Goal: Information Seeking & Learning: Learn about a topic

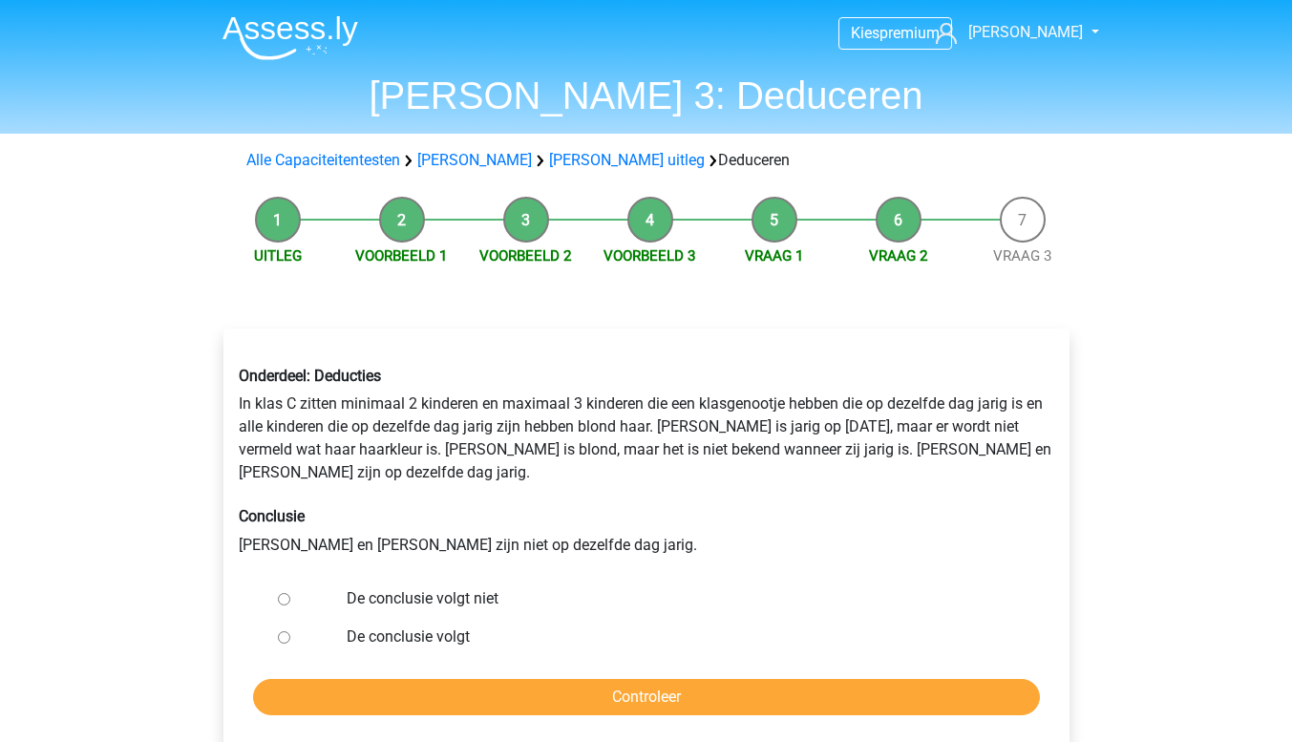
click at [282, 593] on input "De conclusie volgt niet" at bounding box center [284, 599] width 12 height 12
radio input "true"
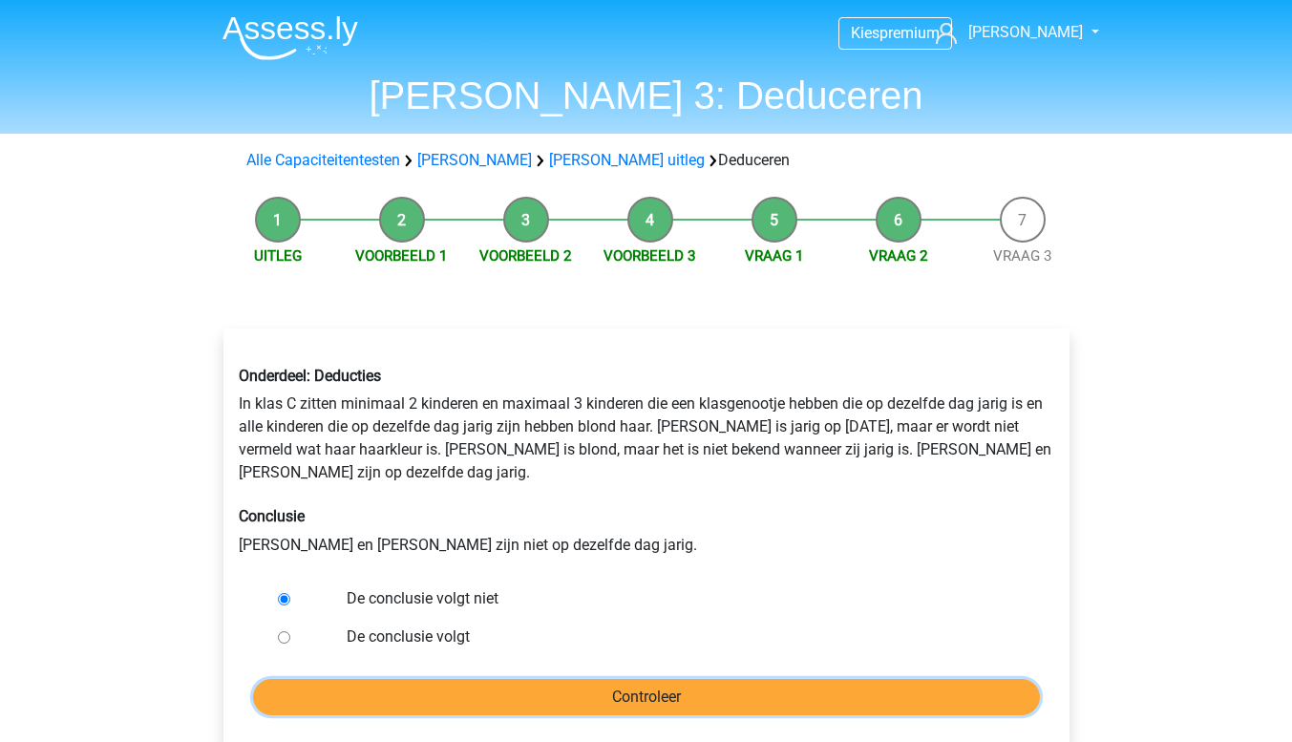
click at [646, 679] on input "Controleer" at bounding box center [646, 697] width 787 height 36
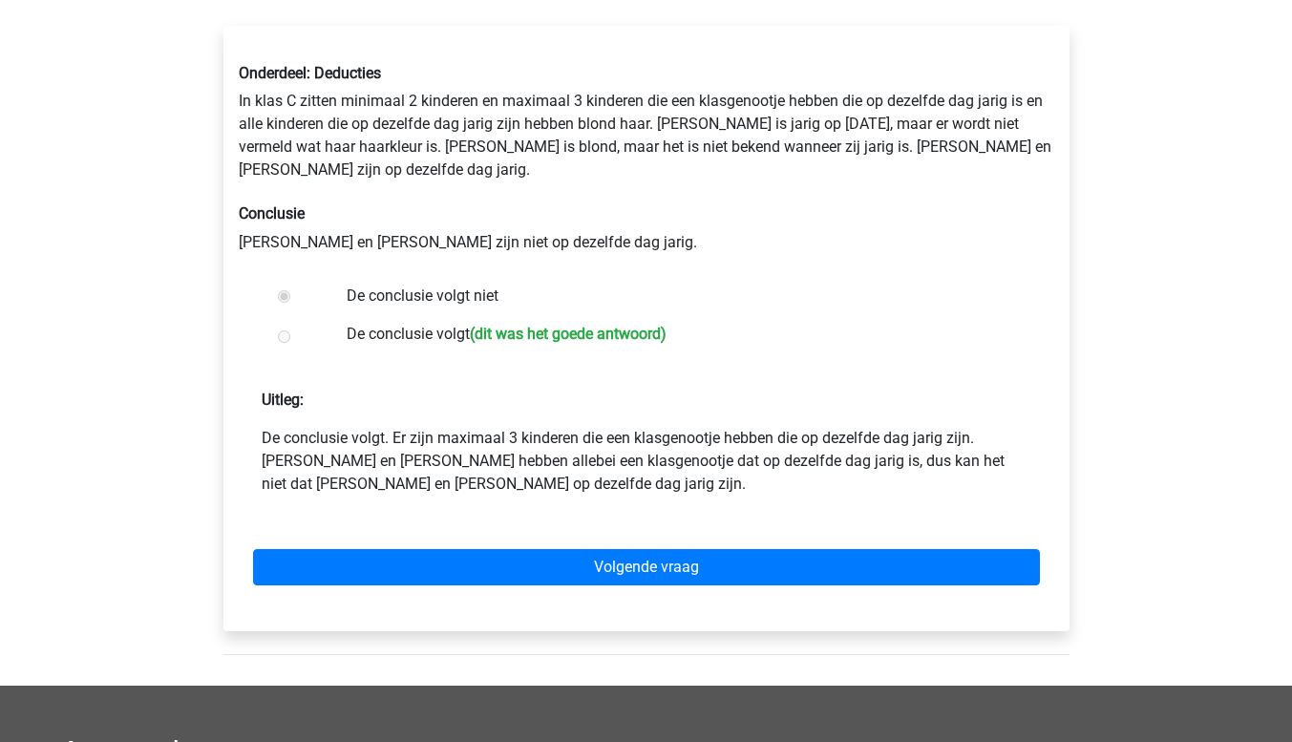
scroll to position [382, 0]
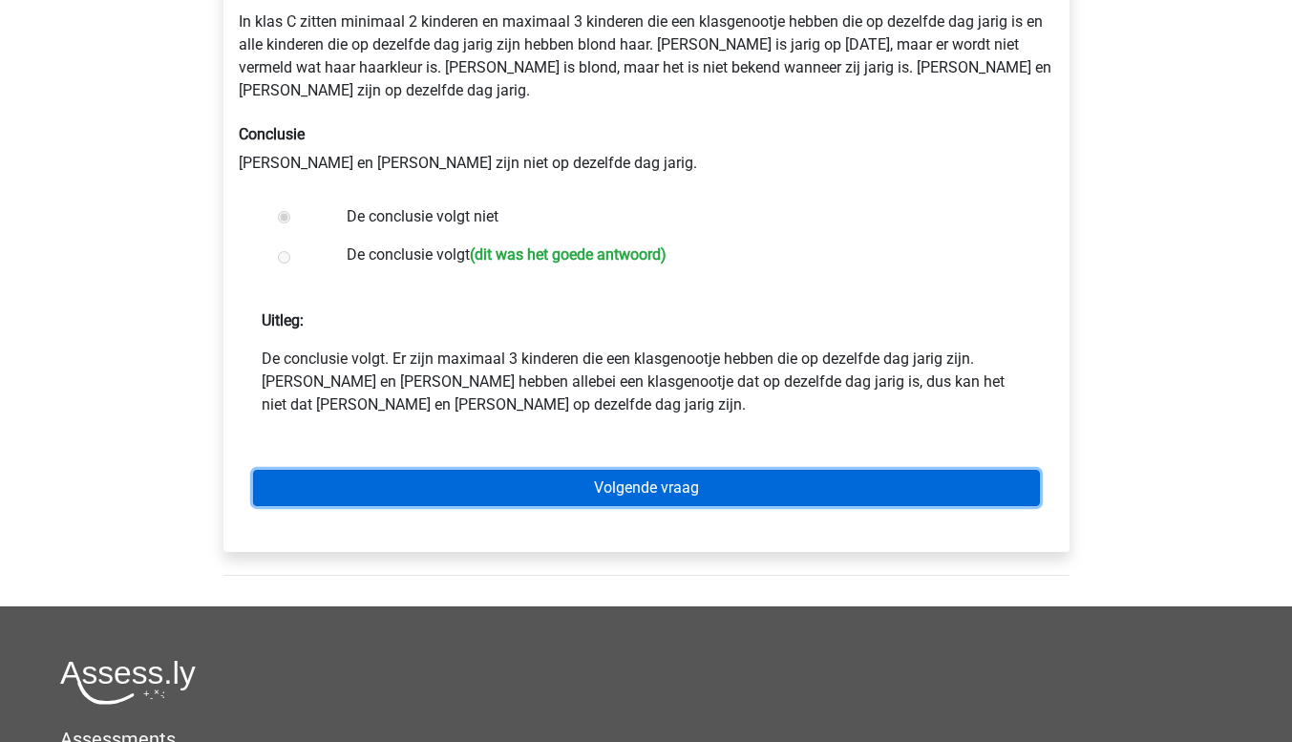
click at [627, 470] on link "Volgende vraag" at bounding box center [646, 488] width 787 height 36
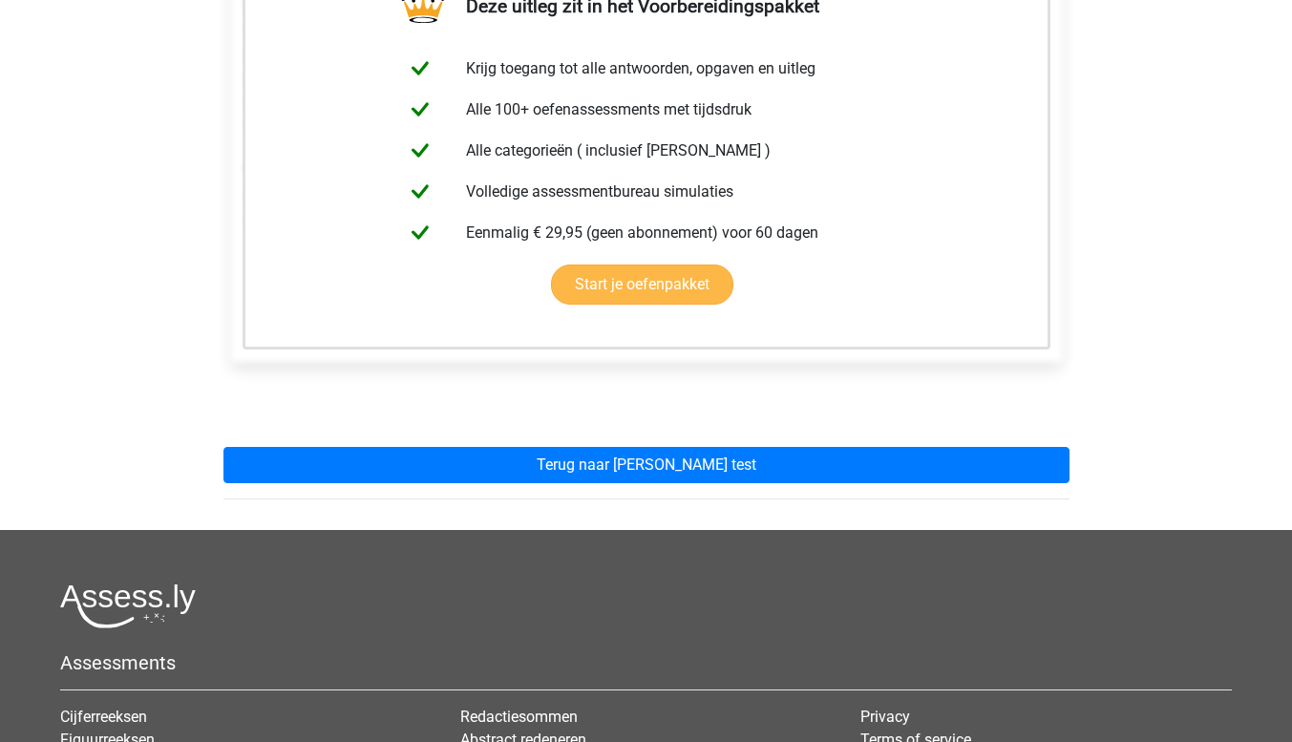
scroll to position [382, 0]
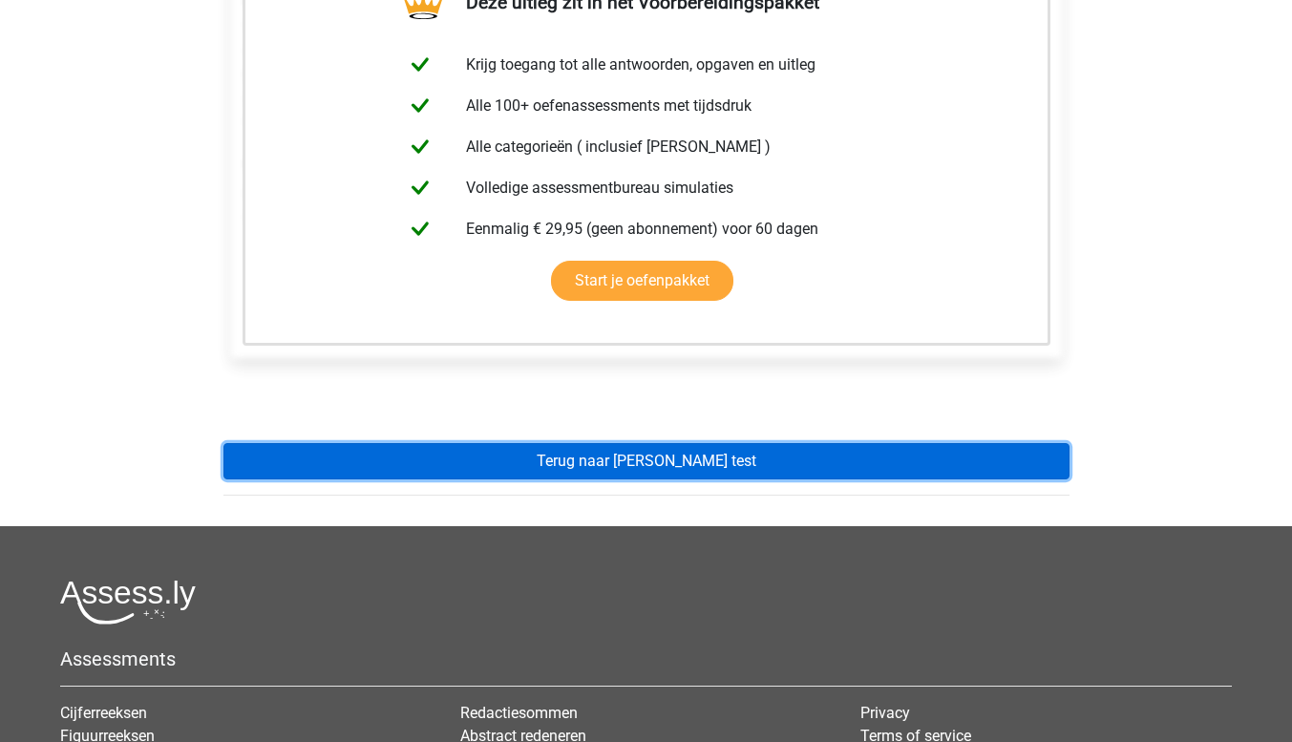
click at [694, 460] on link "Terug naar watson glaser test" at bounding box center [646, 461] width 846 height 36
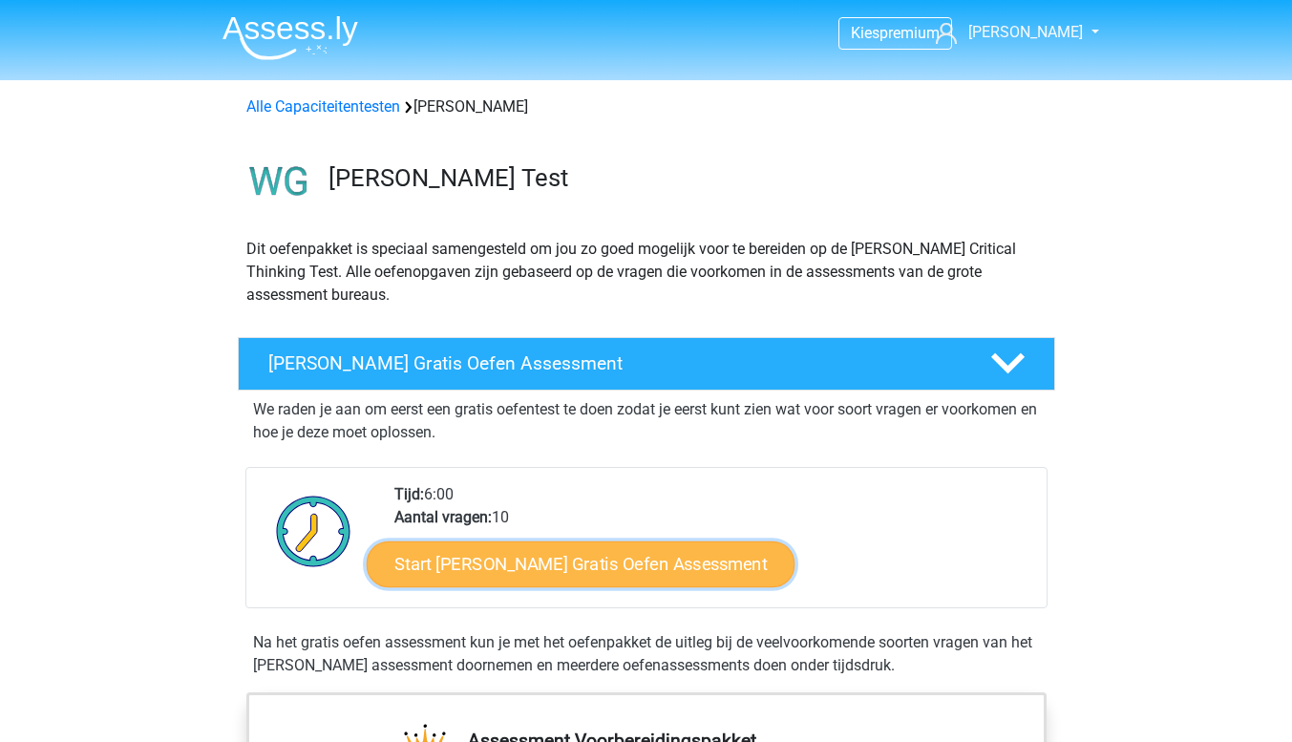
click at [609, 569] on link "Start Watson Glaser Gratis Oefen Assessment" at bounding box center [581, 565] width 429 height 46
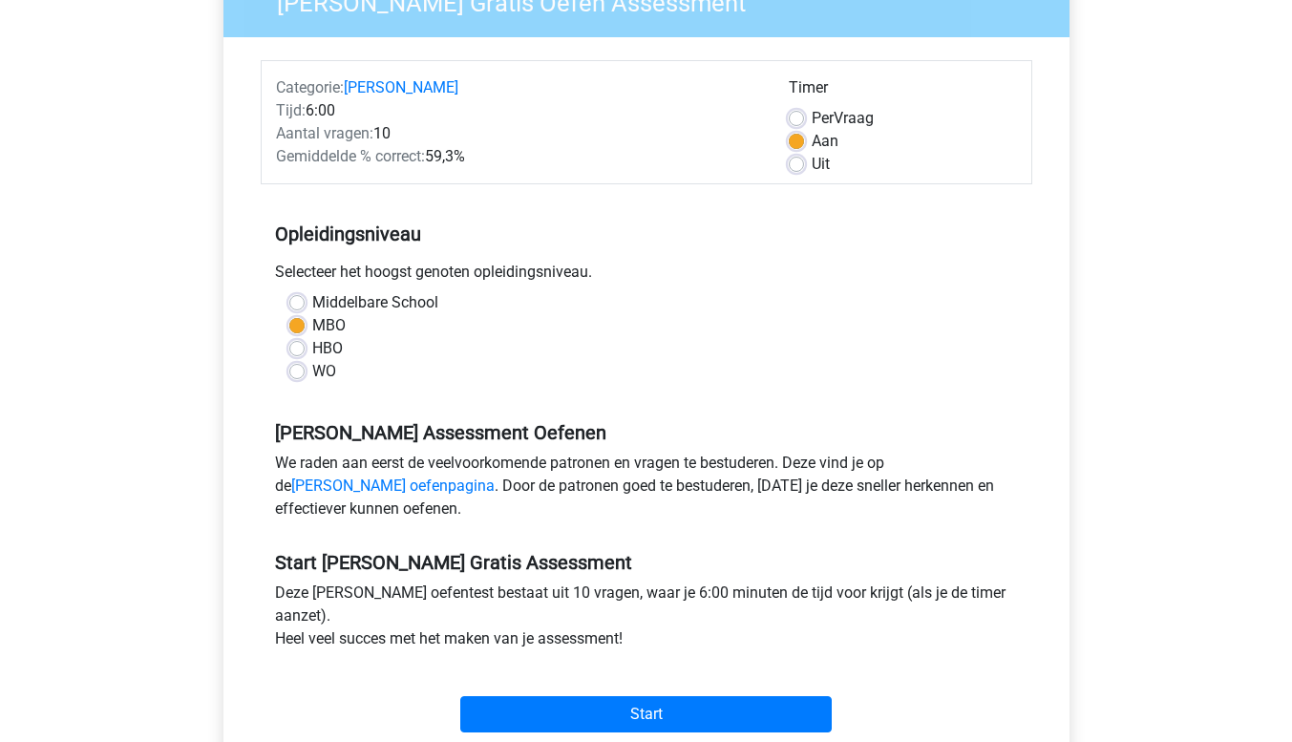
scroll to position [287, 0]
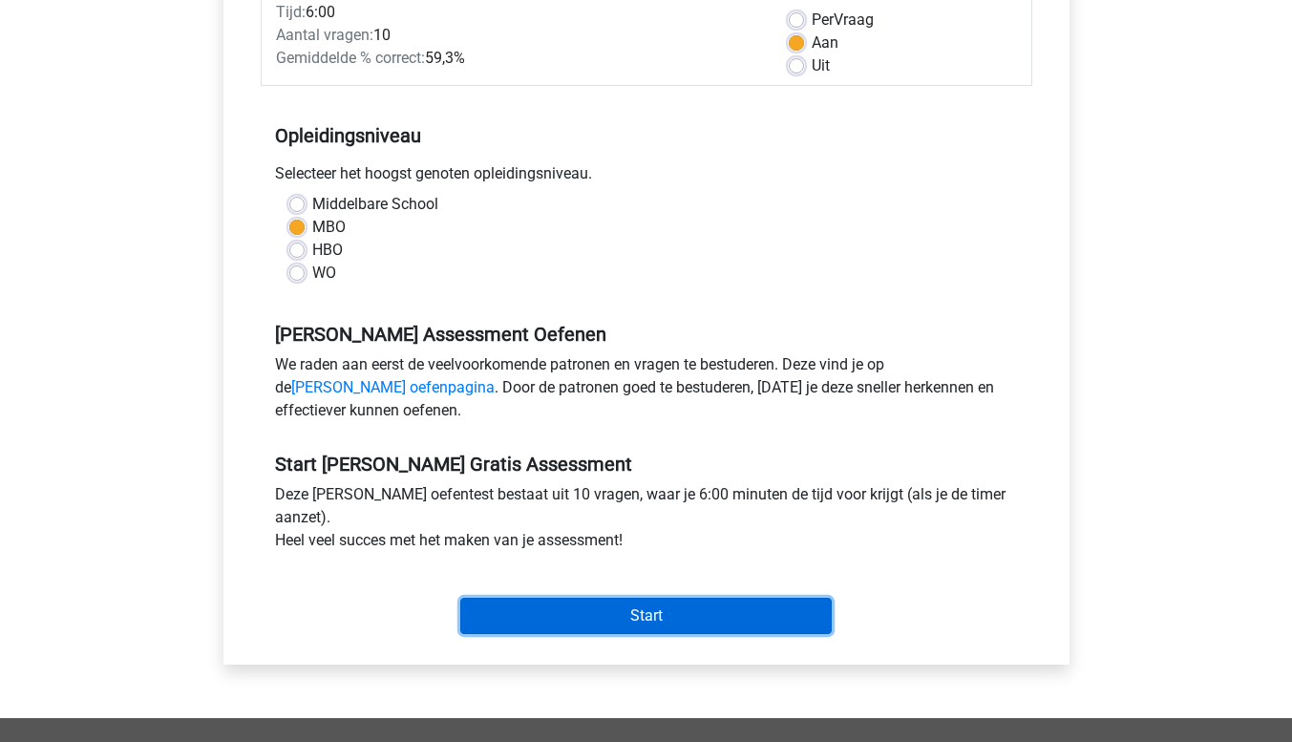
click at [685, 621] on input "Start" at bounding box center [646, 616] width 372 height 36
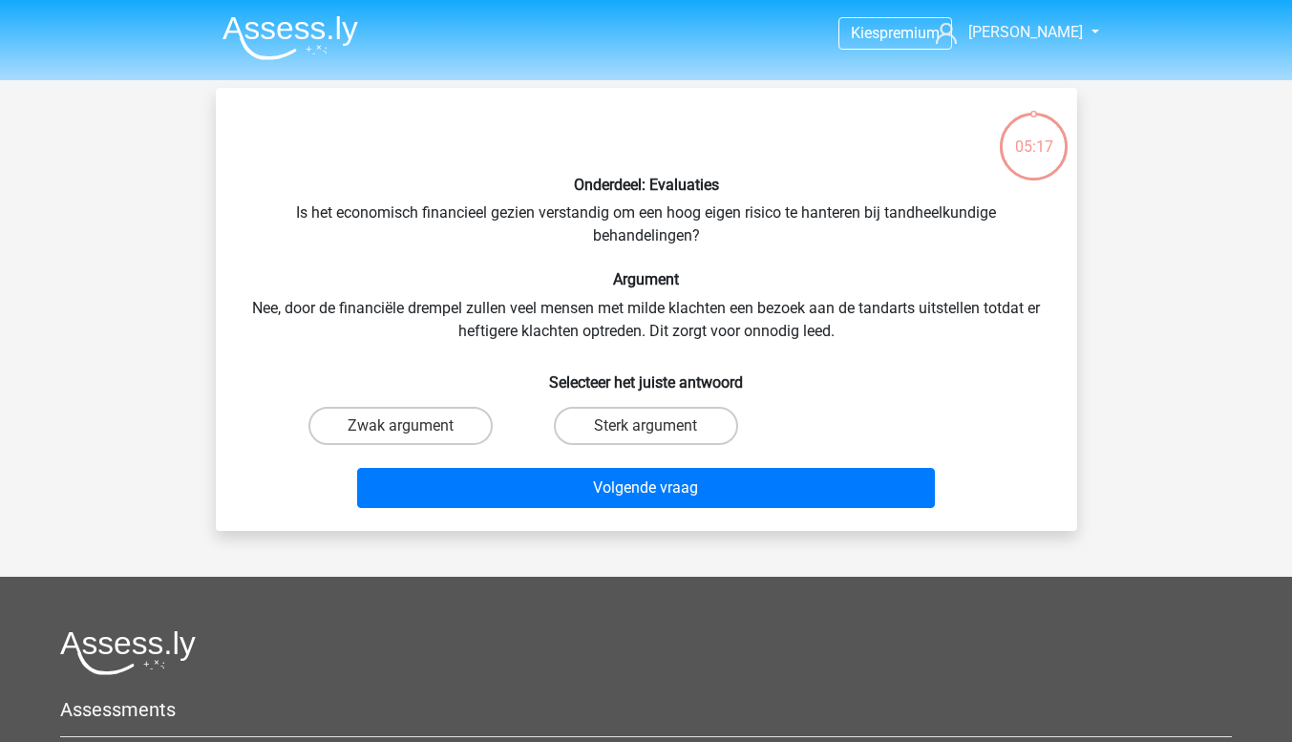
click at [652, 426] on input "Sterk argument" at bounding box center [652, 432] width 12 height 12
radio input "true"
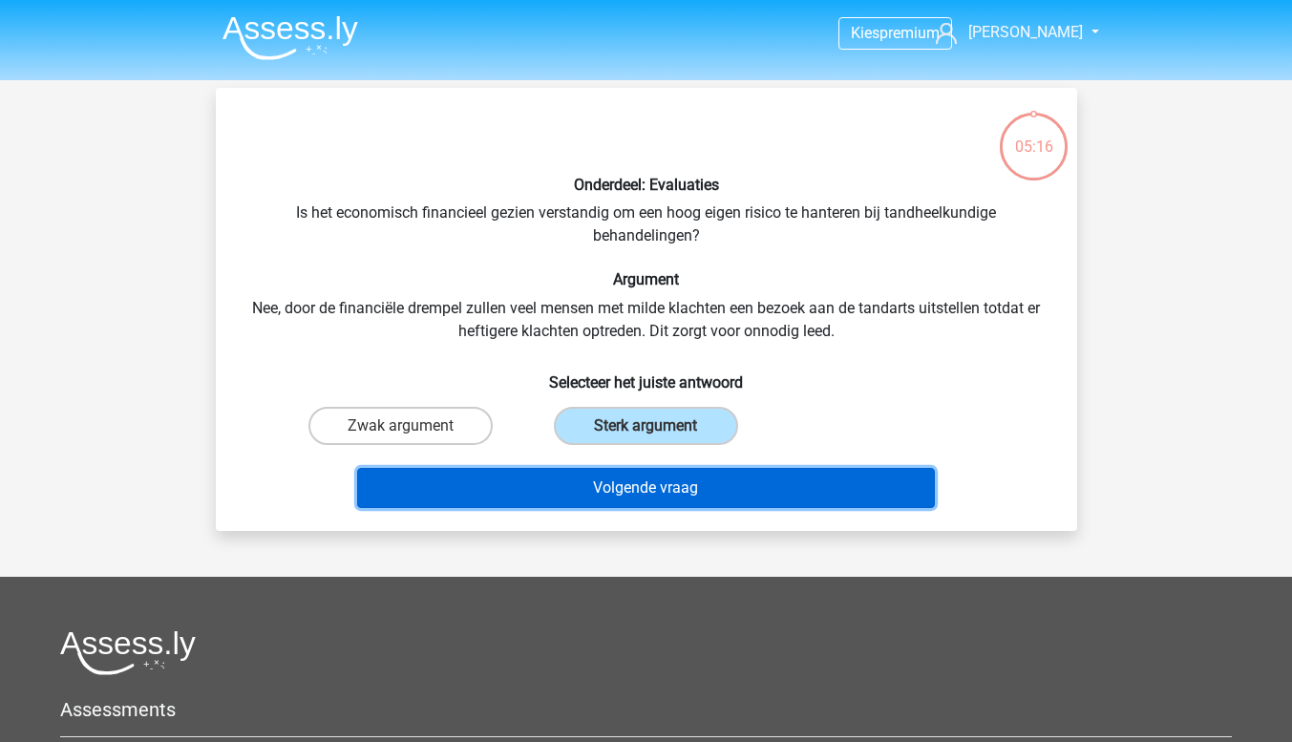
click at [637, 483] on button "Volgende vraag" at bounding box center [646, 488] width 578 height 40
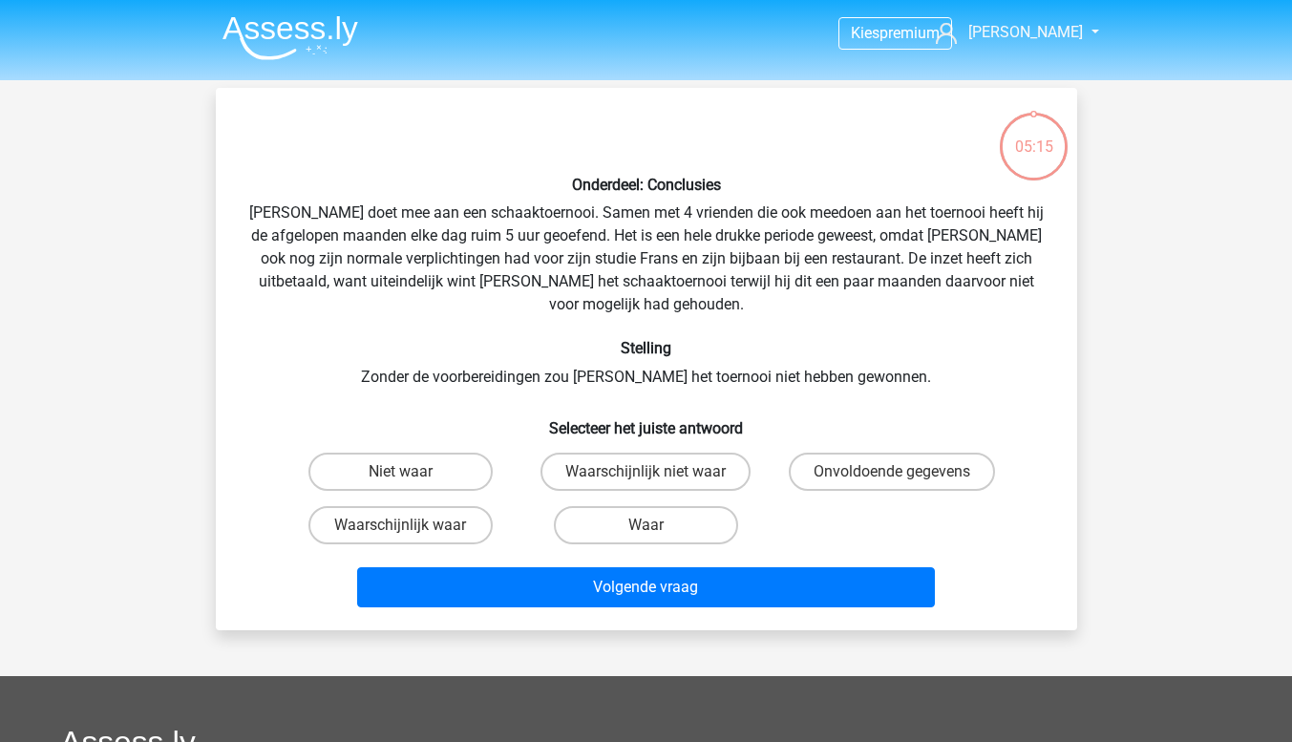
scroll to position [88, 0]
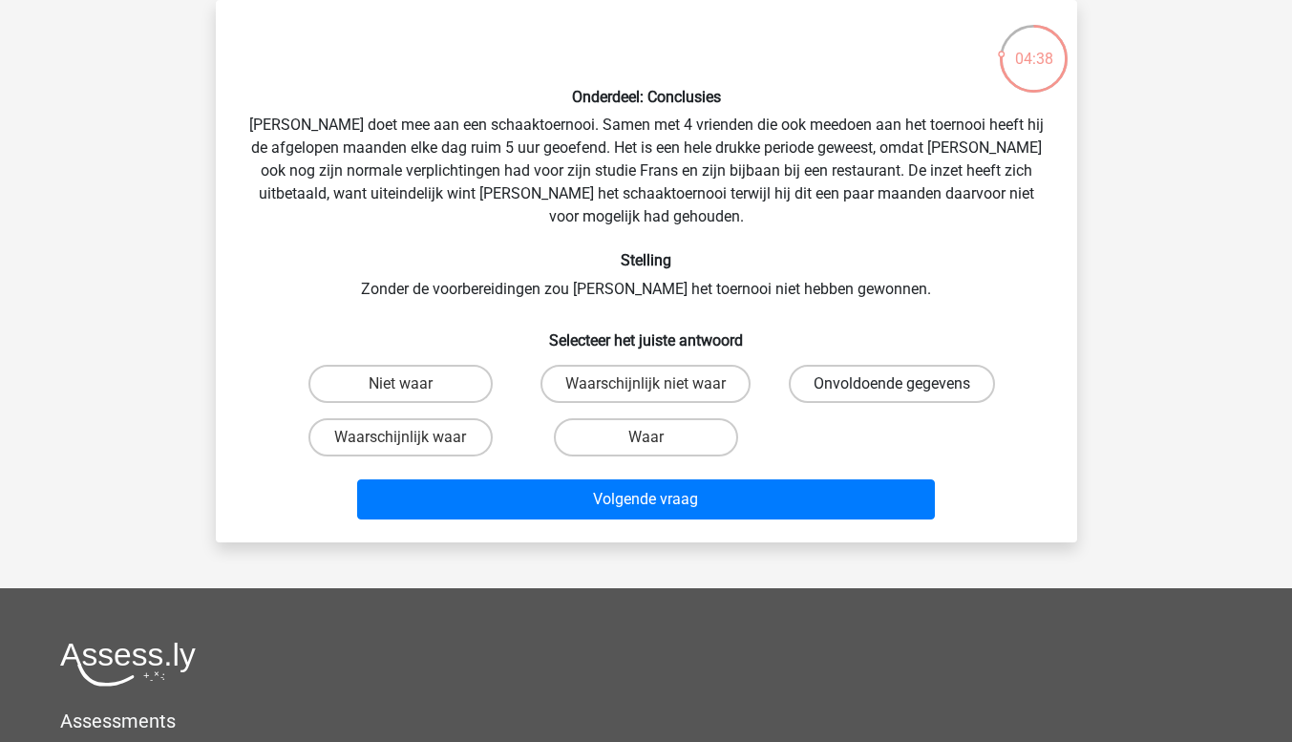
click at [896, 365] on label "Onvoldoende gegevens" at bounding box center [892, 384] width 206 height 38
click at [896, 384] on input "Onvoldoende gegevens" at bounding box center [898, 390] width 12 height 12
radio input "true"
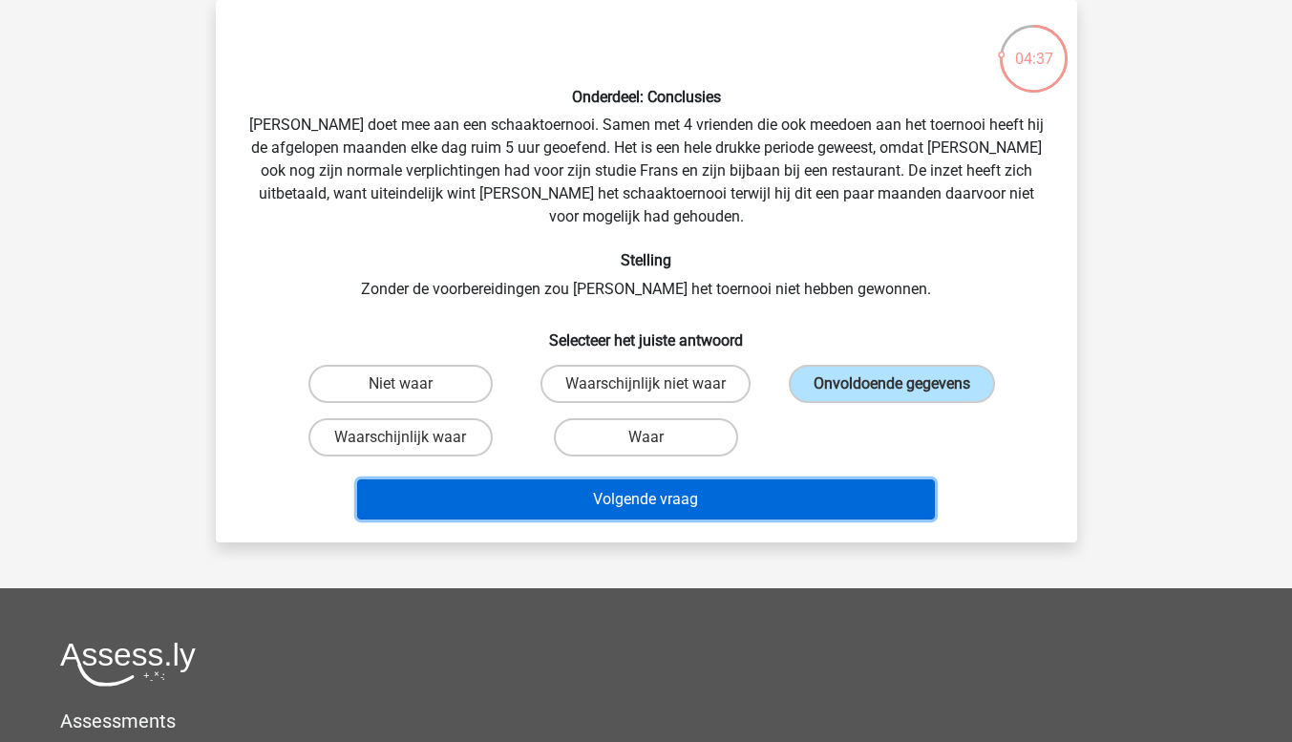
click at [706, 479] on button "Volgende vraag" at bounding box center [646, 499] width 578 height 40
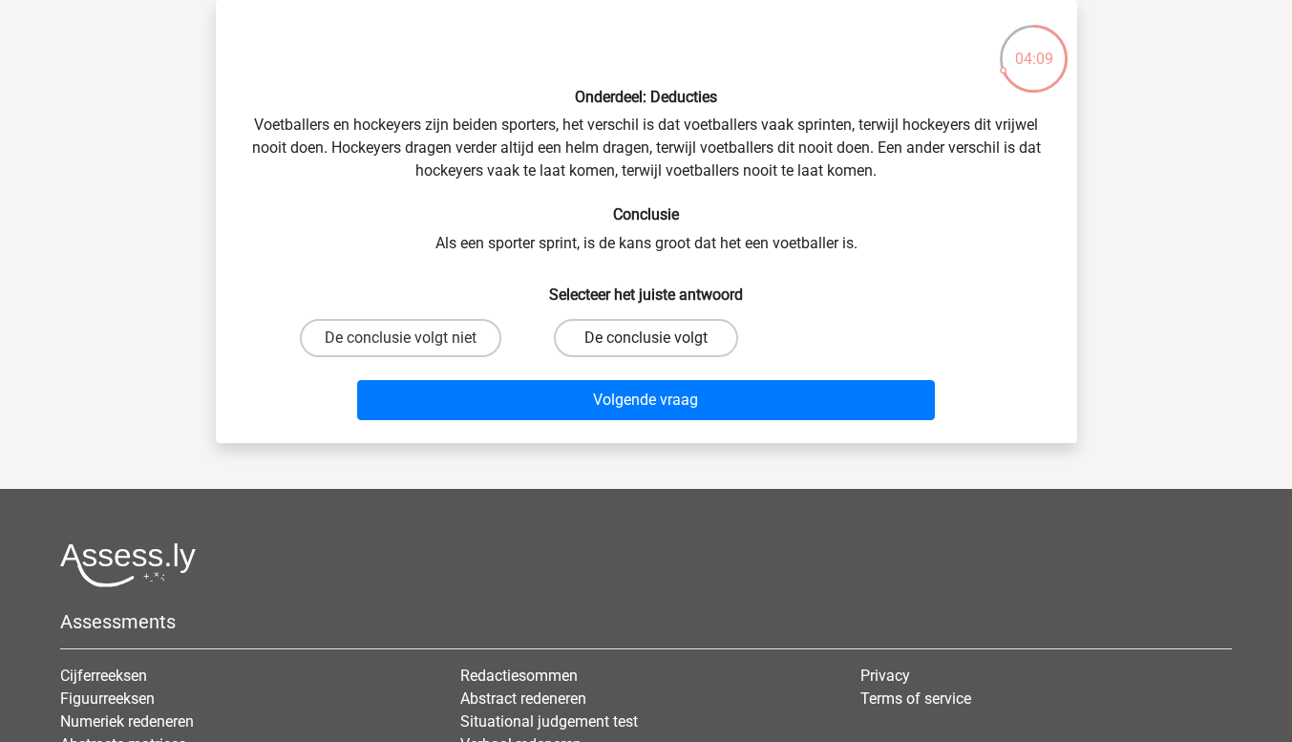
click at [654, 332] on label "De conclusie volgt" at bounding box center [646, 338] width 184 height 38
click at [654, 338] on input "De conclusie volgt" at bounding box center [652, 344] width 12 height 12
radio input "true"
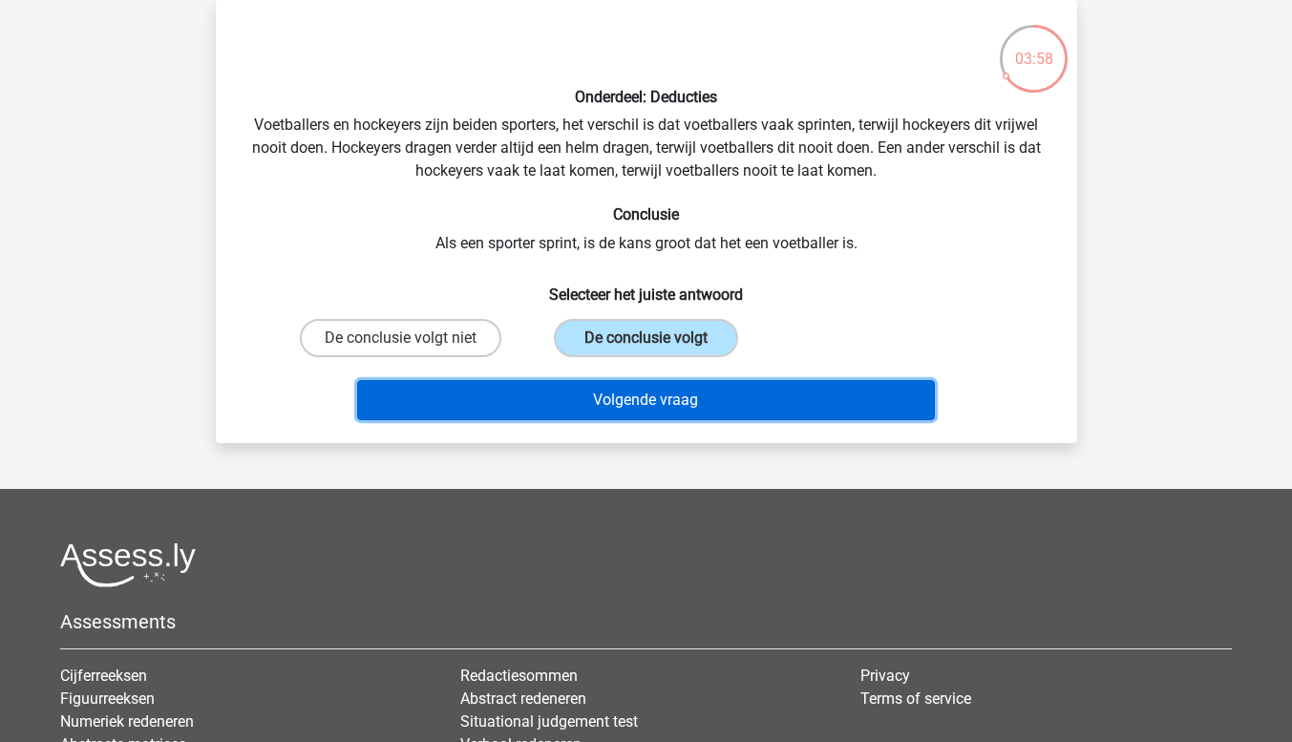
click at [653, 397] on button "Volgende vraag" at bounding box center [646, 400] width 578 height 40
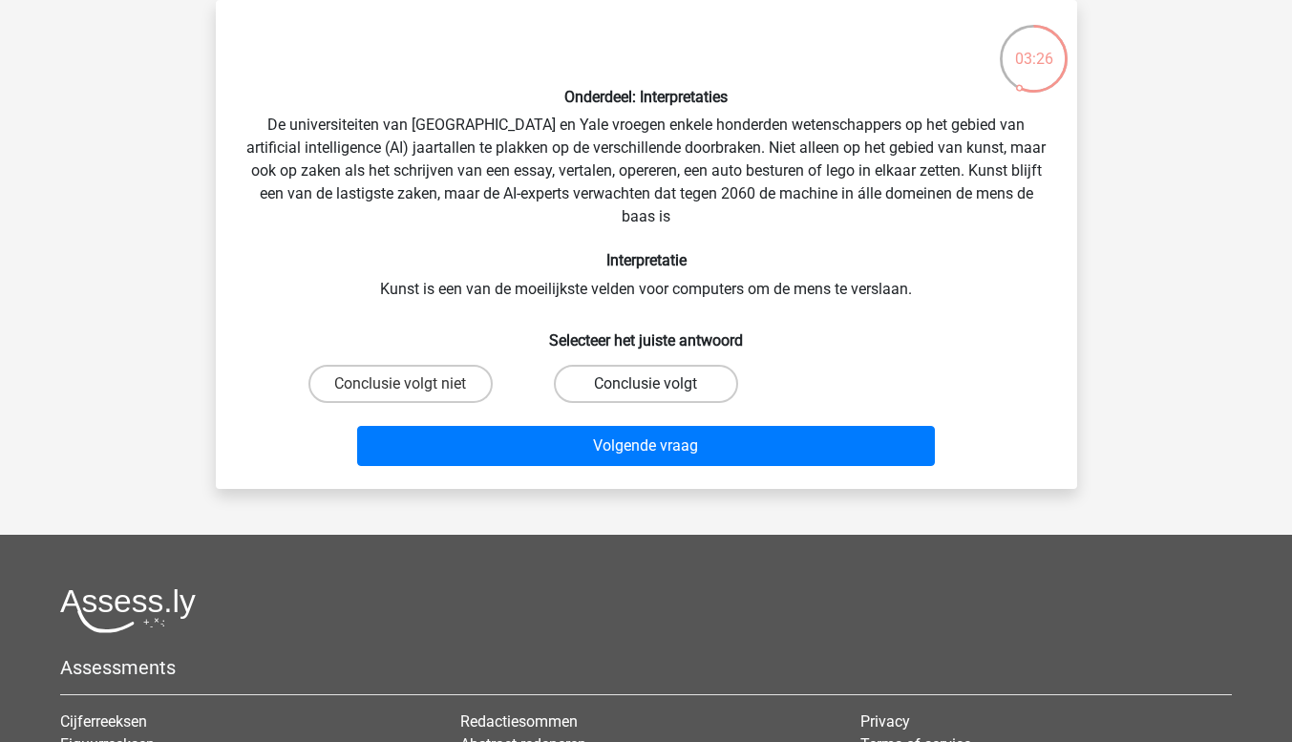
click at [658, 384] on label "Conclusie volgt" at bounding box center [646, 384] width 184 height 38
click at [658, 384] on input "Conclusie volgt" at bounding box center [652, 390] width 12 height 12
radio input "true"
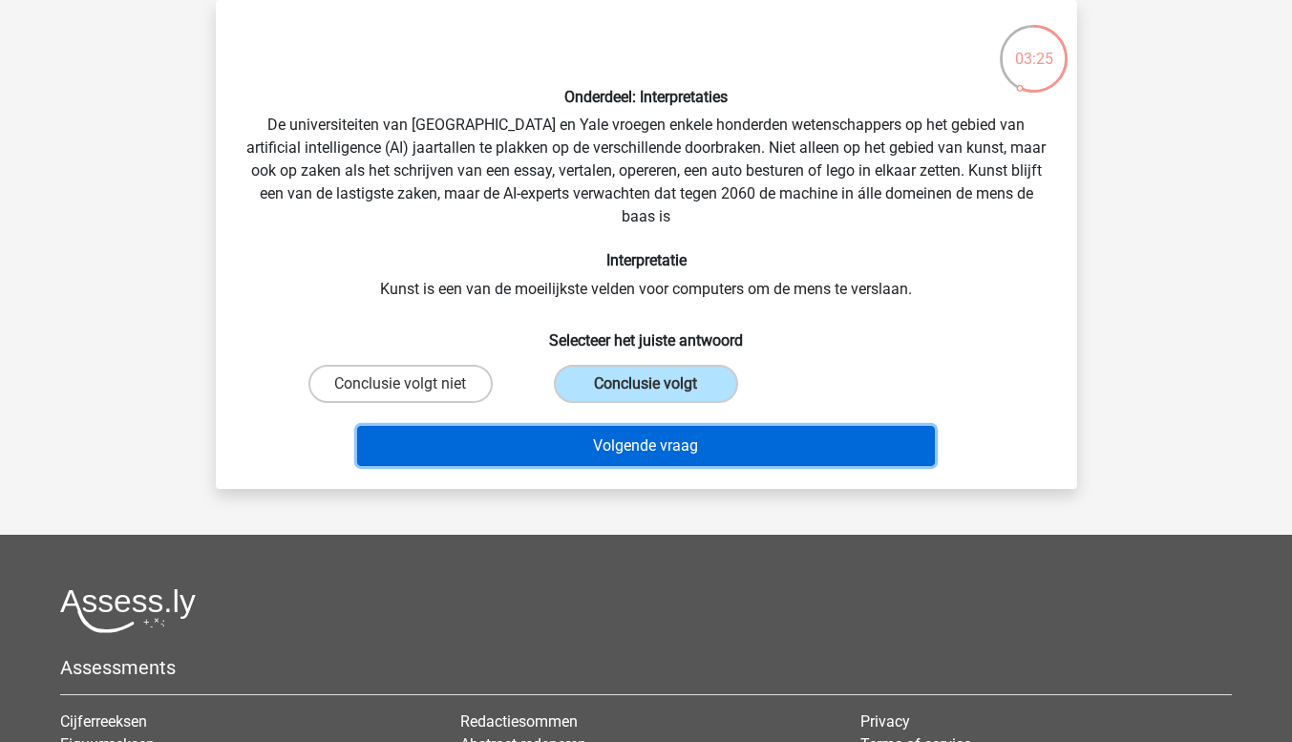
click at [654, 440] on button "Volgende vraag" at bounding box center [646, 446] width 578 height 40
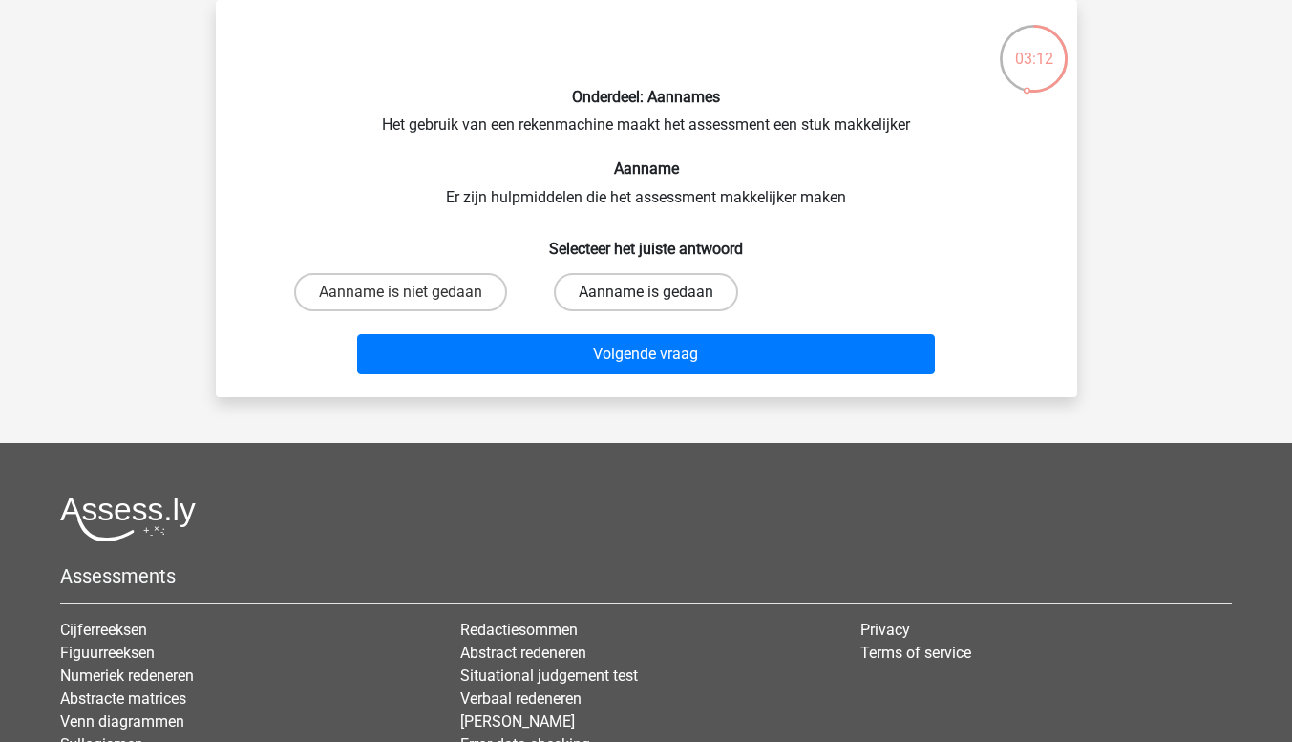
click at [644, 290] on label "Aanname is gedaan" at bounding box center [646, 292] width 184 height 38
click at [646, 292] on input "Aanname is gedaan" at bounding box center [652, 298] width 12 height 12
radio input "true"
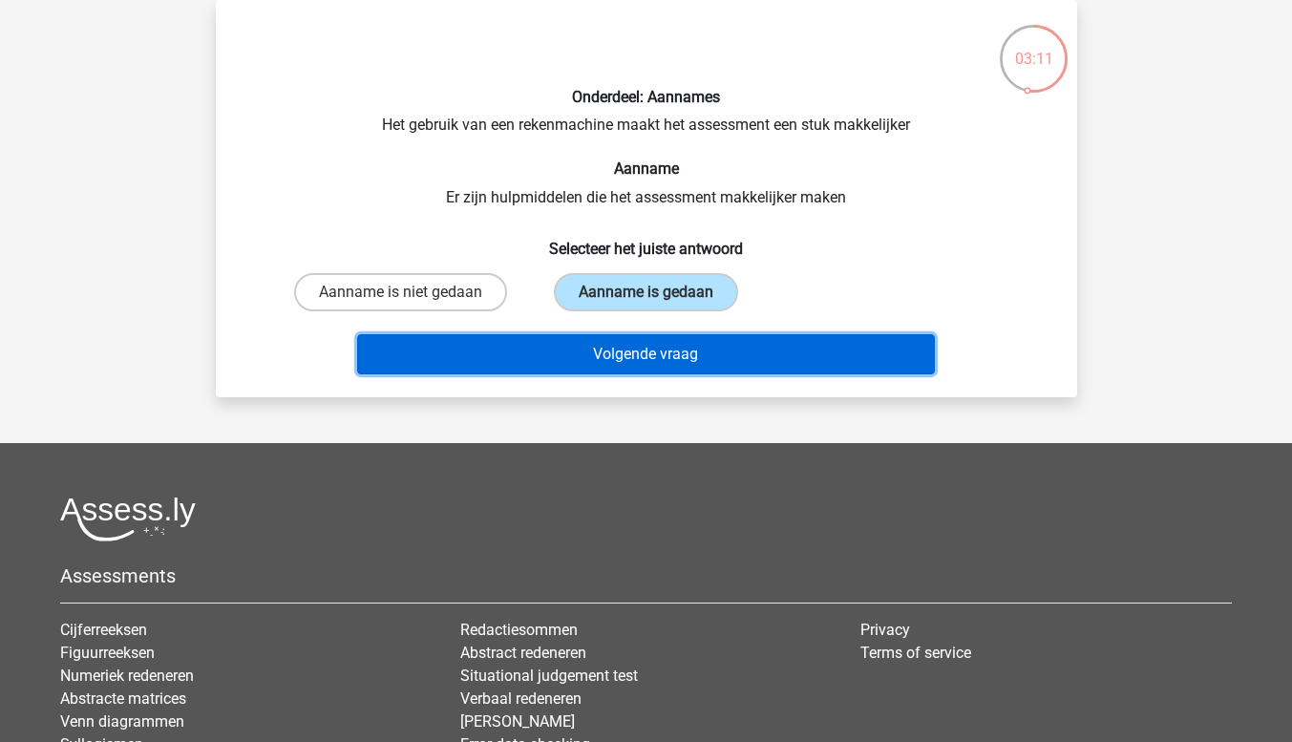
click at [637, 353] on button "Volgende vraag" at bounding box center [646, 354] width 578 height 40
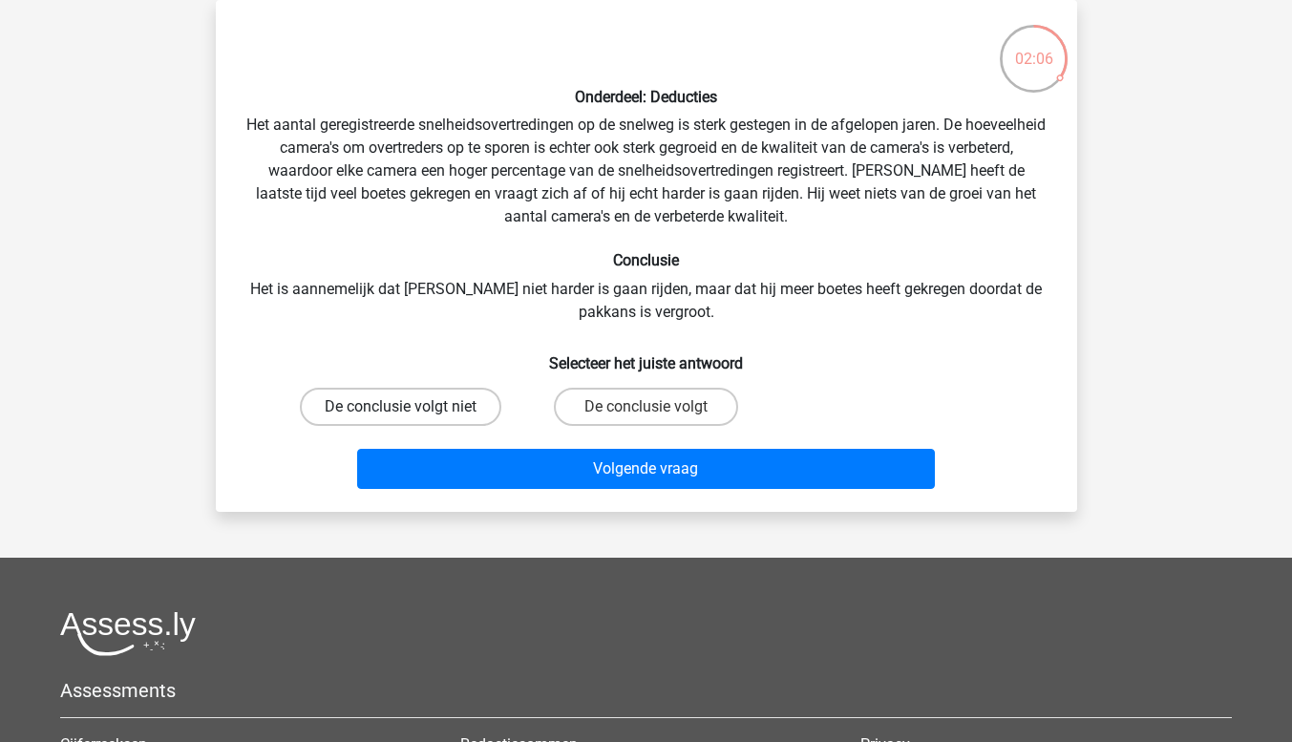
click at [442, 407] on label "De conclusie volgt niet" at bounding box center [401, 407] width 202 height 38
click at [413, 407] on input "De conclusie volgt niet" at bounding box center [406, 413] width 12 height 12
radio input "true"
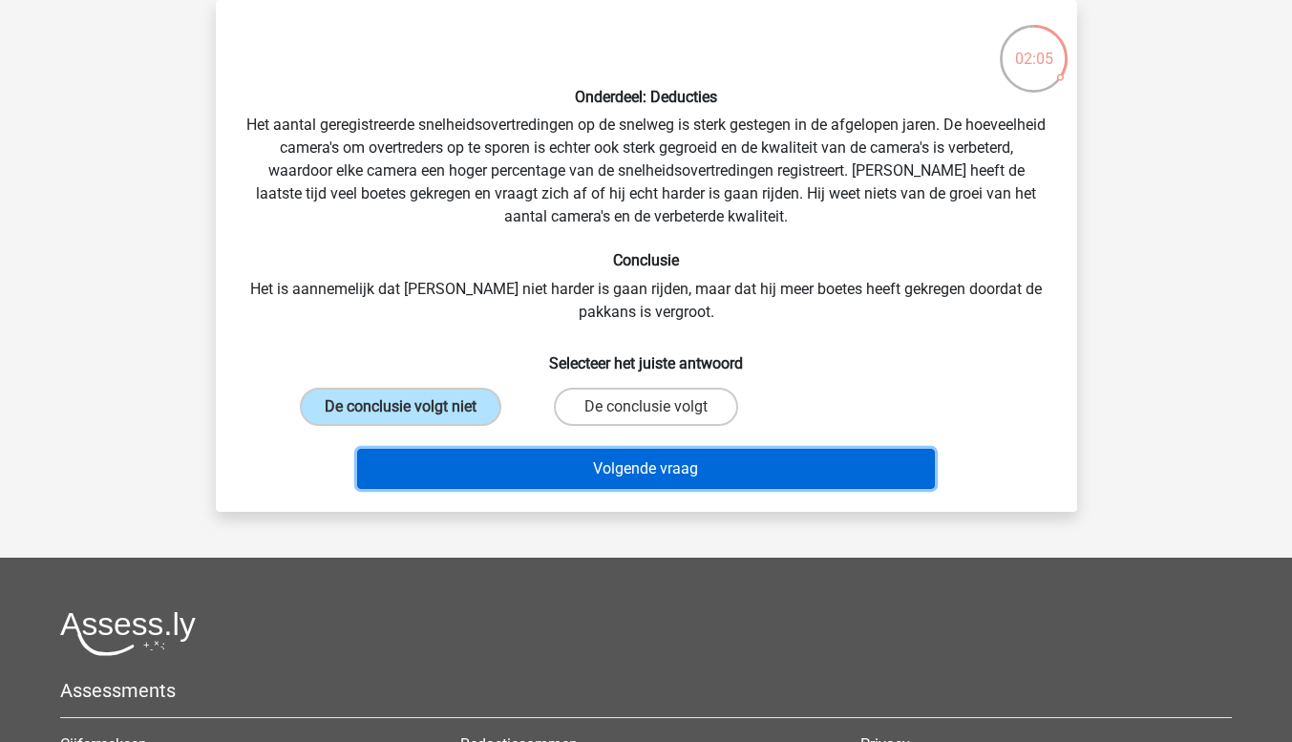
click at [681, 477] on button "Volgende vraag" at bounding box center [646, 469] width 578 height 40
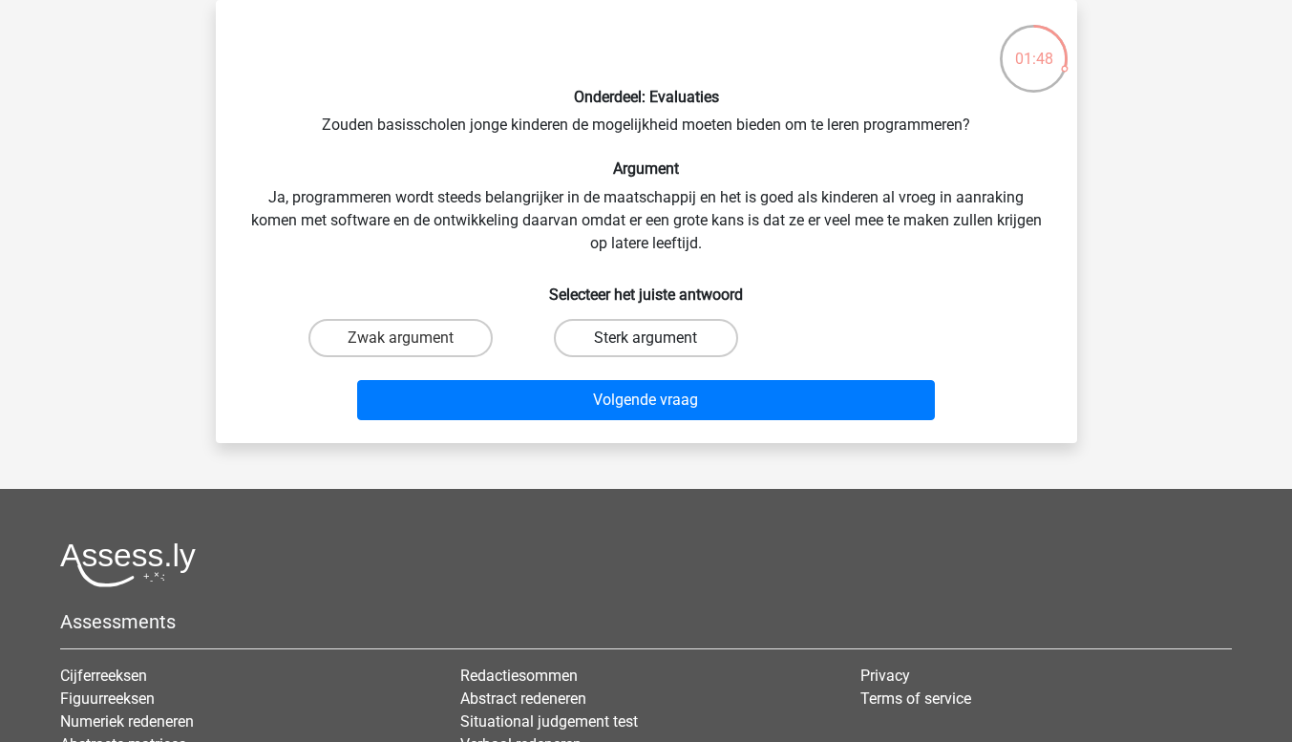
click at [654, 334] on label "Sterk argument" at bounding box center [646, 338] width 184 height 38
click at [654, 338] on input "Sterk argument" at bounding box center [652, 344] width 12 height 12
radio input "true"
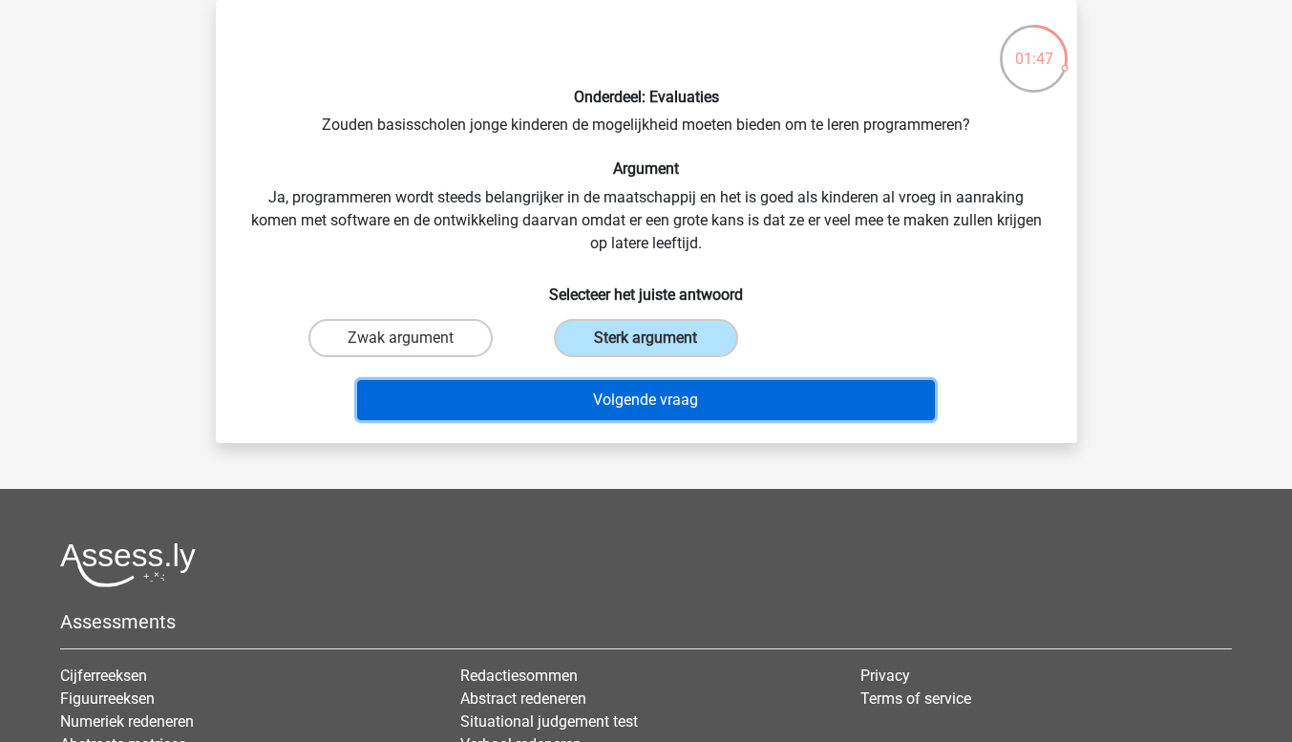
click at [656, 406] on button "Volgende vraag" at bounding box center [646, 400] width 578 height 40
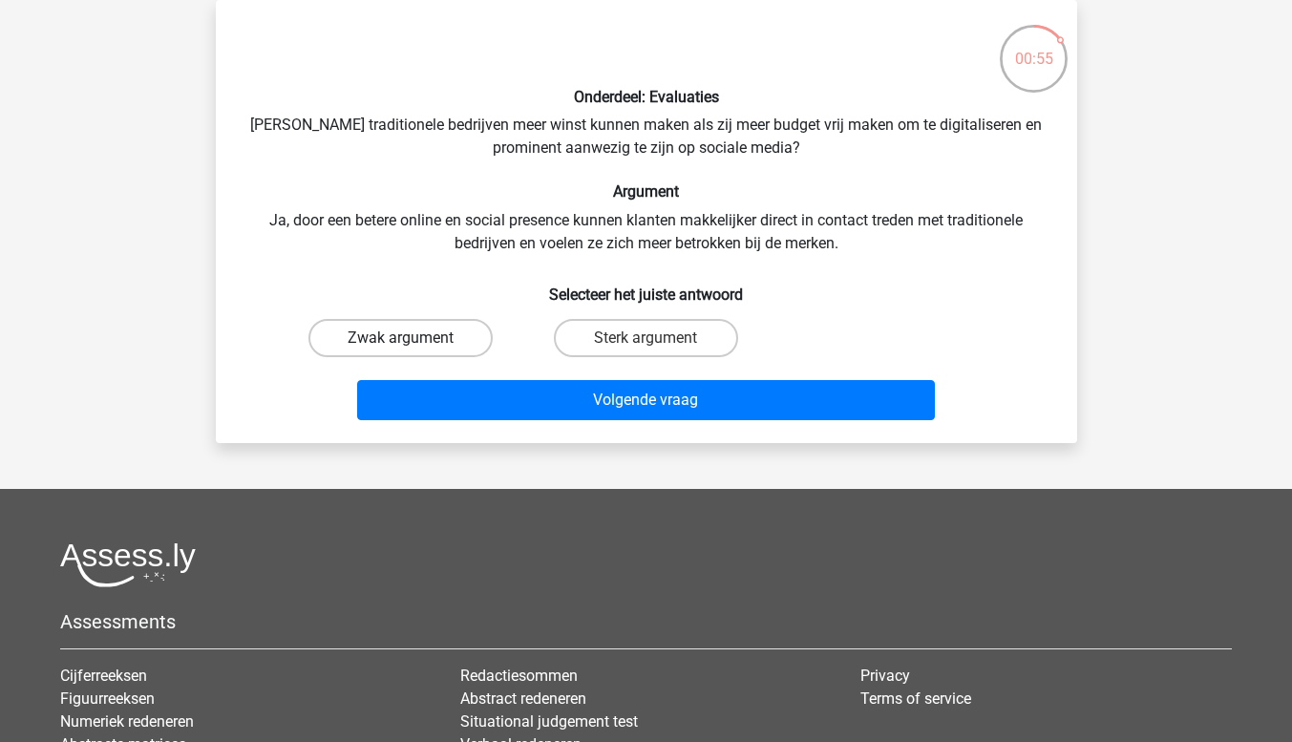
click at [438, 341] on label "Zwak argument" at bounding box center [400, 338] width 184 height 38
click at [413, 341] on input "Zwak argument" at bounding box center [406, 344] width 12 height 12
radio input "true"
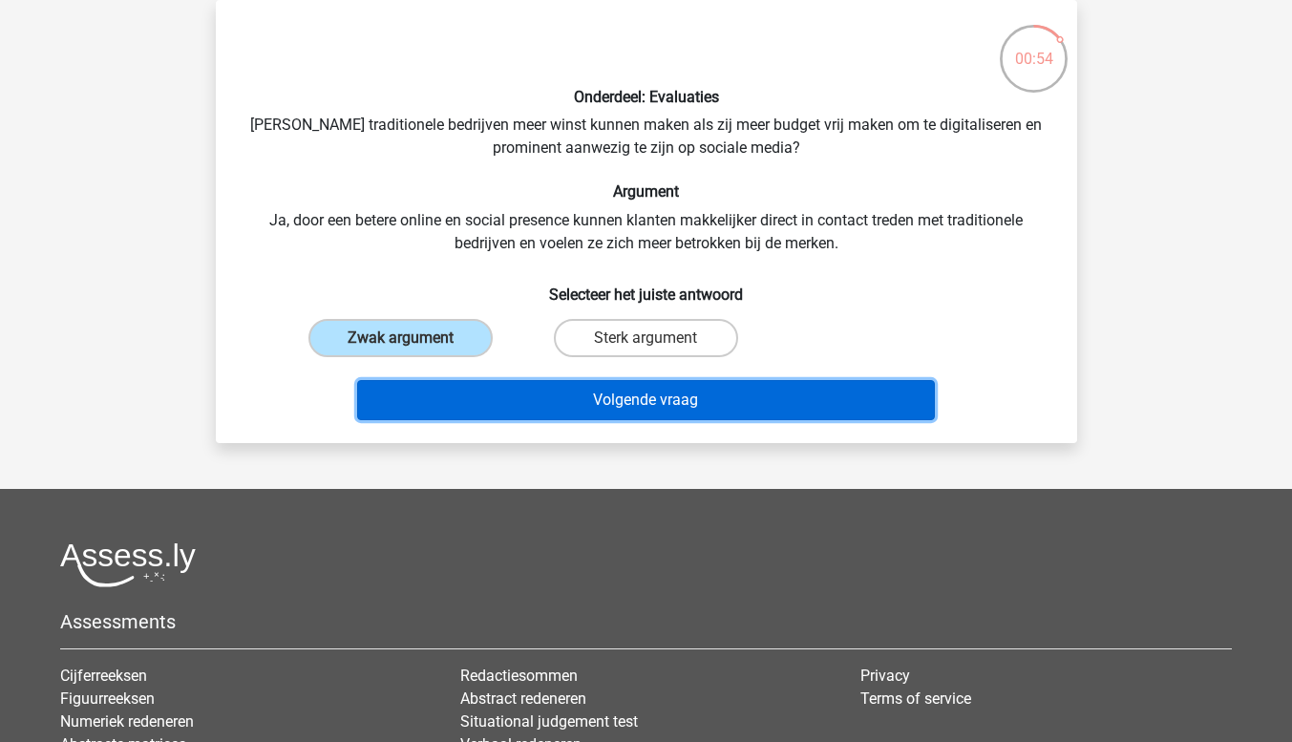
click at [651, 397] on button "Volgende vraag" at bounding box center [646, 400] width 578 height 40
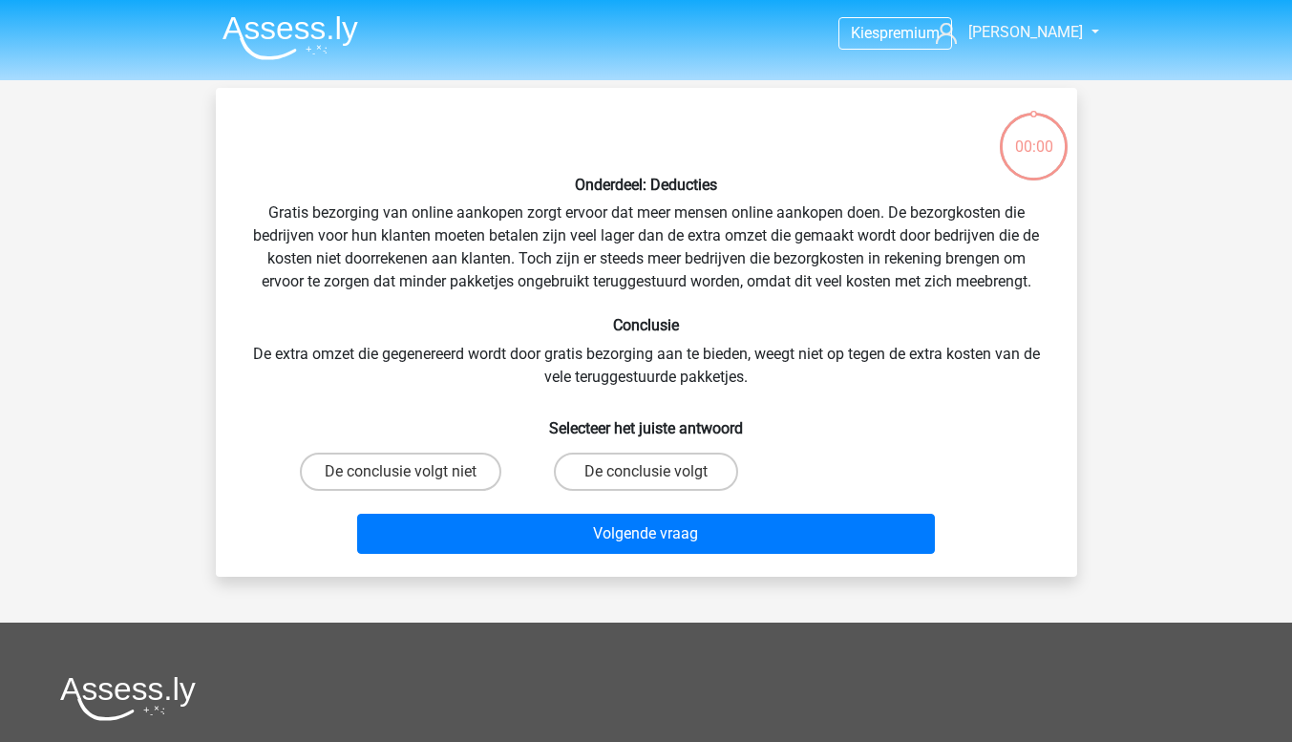
scroll to position [88, 0]
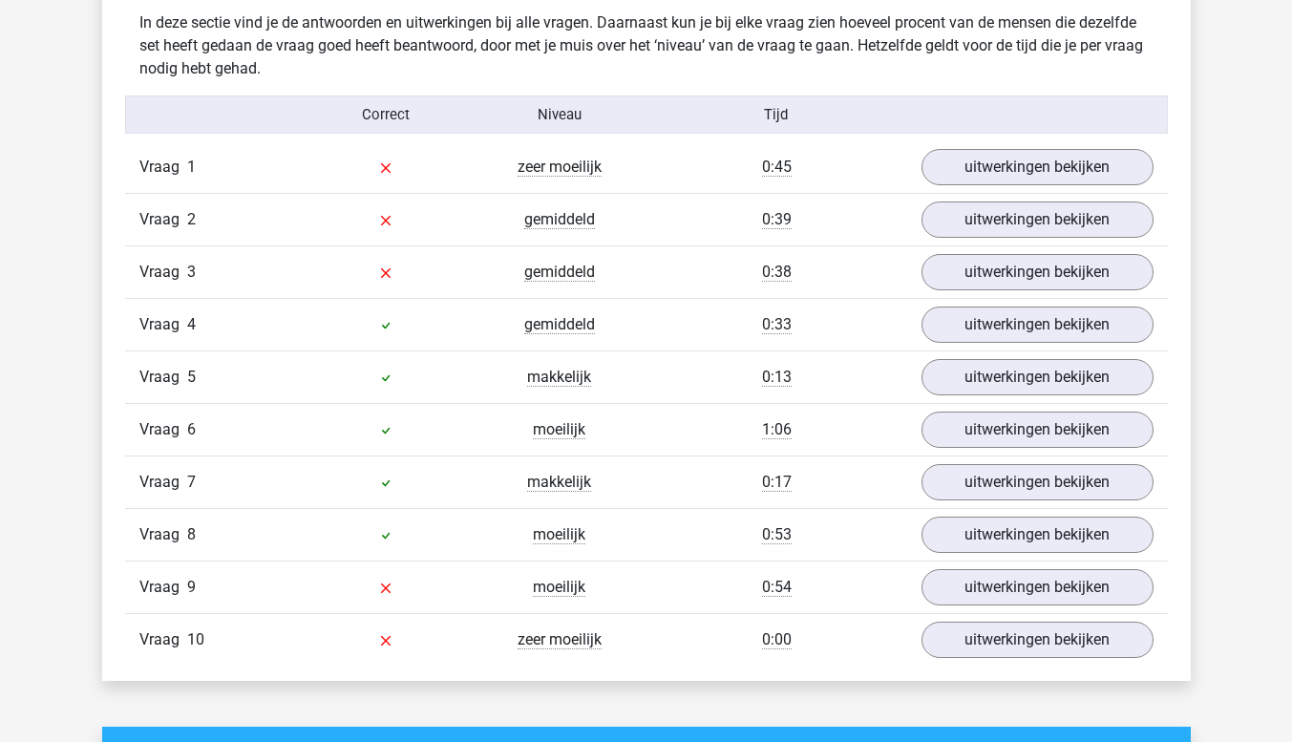
scroll to position [1528, 0]
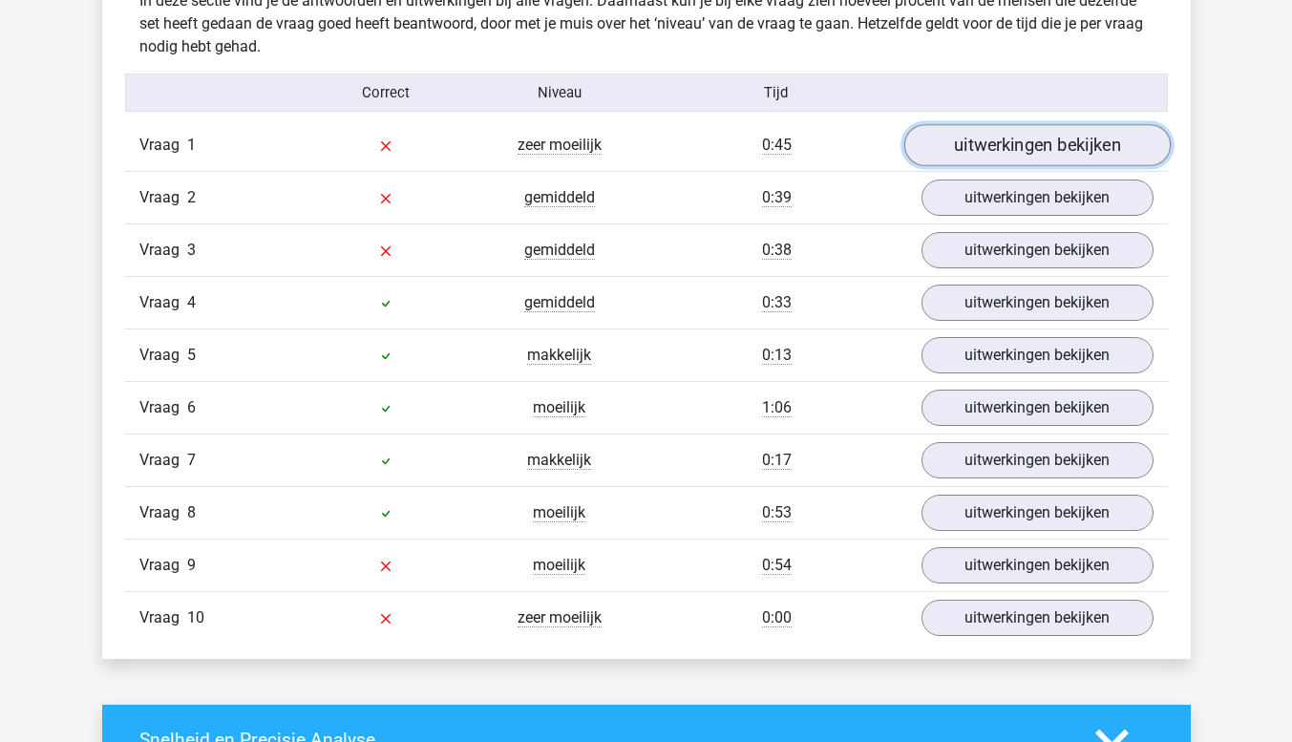
click at [1066, 140] on link "uitwerkingen bekijken" at bounding box center [1037, 146] width 266 height 42
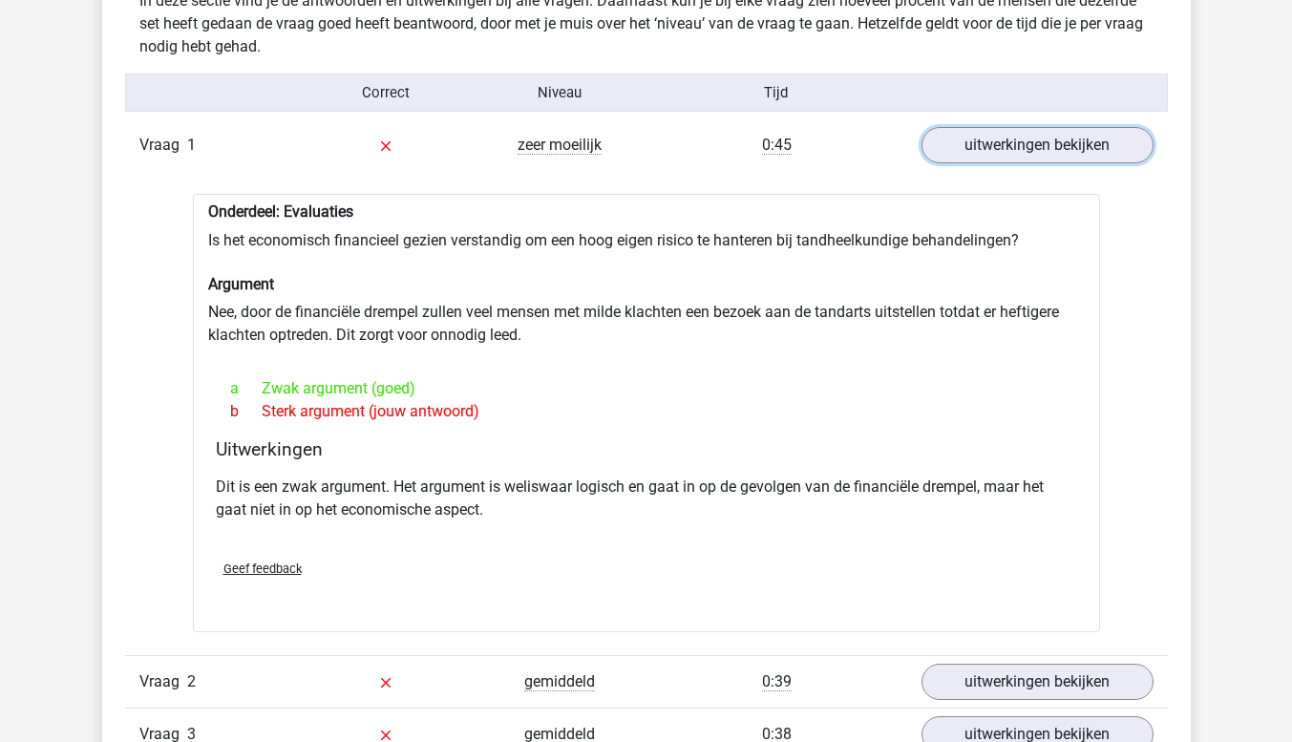
scroll to position [1719, 0]
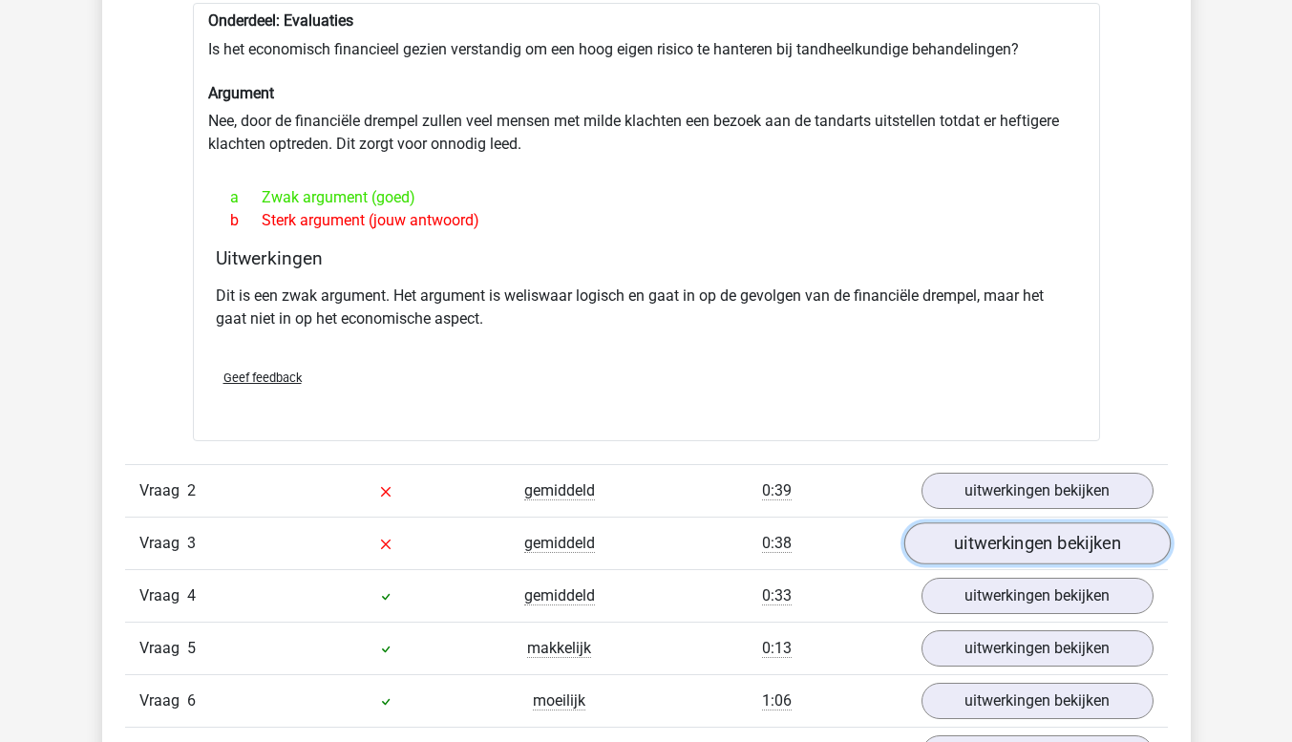
click at [1047, 541] on link "uitwerkingen bekijken" at bounding box center [1037, 543] width 266 height 42
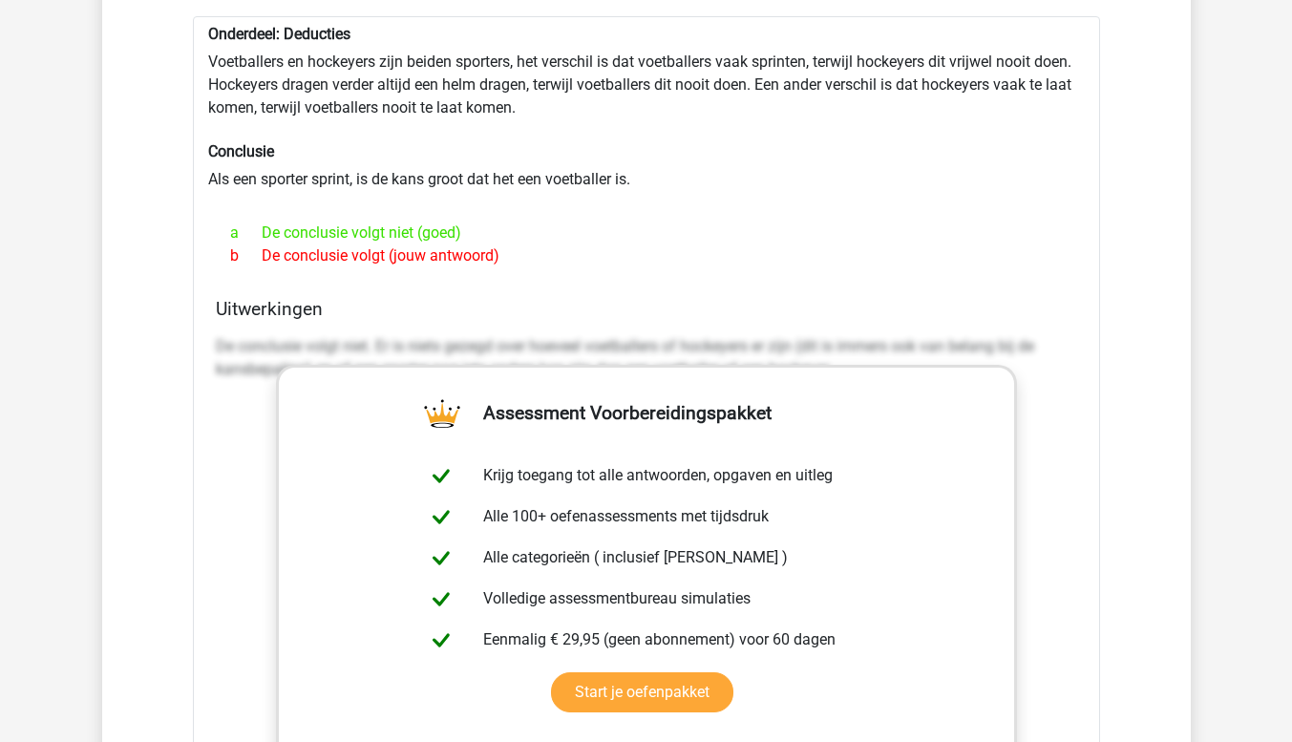
scroll to position [2388, 0]
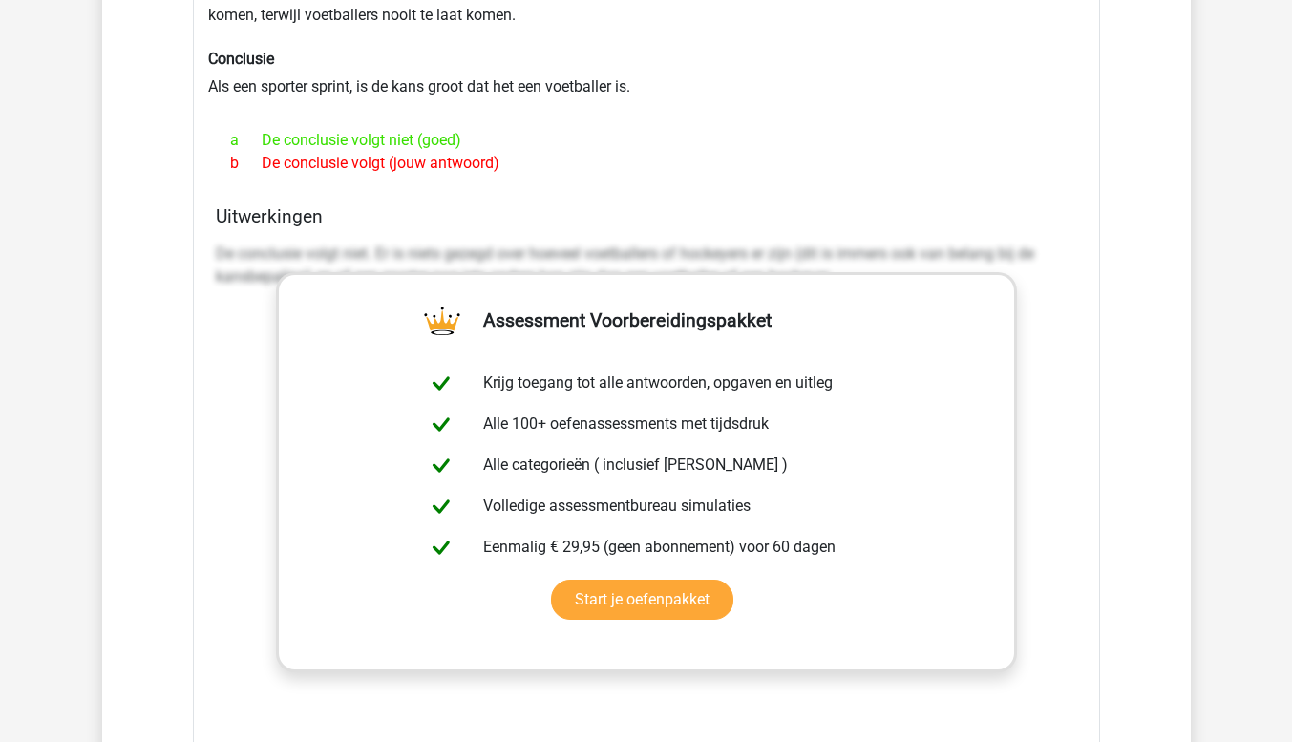
click at [1059, 380] on div "De conclusie volgt niet. Er is niets gezegd over hoeveel voetballers of hockeye…" at bounding box center [647, 521] width 862 height 573
click at [239, 409] on div "De conclusie volgt niet. Er is niets gezegd over hoeveel voetballers of hockeye…" at bounding box center [647, 521] width 862 height 573
click at [411, 198] on div "Onderdeel: Deducties Voetballers en hockeyers zijn beiden sporters, het verschi…" at bounding box center [646, 410] width 907 height 973
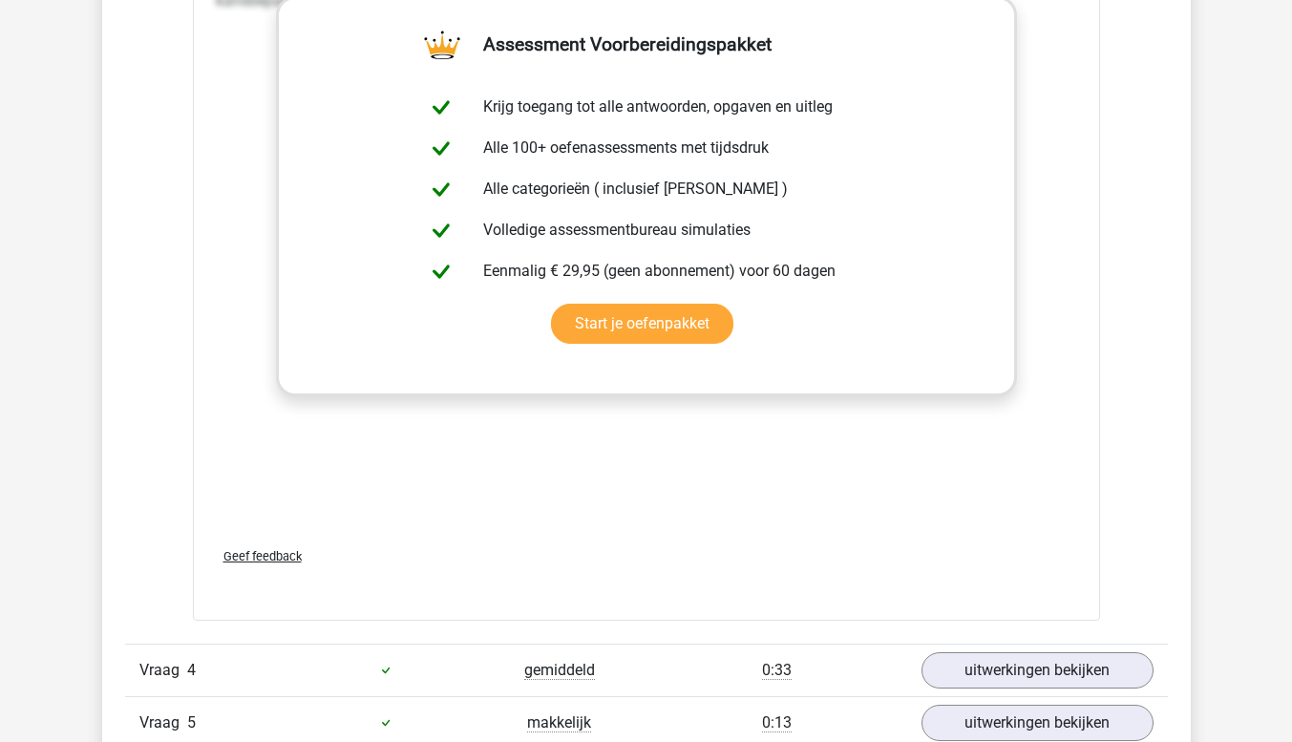
scroll to position [2865, 0]
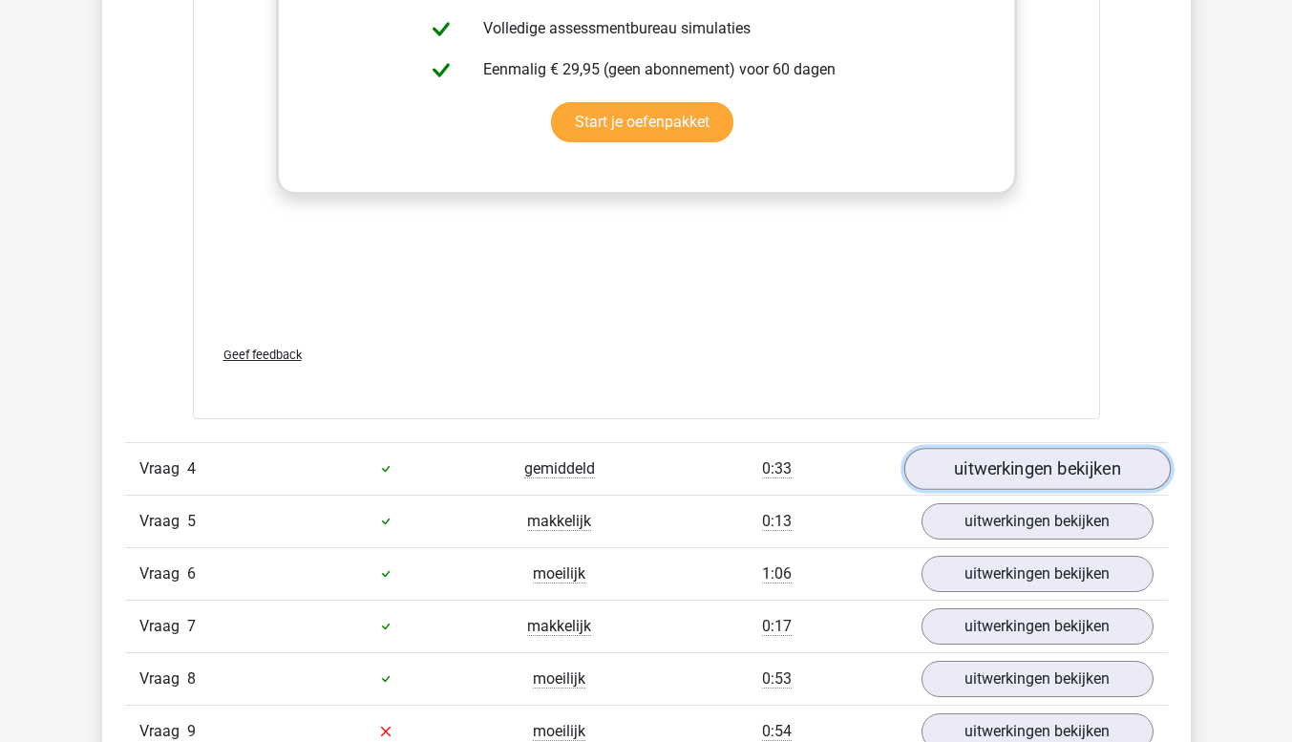
click at [1042, 466] on link "uitwerkingen bekijken" at bounding box center [1037, 469] width 266 height 42
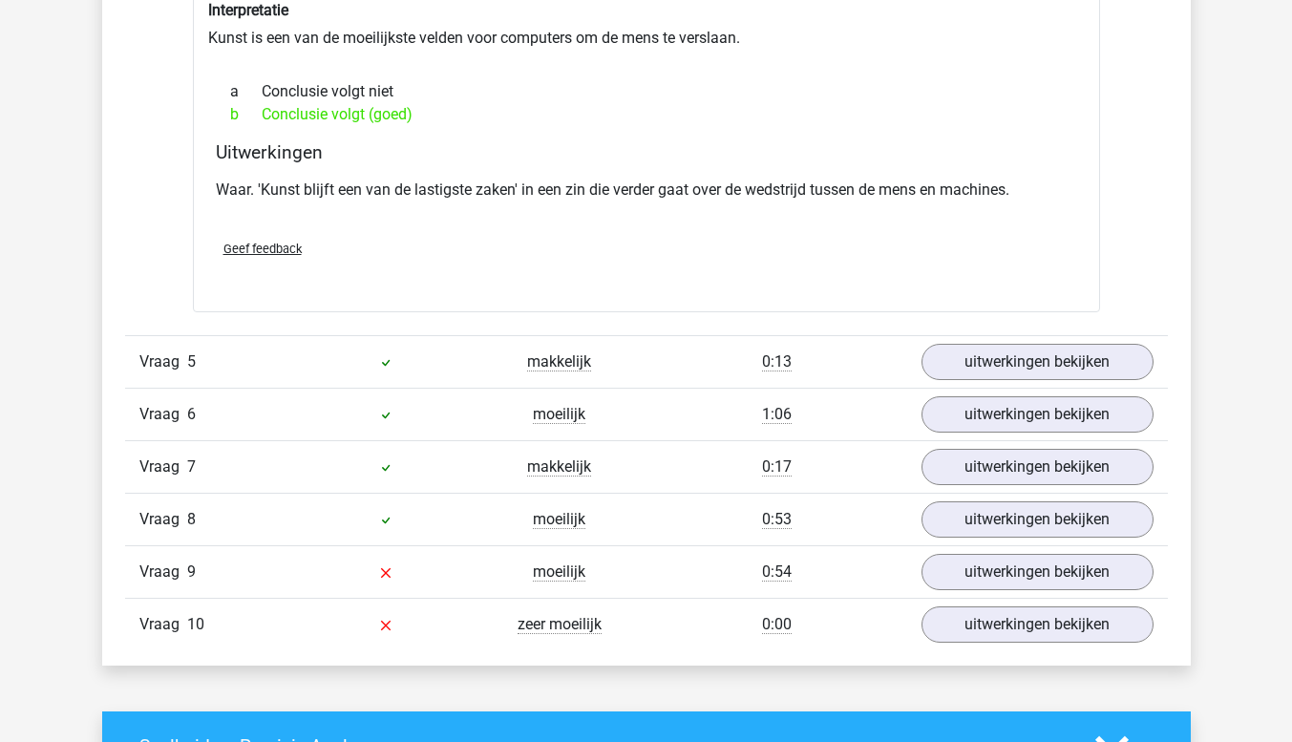
scroll to position [3534, 0]
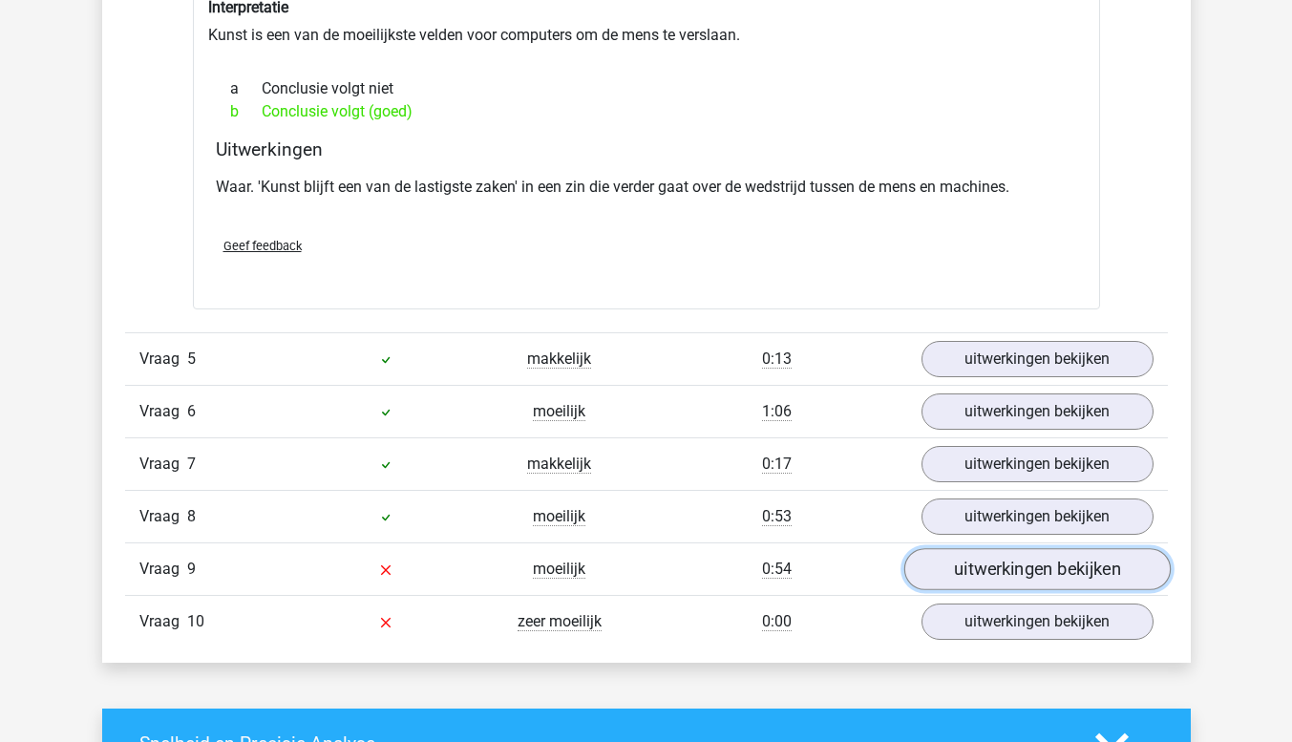
click at [999, 565] on link "uitwerkingen bekijken" at bounding box center [1037, 569] width 266 height 42
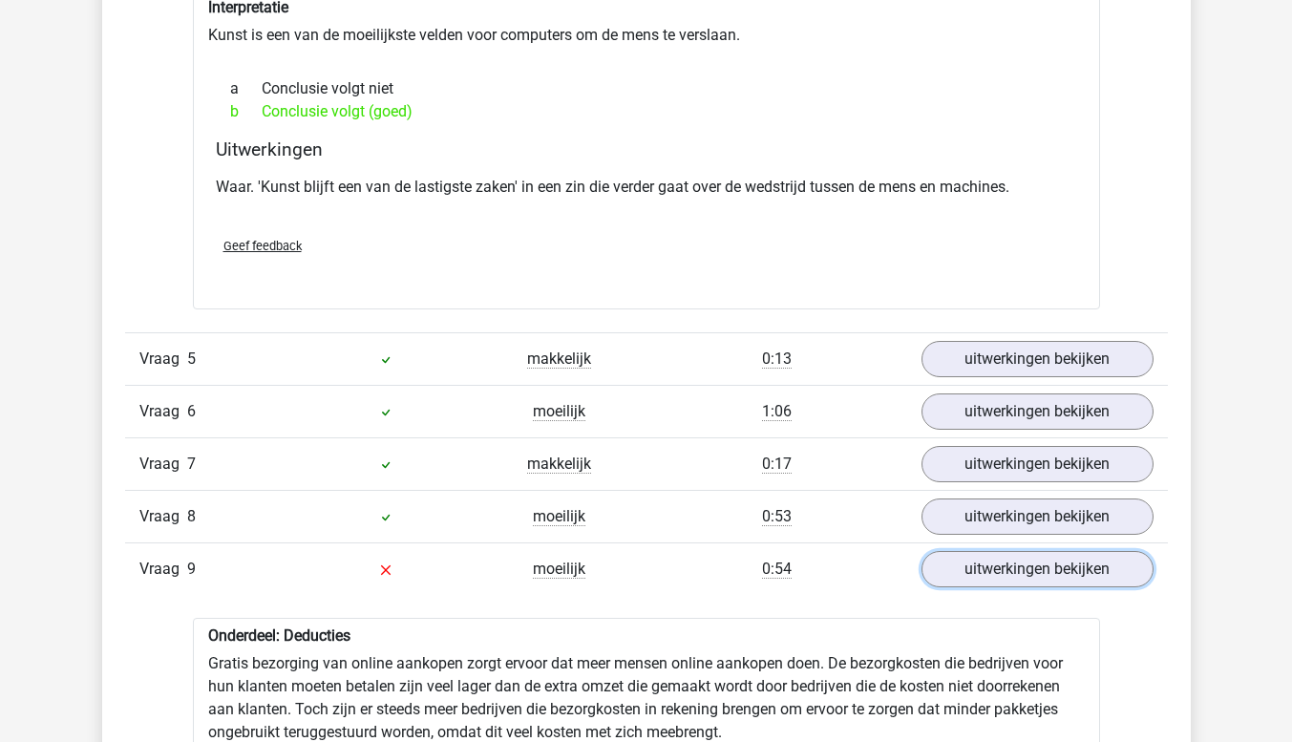
scroll to position [3820, 0]
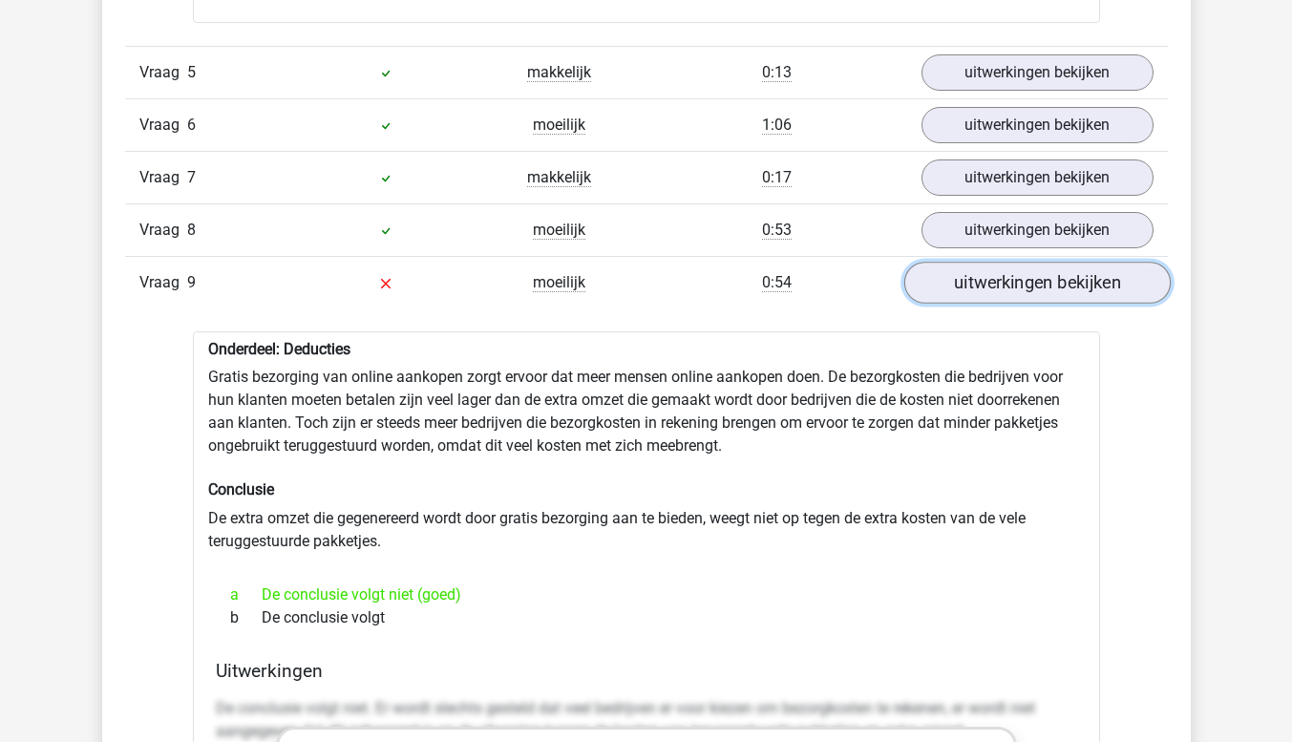
click at [1035, 287] on link "uitwerkingen bekijken" at bounding box center [1037, 283] width 266 height 42
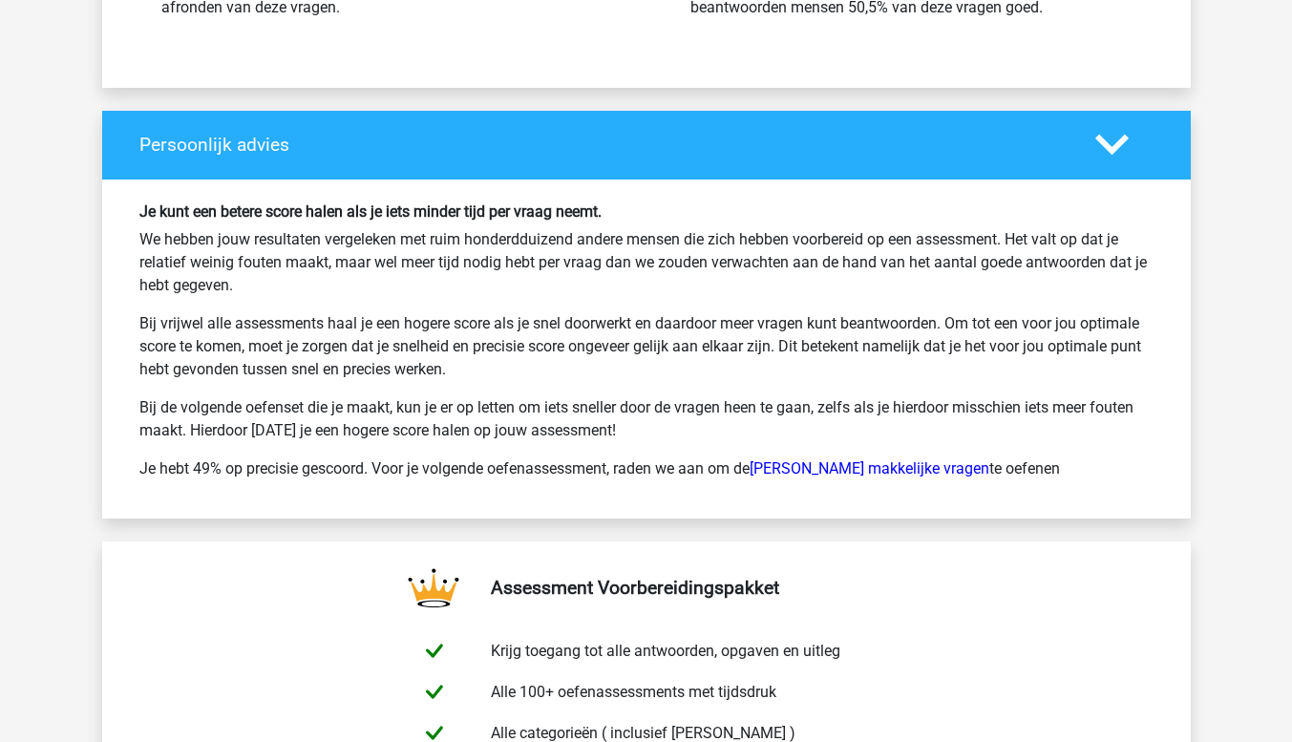
scroll to position [4871, 0]
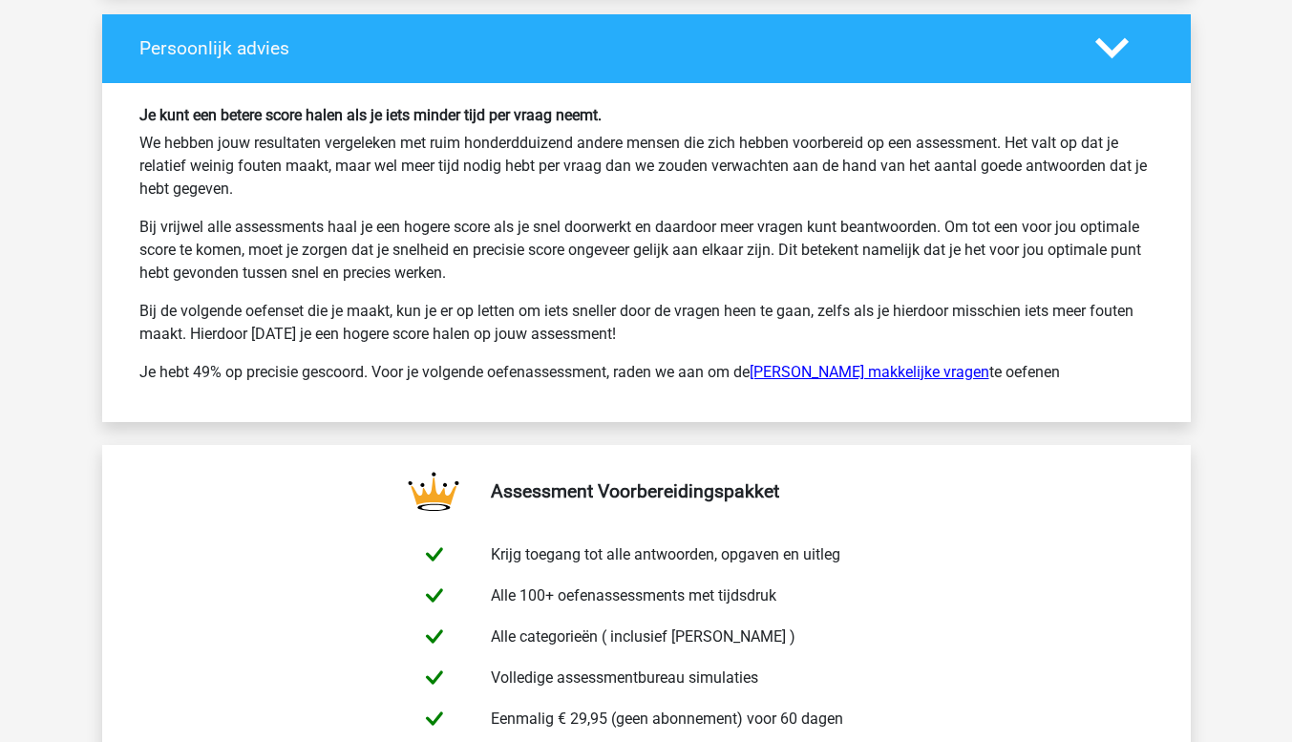
click at [875, 371] on link "Watson Glaser makkelijke vragen" at bounding box center [870, 372] width 240 height 18
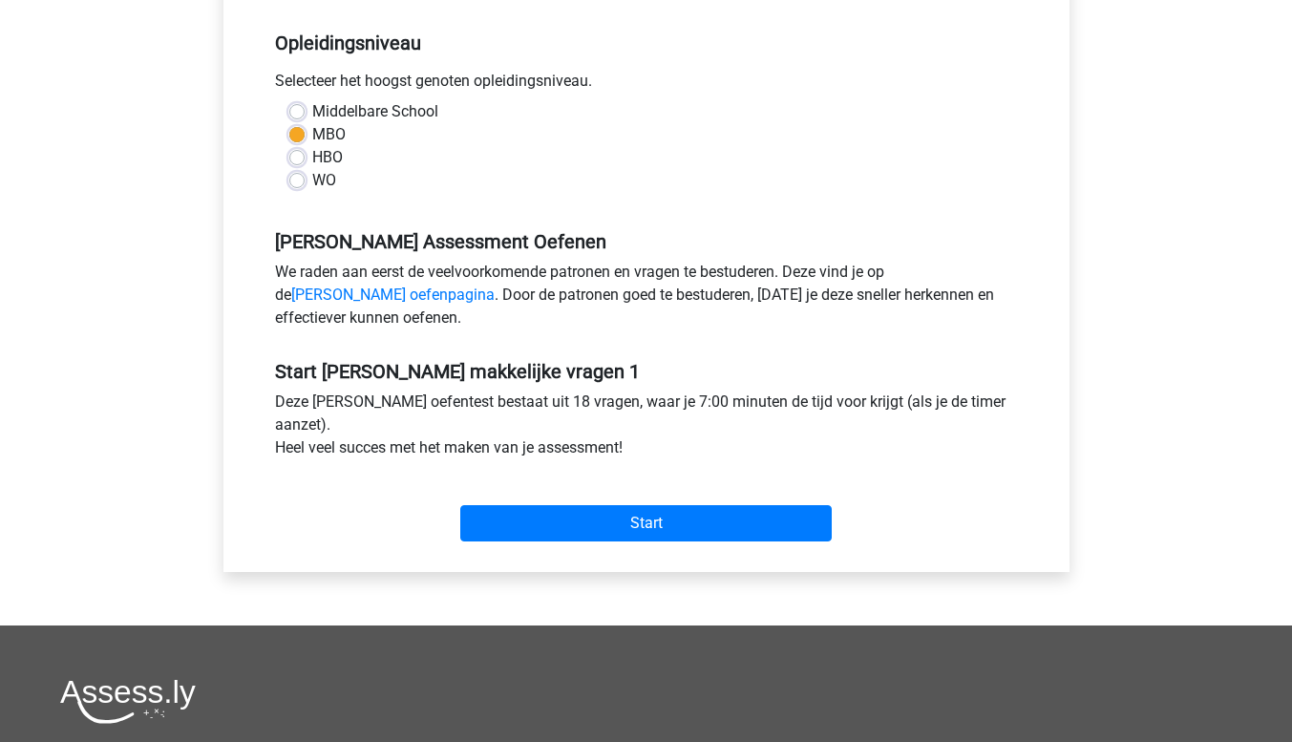
scroll to position [382, 0]
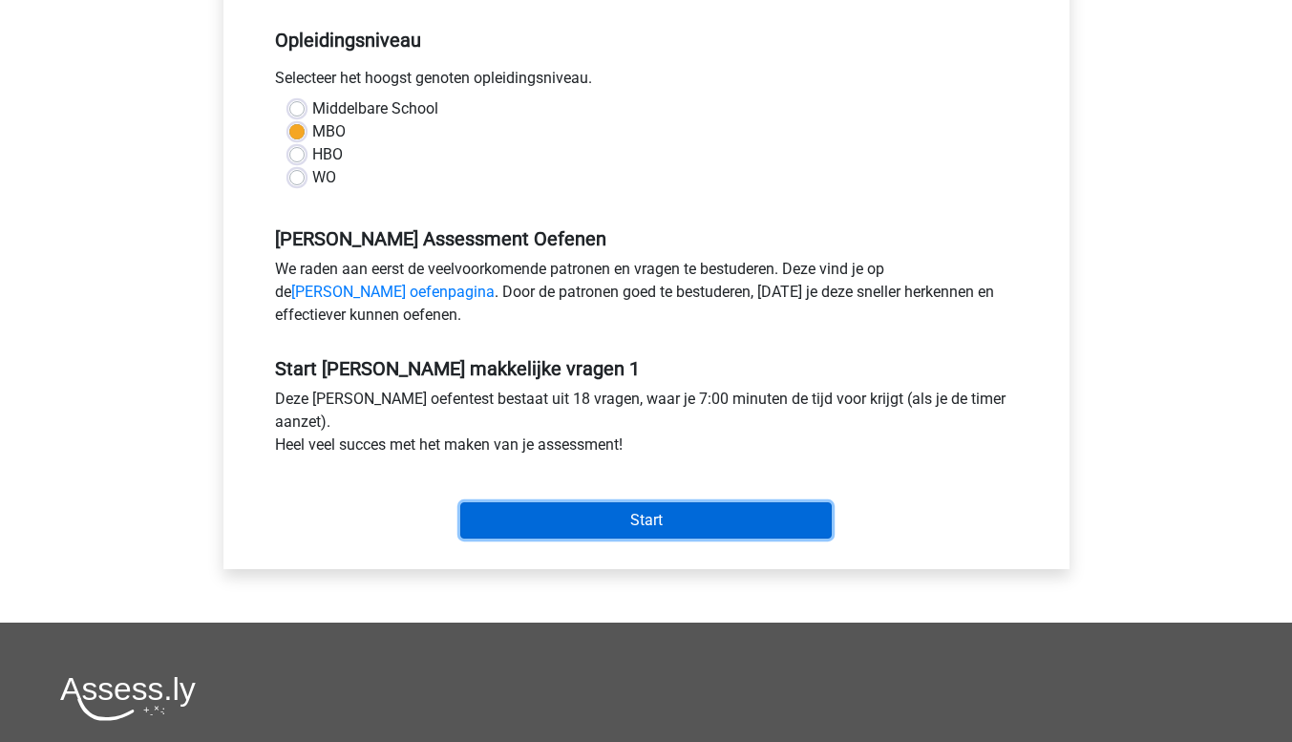
click at [649, 525] on input "Start" at bounding box center [646, 520] width 372 height 36
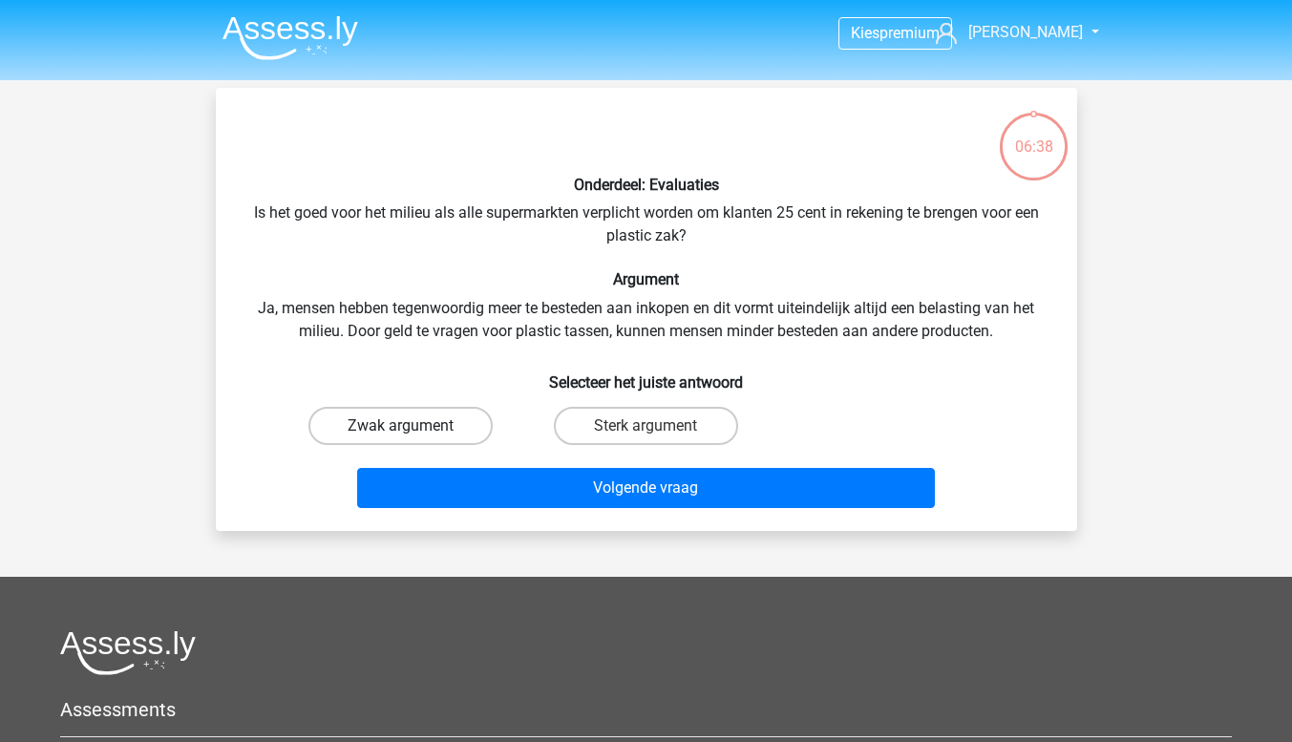
click at [402, 424] on label "Zwak argument" at bounding box center [400, 426] width 184 height 38
click at [402, 426] on input "Zwak argument" at bounding box center [406, 432] width 12 height 12
radio input "true"
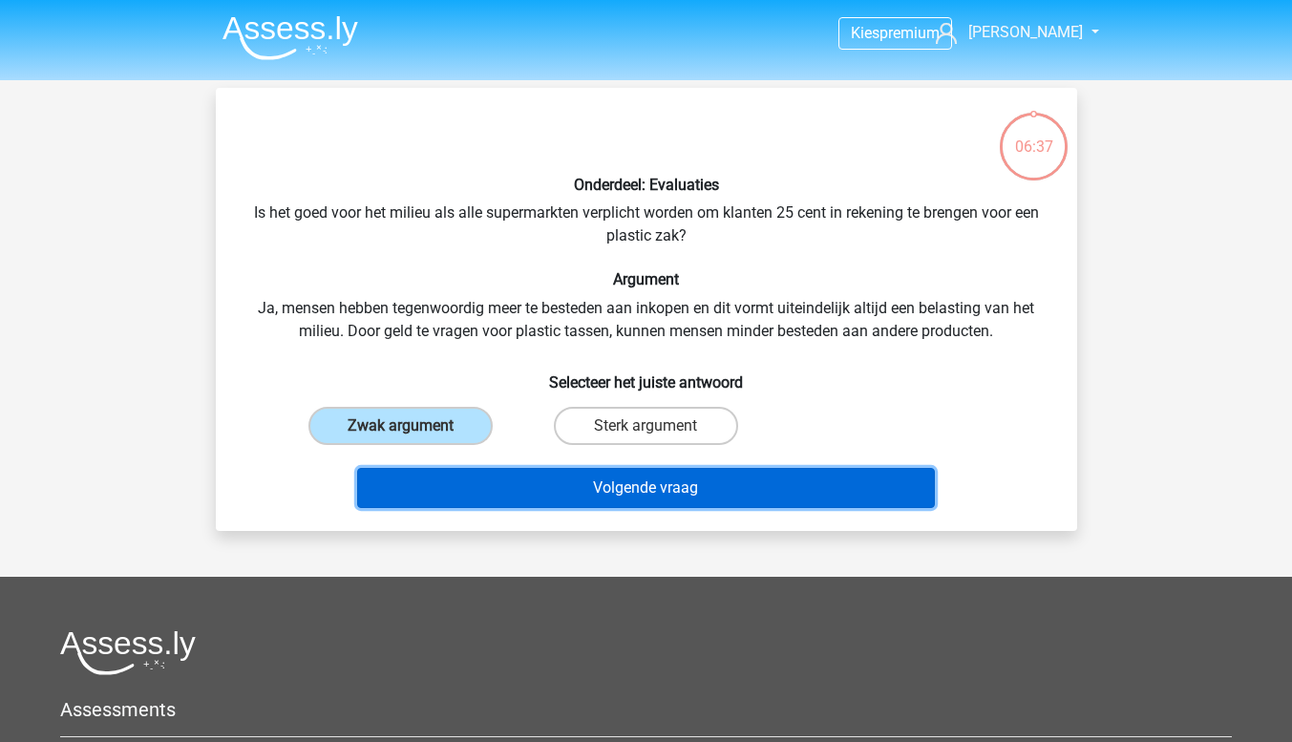
click at [646, 485] on button "Volgende vraag" at bounding box center [646, 488] width 578 height 40
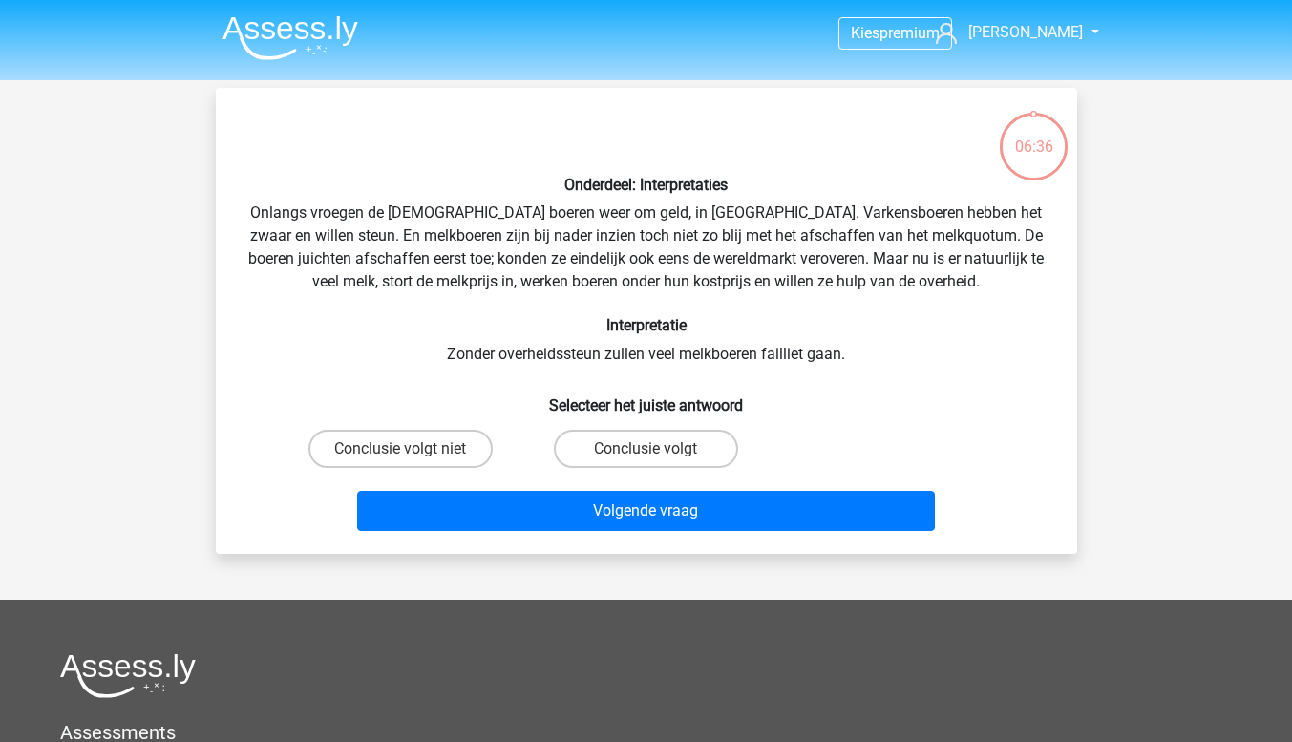
scroll to position [88, 0]
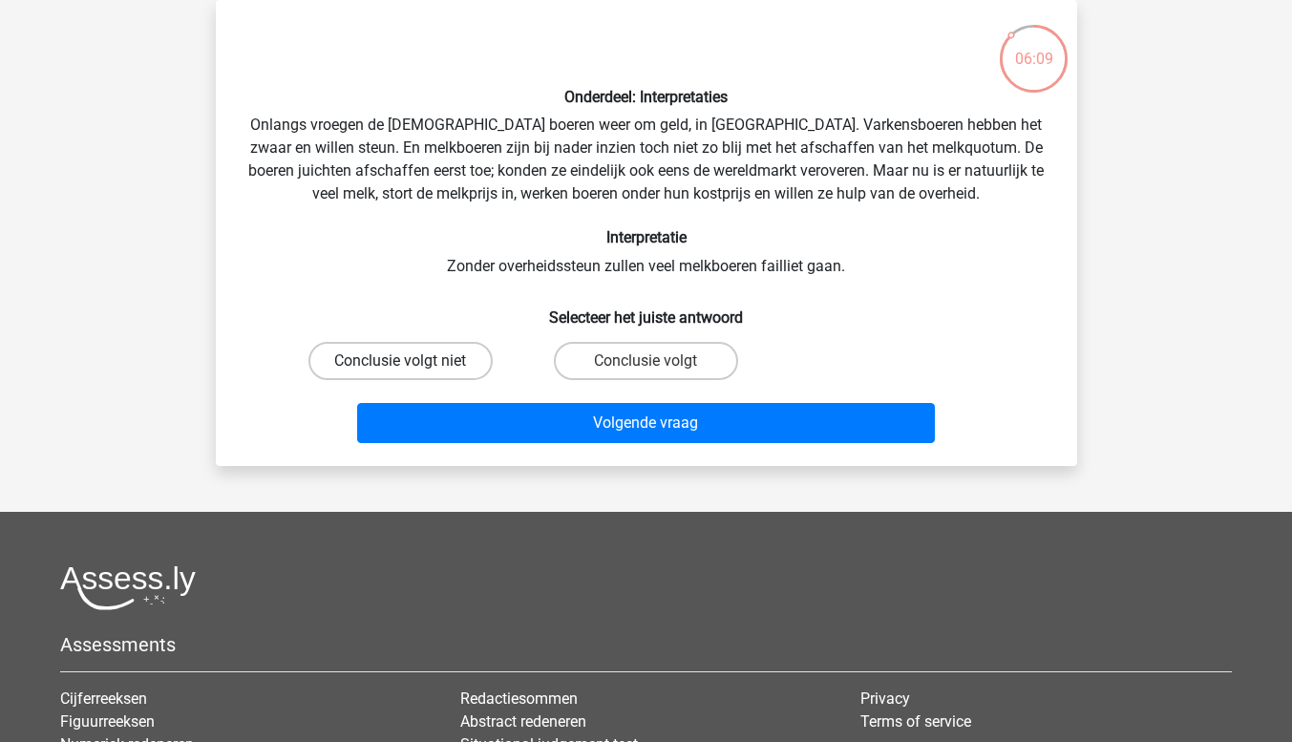
click at [425, 365] on label "Conclusie volgt niet" at bounding box center [400, 361] width 184 height 38
click at [413, 365] on input "Conclusie volgt niet" at bounding box center [406, 367] width 12 height 12
radio input "true"
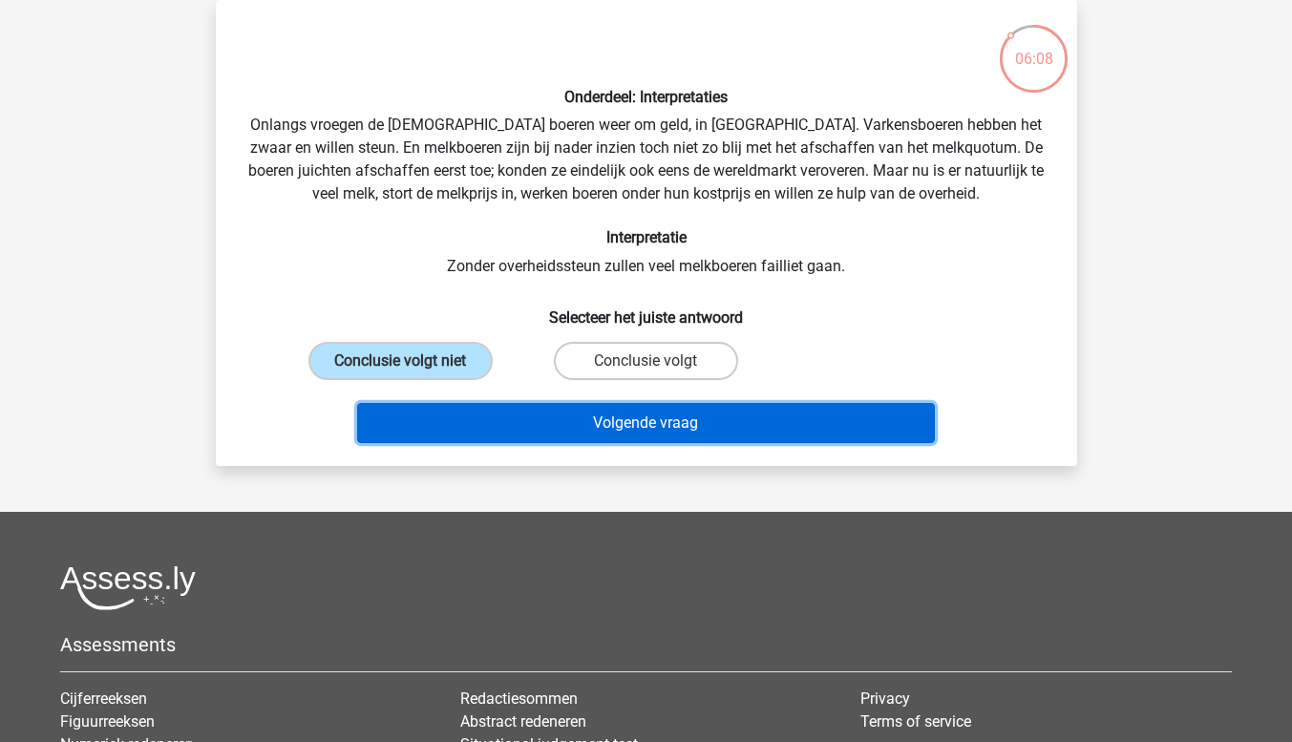
click at [555, 416] on button "Volgende vraag" at bounding box center [646, 423] width 578 height 40
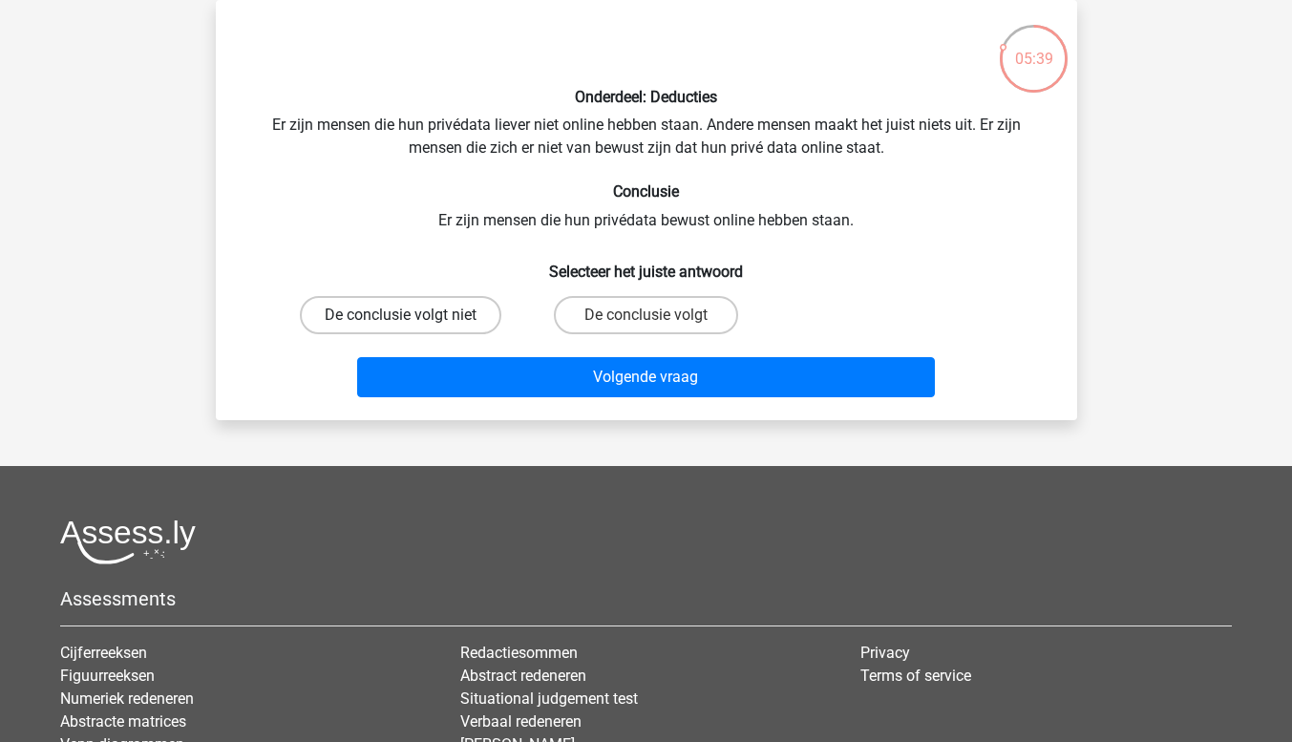
click at [387, 311] on label "De conclusie volgt niet" at bounding box center [401, 315] width 202 height 38
click at [400, 315] on input "De conclusie volgt niet" at bounding box center [406, 321] width 12 height 12
radio input "true"
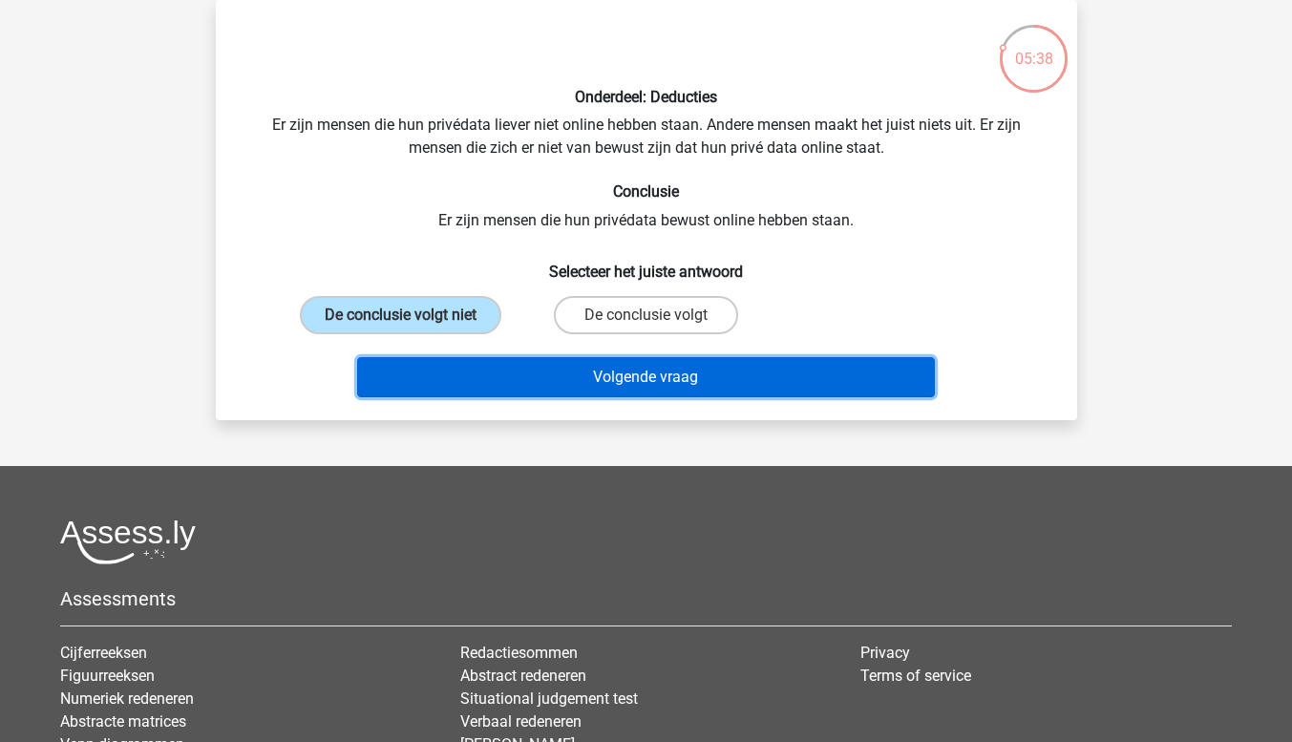
click at [658, 388] on button "Volgende vraag" at bounding box center [646, 377] width 578 height 40
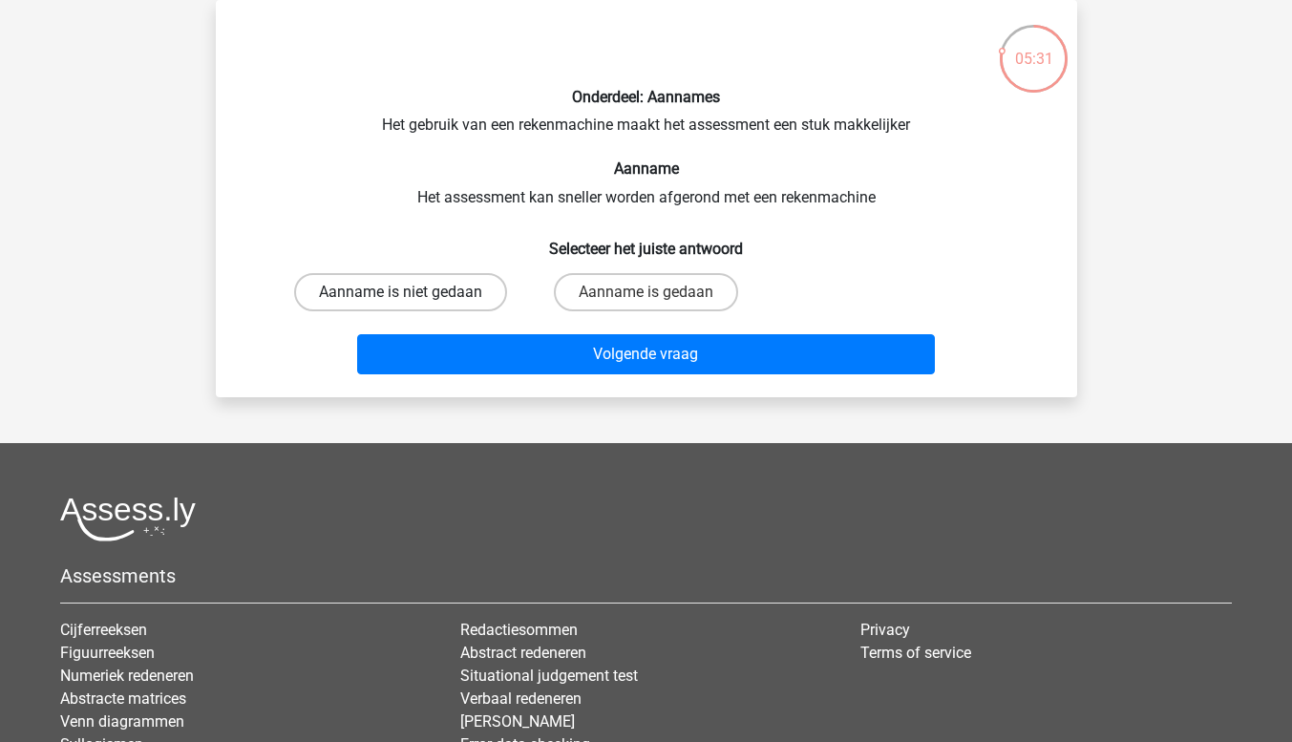
click at [391, 288] on label "Aanname is niet gedaan" at bounding box center [400, 292] width 213 height 38
click at [400, 292] on input "Aanname is niet gedaan" at bounding box center [406, 298] width 12 height 12
radio input "true"
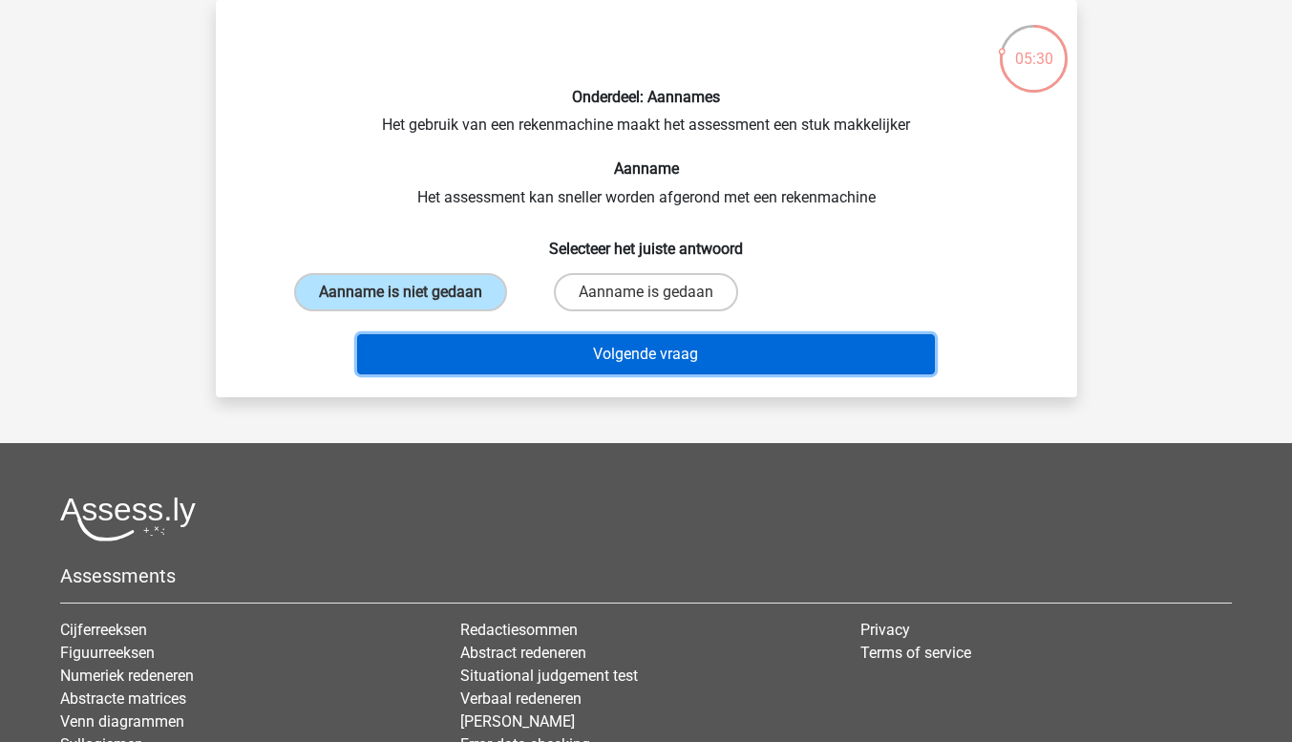
click at [591, 348] on button "Volgende vraag" at bounding box center [646, 354] width 578 height 40
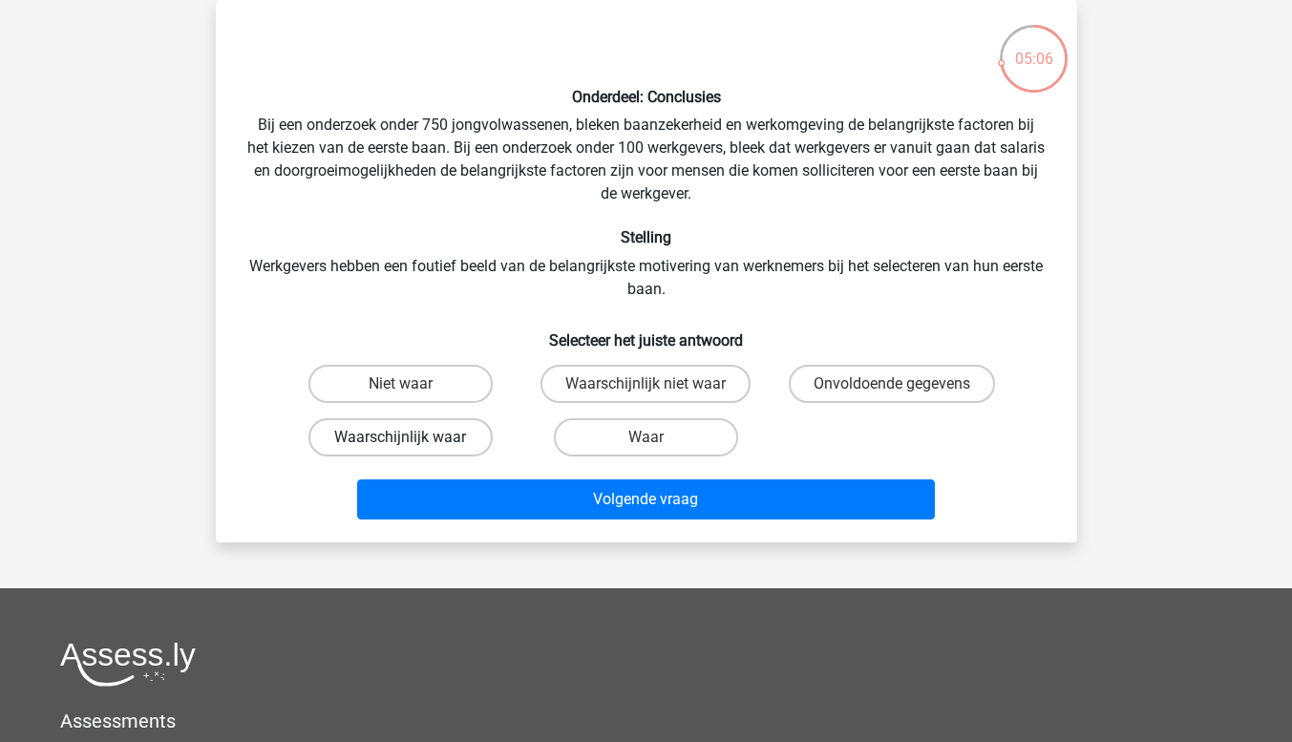
click at [427, 432] on label "Waarschijnlijk waar" at bounding box center [400, 437] width 184 height 38
click at [413, 437] on input "Waarschijnlijk waar" at bounding box center [406, 443] width 12 height 12
radio input "true"
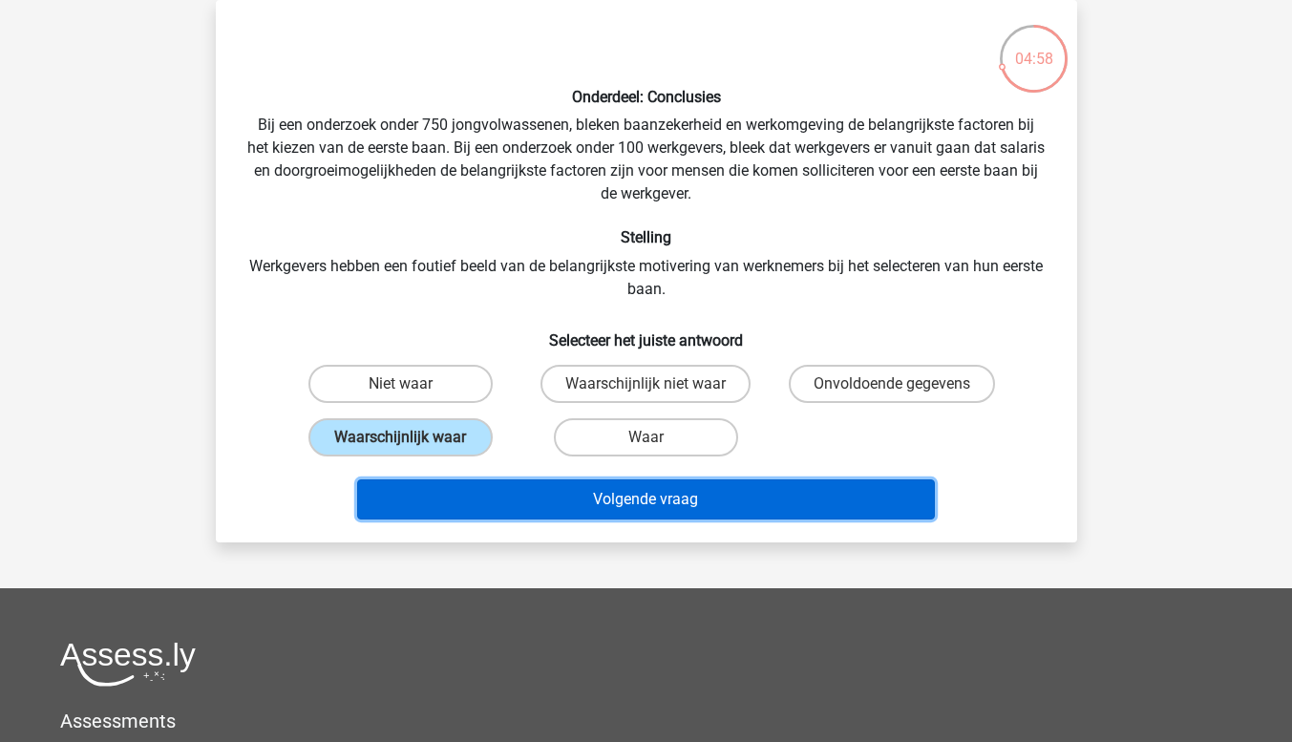
click at [630, 495] on button "Volgende vraag" at bounding box center [646, 499] width 578 height 40
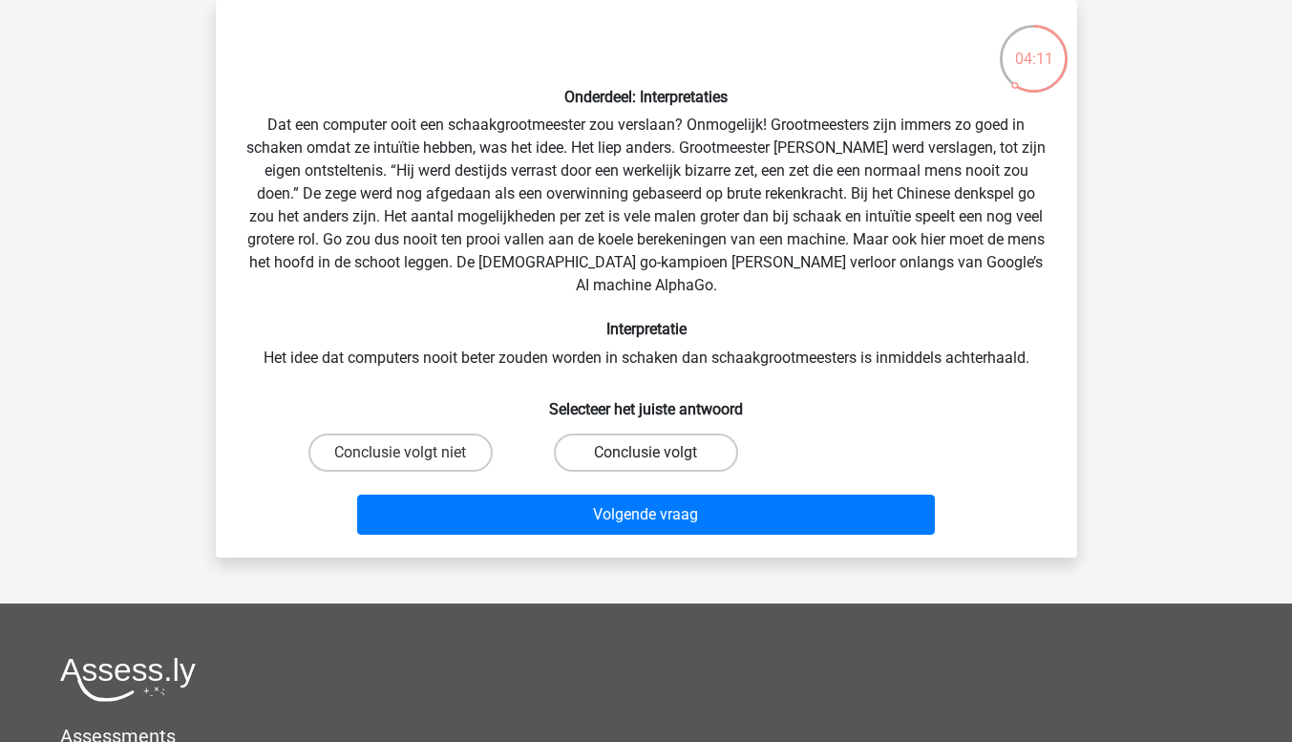
click at [635, 434] on label "Conclusie volgt" at bounding box center [646, 453] width 184 height 38
click at [646, 453] on input "Conclusie volgt" at bounding box center [652, 459] width 12 height 12
radio input "true"
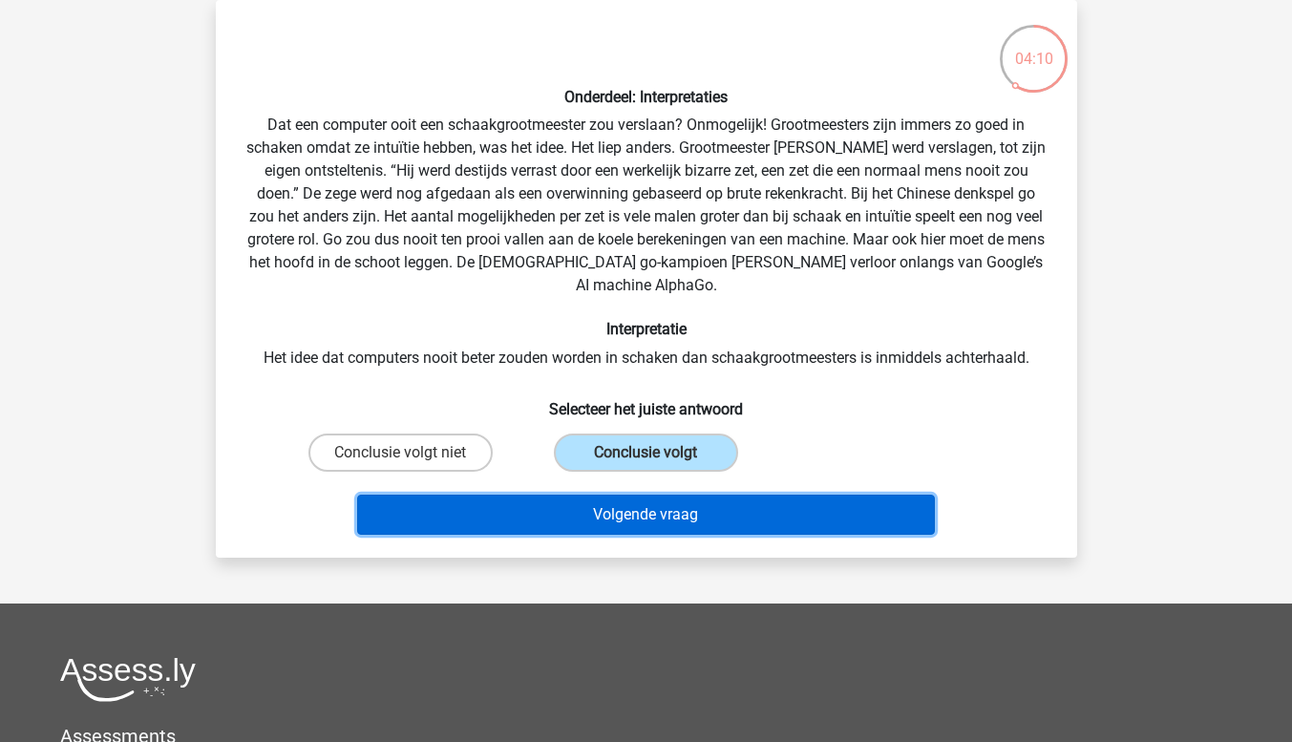
click at [617, 495] on button "Volgende vraag" at bounding box center [646, 515] width 578 height 40
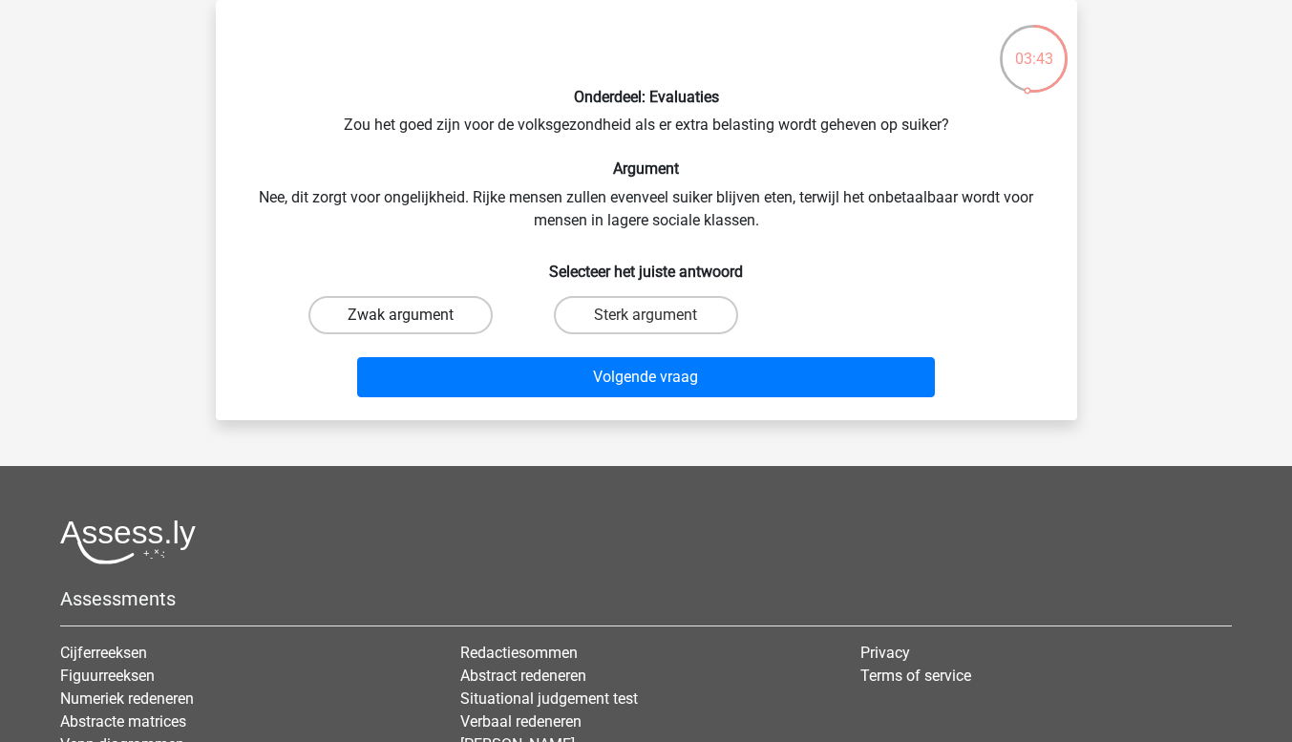
click at [403, 311] on label "Zwak argument" at bounding box center [400, 315] width 184 height 38
click at [403, 315] on input "Zwak argument" at bounding box center [406, 321] width 12 height 12
radio input "true"
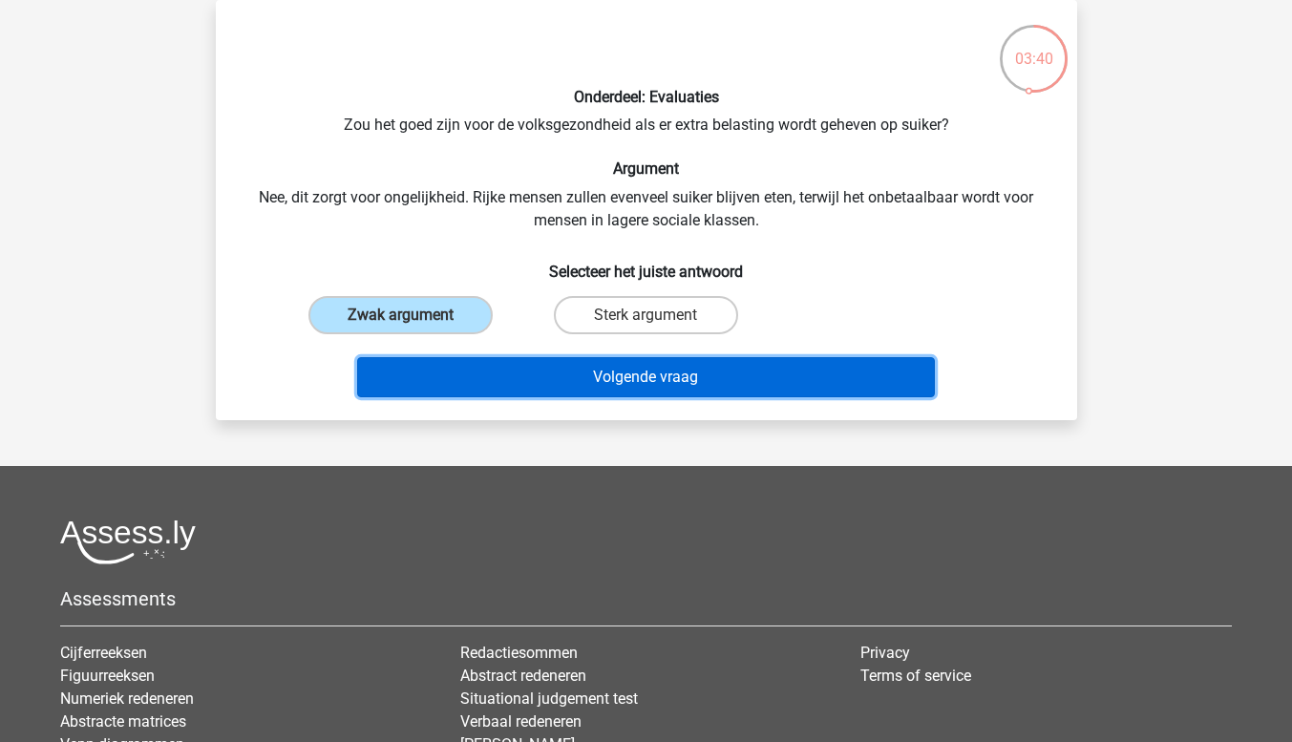
click at [631, 381] on button "Volgende vraag" at bounding box center [646, 377] width 578 height 40
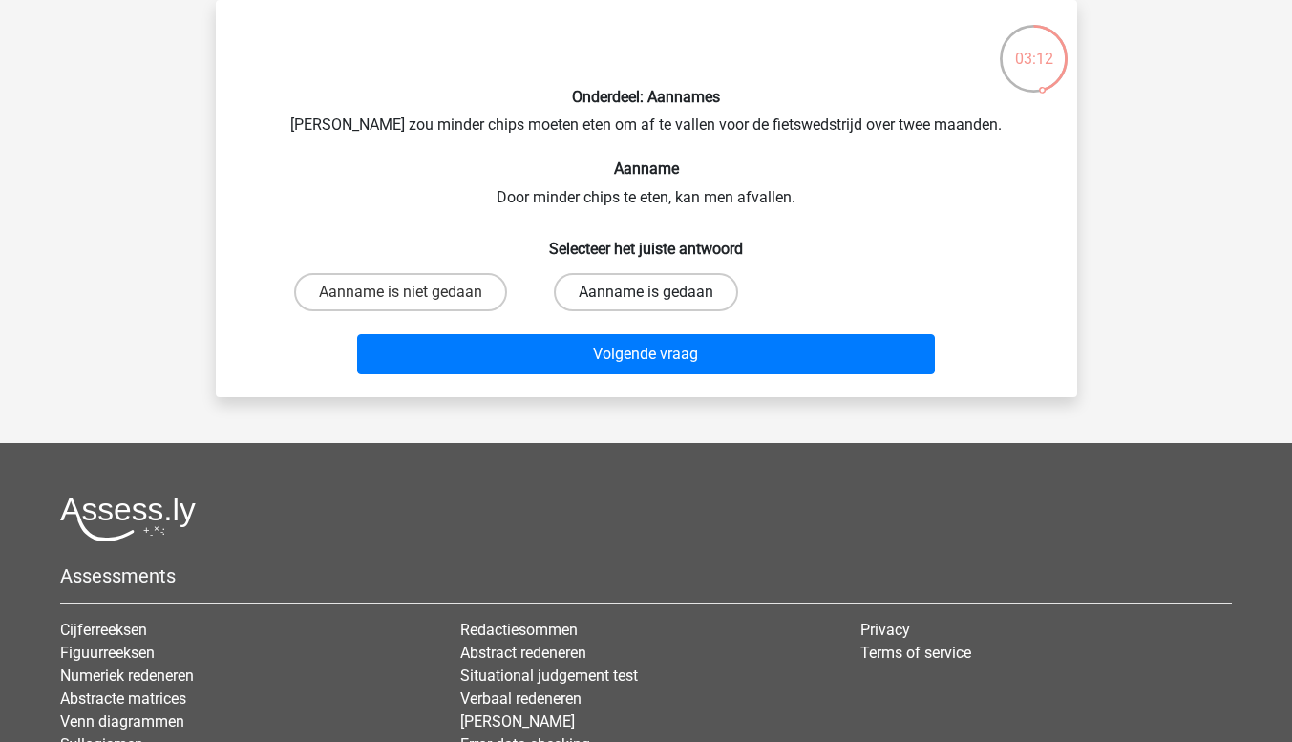
click at [613, 286] on label "Aanname is gedaan" at bounding box center [646, 292] width 184 height 38
click at [646, 292] on input "Aanname is gedaan" at bounding box center [652, 298] width 12 height 12
radio input "true"
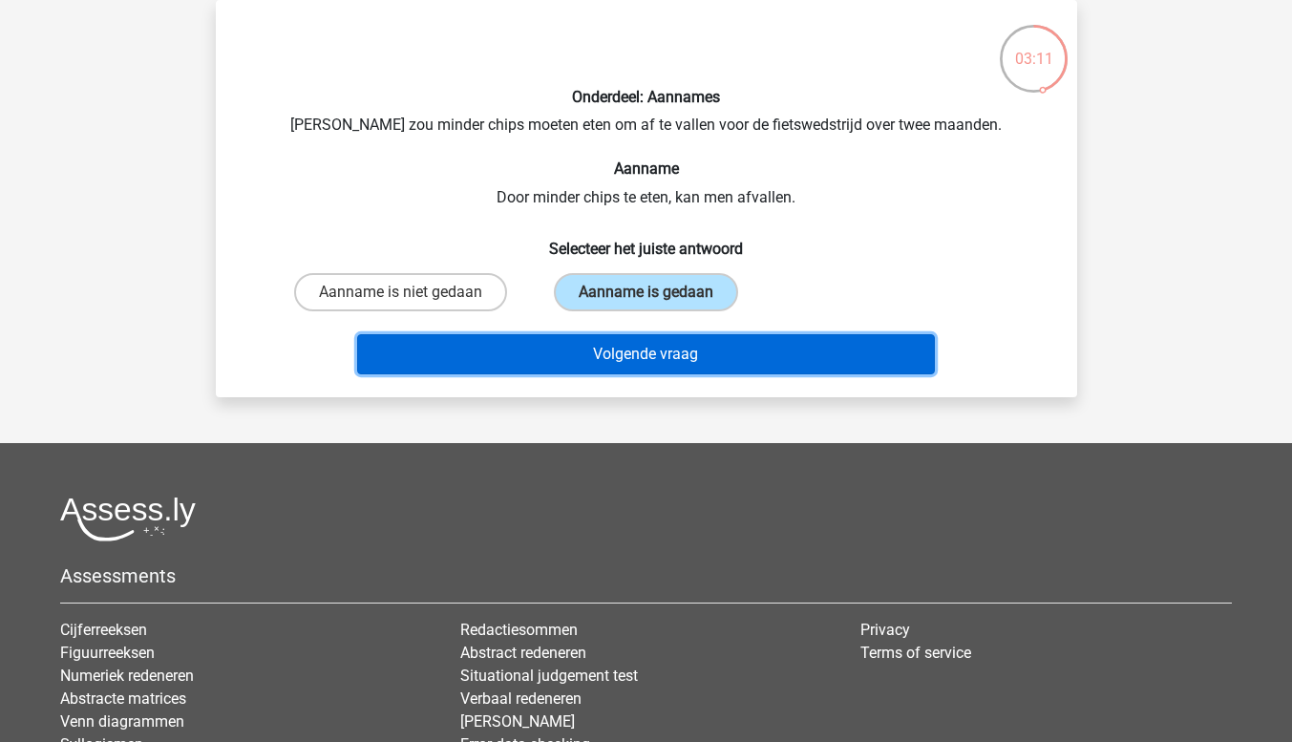
click at [635, 350] on button "Volgende vraag" at bounding box center [646, 354] width 578 height 40
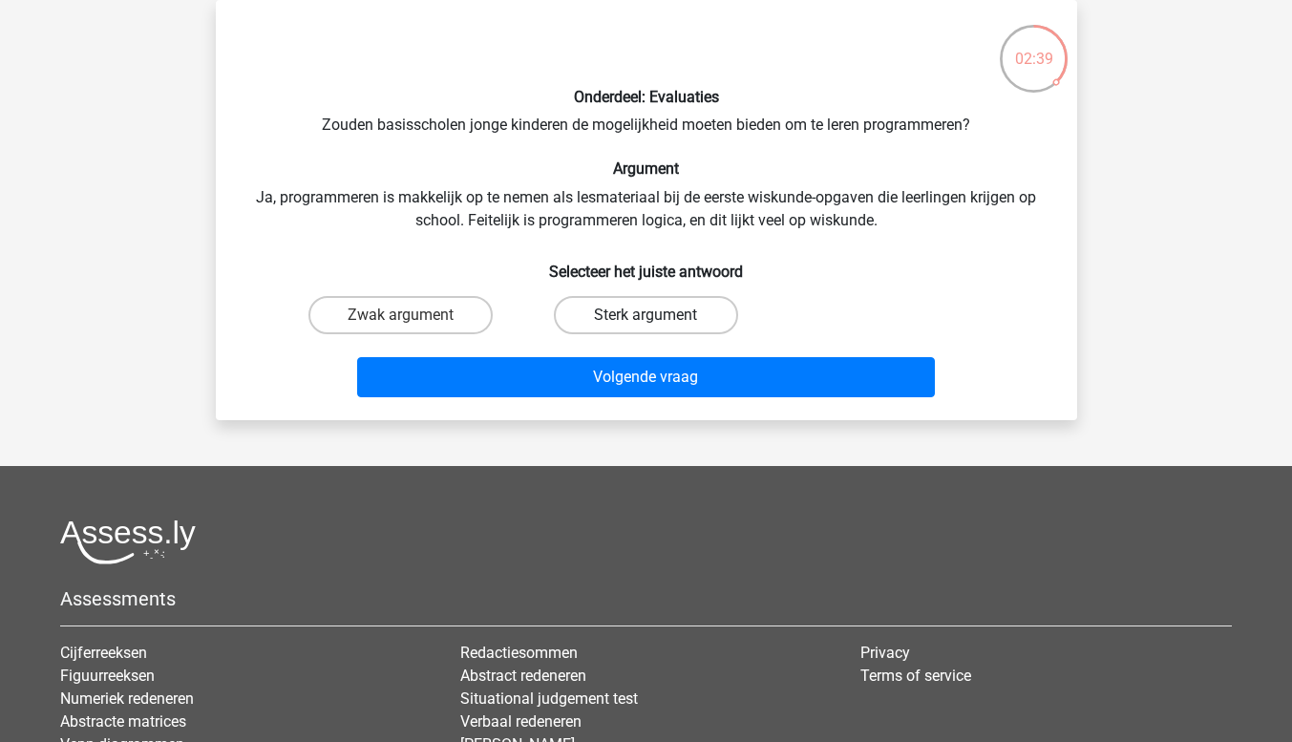
click at [670, 314] on label "Sterk argument" at bounding box center [646, 315] width 184 height 38
click at [658, 315] on input "Sterk argument" at bounding box center [652, 321] width 12 height 12
radio input "true"
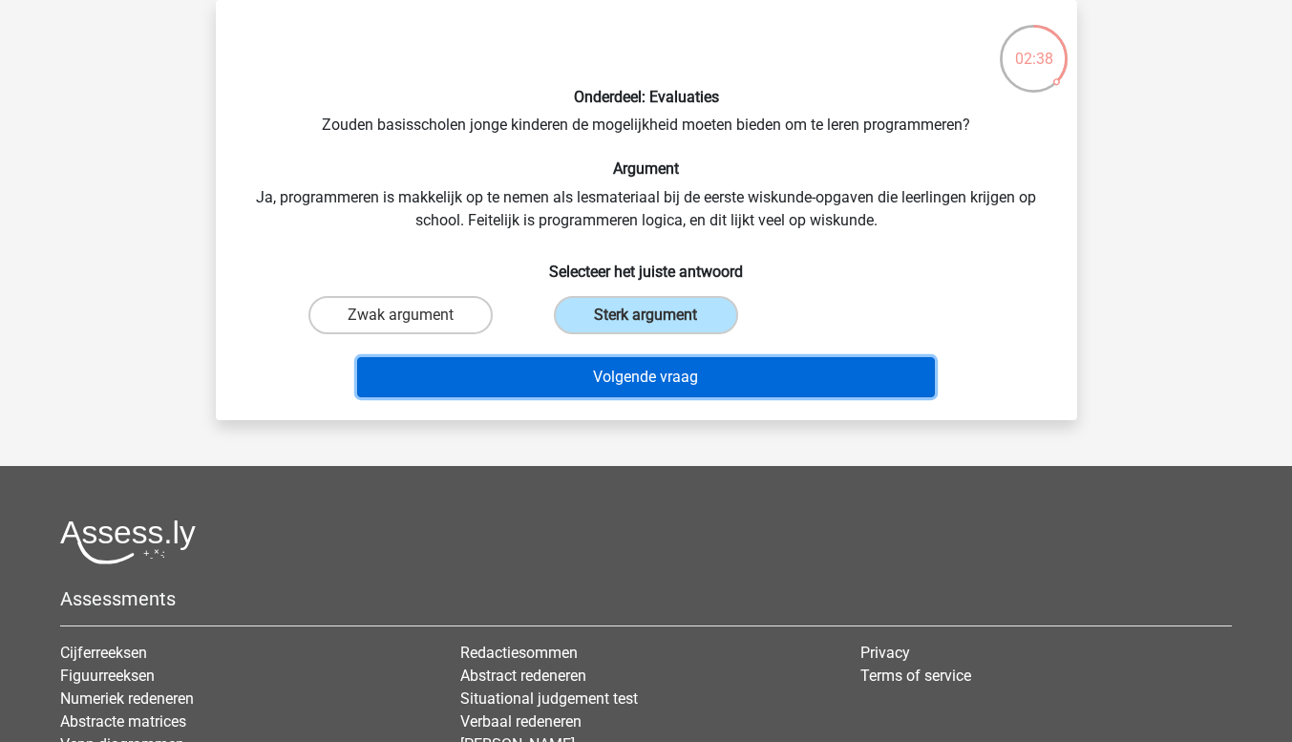
click at [673, 375] on button "Volgende vraag" at bounding box center [646, 377] width 578 height 40
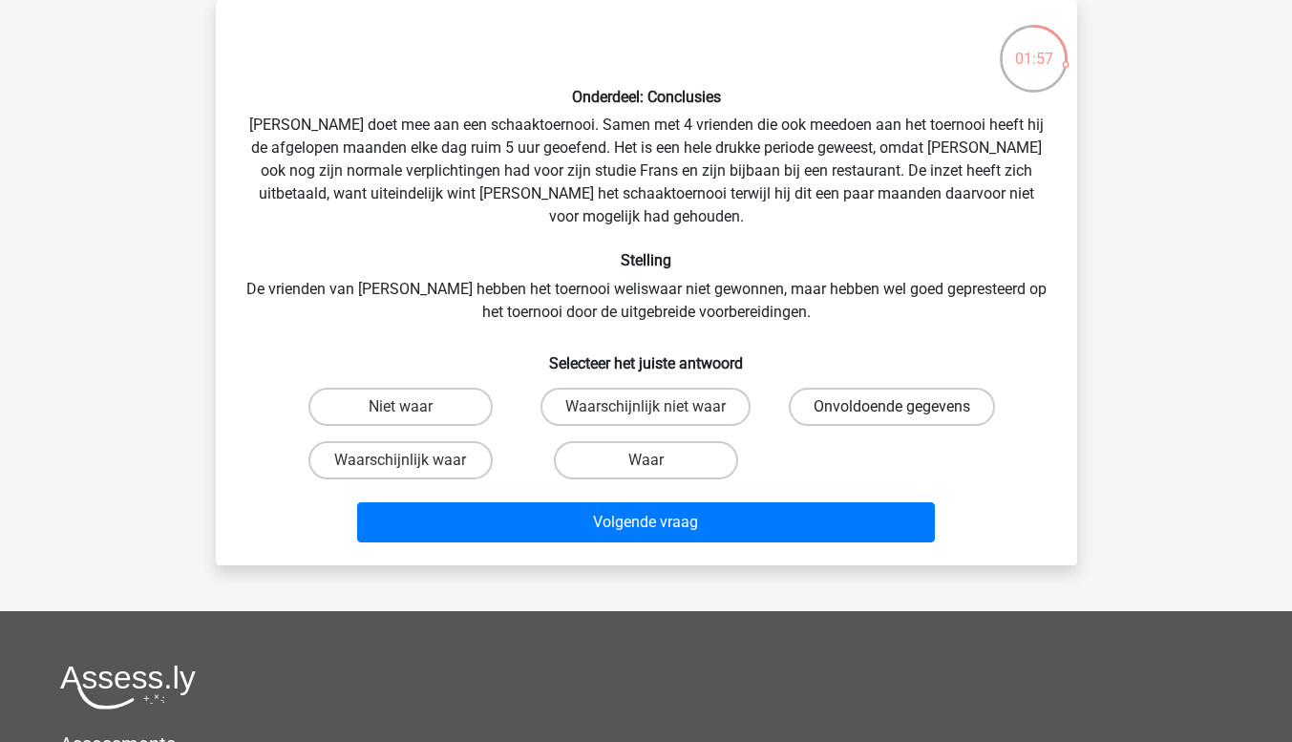
click at [886, 388] on label "Onvoldoende gegevens" at bounding box center [892, 407] width 206 height 38
click at [892, 407] on input "Onvoldoende gegevens" at bounding box center [898, 413] width 12 height 12
radio input "true"
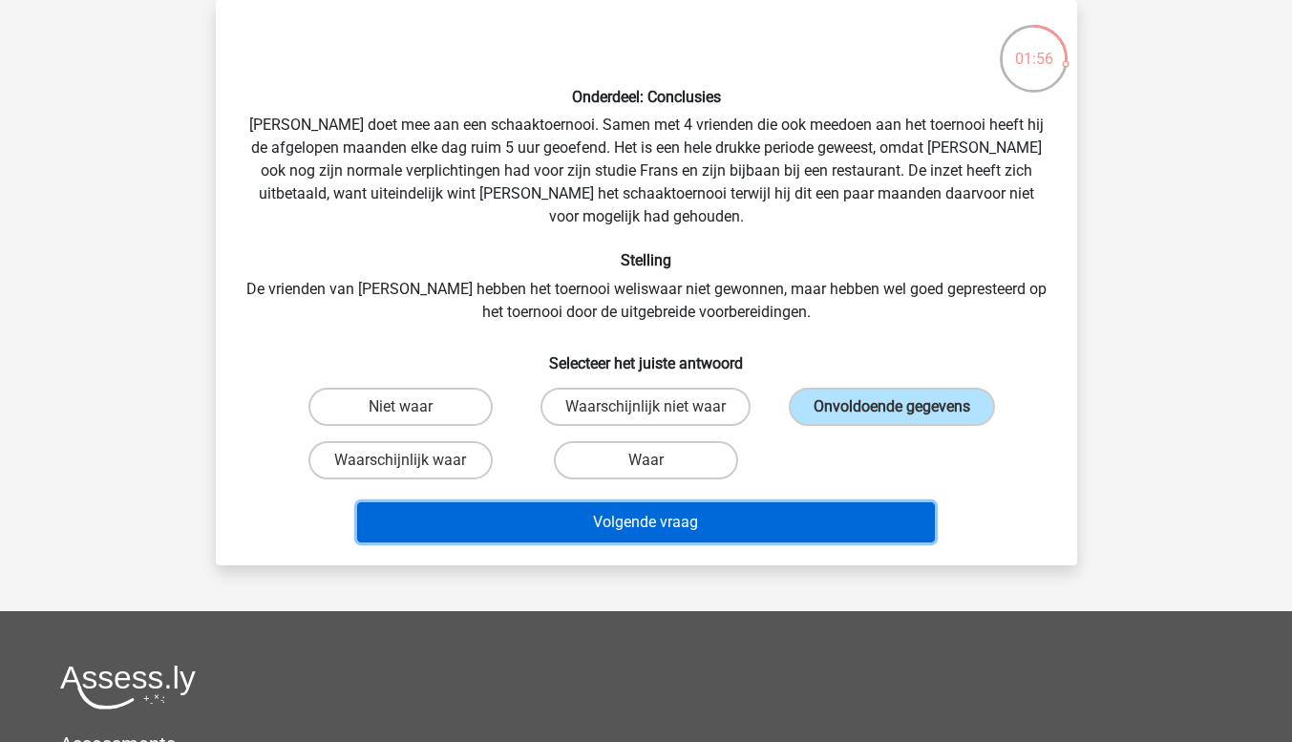
click at [724, 502] on button "Volgende vraag" at bounding box center [646, 522] width 578 height 40
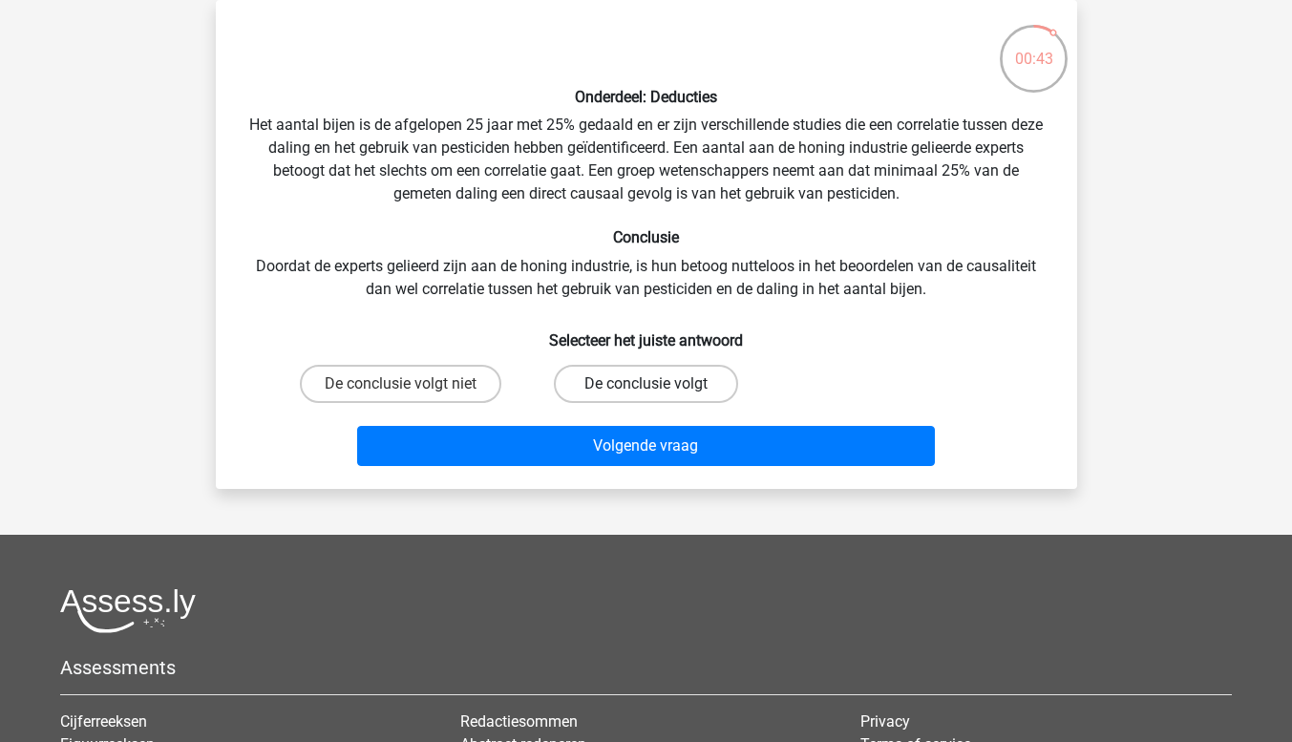
click at [604, 392] on label "De conclusie volgt" at bounding box center [646, 384] width 184 height 38
click at [646, 392] on input "De conclusie volgt" at bounding box center [652, 390] width 12 height 12
radio input "true"
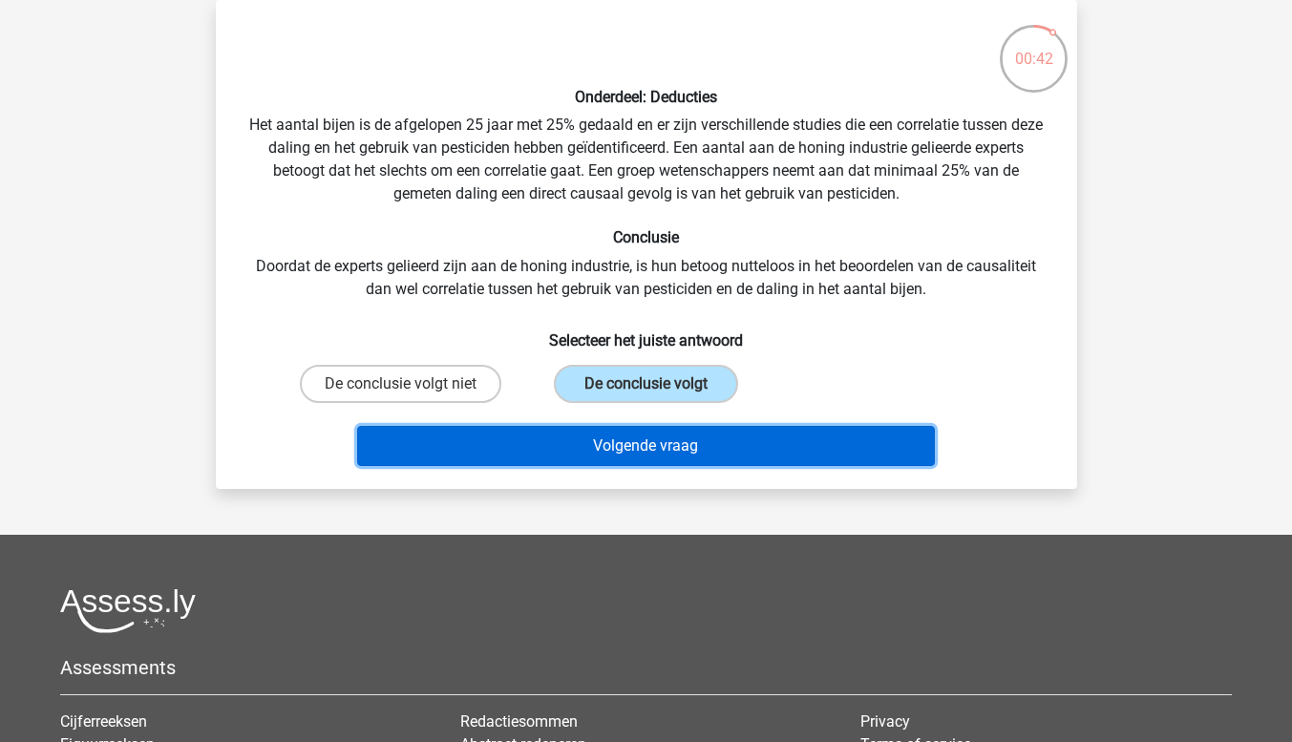
click at [601, 434] on button "Volgende vraag" at bounding box center [646, 446] width 578 height 40
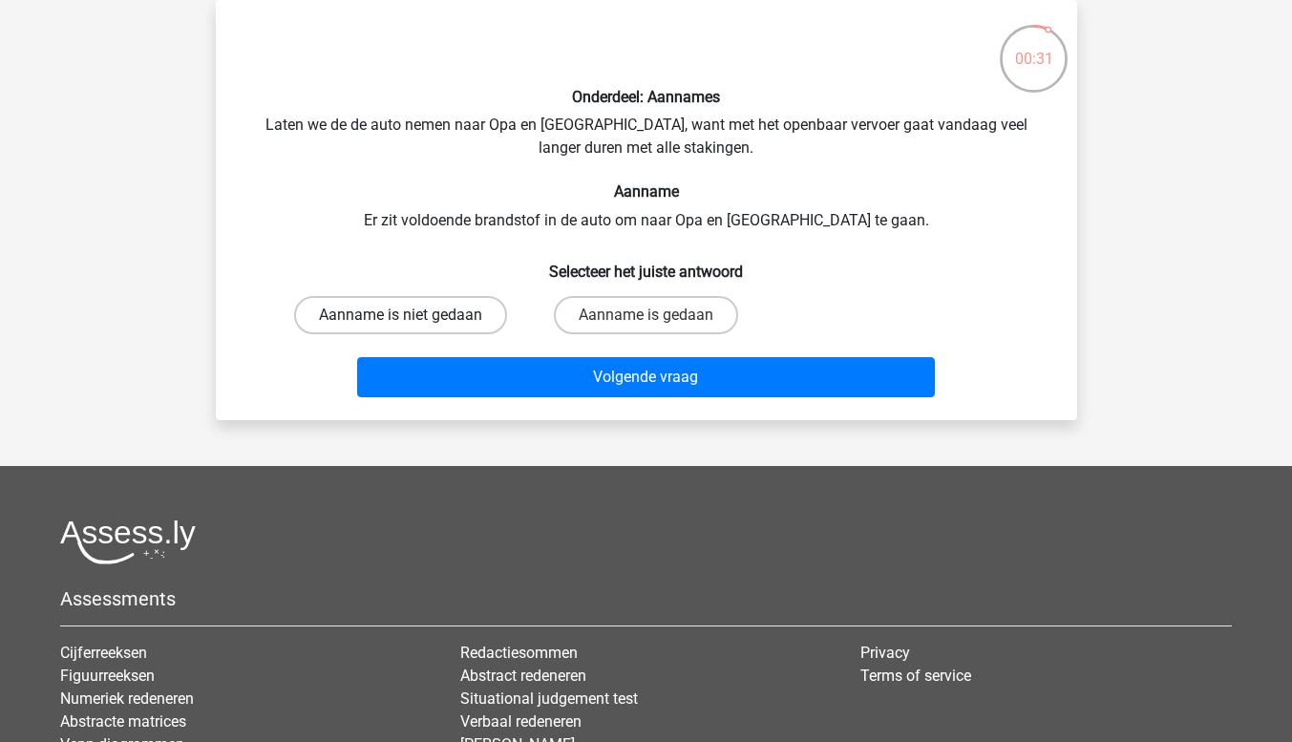
click at [439, 317] on label "Aanname is niet gedaan" at bounding box center [400, 315] width 213 height 38
click at [413, 317] on input "Aanname is niet gedaan" at bounding box center [406, 321] width 12 height 12
radio input "true"
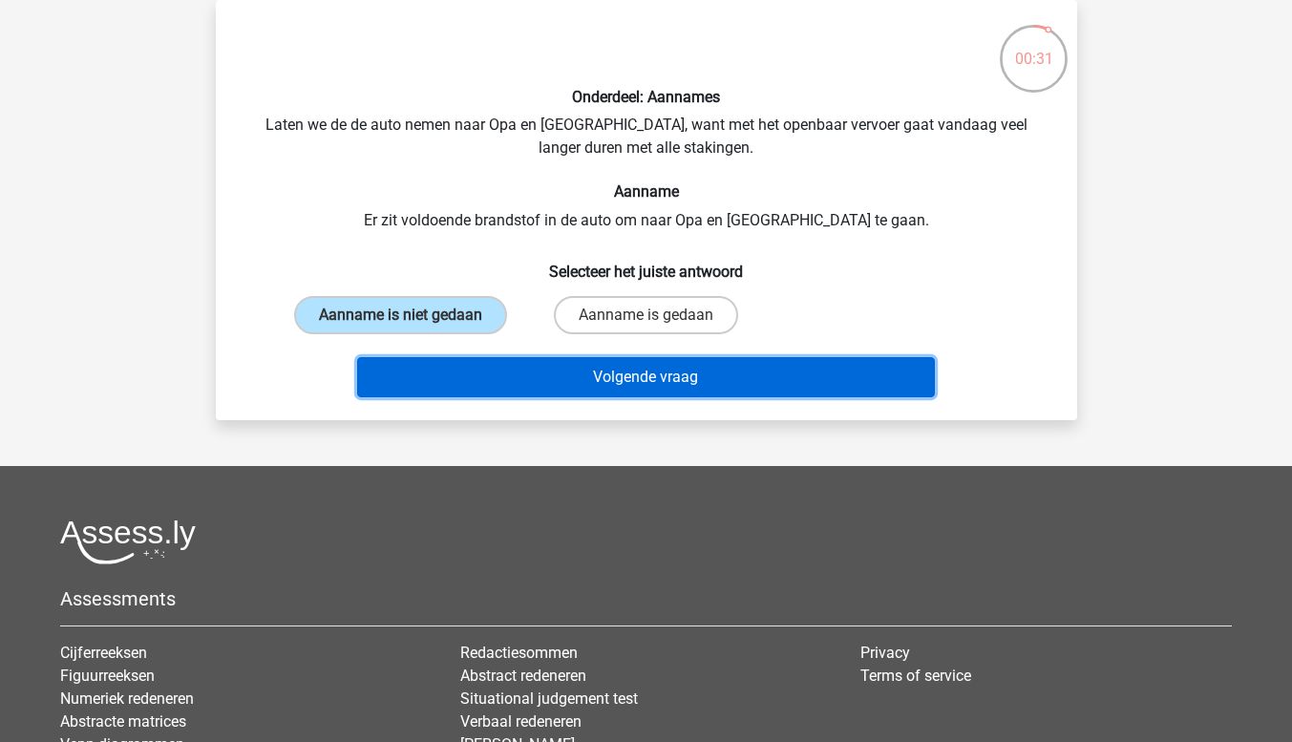
click at [510, 365] on button "Volgende vraag" at bounding box center [646, 377] width 578 height 40
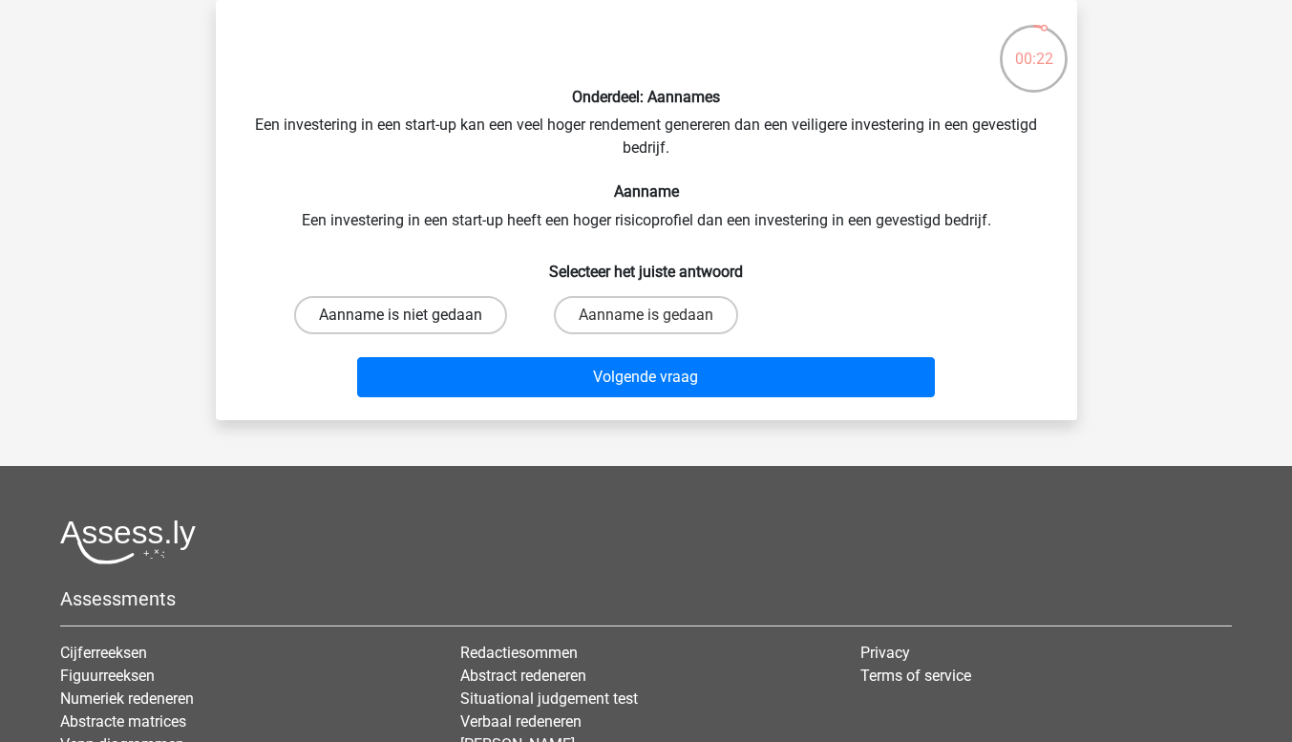
click at [424, 312] on label "Aanname is niet gedaan" at bounding box center [400, 315] width 213 height 38
click at [413, 315] on input "Aanname is niet gedaan" at bounding box center [406, 321] width 12 height 12
radio input "true"
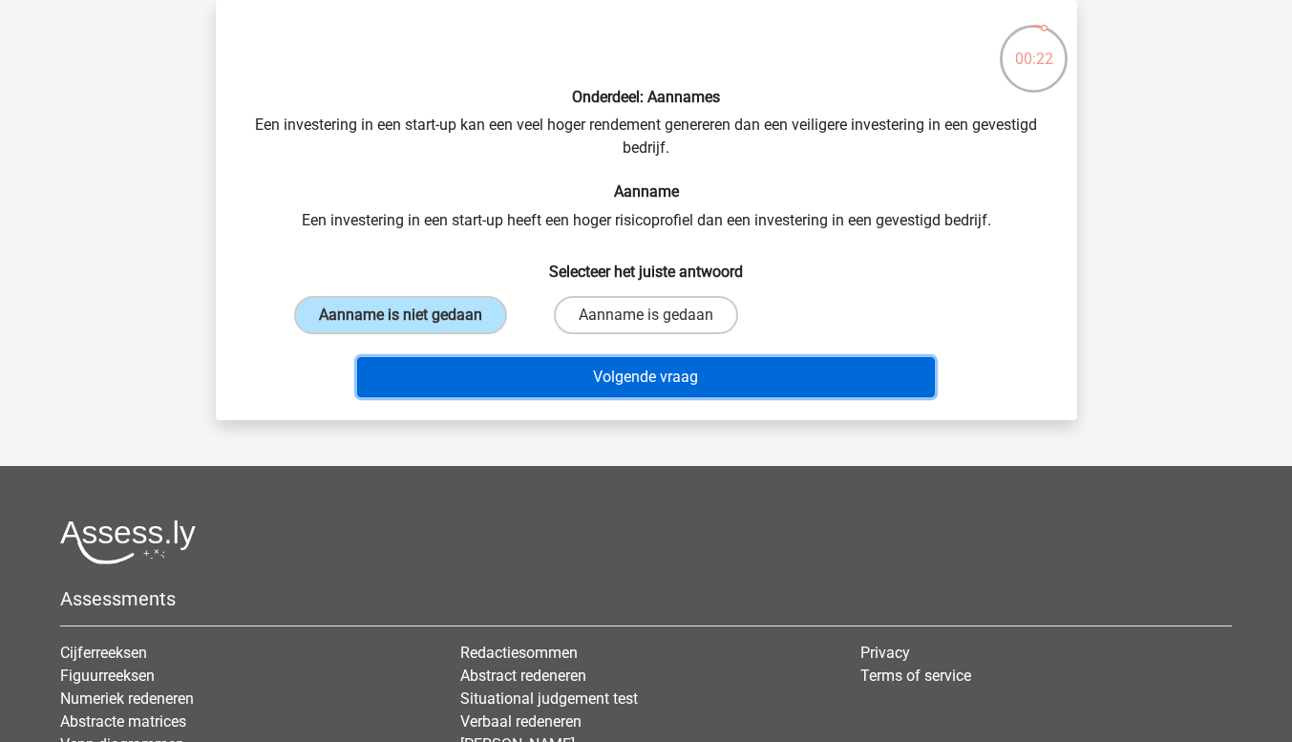
click at [569, 370] on button "Volgende vraag" at bounding box center [646, 377] width 578 height 40
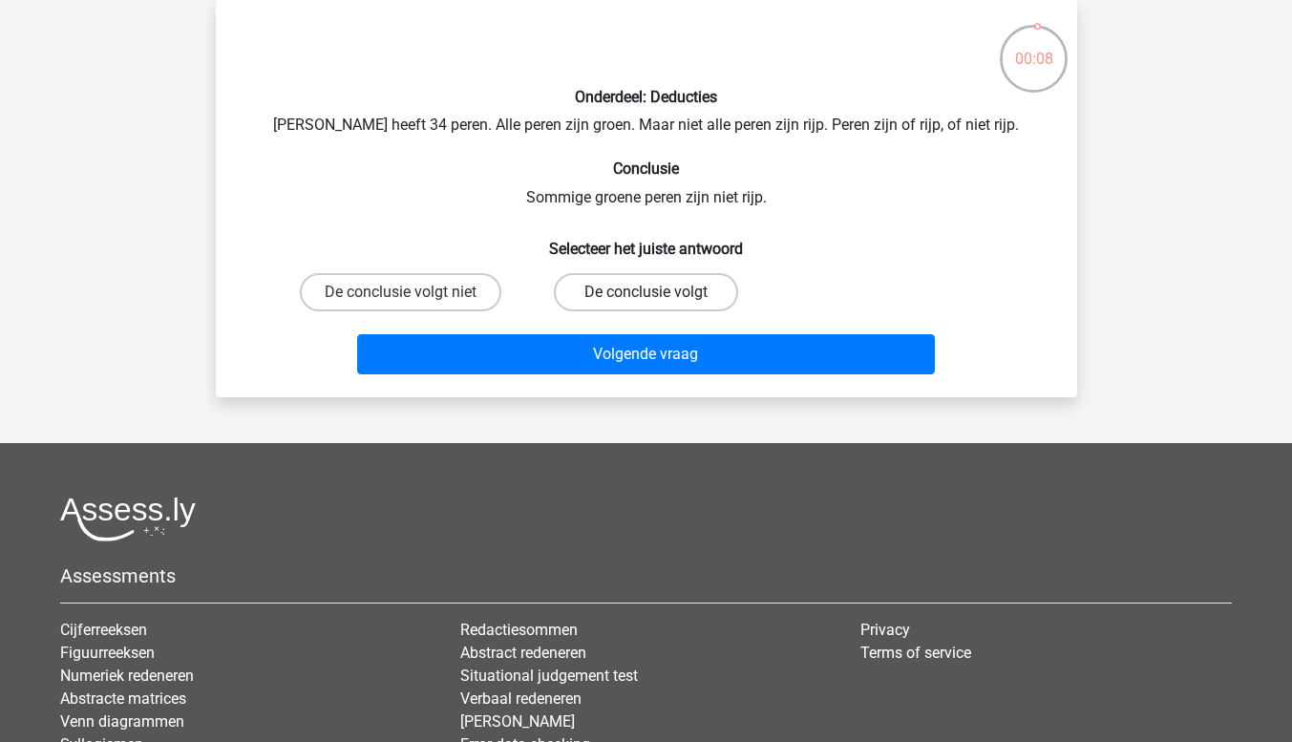
click at [630, 293] on label "De conclusie volgt" at bounding box center [646, 292] width 184 height 38
click at [646, 293] on input "De conclusie volgt" at bounding box center [652, 298] width 12 height 12
radio input "true"
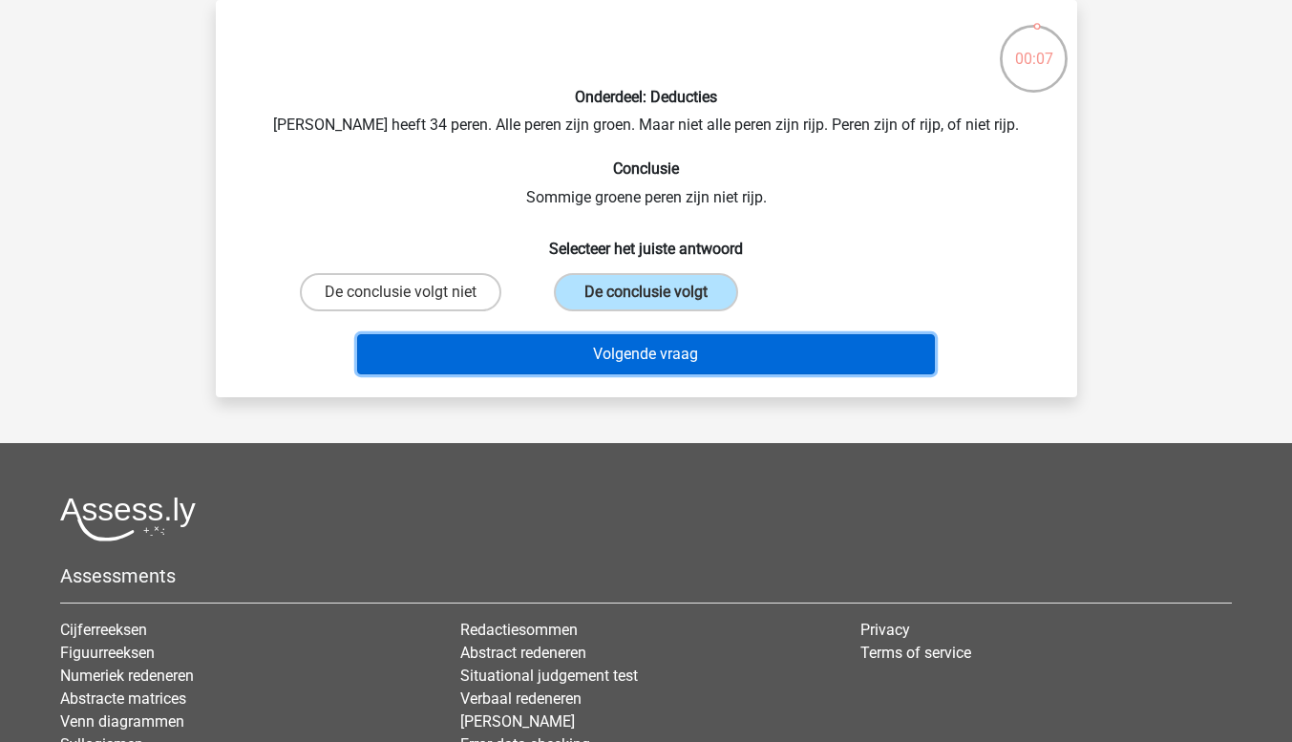
click at [637, 354] on button "Volgende vraag" at bounding box center [646, 354] width 578 height 40
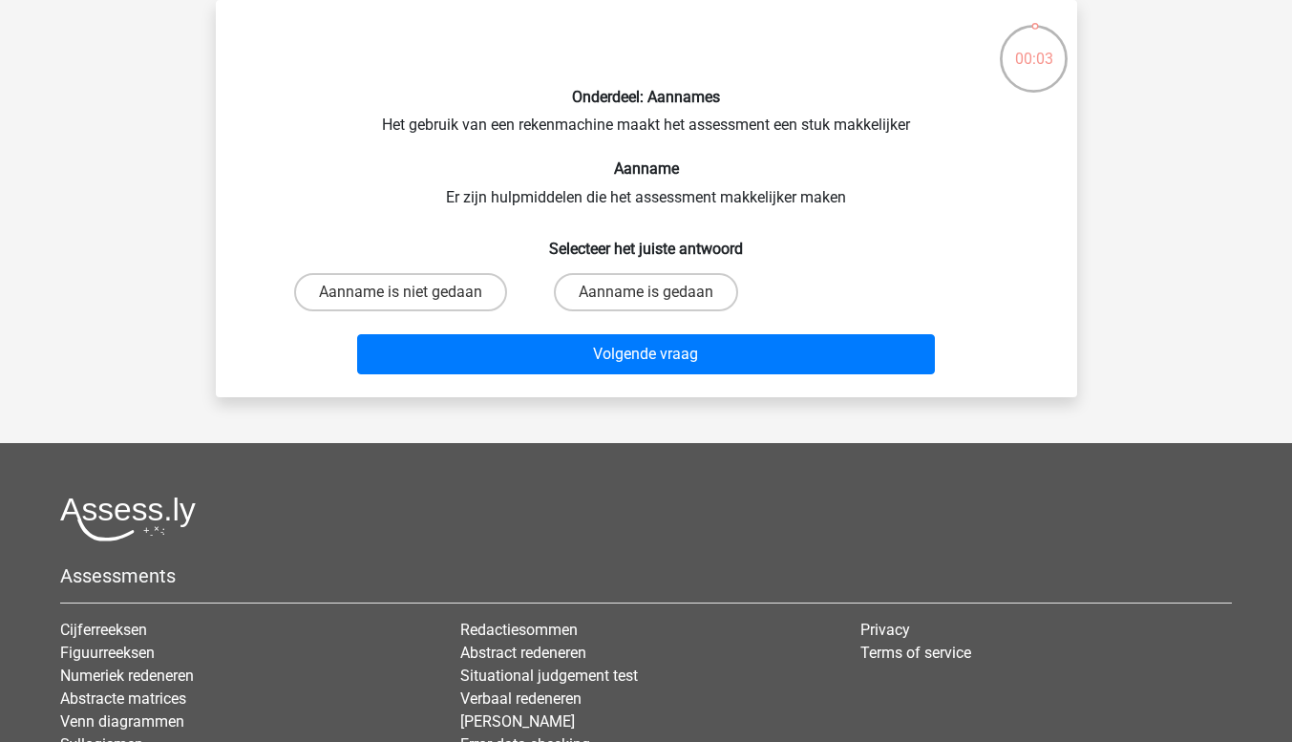
click at [657, 296] on input "Aanname is gedaan" at bounding box center [652, 298] width 12 height 12
radio input "true"
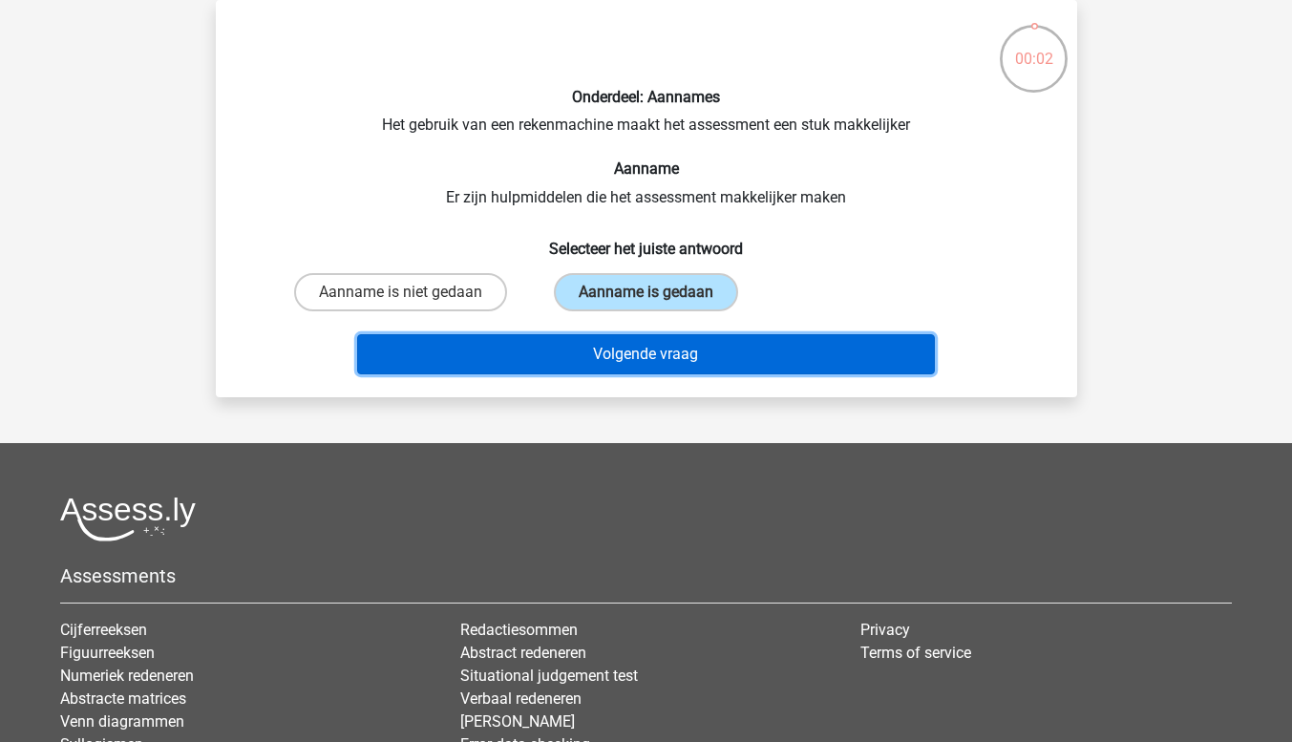
click at [649, 351] on button "Volgende vraag" at bounding box center [646, 354] width 578 height 40
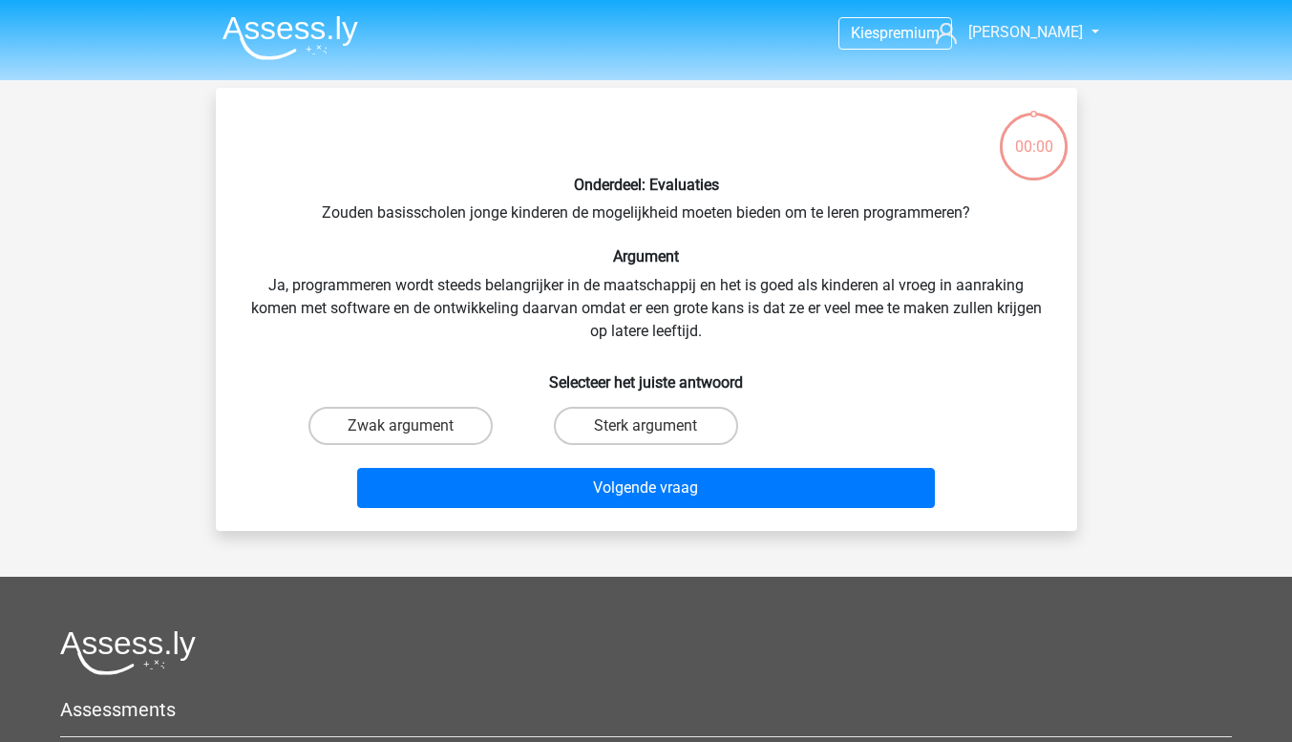
scroll to position [88, 0]
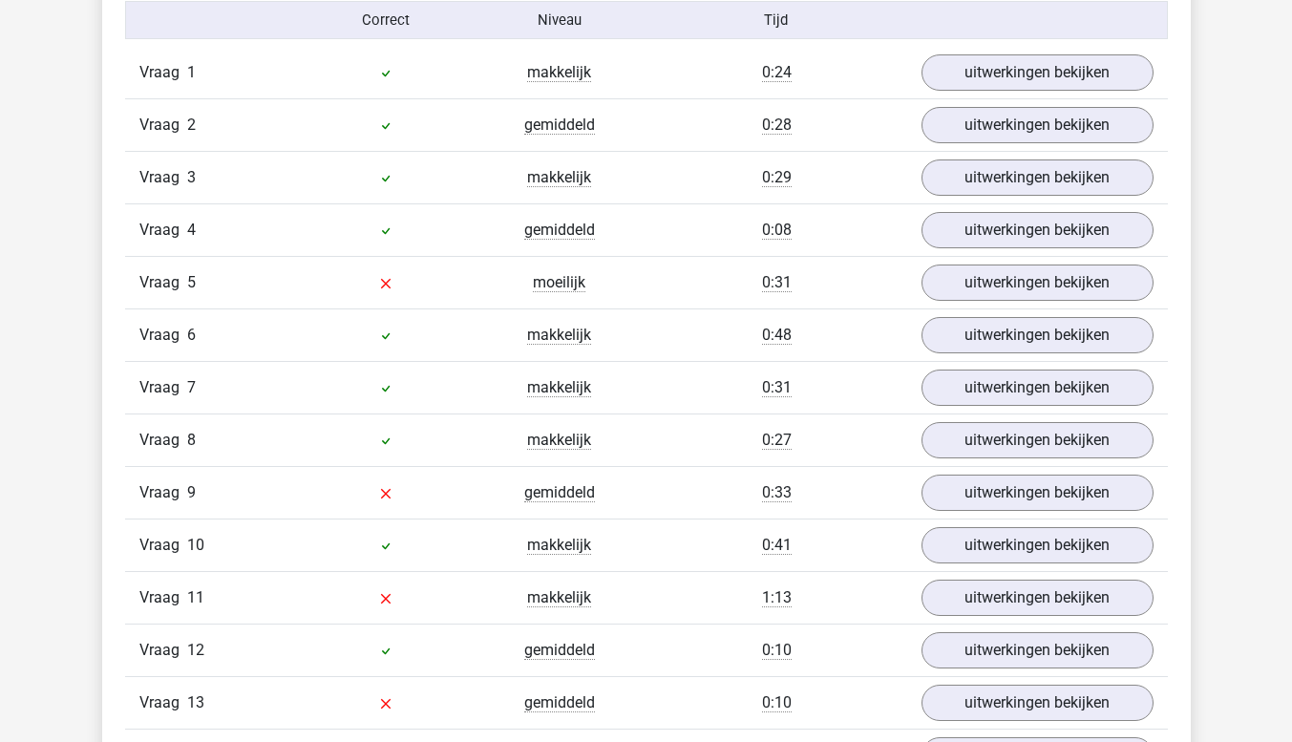
scroll to position [1624, 0]
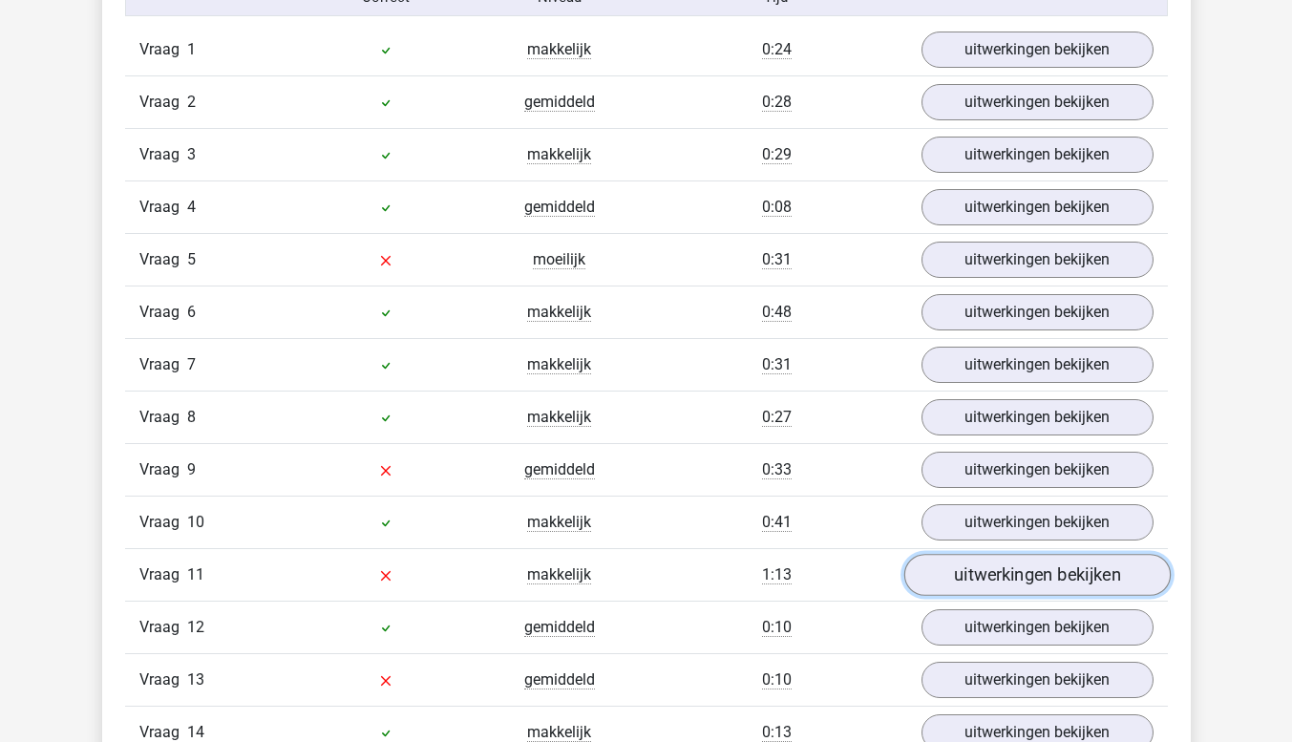
click at [1010, 582] on link "uitwerkingen bekijken" at bounding box center [1037, 576] width 266 height 42
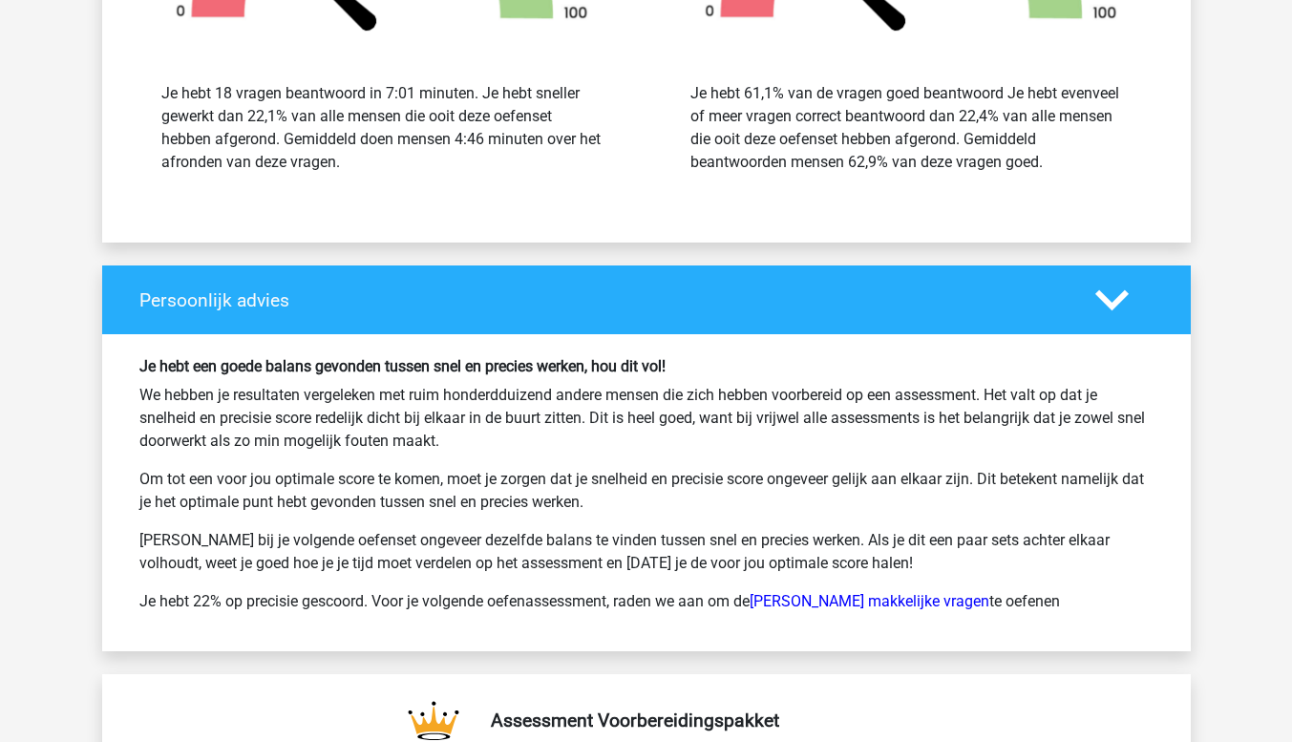
scroll to position [4107, 0]
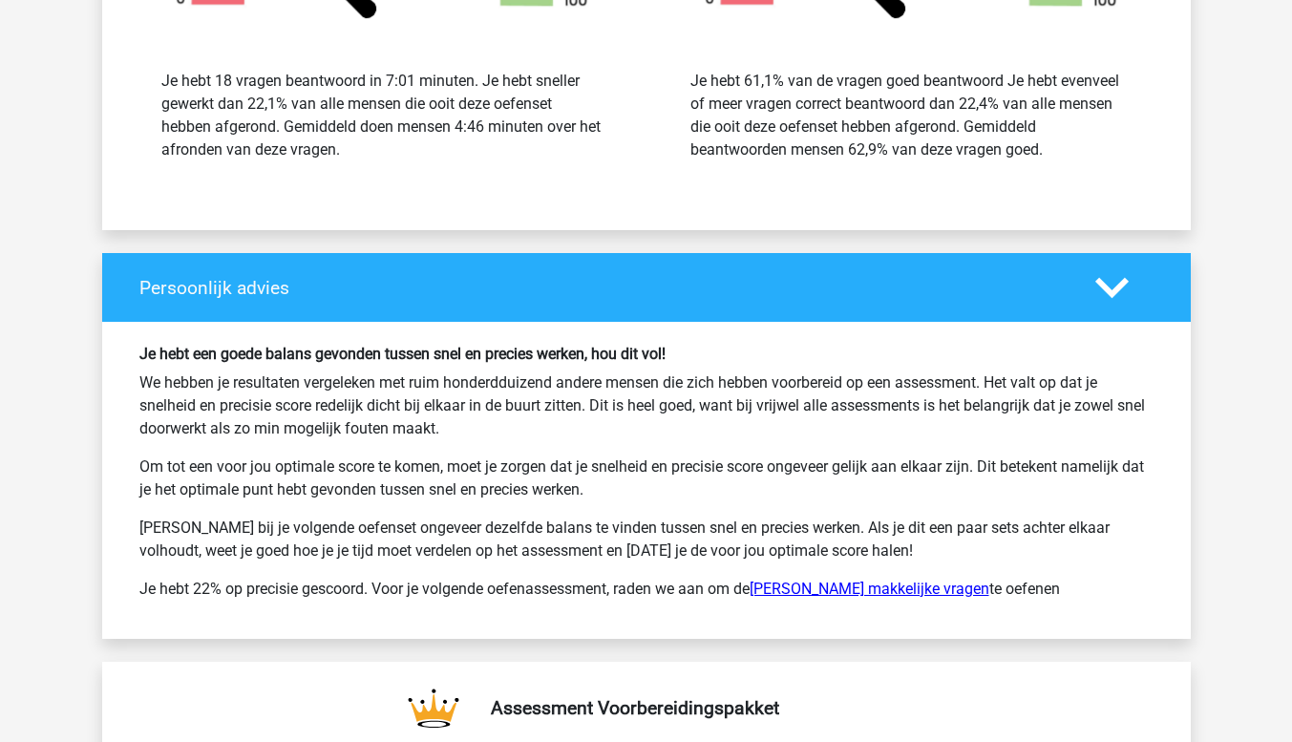
click at [880, 591] on link "Watson Glaser makkelijke vragen" at bounding box center [870, 589] width 240 height 18
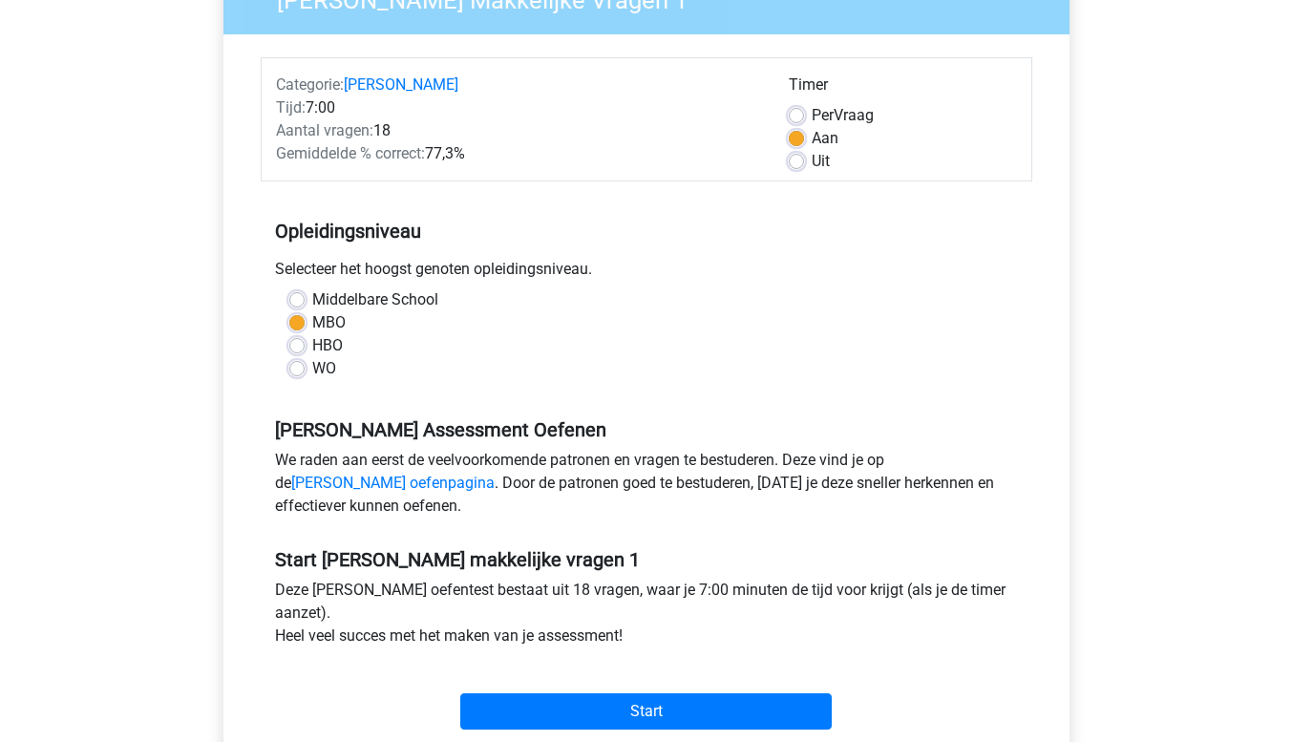
scroll to position [382, 0]
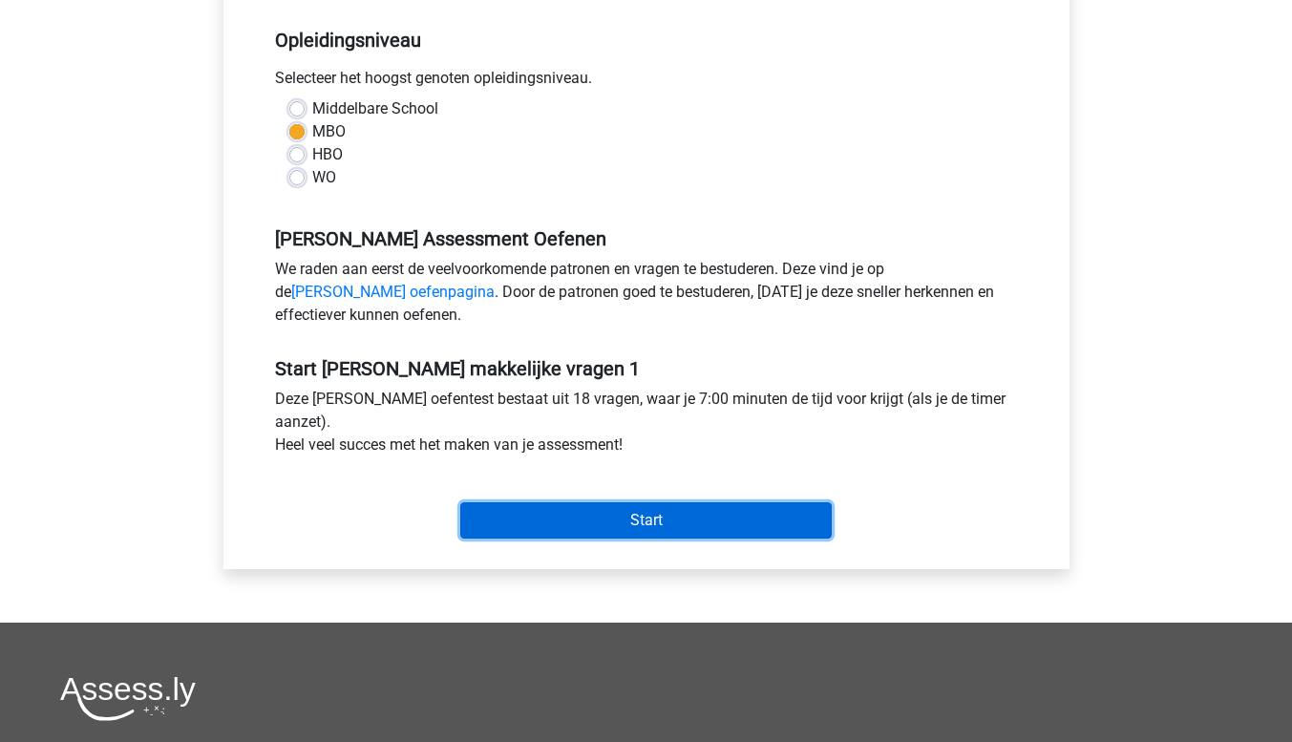
click at [601, 517] on input "Start" at bounding box center [646, 520] width 372 height 36
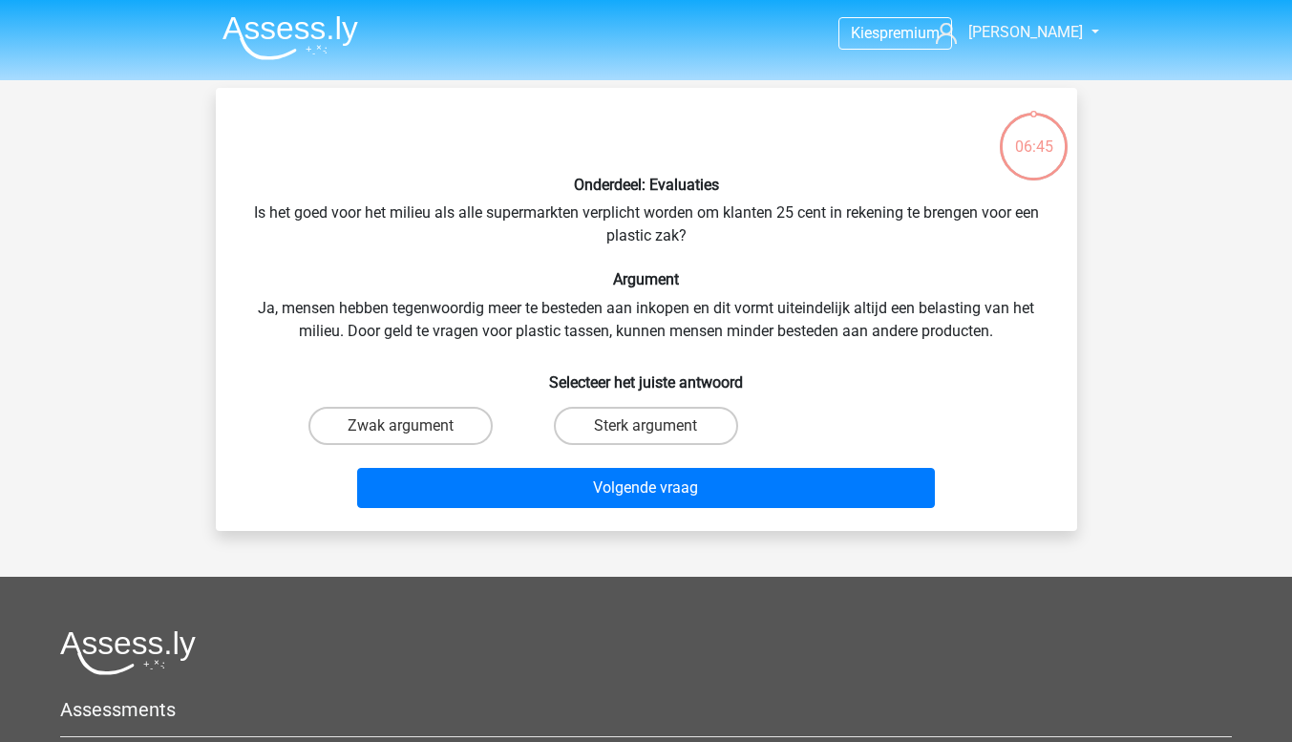
click at [403, 427] on input "Zwak argument" at bounding box center [406, 432] width 12 height 12
radio input "true"
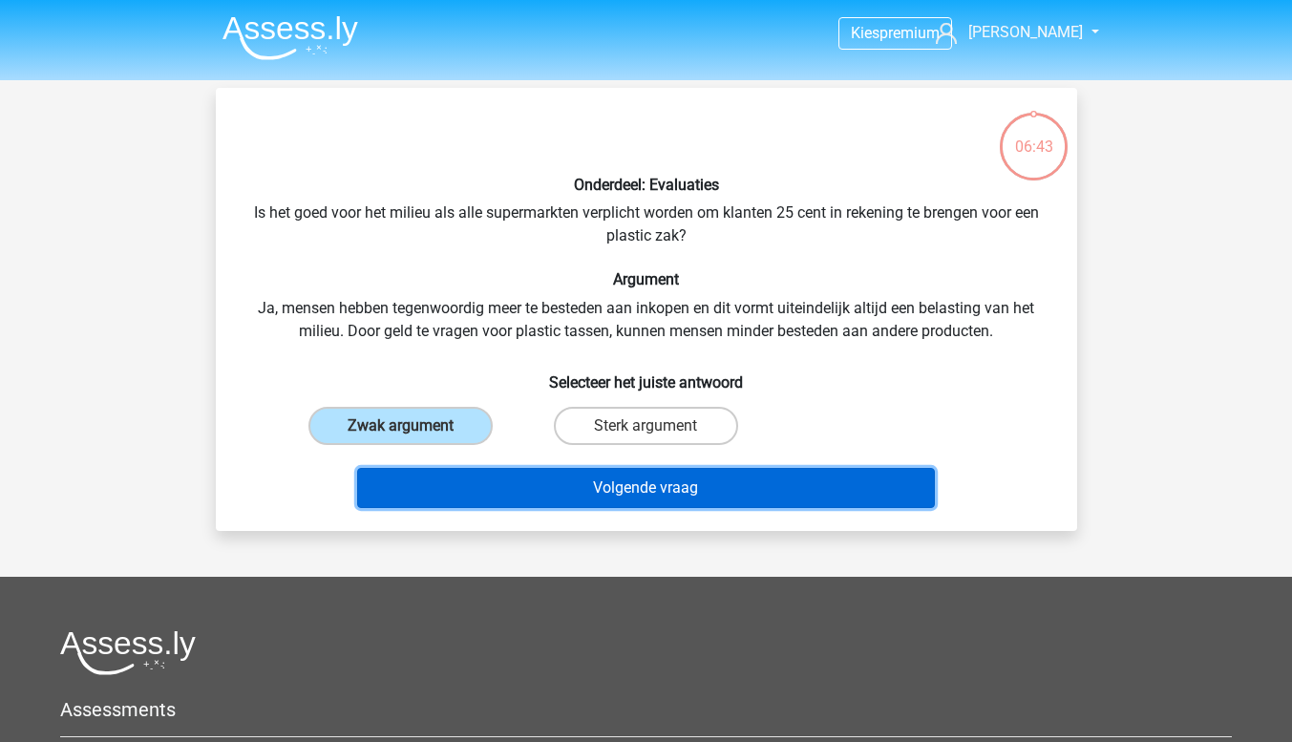
click at [640, 493] on button "Volgende vraag" at bounding box center [646, 488] width 578 height 40
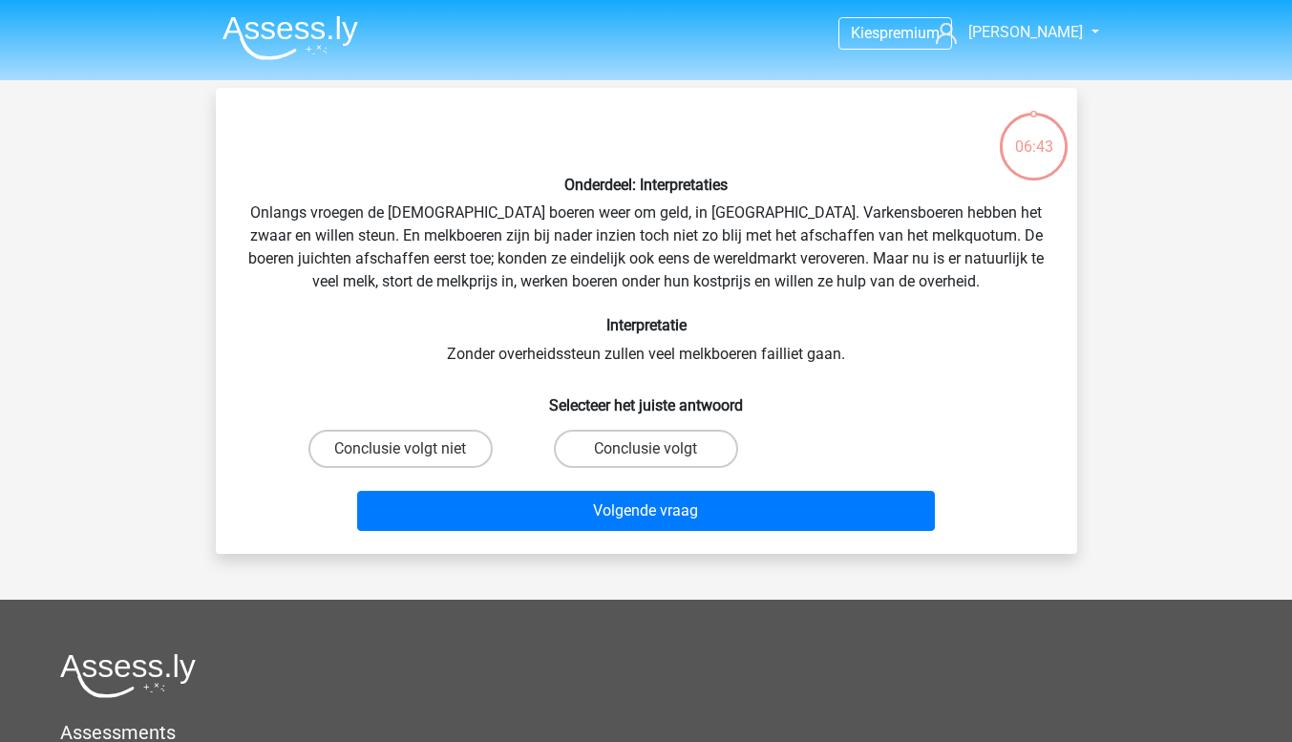
scroll to position [88, 0]
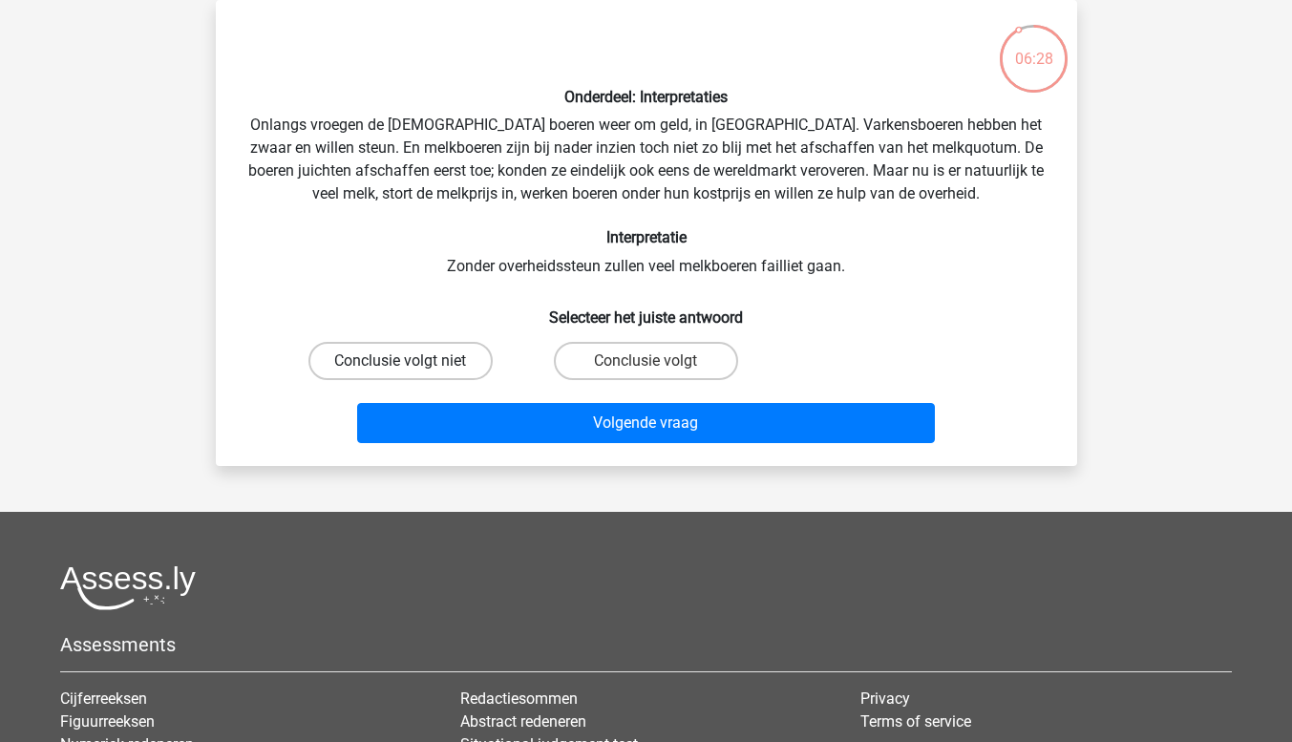
click at [433, 358] on label "Conclusie volgt niet" at bounding box center [400, 361] width 184 height 38
click at [413, 361] on input "Conclusie volgt niet" at bounding box center [406, 367] width 12 height 12
radio input "true"
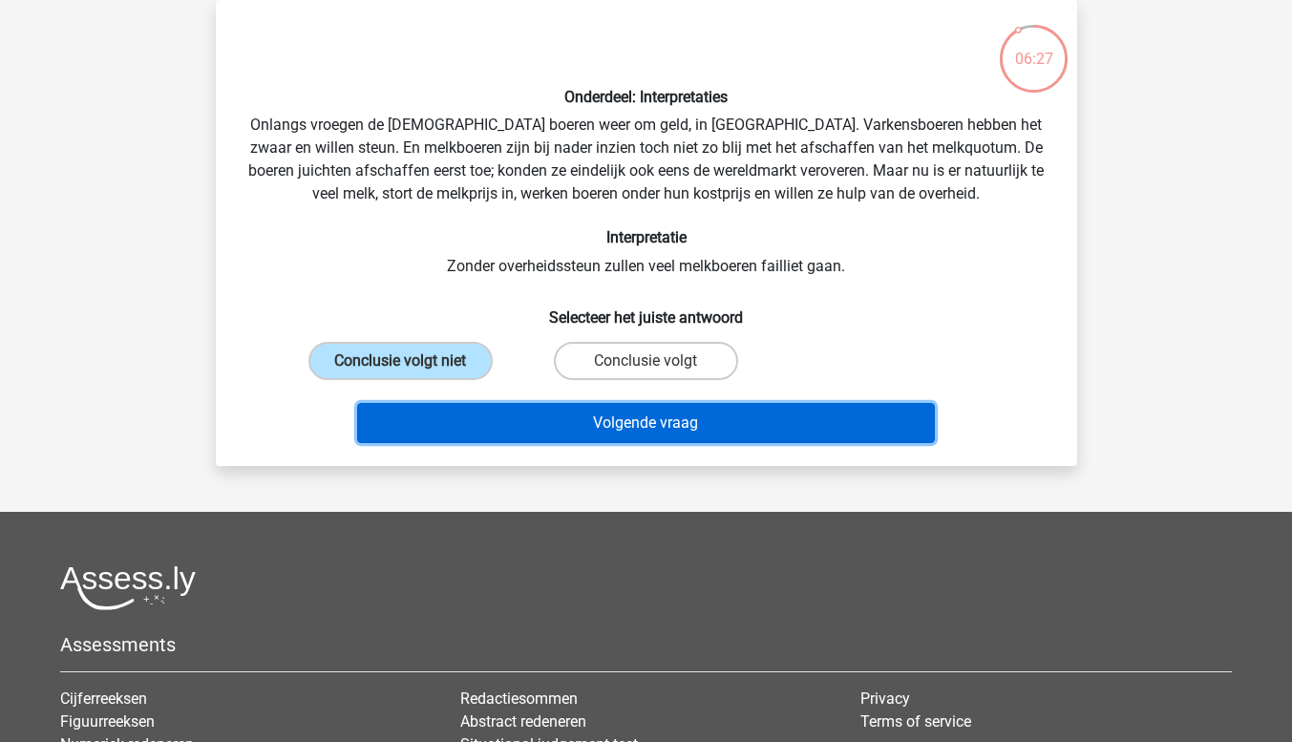
click at [601, 414] on button "Volgende vraag" at bounding box center [646, 423] width 578 height 40
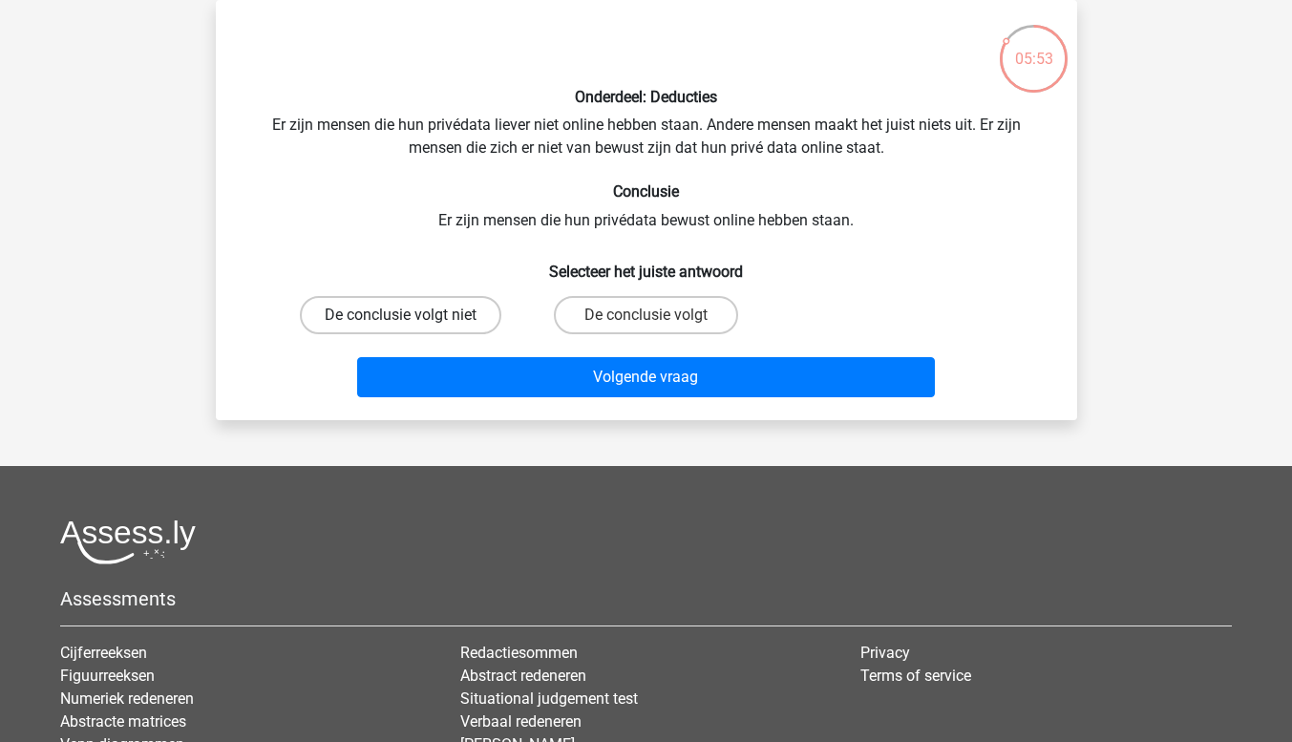
click at [412, 309] on label "De conclusie volgt niet" at bounding box center [401, 315] width 202 height 38
click at [412, 315] on input "De conclusie volgt niet" at bounding box center [406, 321] width 12 height 12
radio input "true"
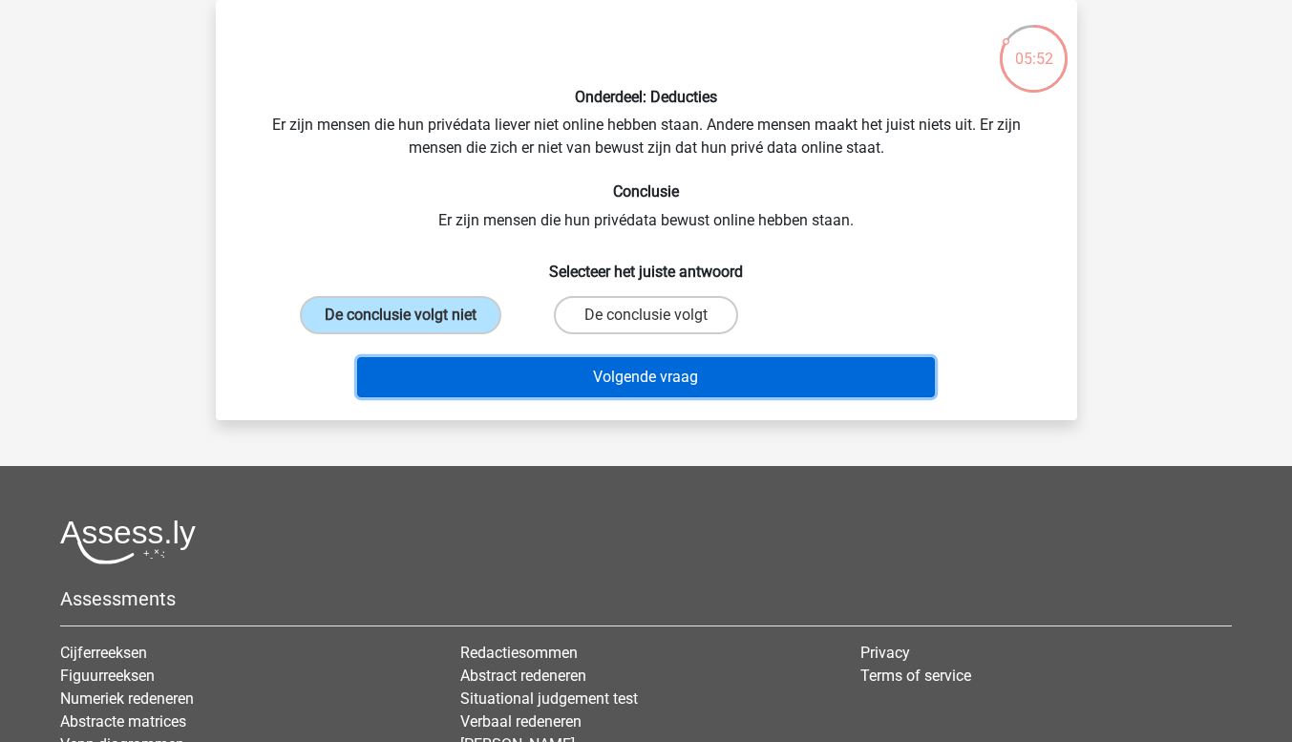
click at [682, 380] on button "Volgende vraag" at bounding box center [646, 377] width 578 height 40
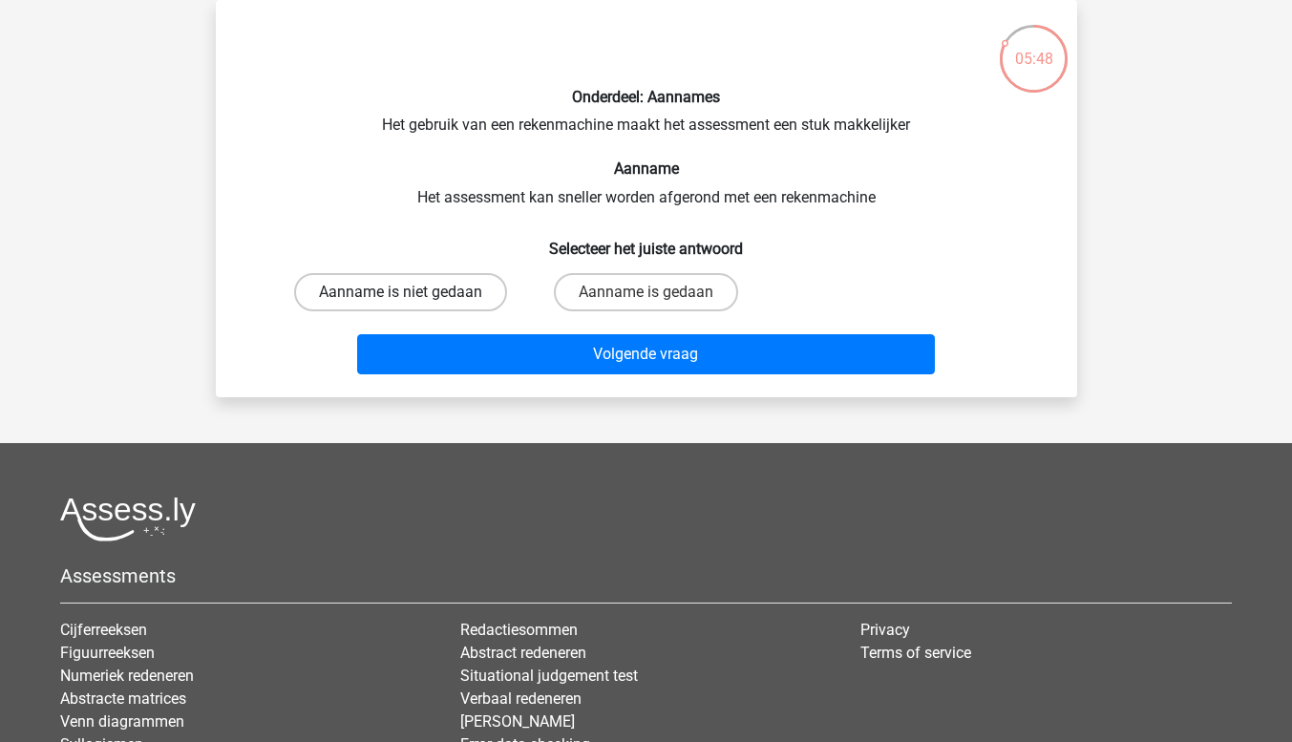
click at [433, 289] on label "Aanname is niet gedaan" at bounding box center [400, 292] width 213 height 38
click at [413, 292] on input "Aanname is niet gedaan" at bounding box center [406, 298] width 12 height 12
radio input "true"
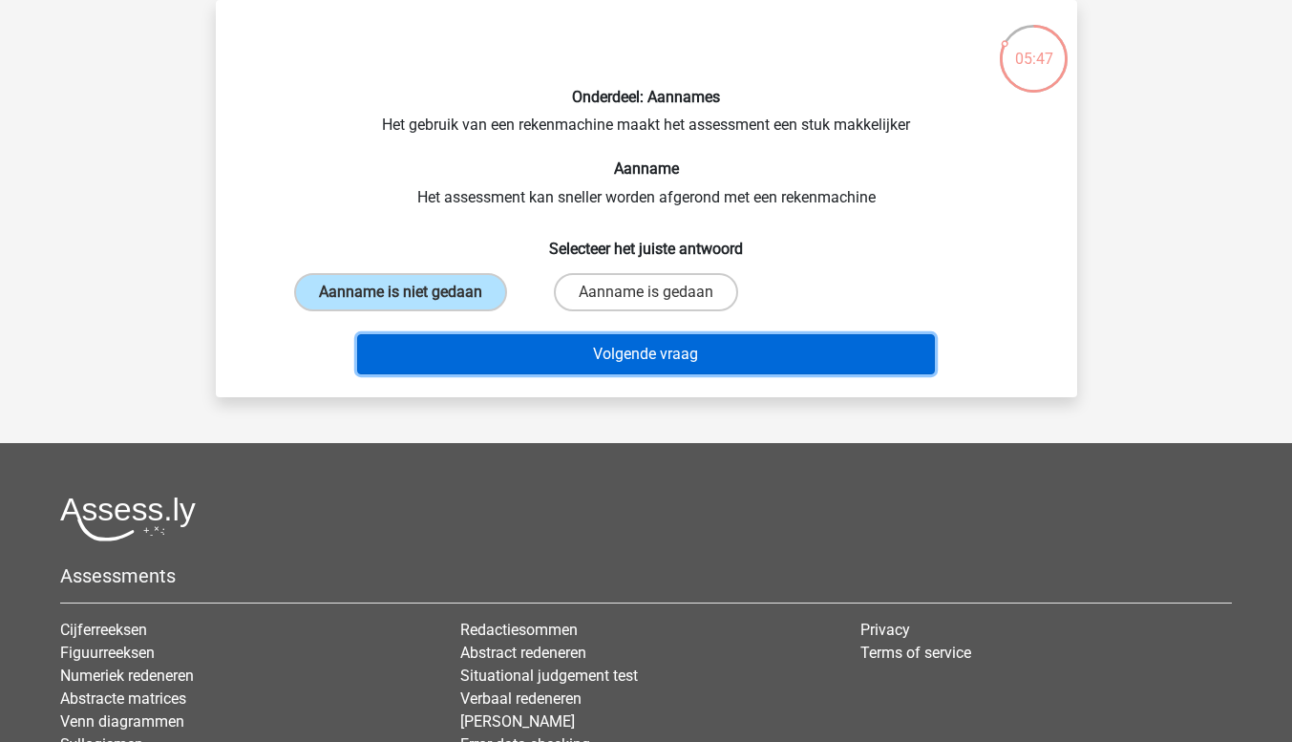
click at [529, 342] on button "Volgende vraag" at bounding box center [646, 354] width 578 height 40
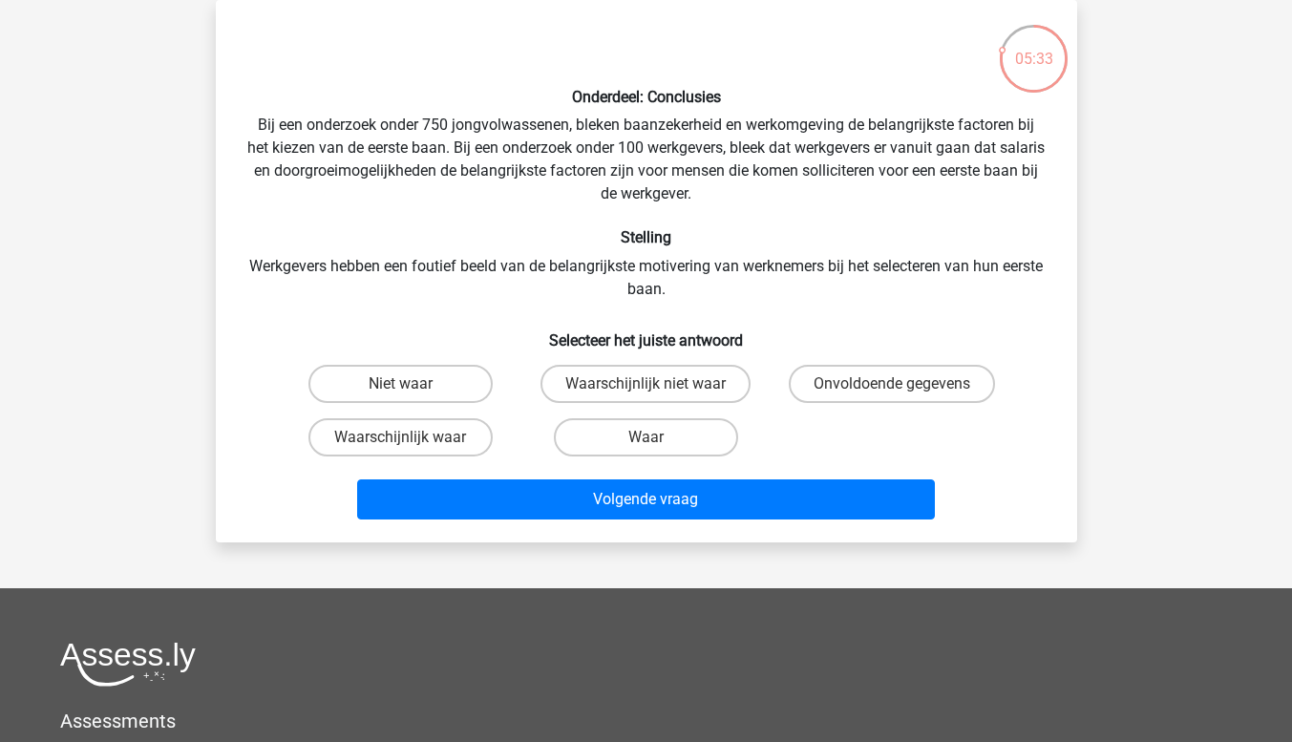
drag, startPoint x: 410, startPoint y: 433, endPoint x: 460, endPoint y: 466, distance: 60.7
click at [410, 433] on label "Waarschijnlijk waar" at bounding box center [400, 437] width 184 height 38
click at [410, 437] on input "Waarschijnlijk waar" at bounding box center [406, 443] width 12 height 12
radio input "true"
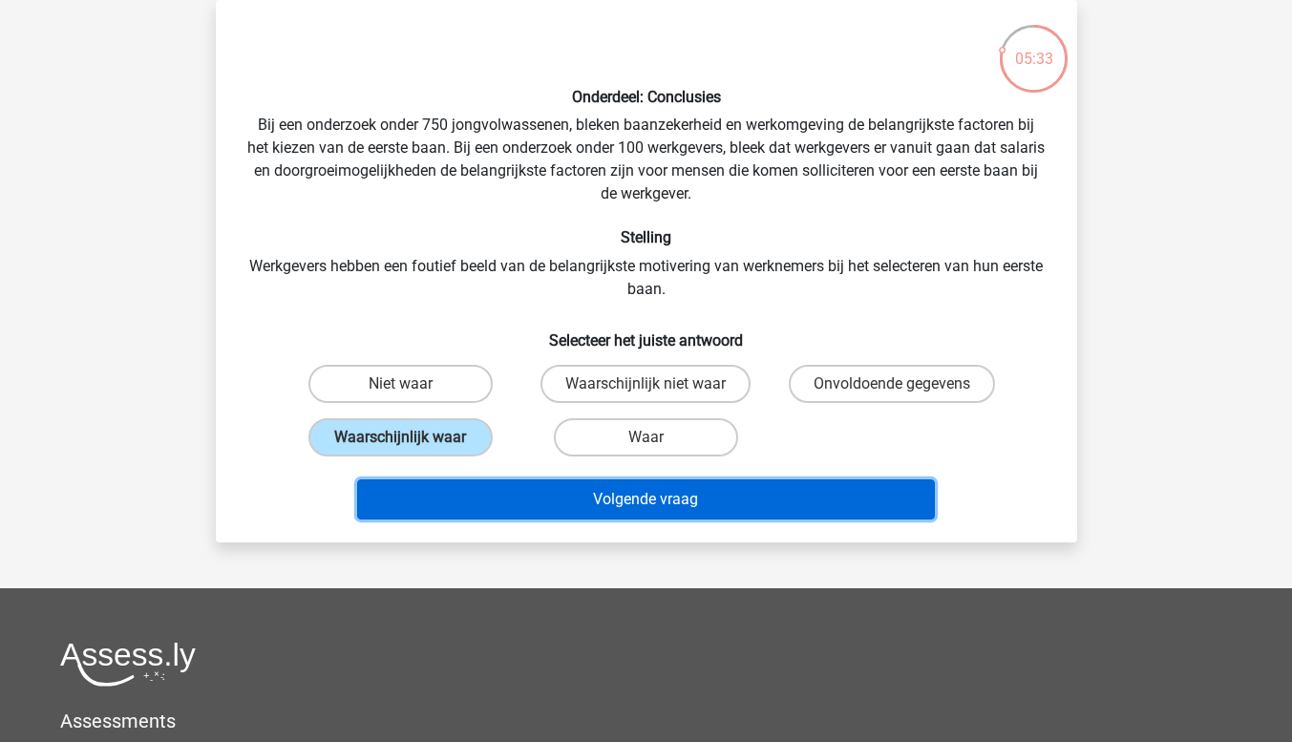
click at [538, 491] on button "Volgende vraag" at bounding box center [646, 499] width 578 height 40
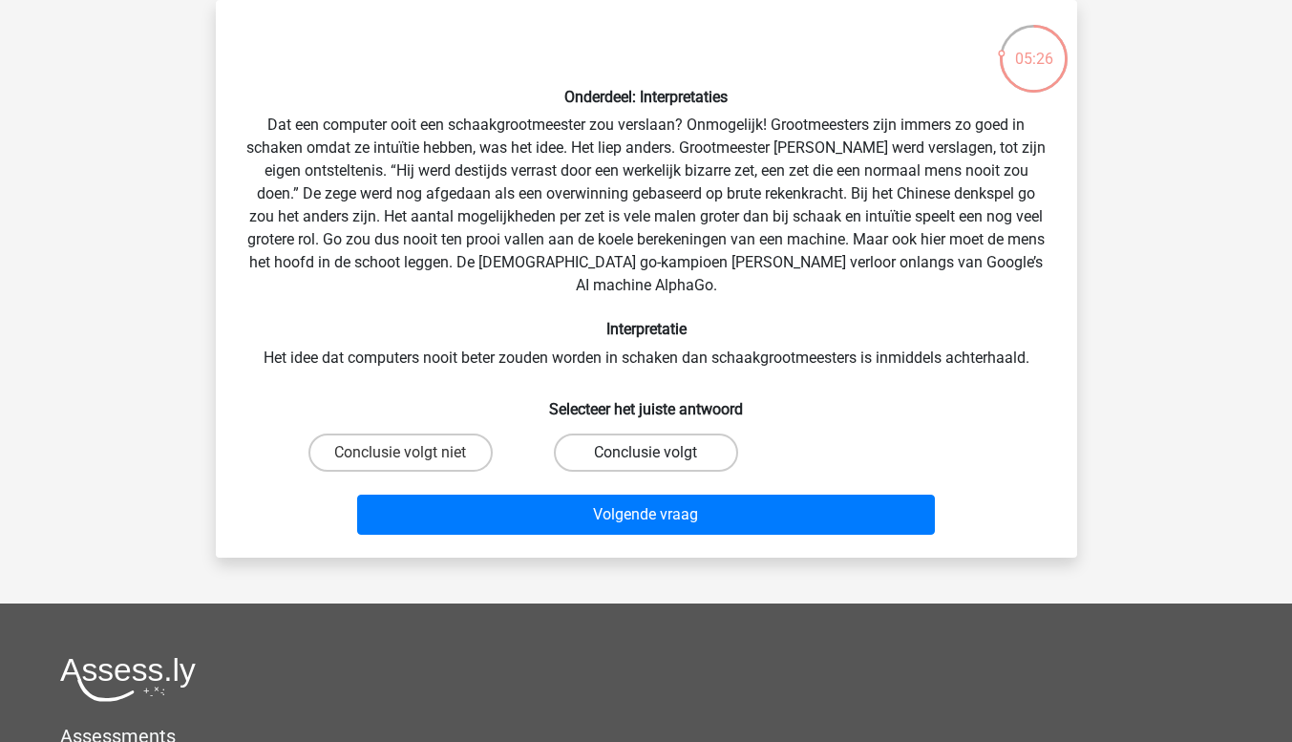
click at [661, 434] on label "Conclusie volgt" at bounding box center [646, 453] width 184 height 38
click at [658, 453] on input "Conclusie volgt" at bounding box center [652, 459] width 12 height 12
radio input "true"
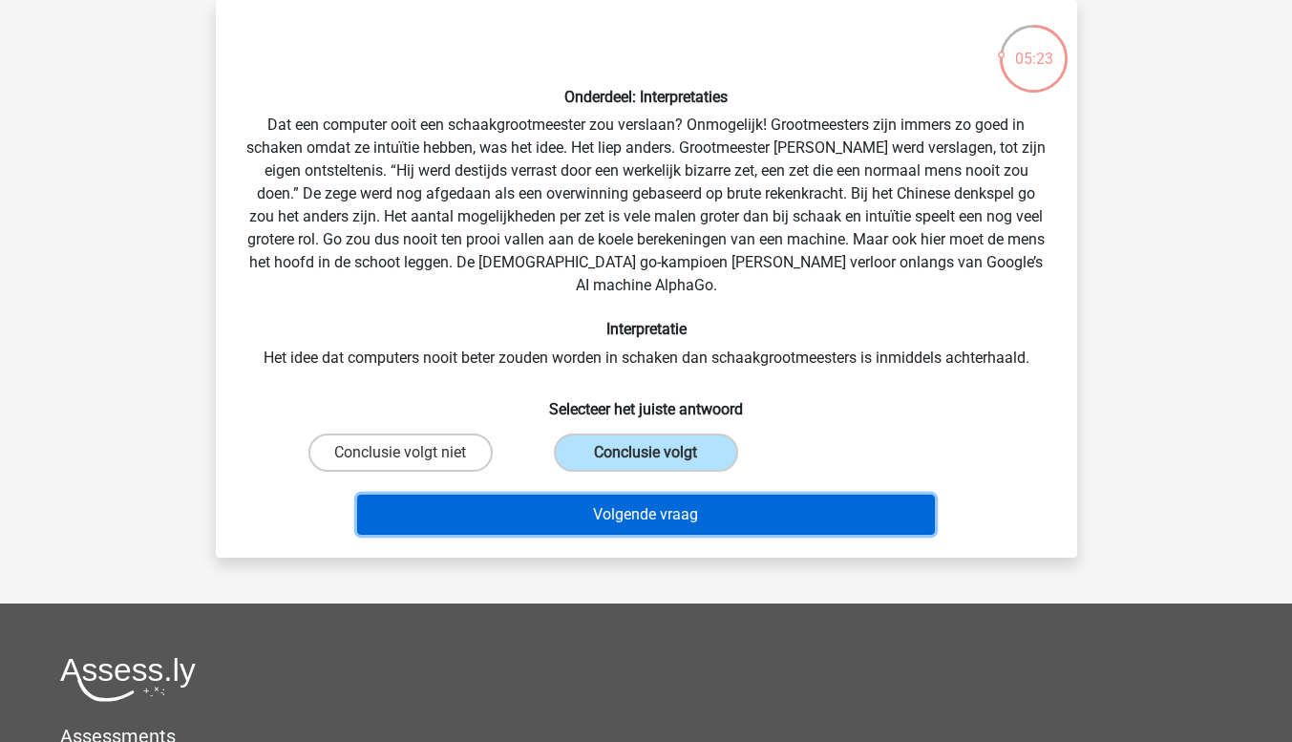
click at [666, 495] on button "Volgende vraag" at bounding box center [646, 515] width 578 height 40
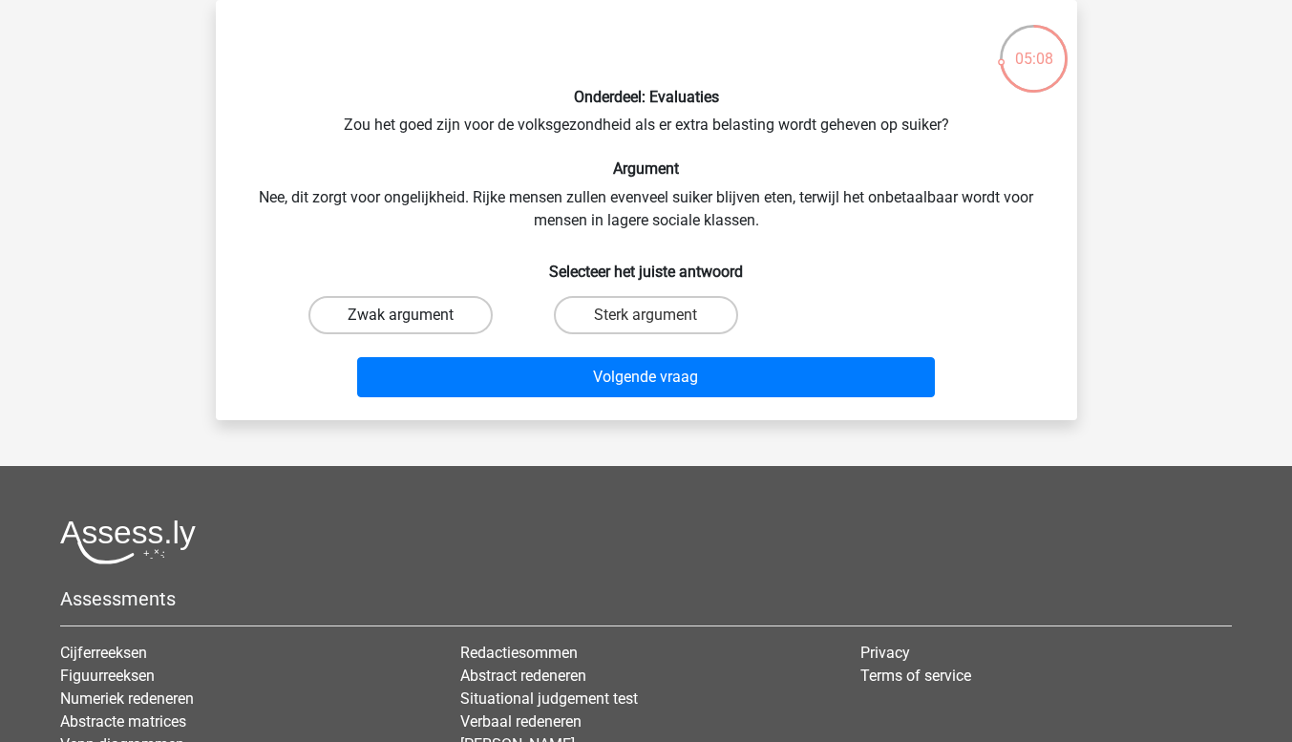
click at [416, 311] on label "Zwak argument" at bounding box center [400, 315] width 184 height 38
click at [413, 315] on input "Zwak argument" at bounding box center [406, 321] width 12 height 12
radio input "true"
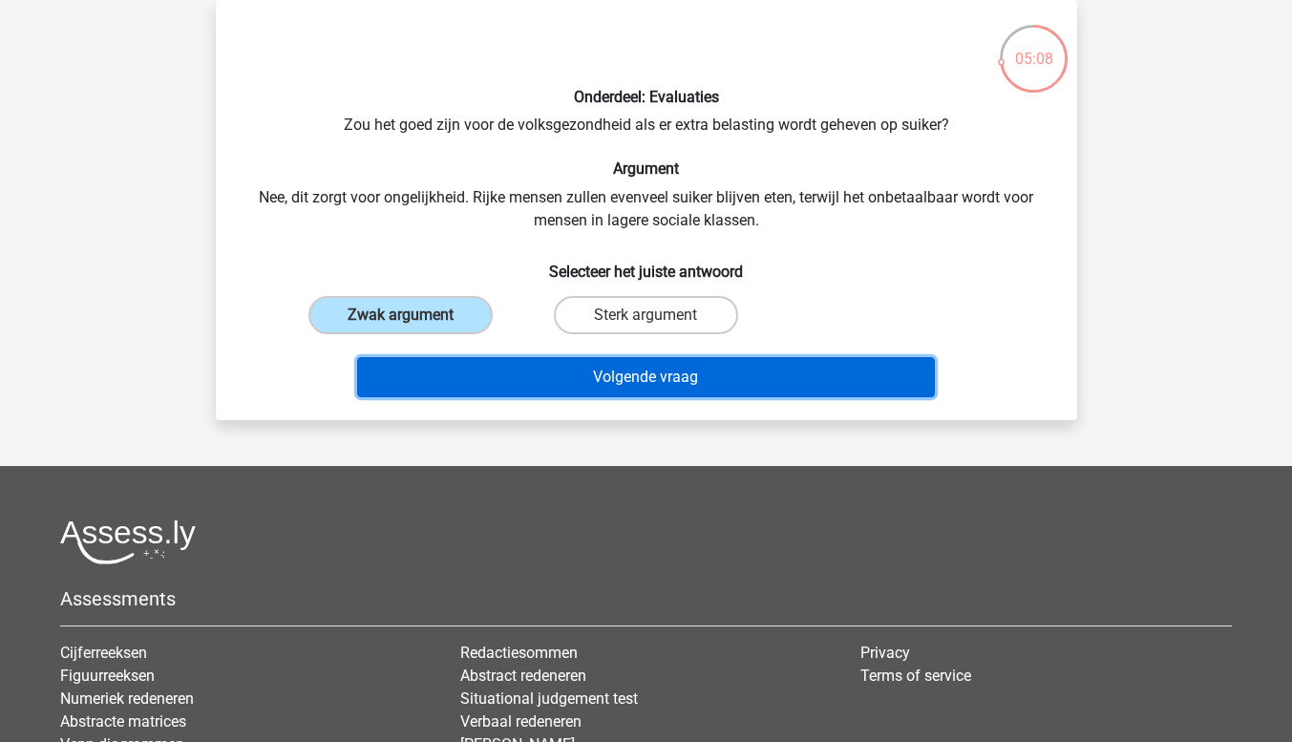
click at [623, 375] on button "Volgende vraag" at bounding box center [646, 377] width 578 height 40
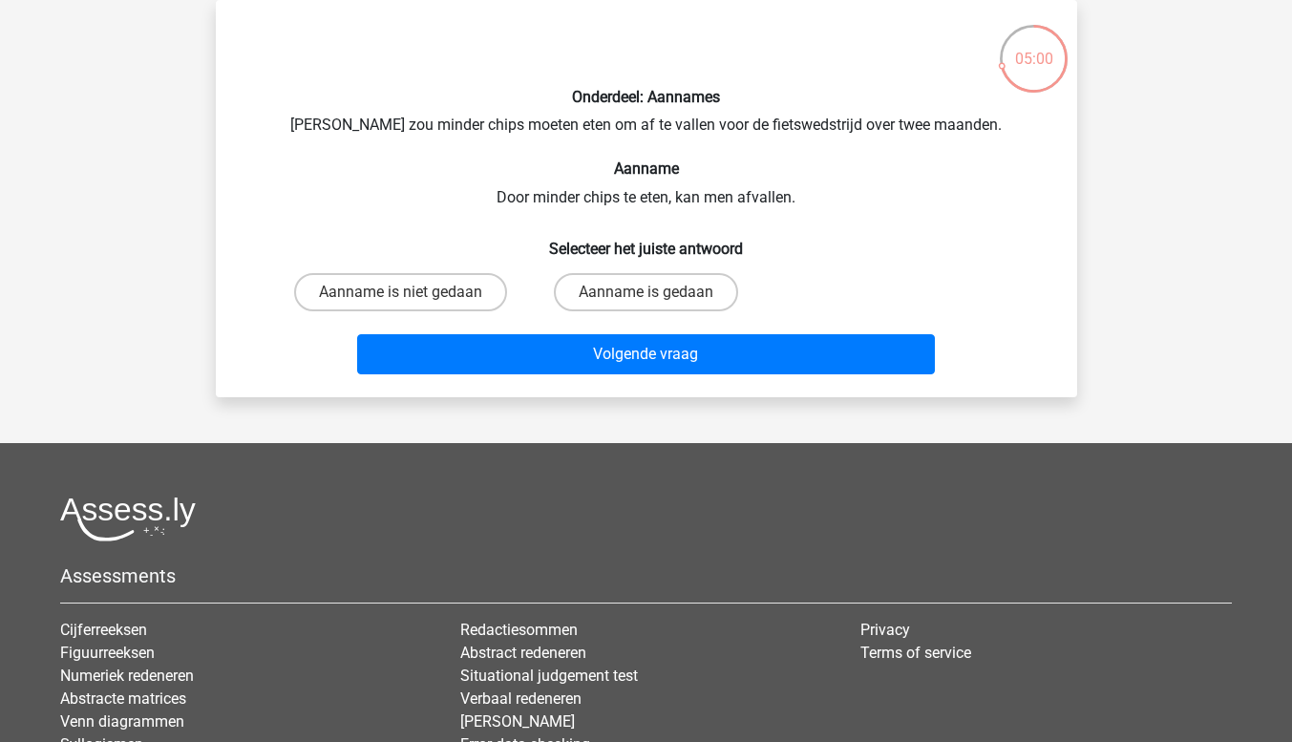
click at [653, 293] on input "Aanname is gedaan" at bounding box center [652, 298] width 12 height 12
radio input "true"
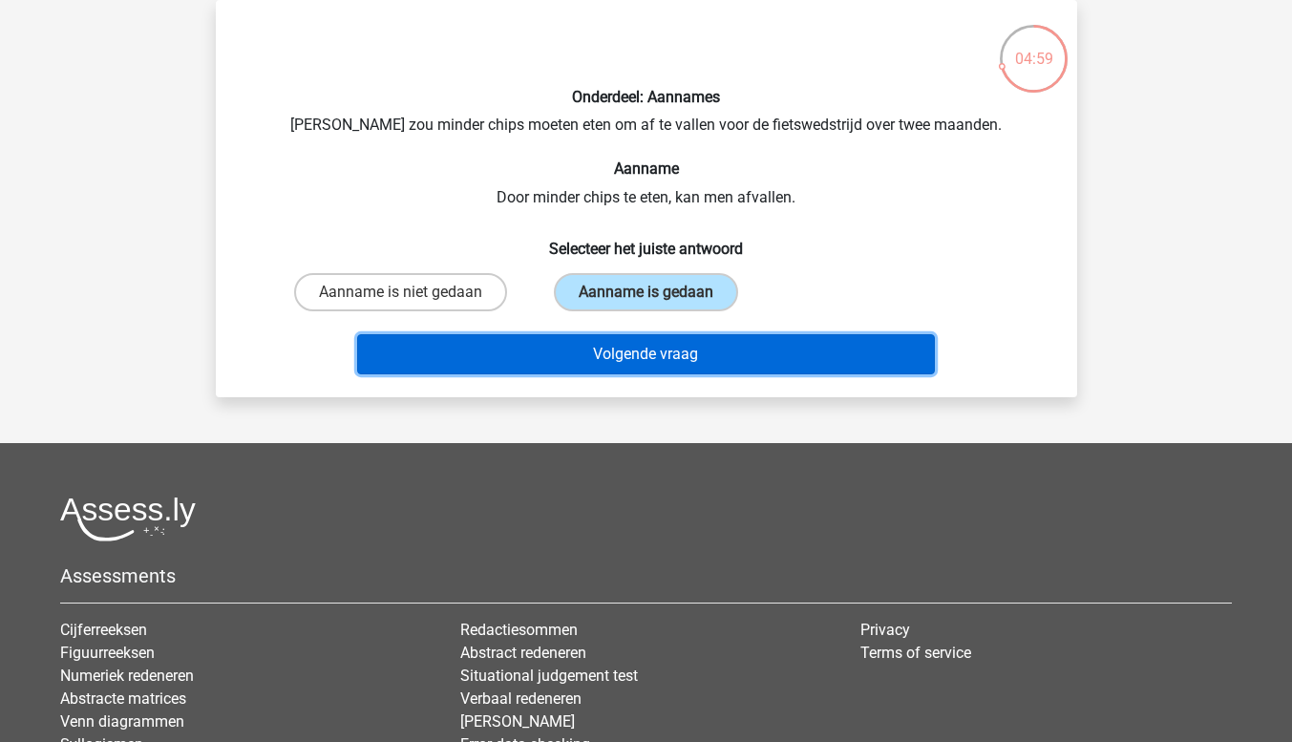
click at [655, 351] on button "Volgende vraag" at bounding box center [646, 354] width 578 height 40
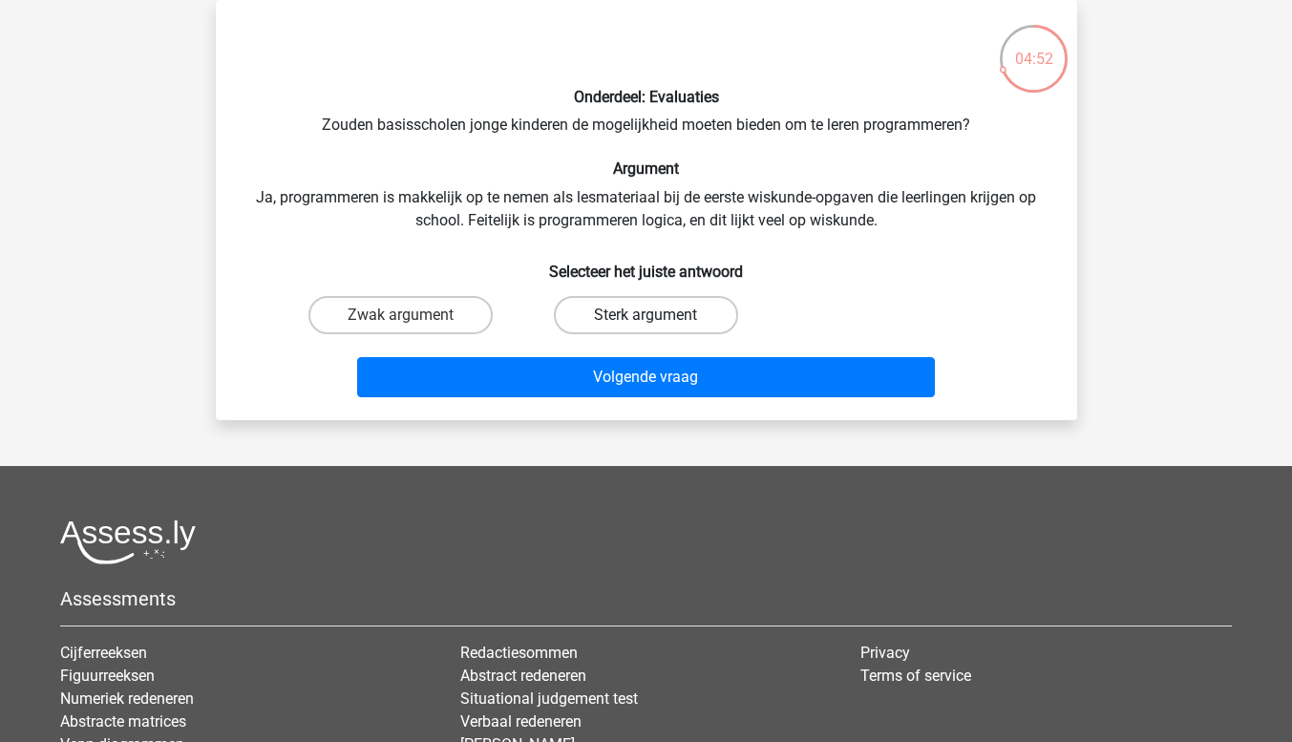
drag, startPoint x: 625, startPoint y: 315, endPoint x: 624, endPoint y: 326, distance: 10.5
click at [625, 316] on label "Sterk argument" at bounding box center [646, 315] width 184 height 38
click at [646, 316] on input "Sterk argument" at bounding box center [652, 321] width 12 height 12
radio input "true"
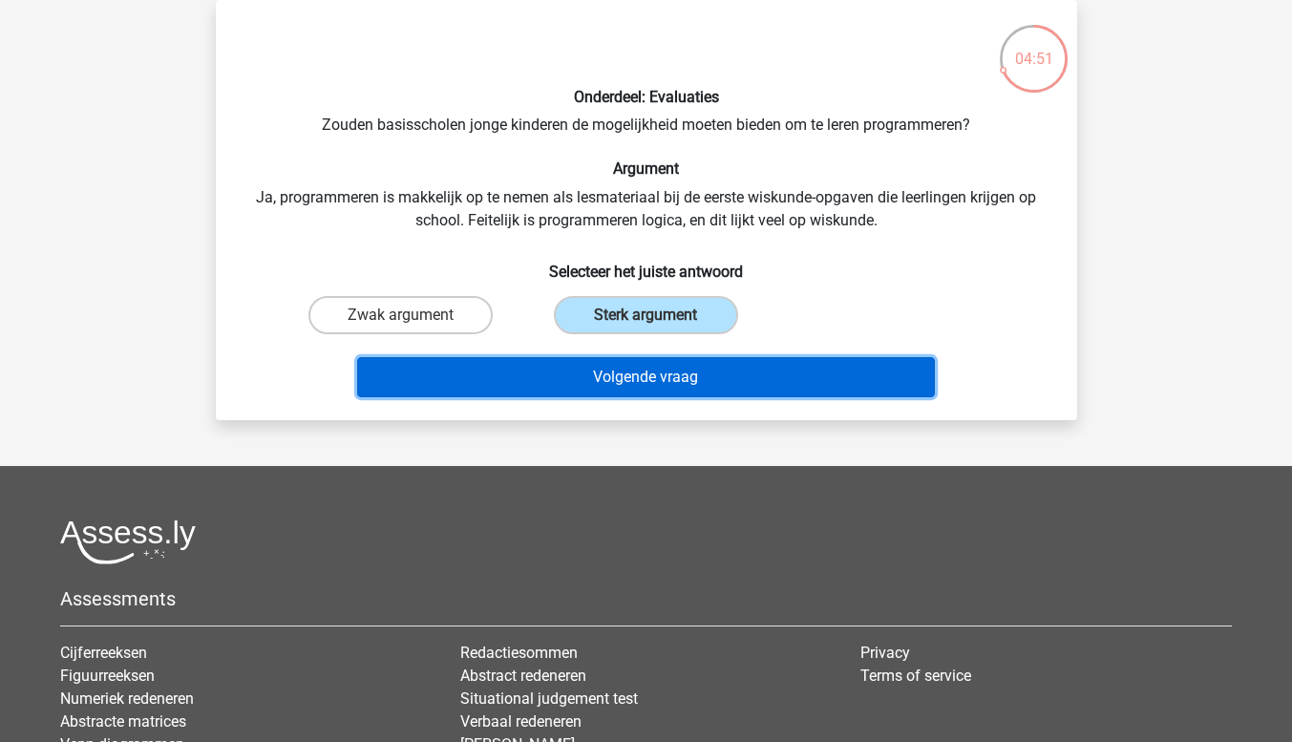
click at [614, 372] on button "Volgende vraag" at bounding box center [646, 377] width 578 height 40
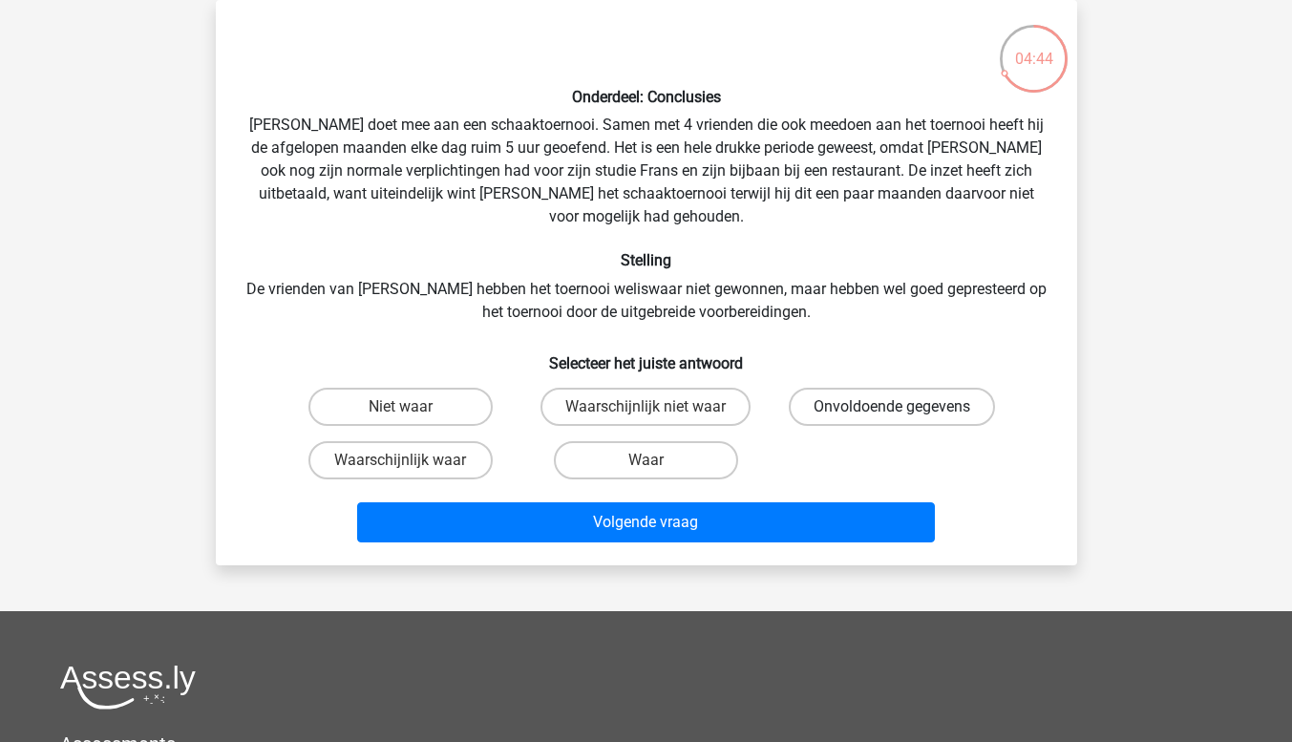
click at [881, 388] on label "Onvoldoende gegevens" at bounding box center [892, 407] width 206 height 38
click at [892, 407] on input "Onvoldoende gegevens" at bounding box center [898, 413] width 12 height 12
radio input "true"
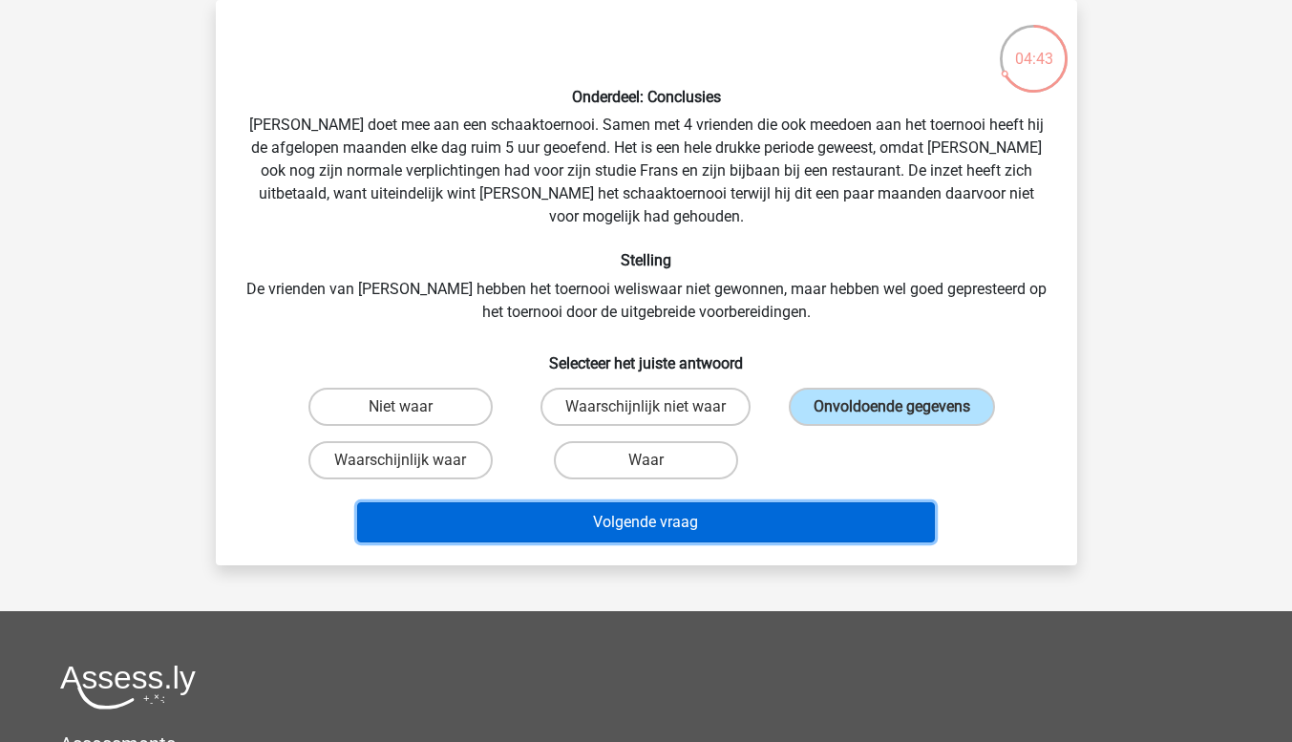
click at [778, 502] on button "Volgende vraag" at bounding box center [646, 522] width 578 height 40
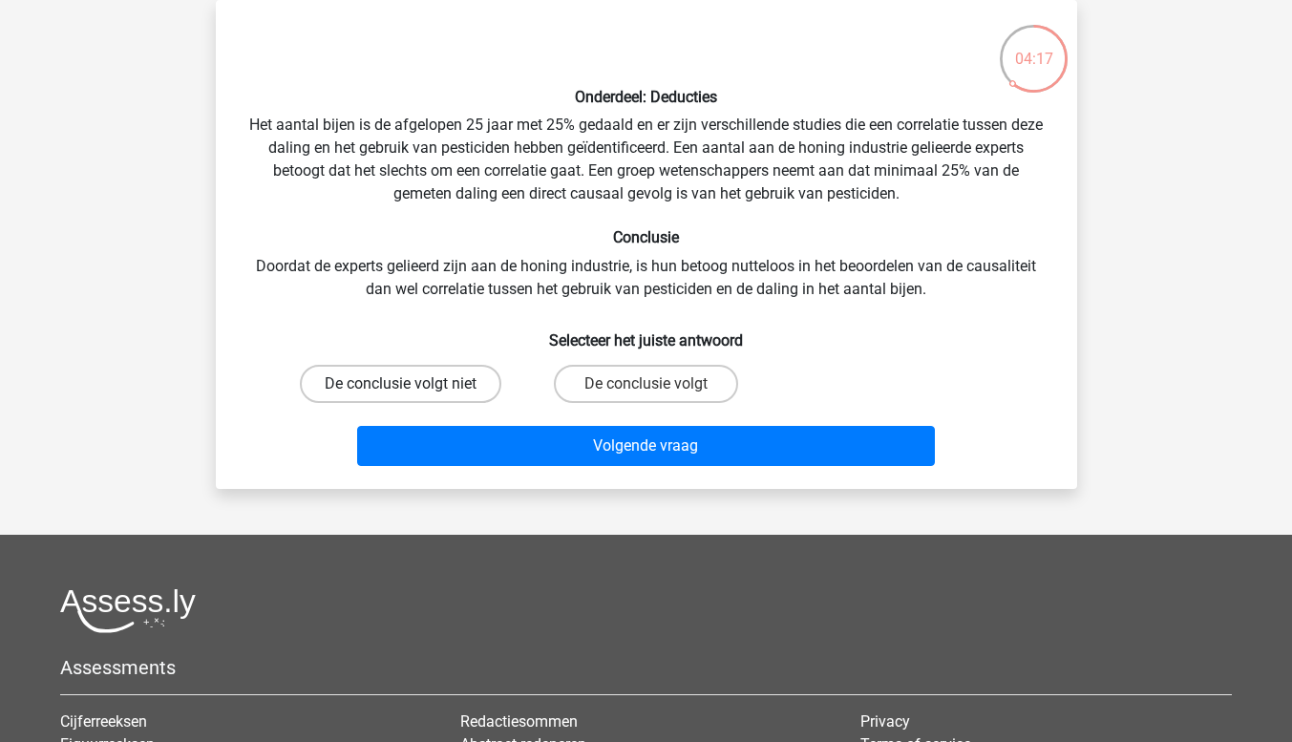
click at [426, 378] on label "De conclusie volgt niet" at bounding box center [401, 384] width 202 height 38
click at [413, 384] on input "De conclusie volgt niet" at bounding box center [406, 390] width 12 height 12
radio input "true"
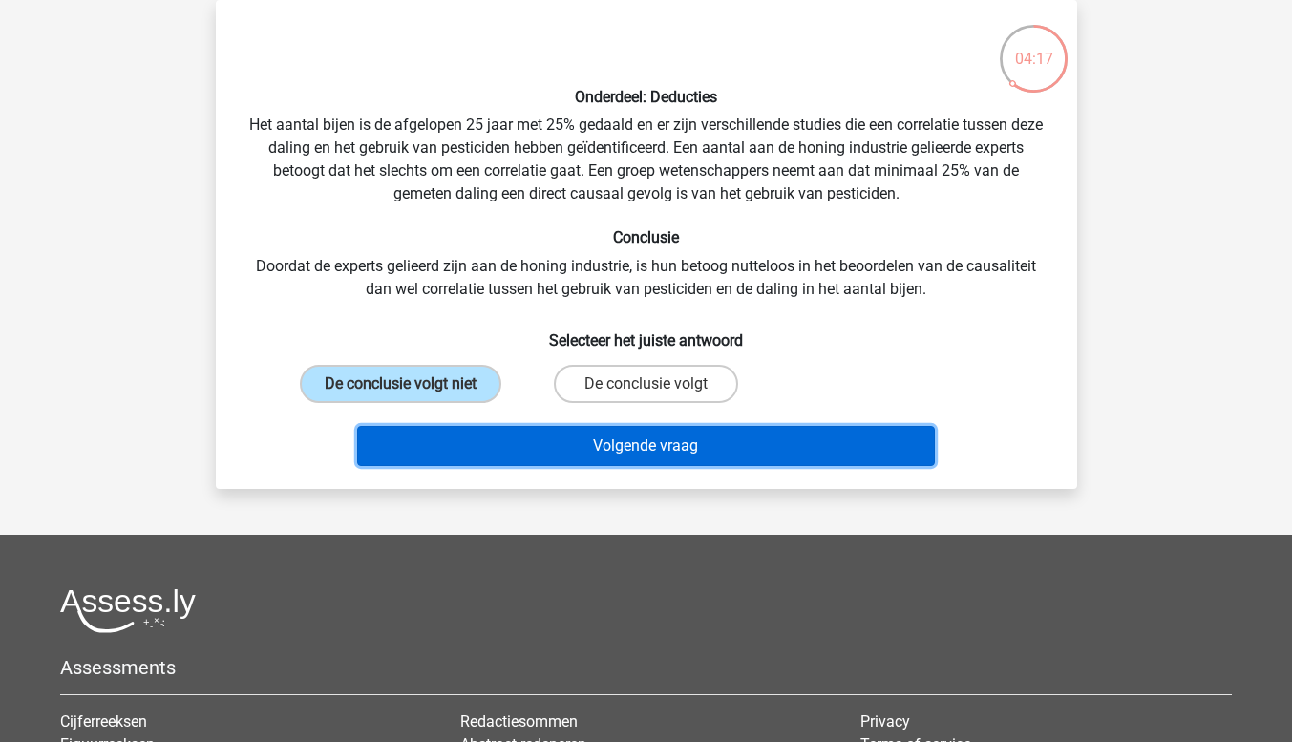
click at [585, 438] on button "Volgende vraag" at bounding box center [646, 446] width 578 height 40
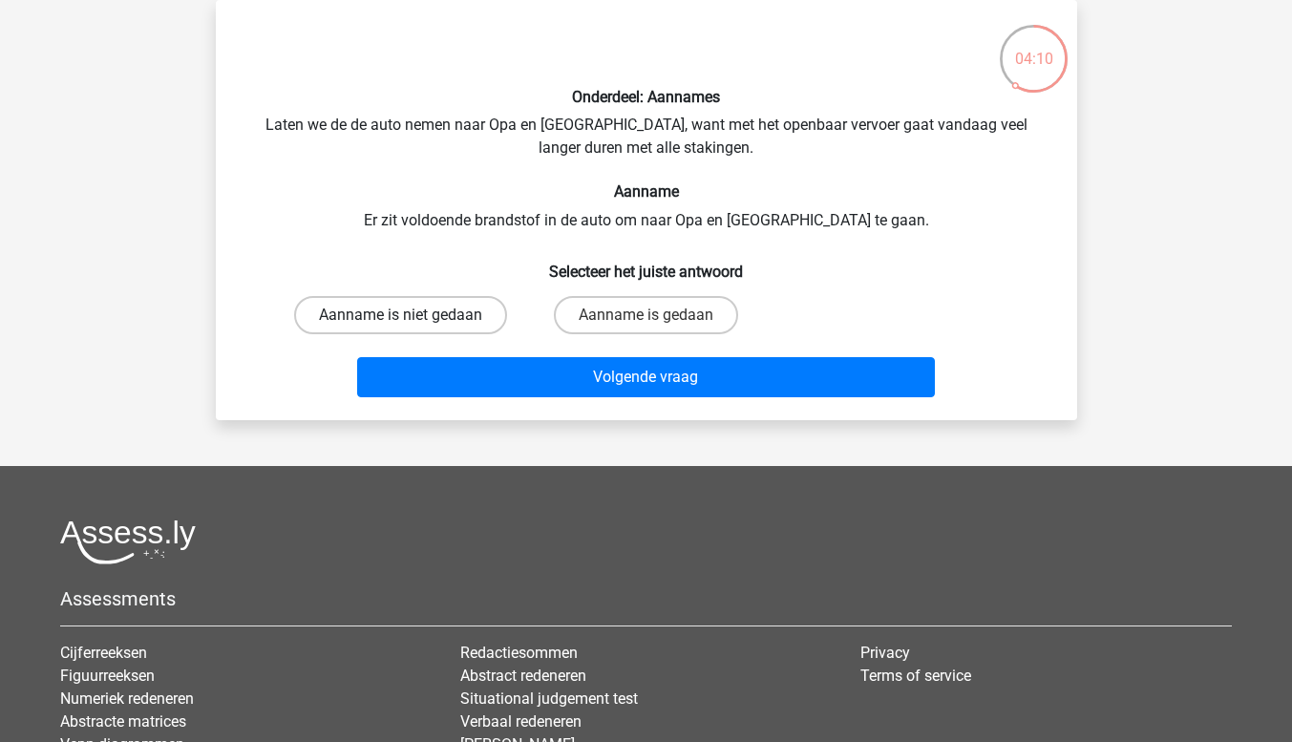
click at [415, 319] on label "Aanname is niet gedaan" at bounding box center [400, 315] width 213 height 38
click at [413, 319] on input "Aanname is niet gedaan" at bounding box center [406, 321] width 12 height 12
radio input "true"
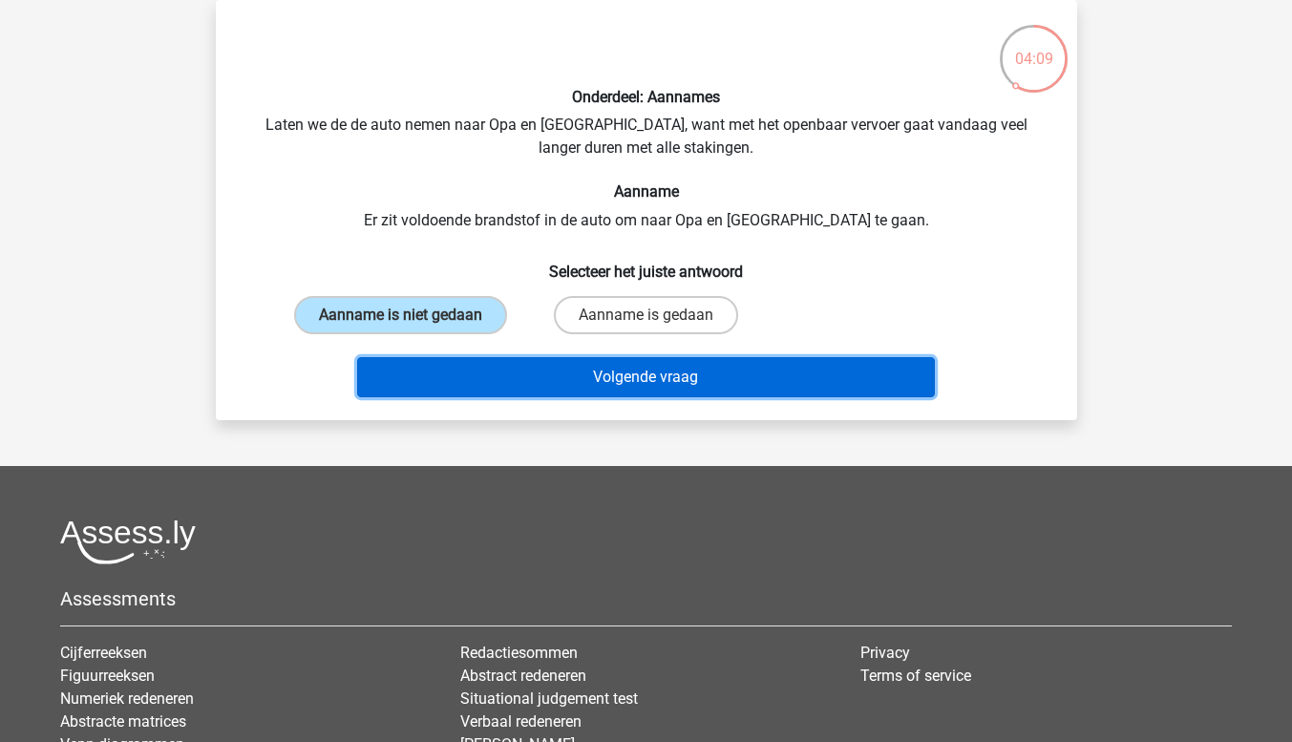
click at [585, 372] on button "Volgende vraag" at bounding box center [646, 377] width 578 height 40
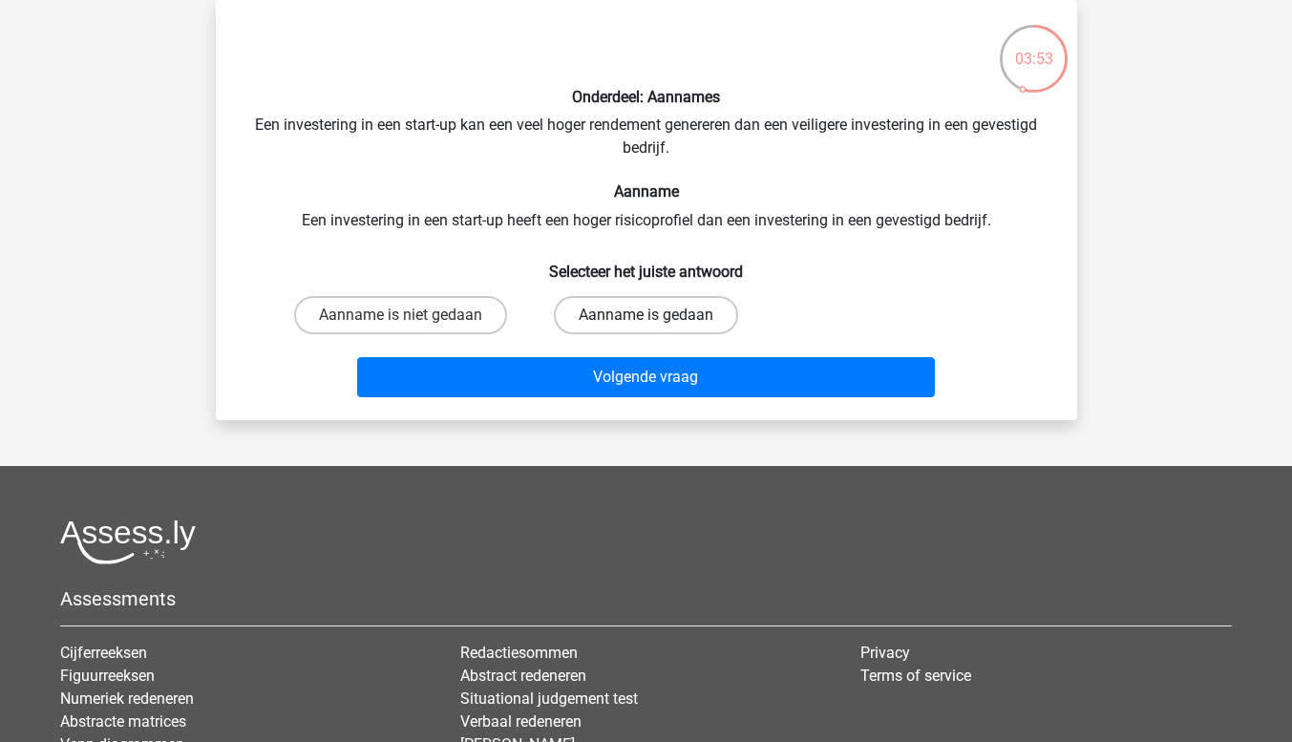
click at [637, 317] on label "Aanname is gedaan" at bounding box center [646, 315] width 184 height 38
click at [646, 317] on input "Aanname is gedaan" at bounding box center [652, 321] width 12 height 12
radio input "true"
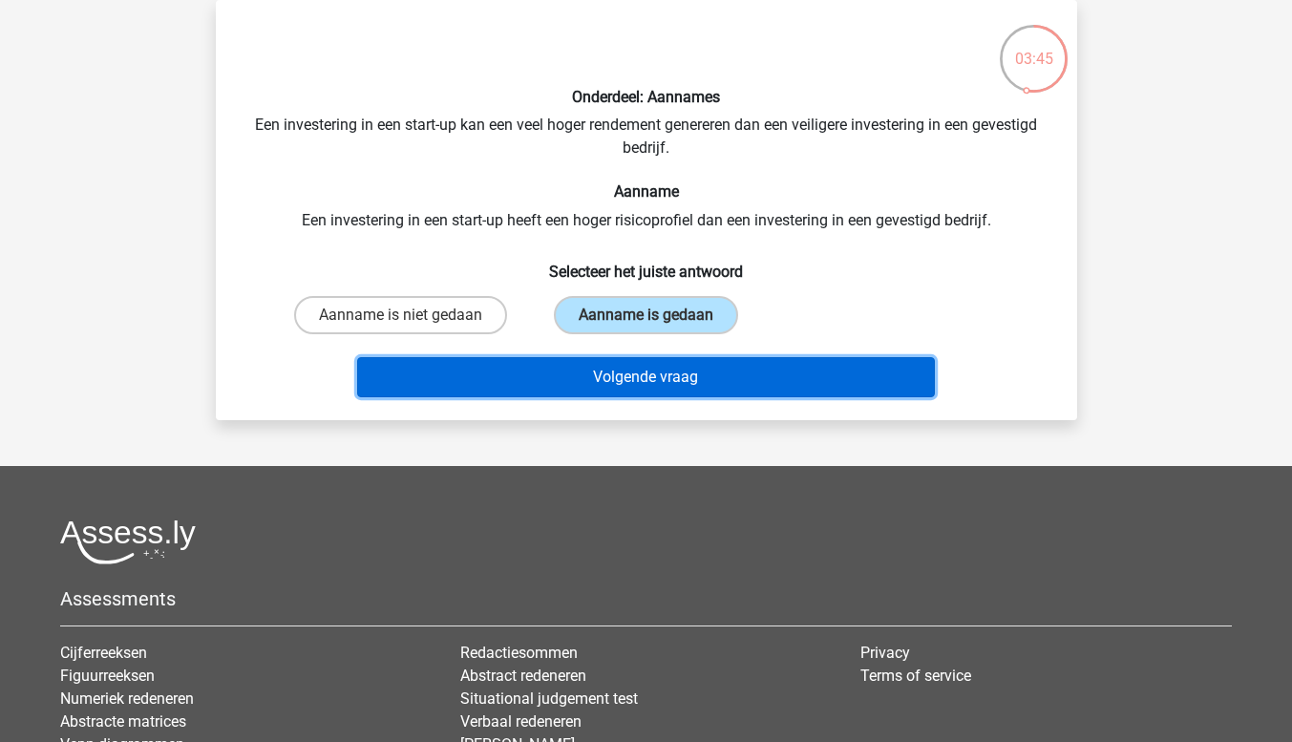
click at [683, 376] on button "Volgende vraag" at bounding box center [646, 377] width 578 height 40
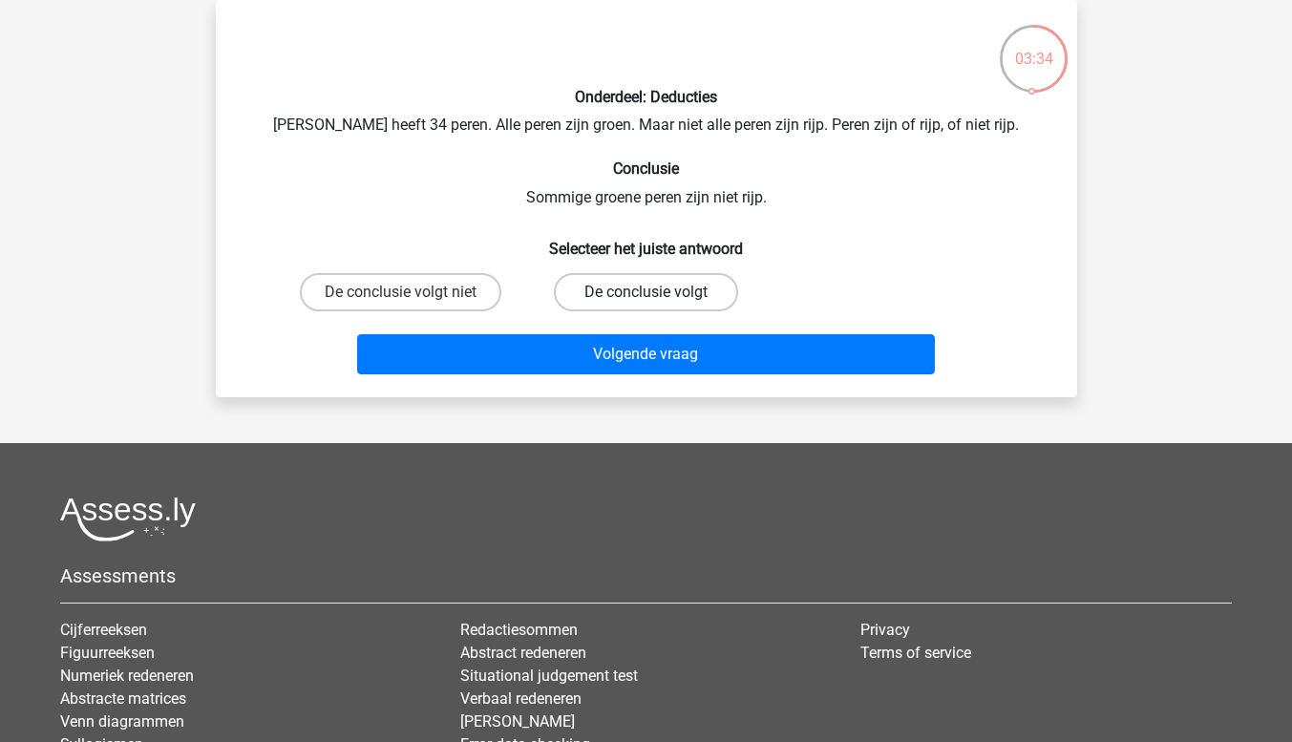
click at [625, 289] on label "De conclusie volgt" at bounding box center [646, 292] width 184 height 38
click at [646, 292] on input "De conclusie volgt" at bounding box center [652, 298] width 12 height 12
radio input "true"
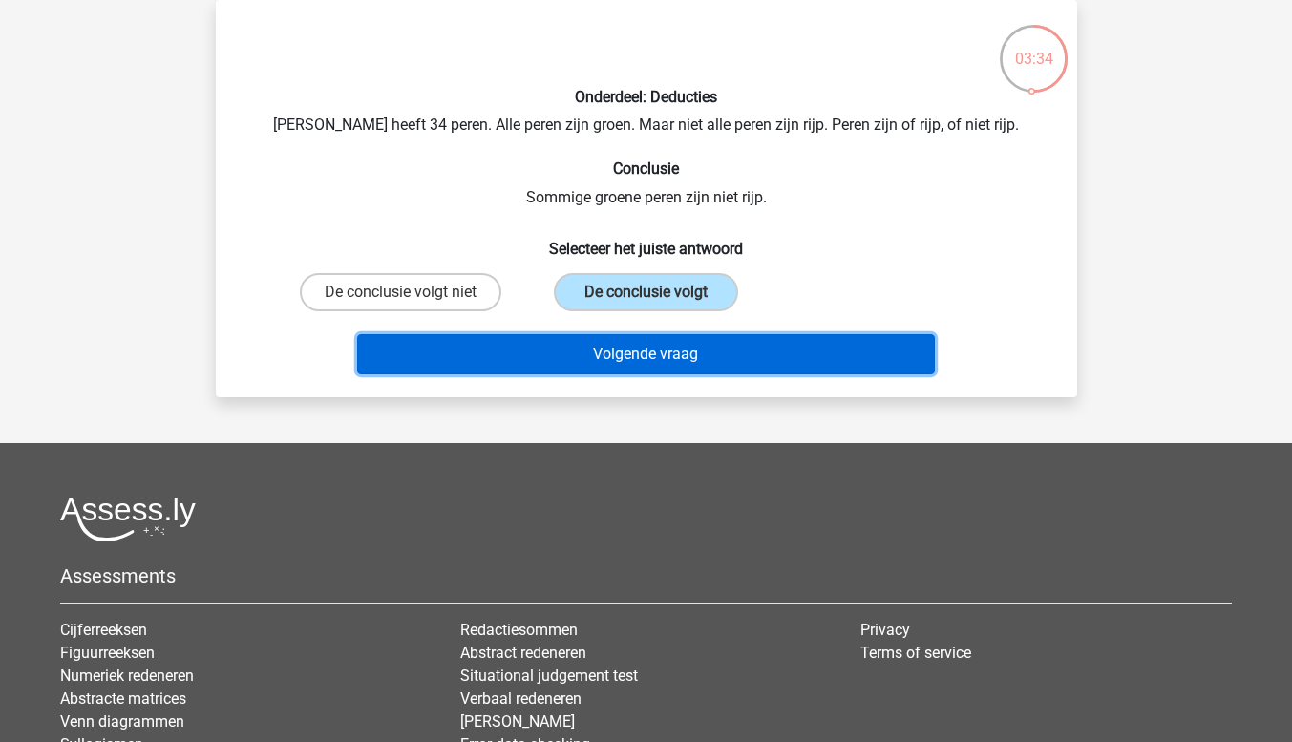
click at [644, 345] on button "Volgende vraag" at bounding box center [646, 354] width 578 height 40
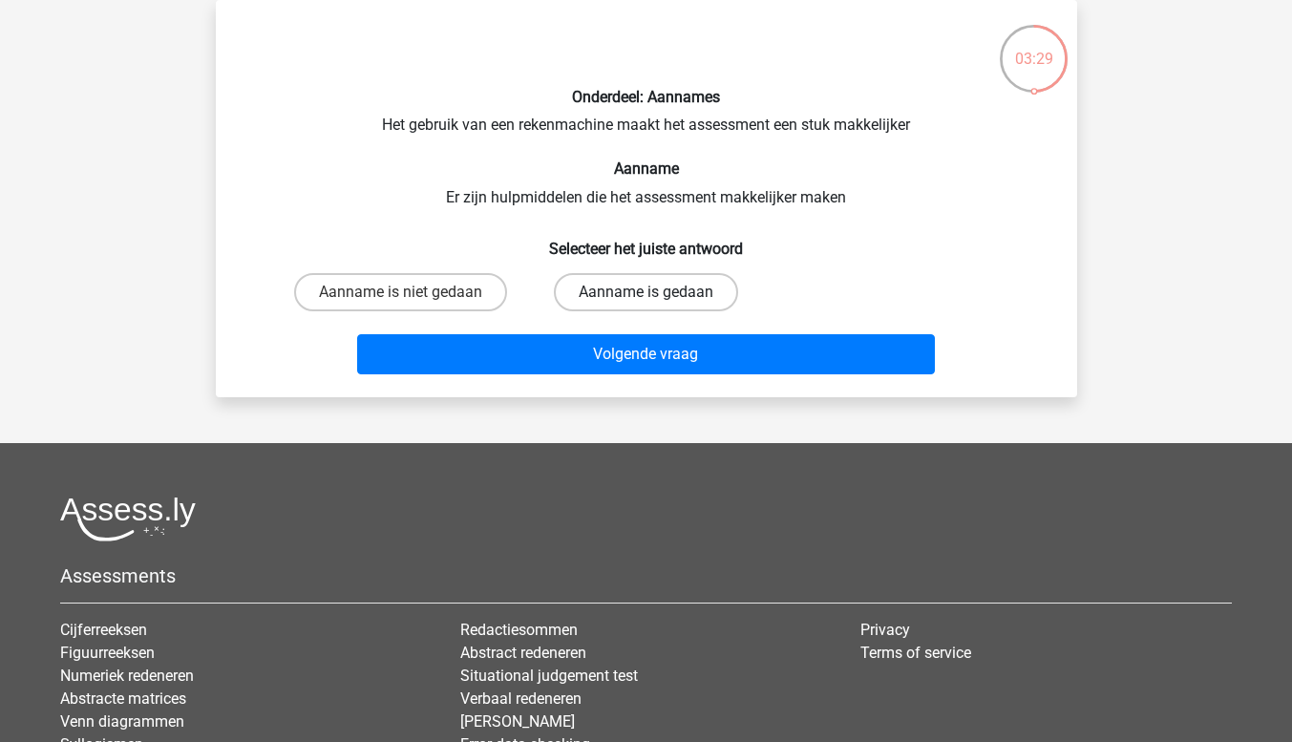
click at [620, 289] on label "Aanname is gedaan" at bounding box center [646, 292] width 184 height 38
click at [646, 292] on input "Aanname is gedaan" at bounding box center [652, 298] width 12 height 12
radio input "true"
click at [418, 292] on label "Aanname is niet gedaan" at bounding box center [400, 292] width 213 height 38
click at [413, 292] on input "Aanname is niet gedaan" at bounding box center [406, 298] width 12 height 12
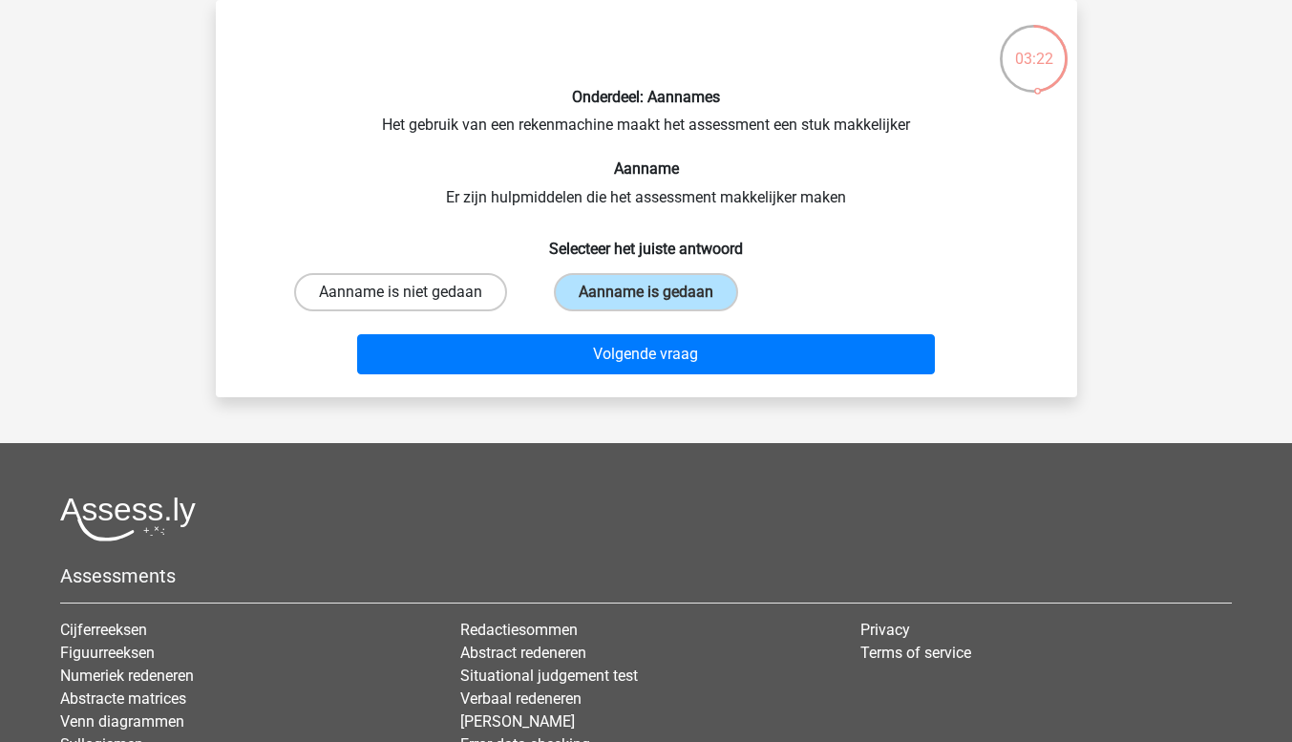
radio input "true"
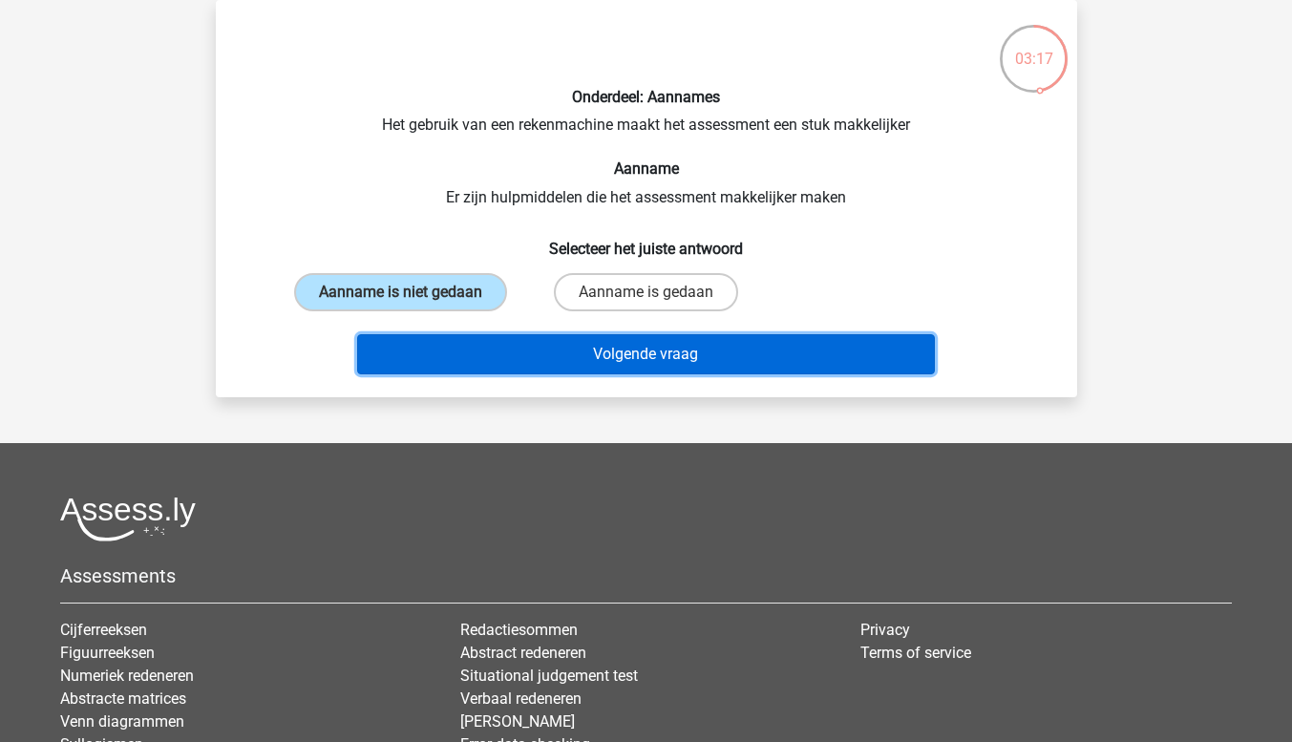
click at [649, 352] on button "Volgende vraag" at bounding box center [646, 354] width 578 height 40
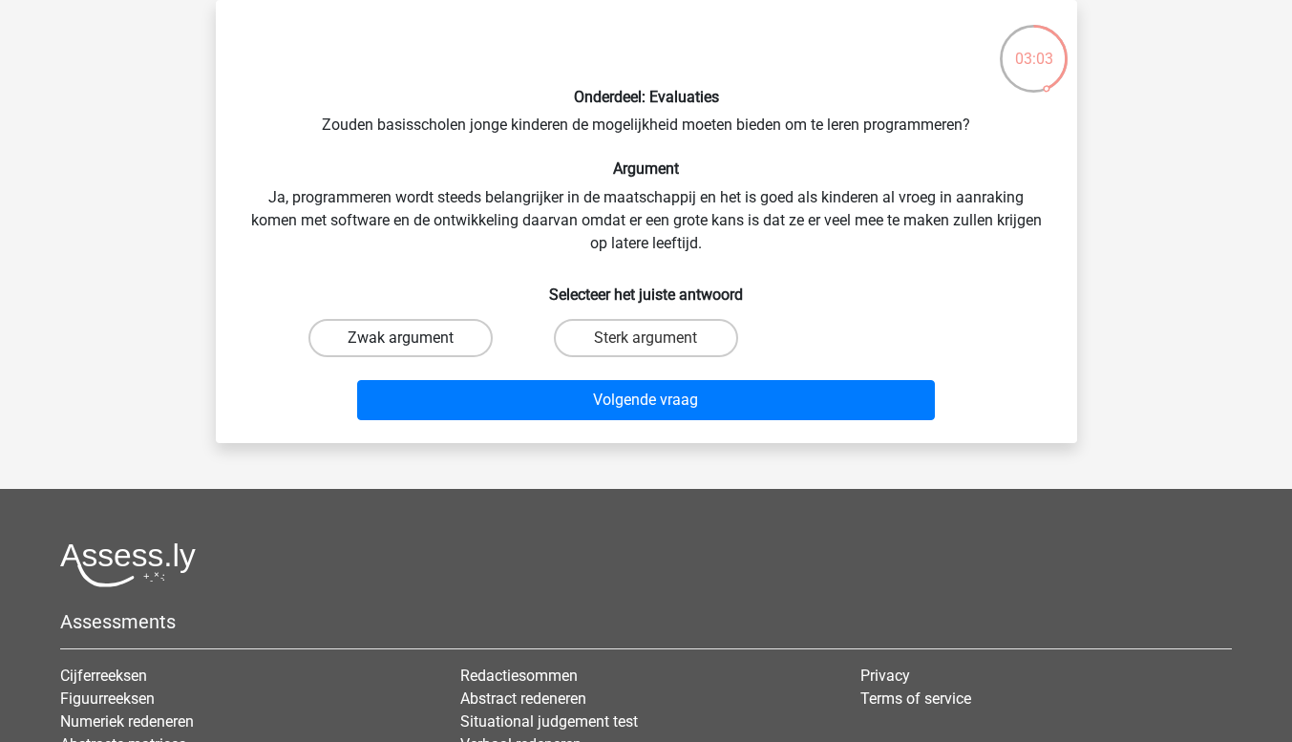
click at [380, 340] on label "Zwak argument" at bounding box center [400, 338] width 184 height 38
click at [400, 340] on input "Zwak argument" at bounding box center [406, 344] width 12 height 12
radio input "true"
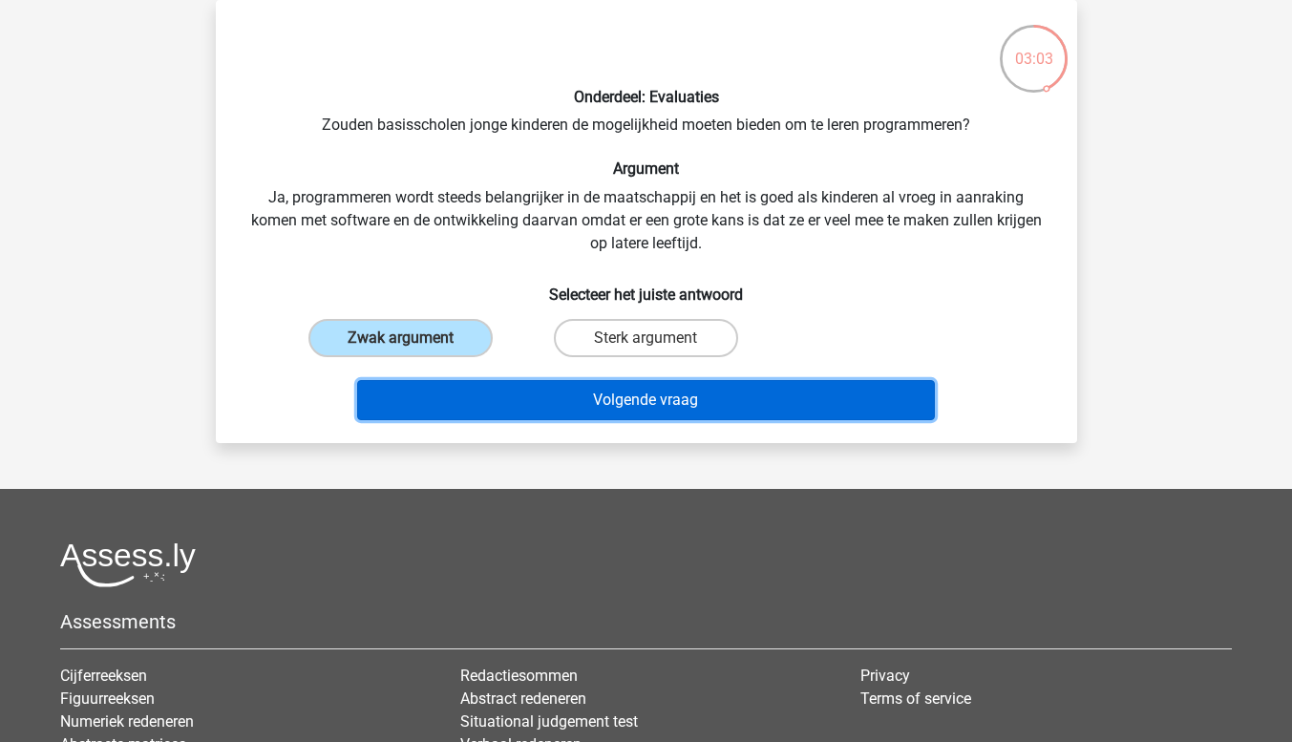
click at [625, 400] on button "Volgende vraag" at bounding box center [646, 400] width 578 height 40
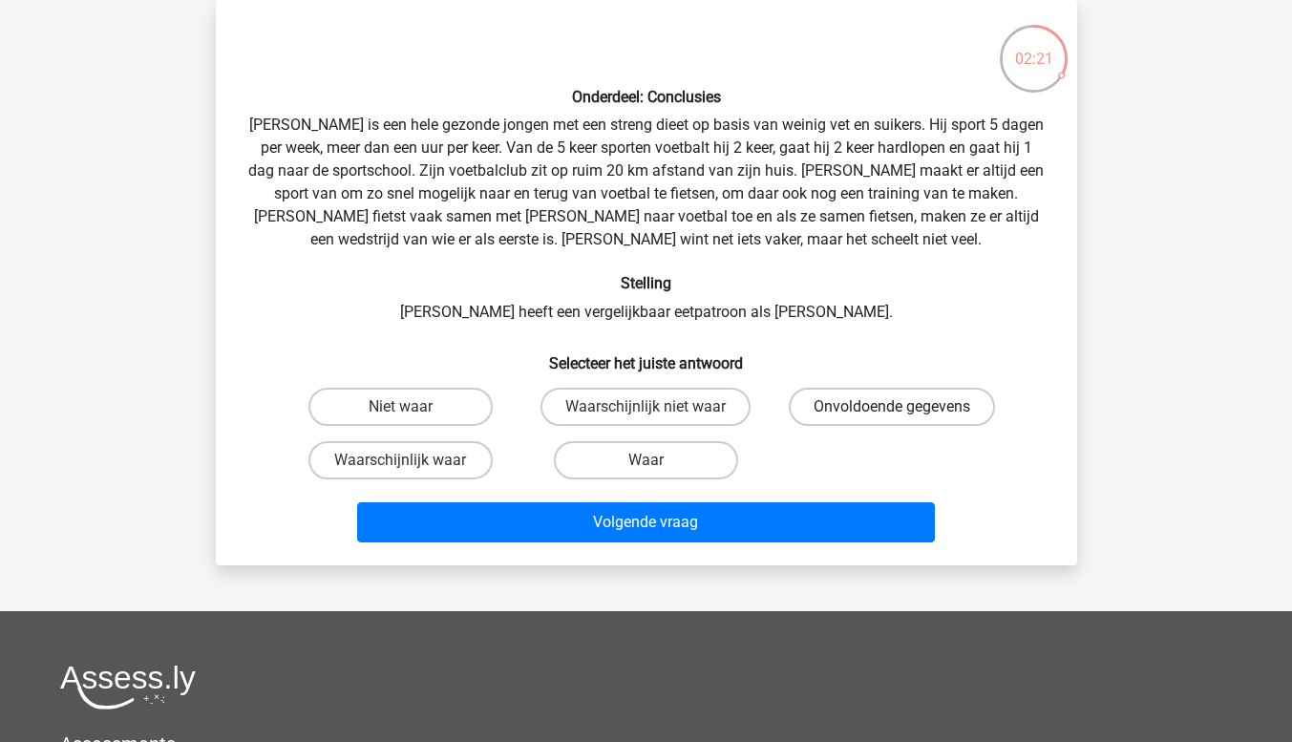
click at [864, 404] on label "Onvoldoende gegevens" at bounding box center [892, 407] width 206 height 38
click at [892, 407] on input "Onvoldoende gegevens" at bounding box center [898, 413] width 12 height 12
radio input "true"
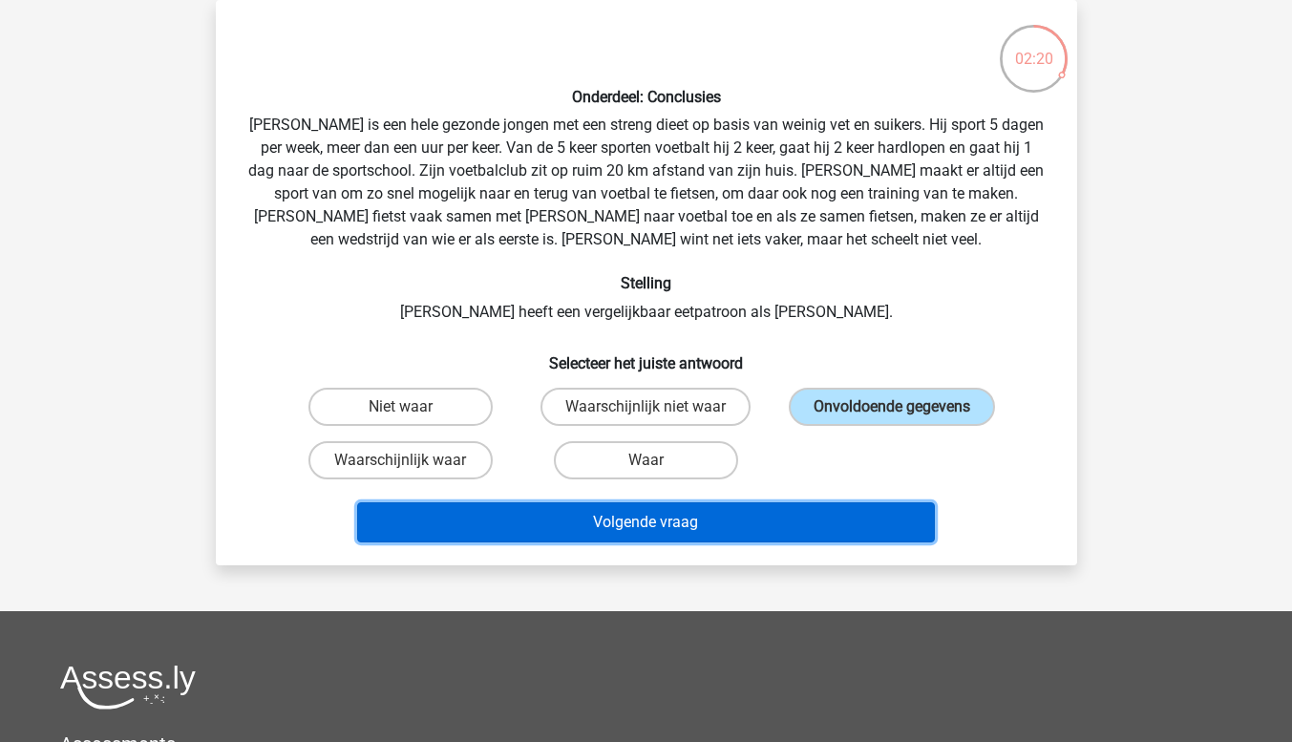
click at [754, 518] on button "Volgende vraag" at bounding box center [646, 522] width 578 height 40
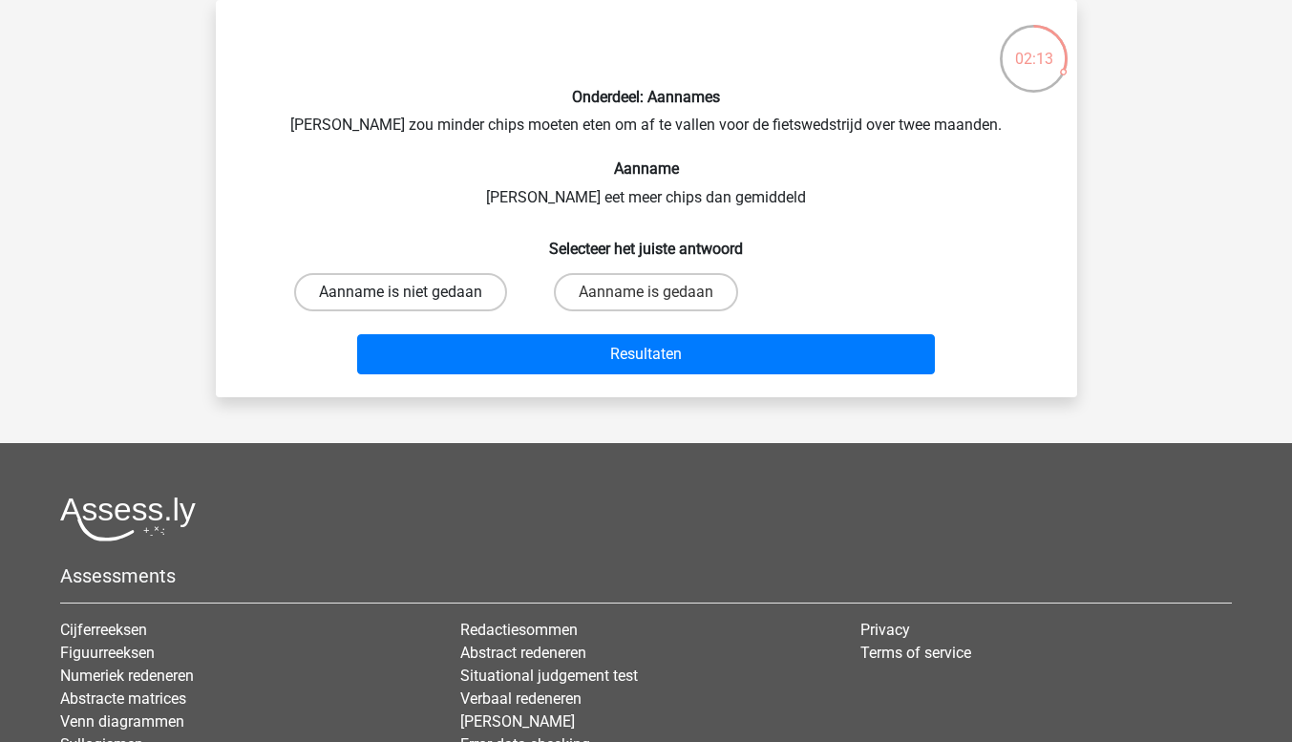
drag, startPoint x: 405, startPoint y: 289, endPoint x: 422, endPoint y: 301, distance: 20.7
click at [405, 290] on label "Aanname is niet gedaan" at bounding box center [400, 292] width 213 height 38
click at [405, 292] on input "Aanname is niet gedaan" at bounding box center [406, 298] width 12 height 12
radio input "true"
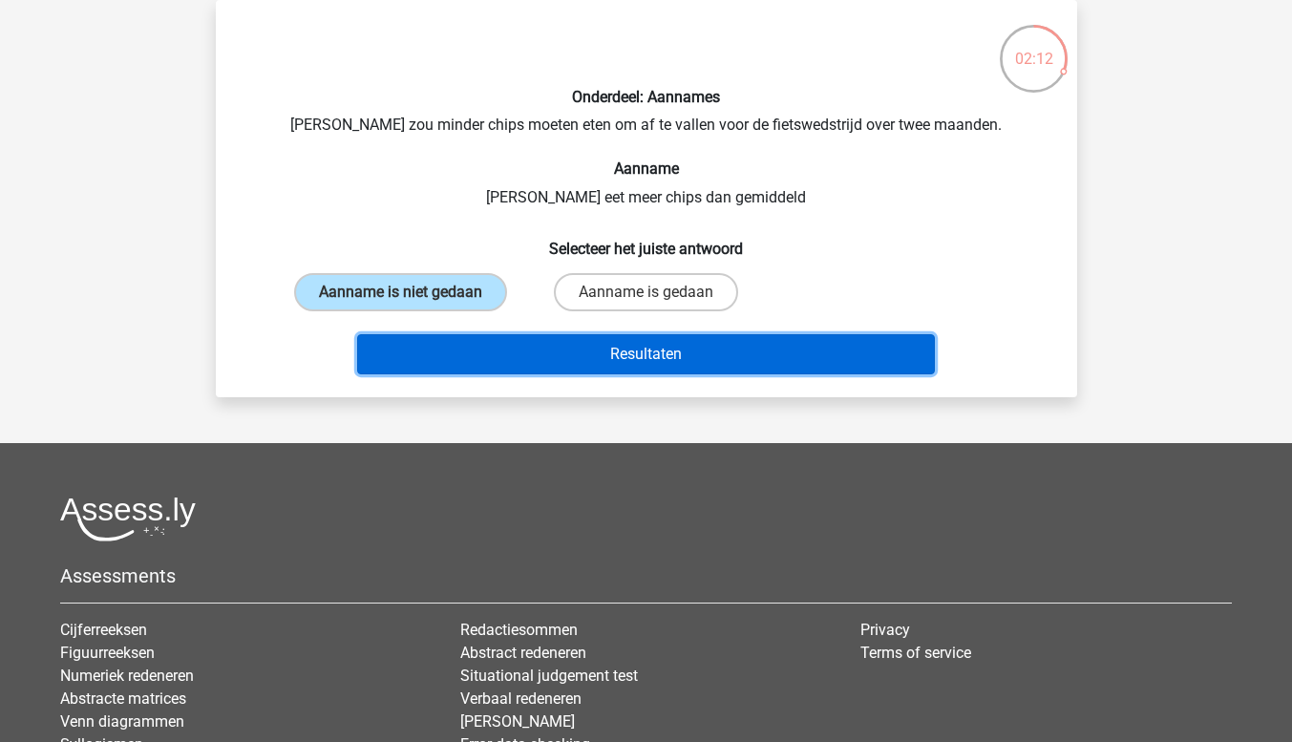
click at [674, 356] on button "Resultaten" at bounding box center [646, 354] width 578 height 40
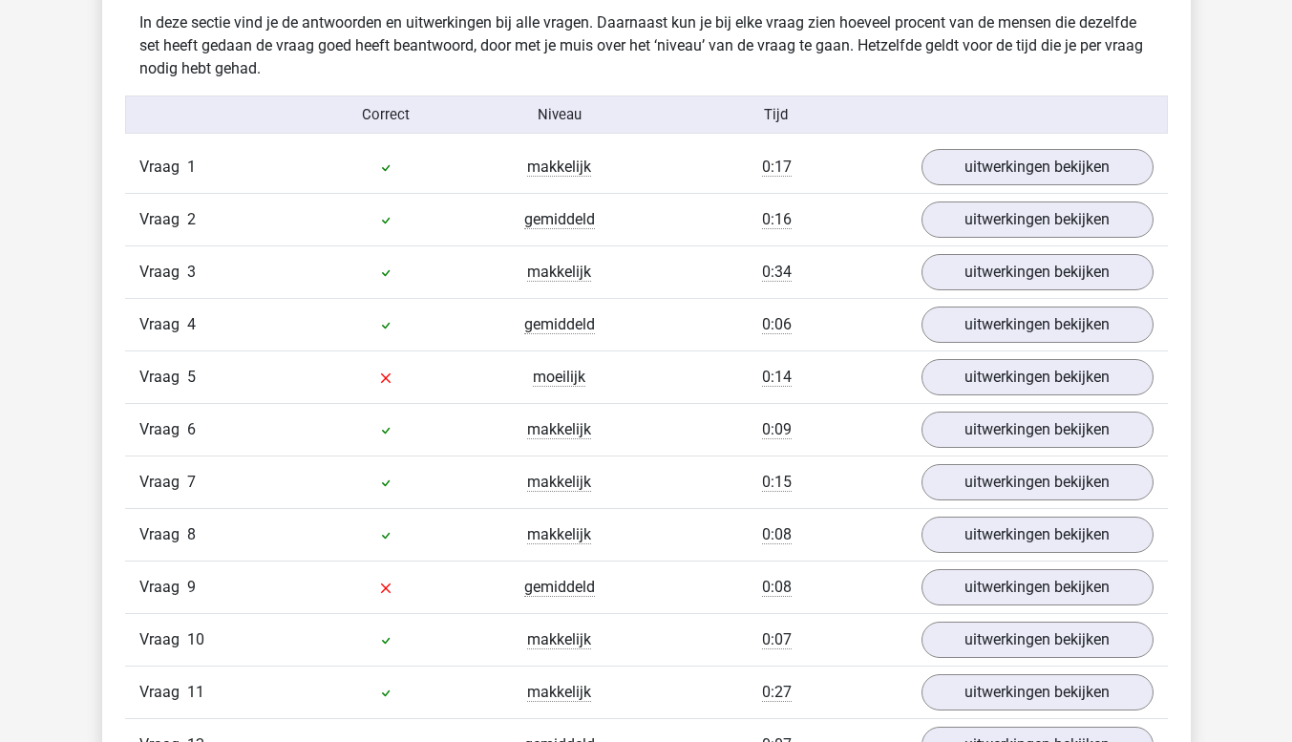
scroll to position [1528, 0]
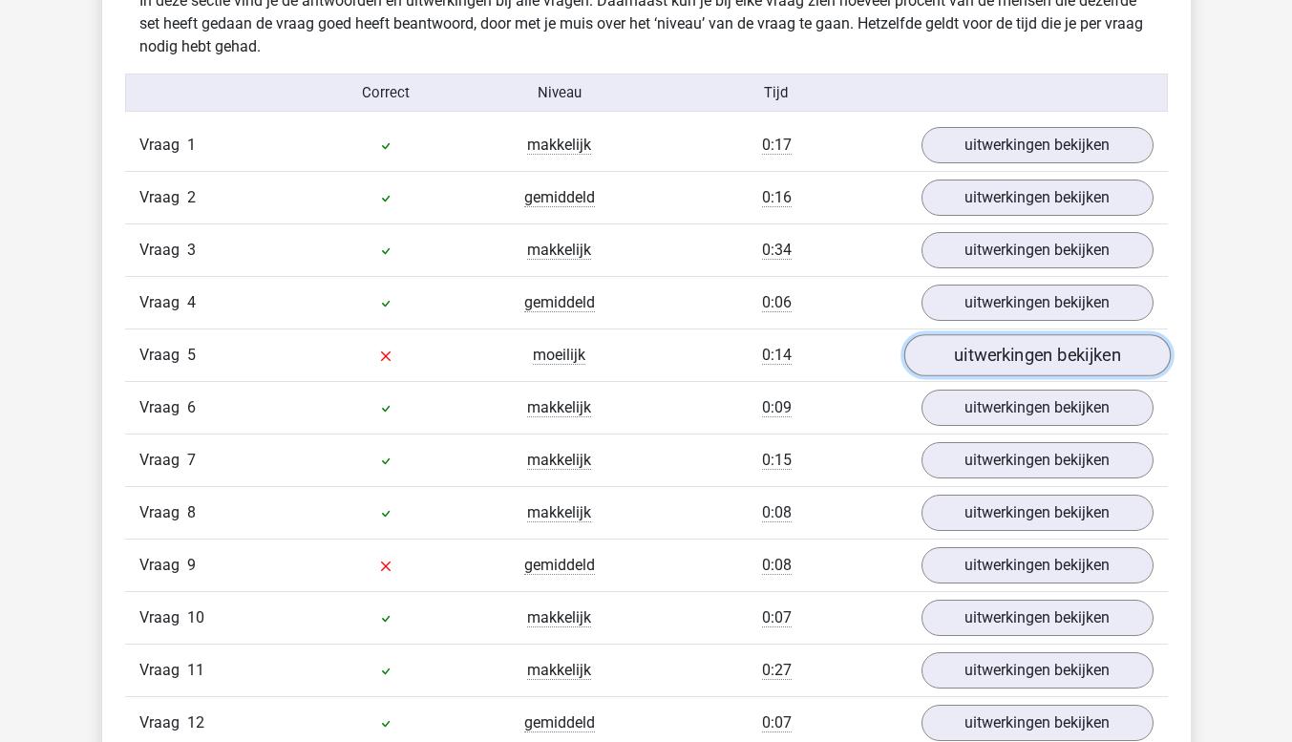
click at [1026, 351] on link "uitwerkingen bekijken" at bounding box center [1037, 356] width 266 height 42
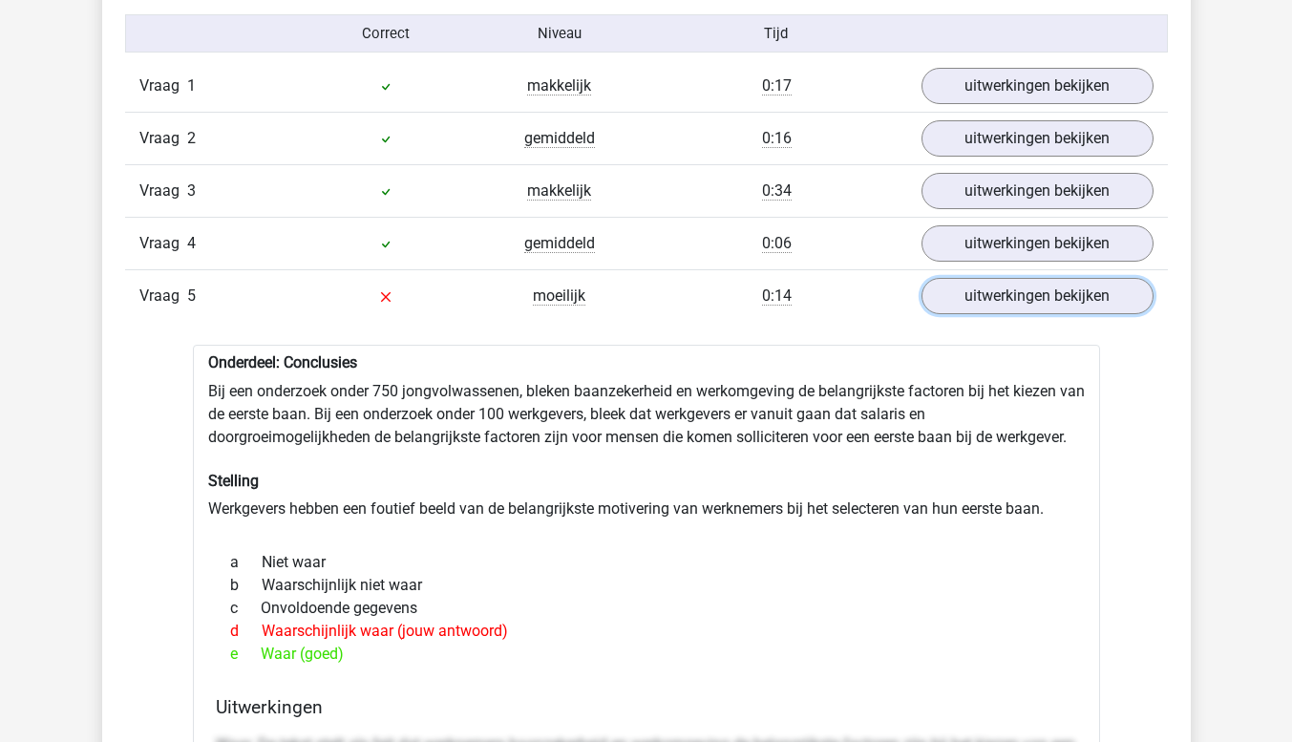
scroll to position [1624, 0]
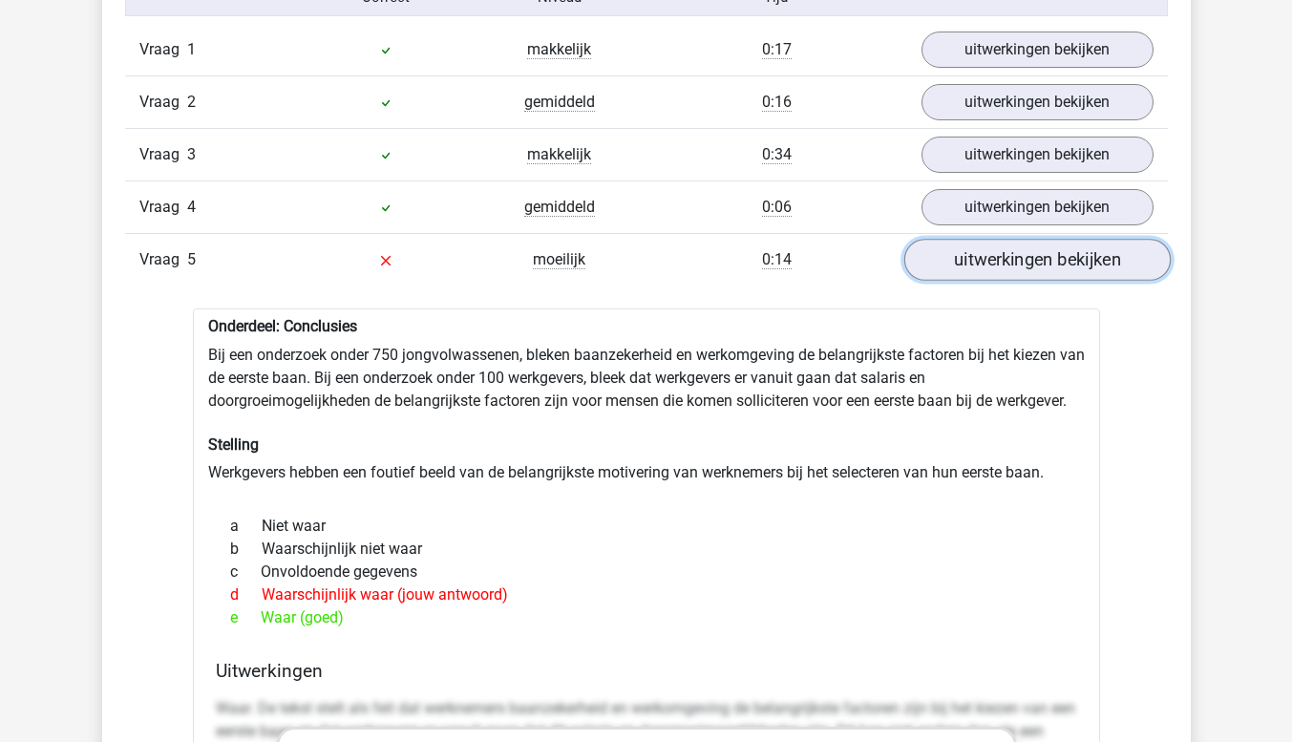
click at [1037, 260] on link "uitwerkingen bekijken" at bounding box center [1037, 261] width 266 height 42
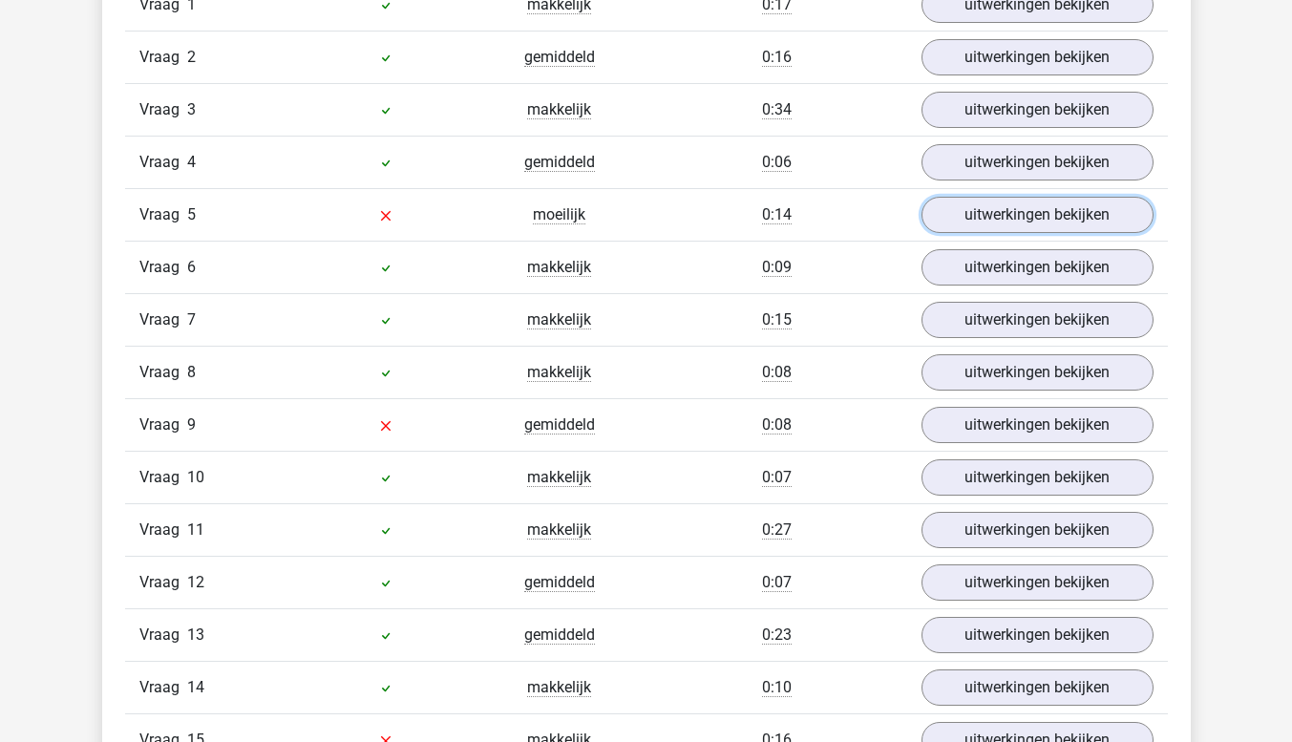
scroll to position [1719, 0]
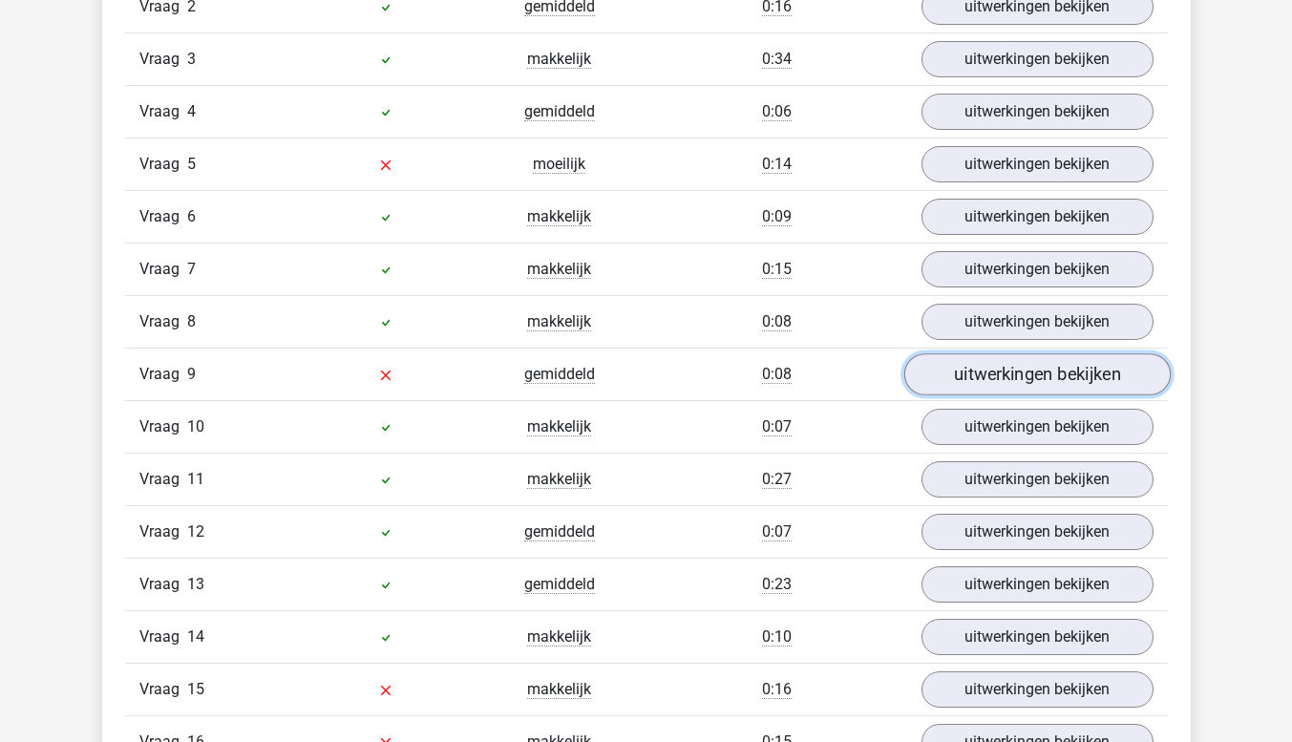
click at [1061, 380] on link "uitwerkingen bekijken" at bounding box center [1037, 375] width 266 height 42
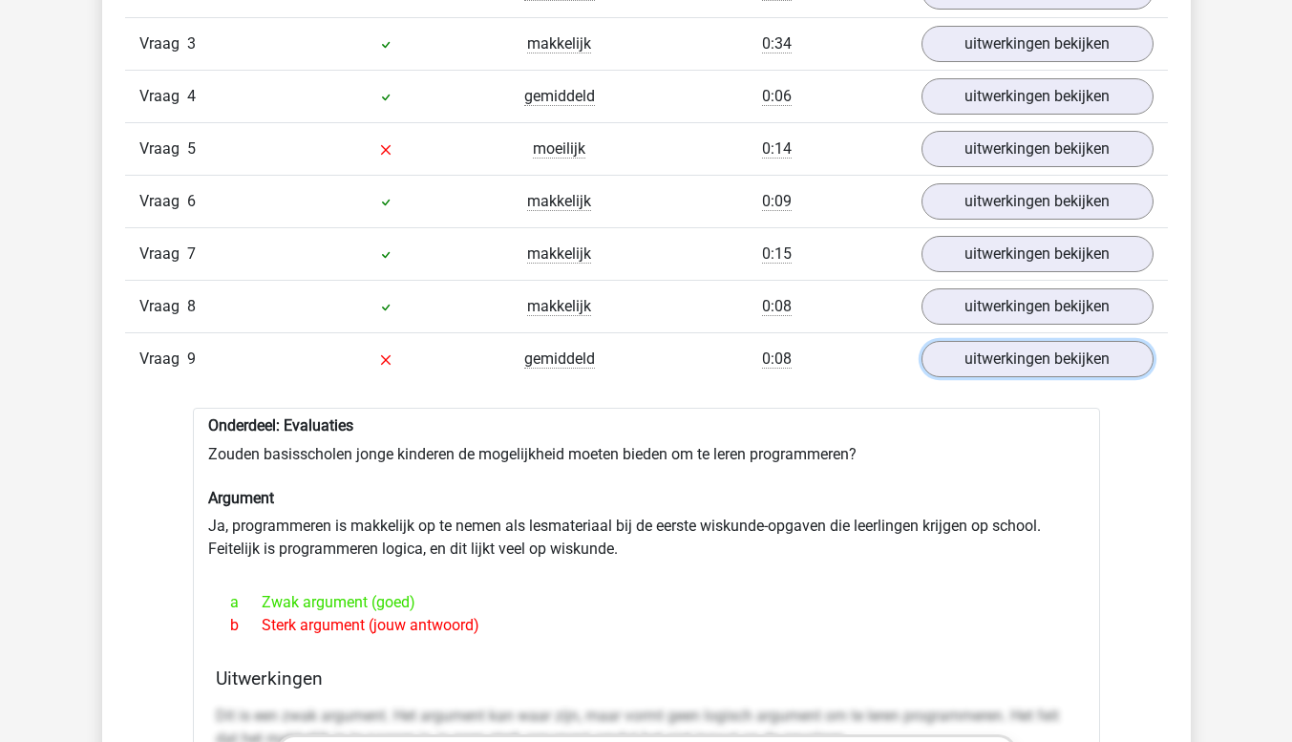
scroll to position [1815, 0]
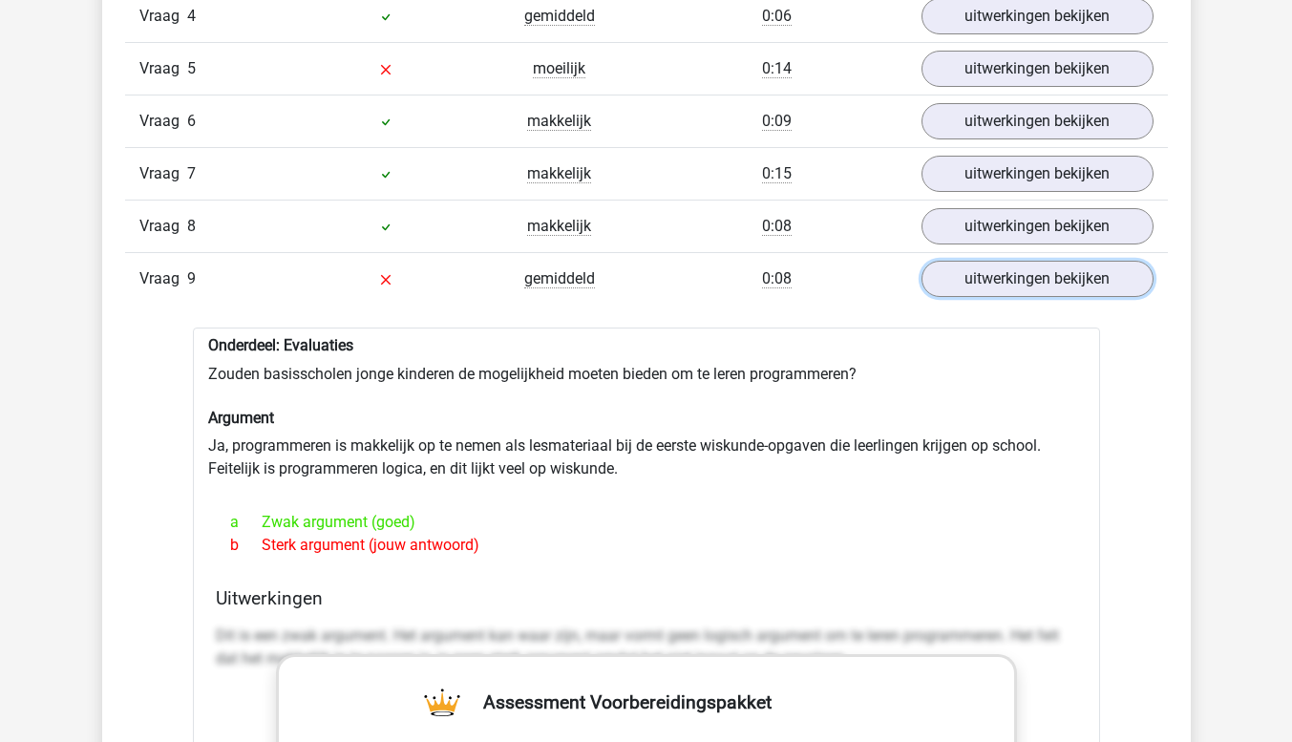
click at [922, 261] on link "uitwerkingen bekijken" at bounding box center [1038, 279] width 232 height 36
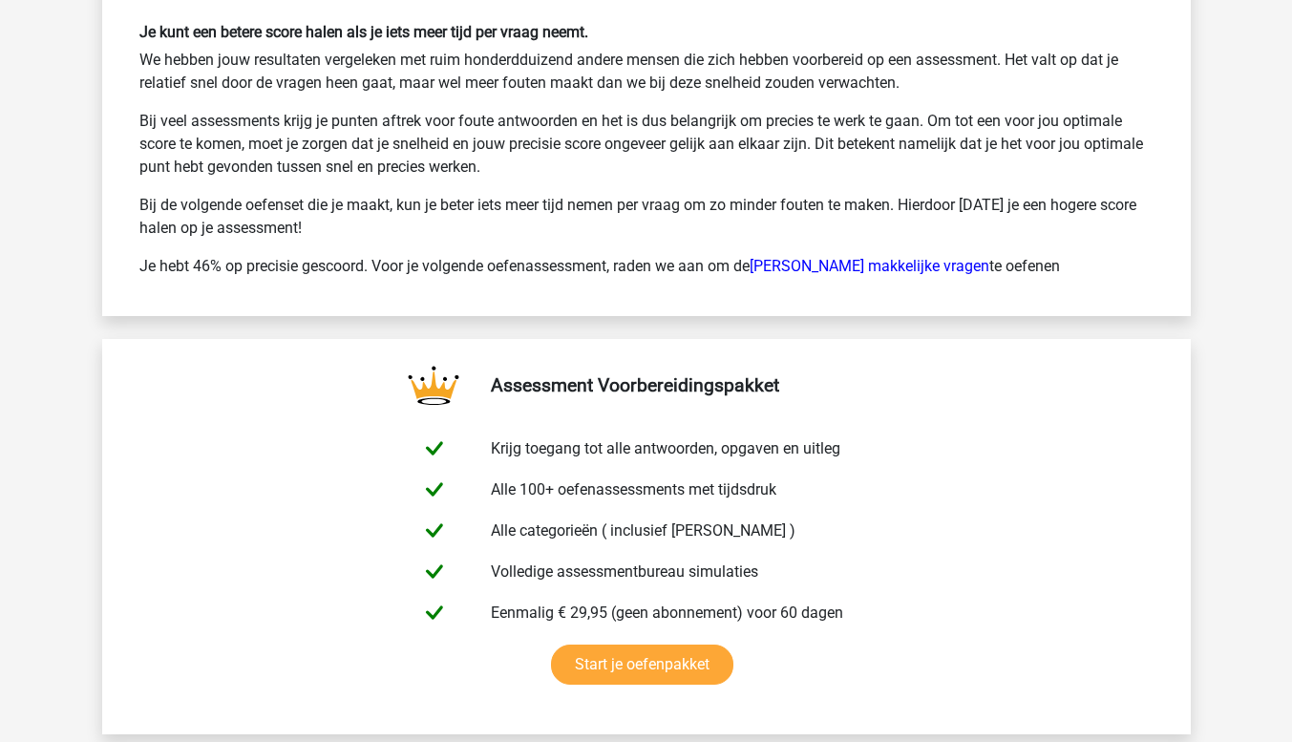
scroll to position [3343, 0]
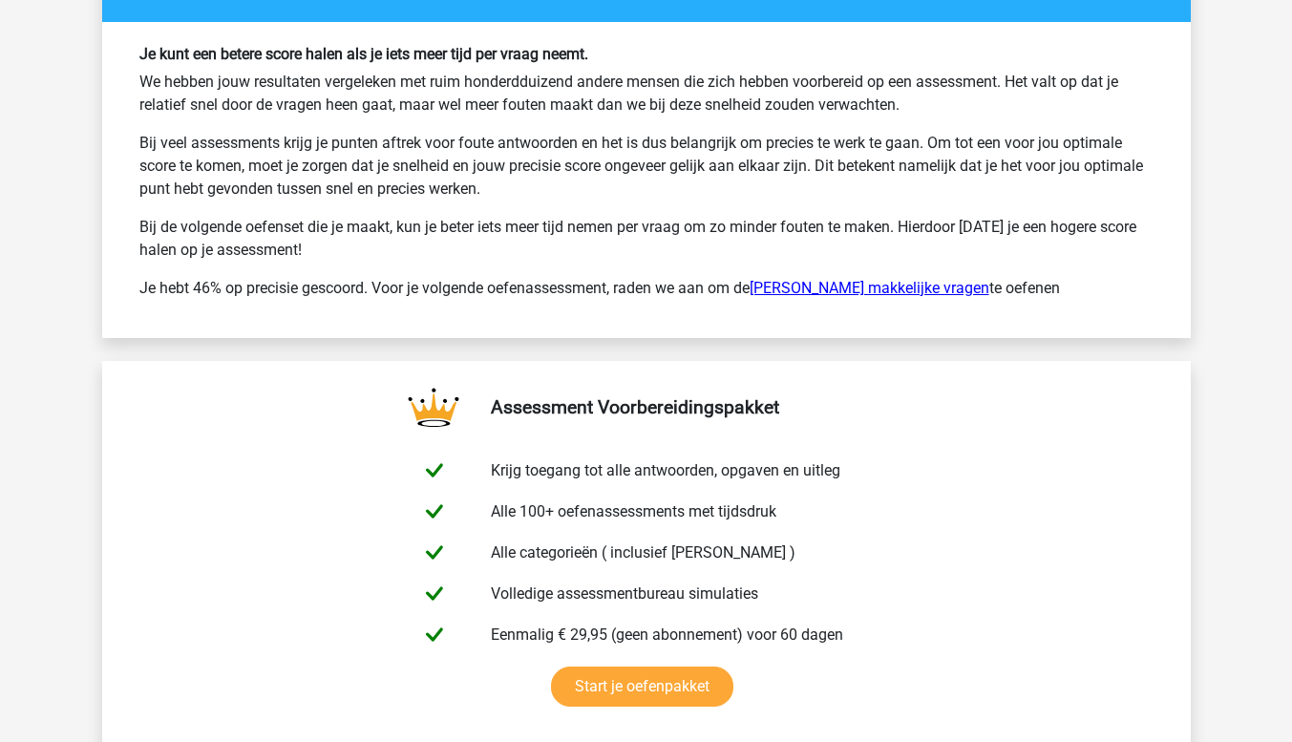
click at [840, 287] on link "Watson Glaser makkelijke vragen" at bounding box center [870, 288] width 240 height 18
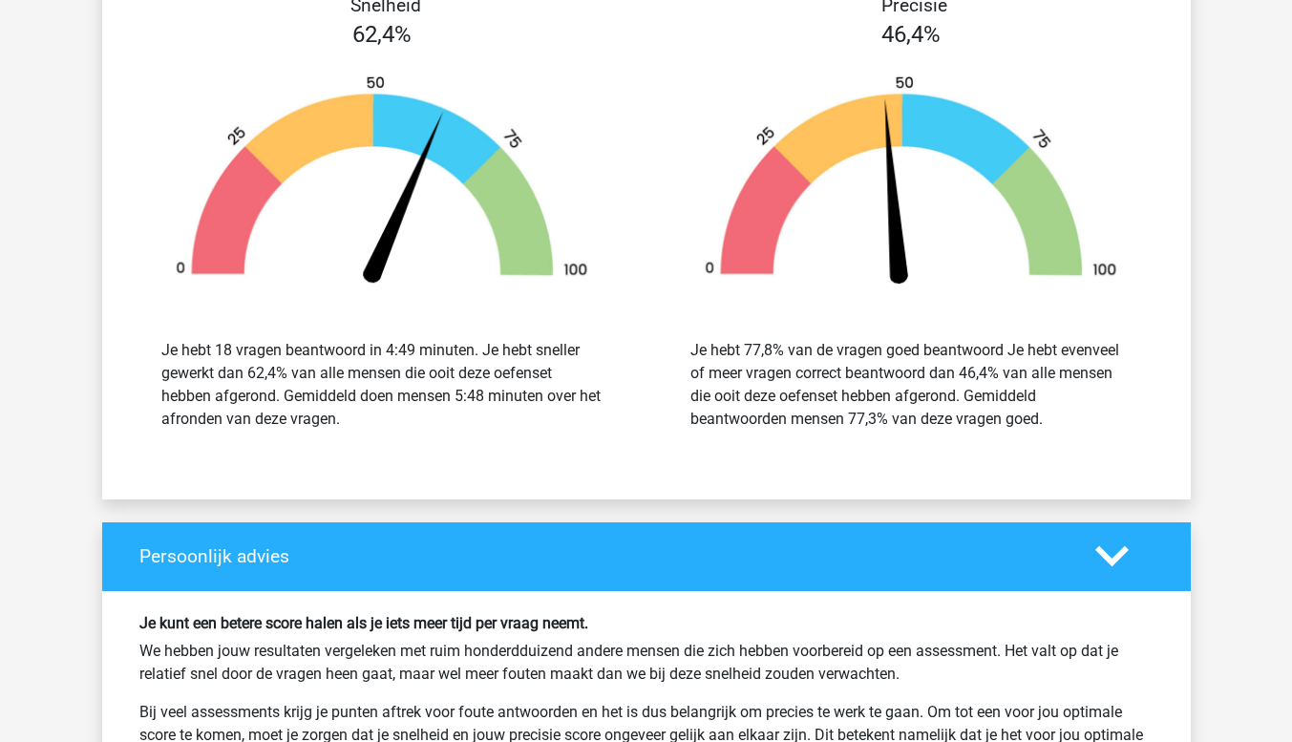
scroll to position [2770, 0]
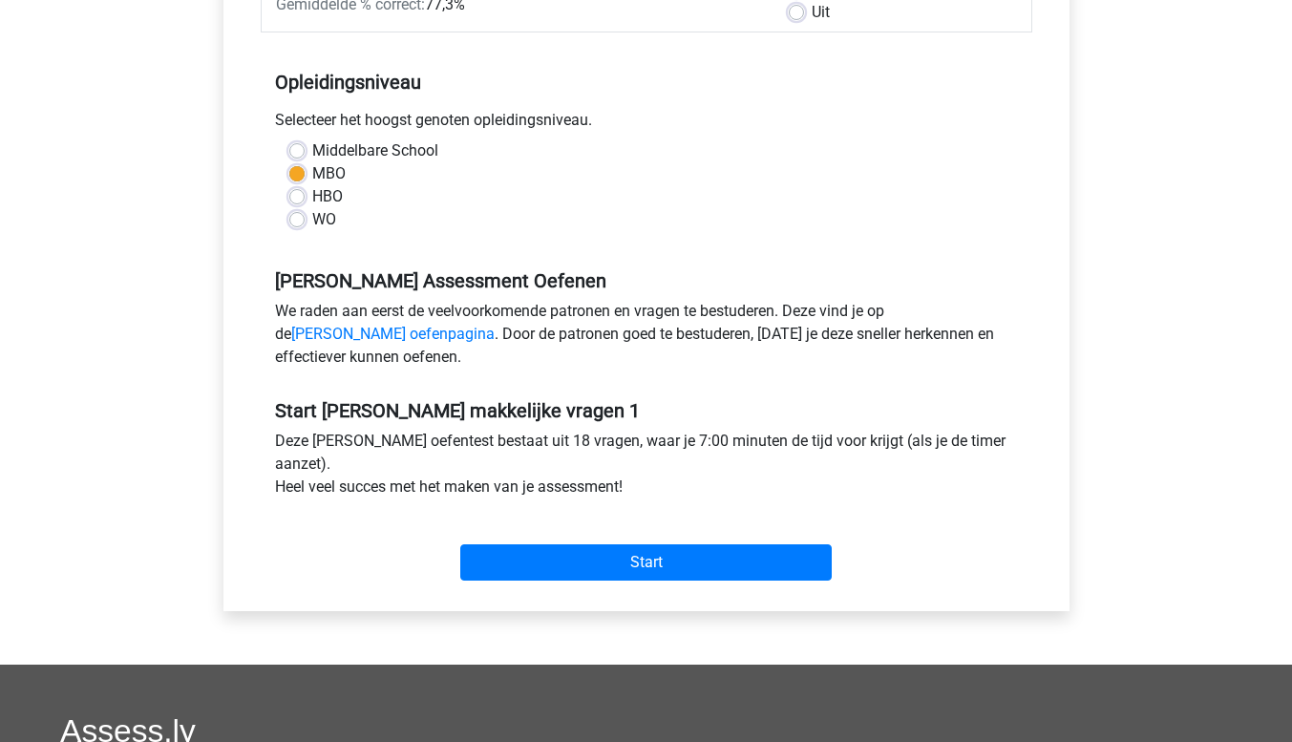
scroll to position [382, 0]
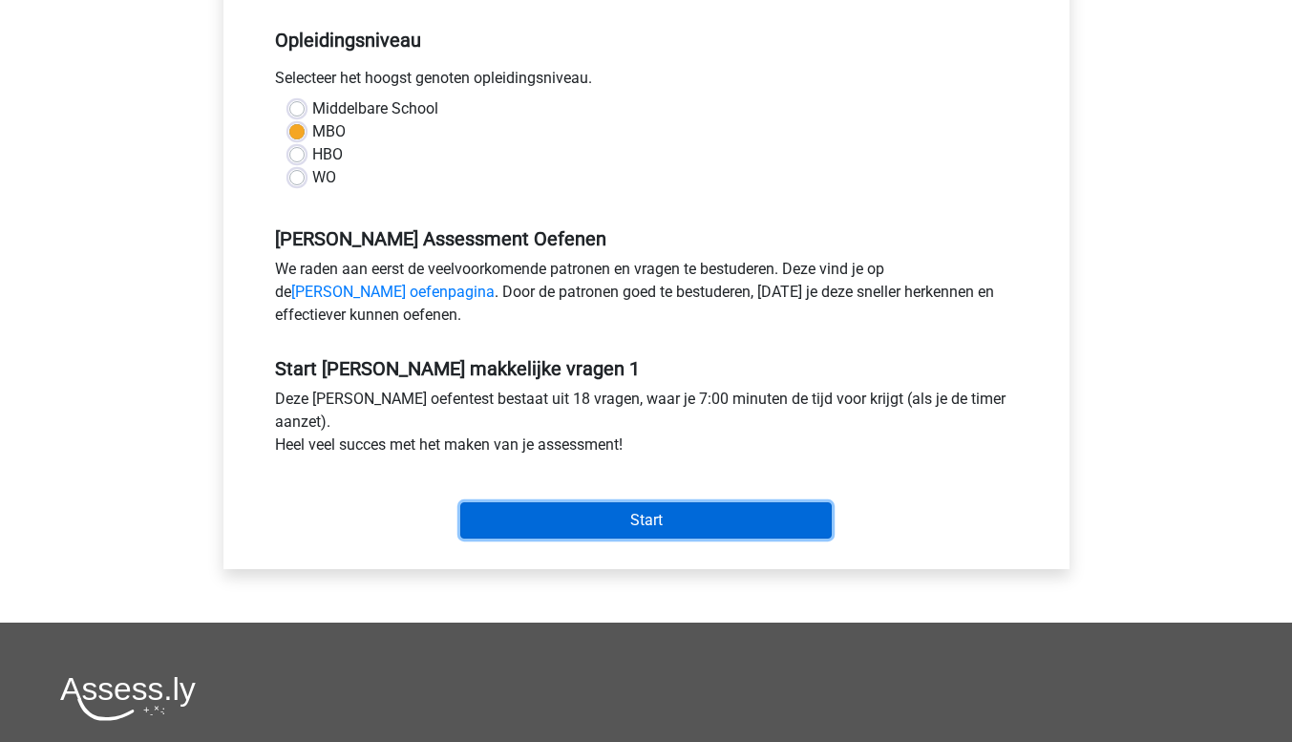
click at [657, 512] on input "Start" at bounding box center [646, 520] width 372 height 36
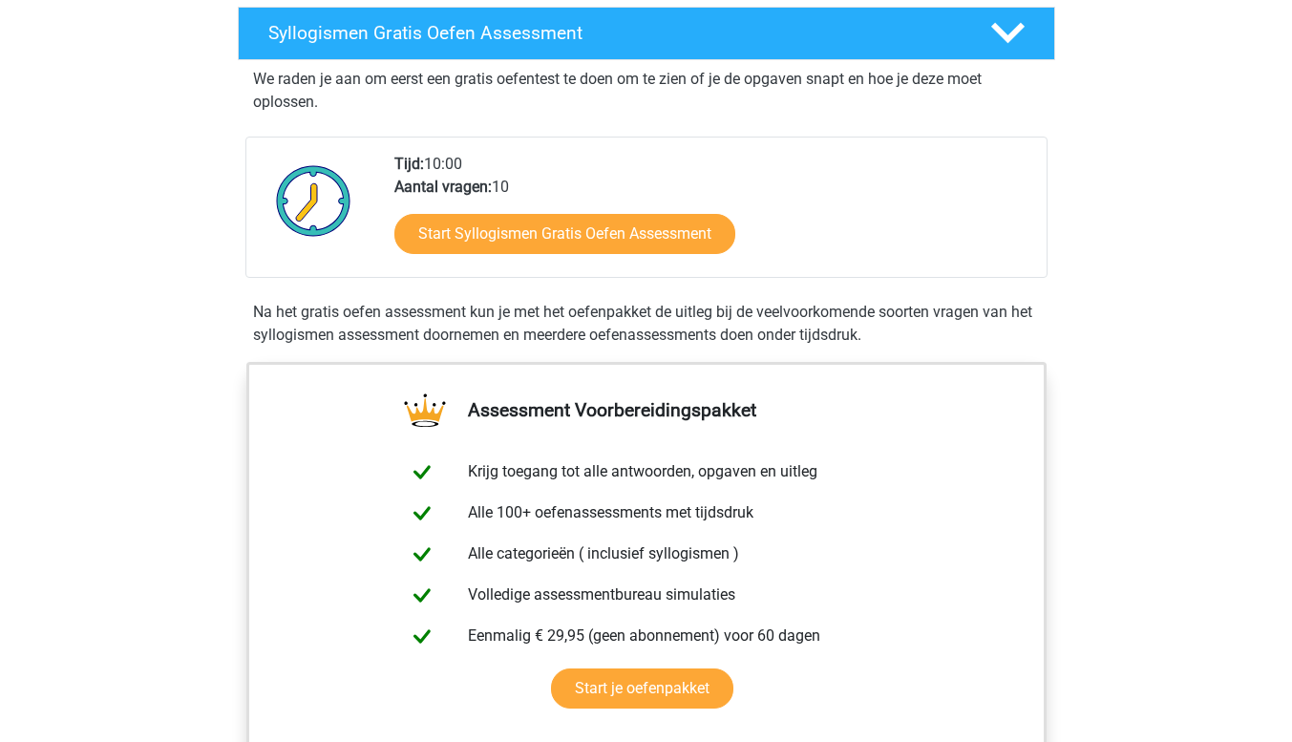
scroll to position [287, 0]
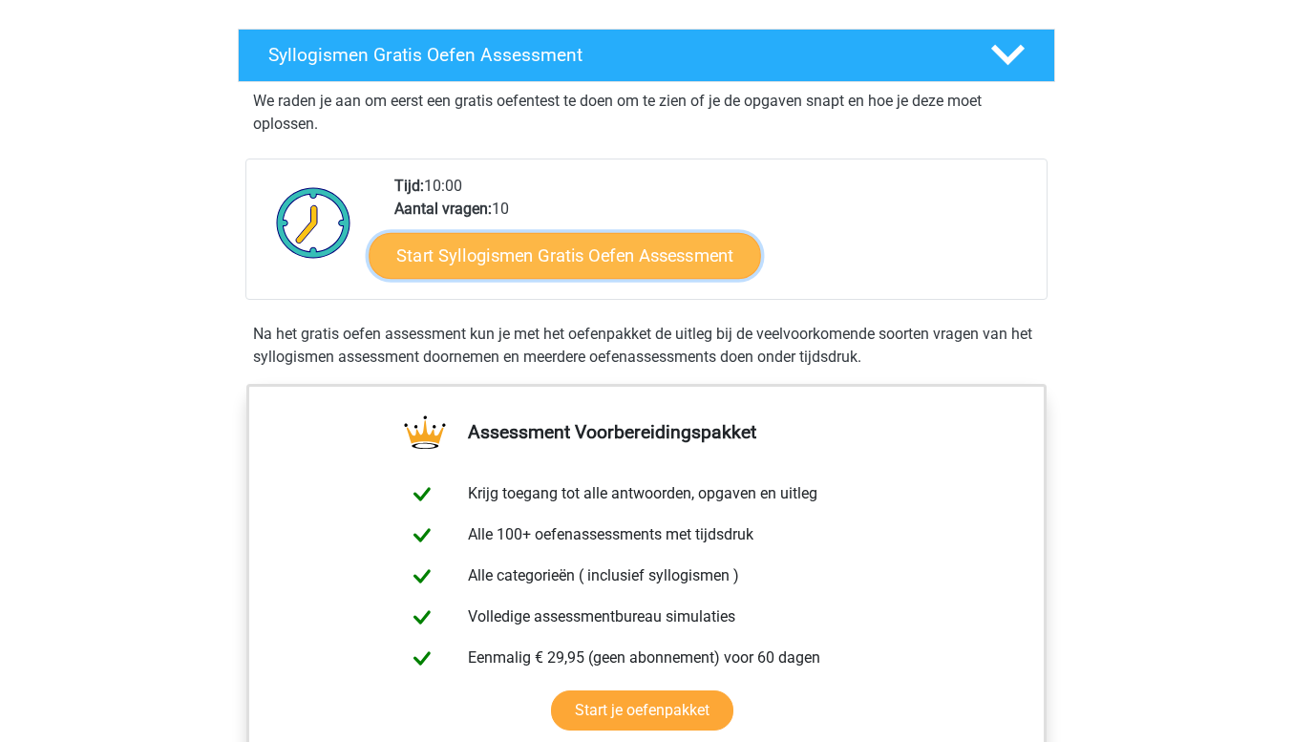
click at [555, 249] on link "Start Syllogismen Gratis Oefen Assessment" at bounding box center [565, 255] width 393 height 46
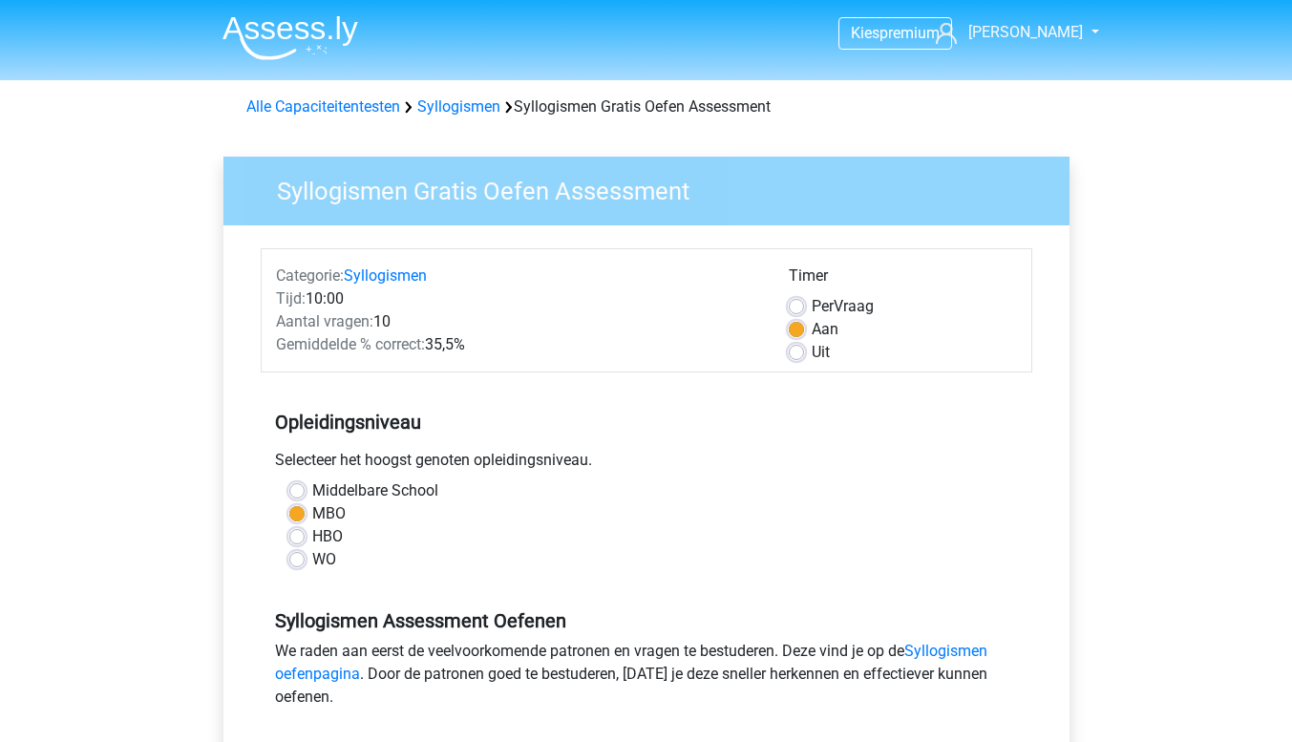
click at [812, 308] on label "Per Vraag" at bounding box center [843, 306] width 62 height 23
click at [794, 308] on input "Per Vraag" at bounding box center [796, 304] width 15 height 19
radio input "true"
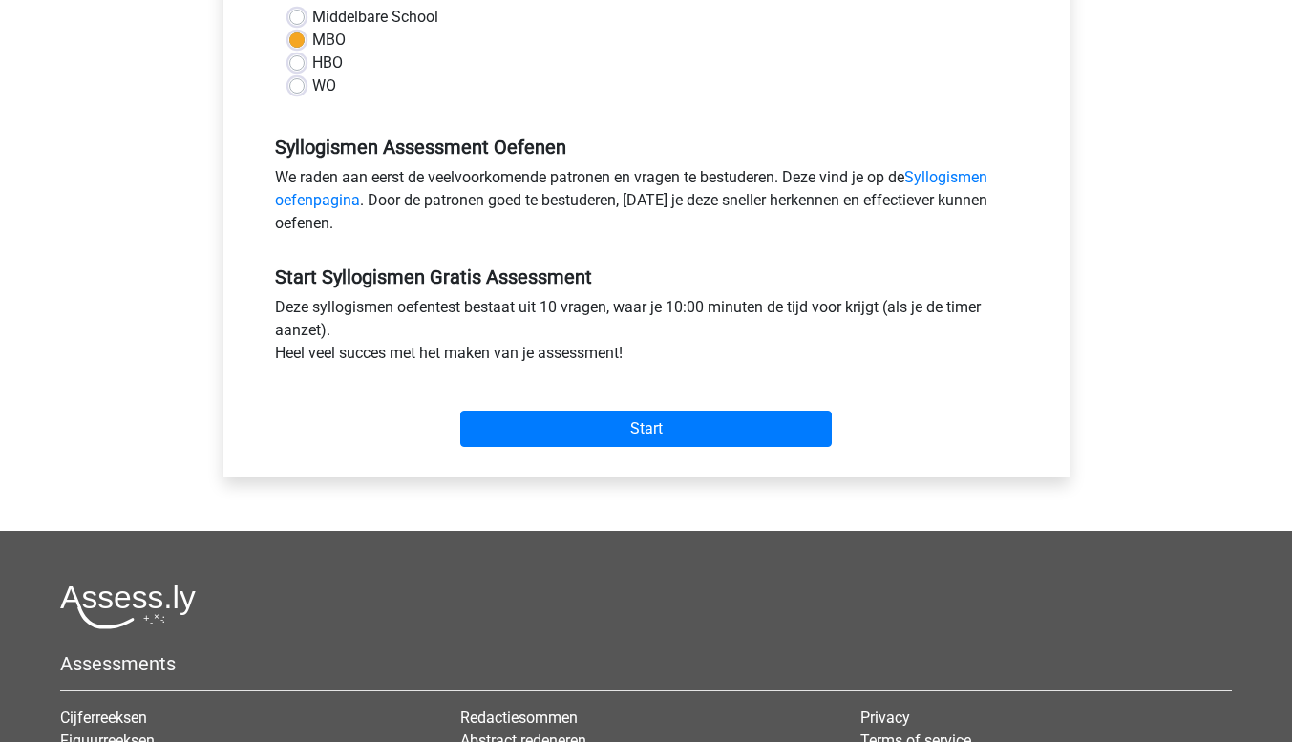
scroll to position [478, 0]
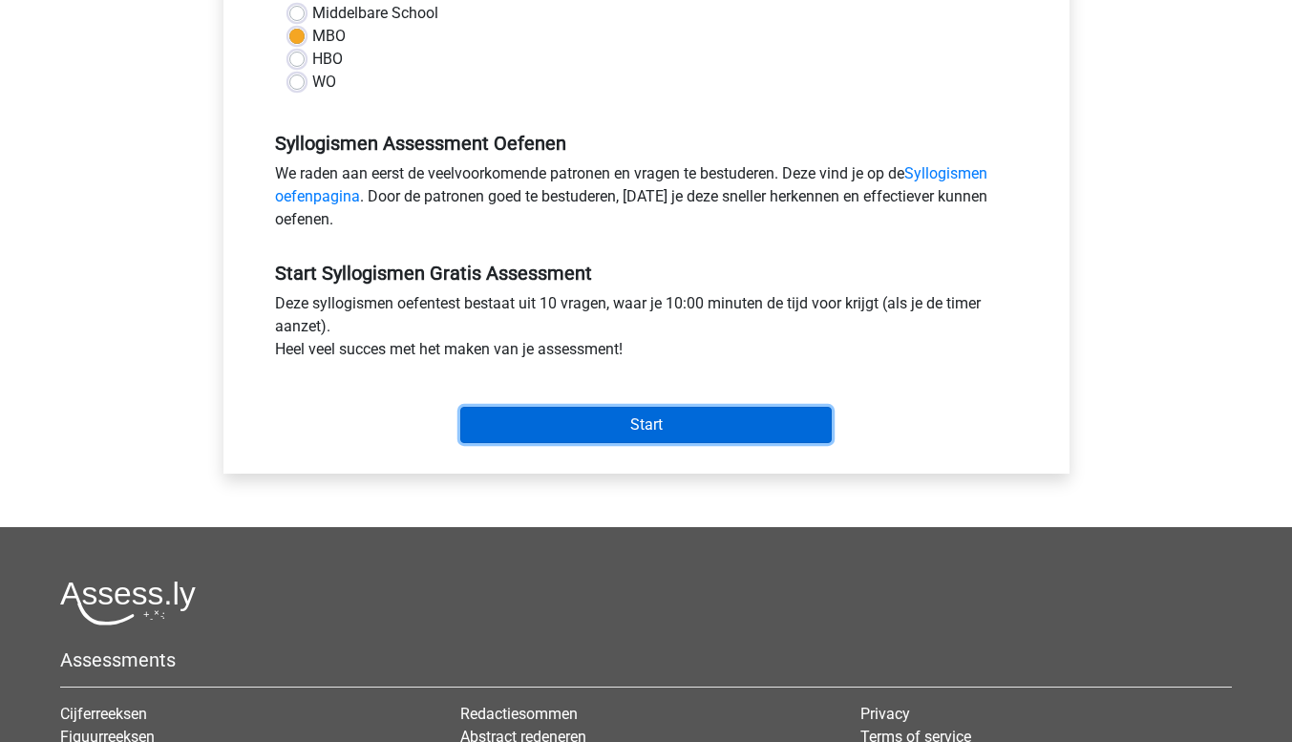
click at [645, 421] on input "Start" at bounding box center [646, 425] width 372 height 36
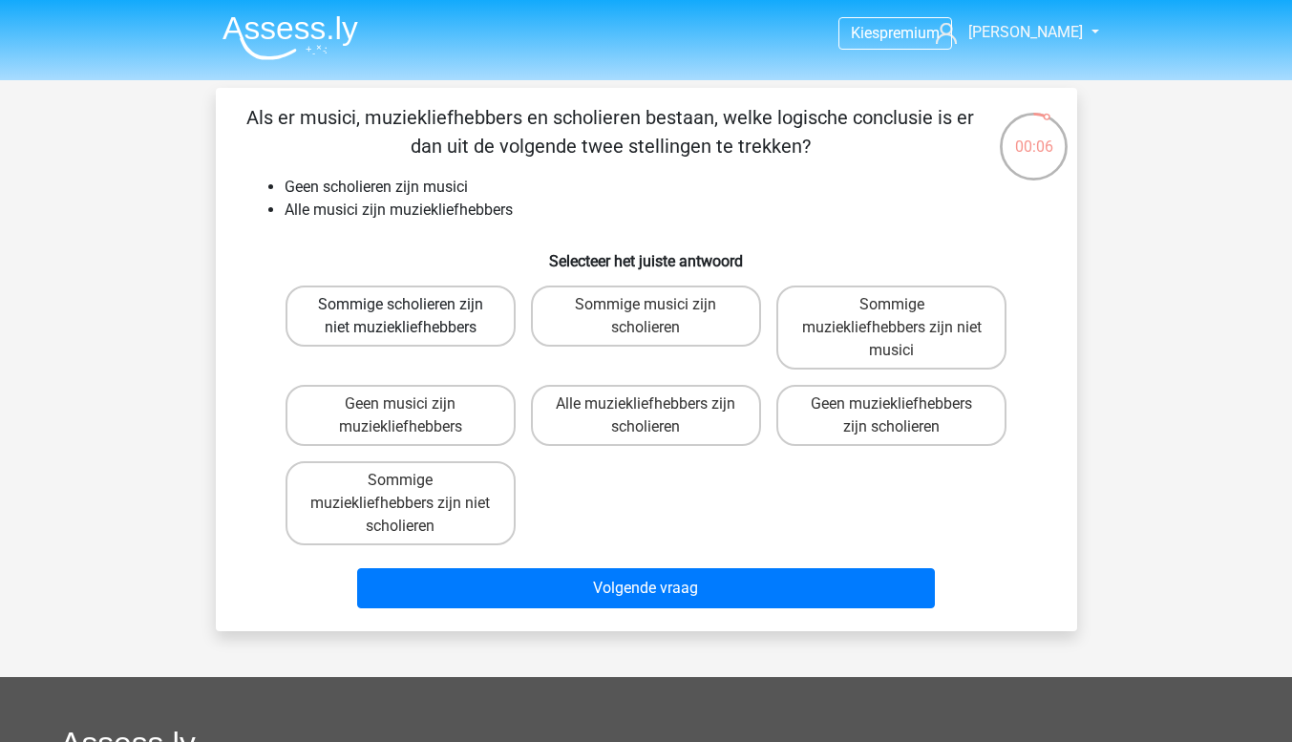
click at [422, 326] on label "Sommige scholieren zijn niet muziekliefhebbers" at bounding box center [401, 316] width 230 height 61
click at [413, 317] on input "Sommige scholieren zijn niet muziekliefhebbers" at bounding box center [406, 311] width 12 height 12
radio input "true"
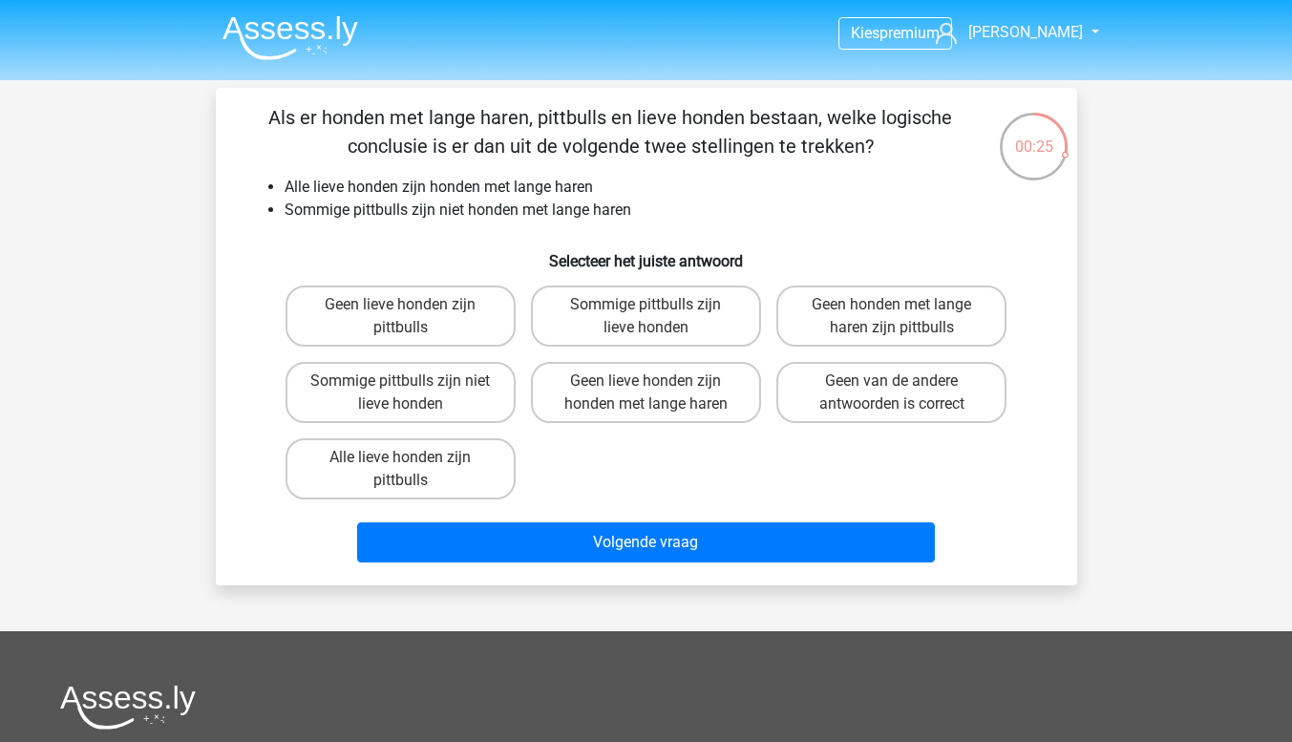
click at [410, 389] on input "Sommige pittbulls zijn niet lieve honden" at bounding box center [406, 387] width 12 height 12
radio input "true"
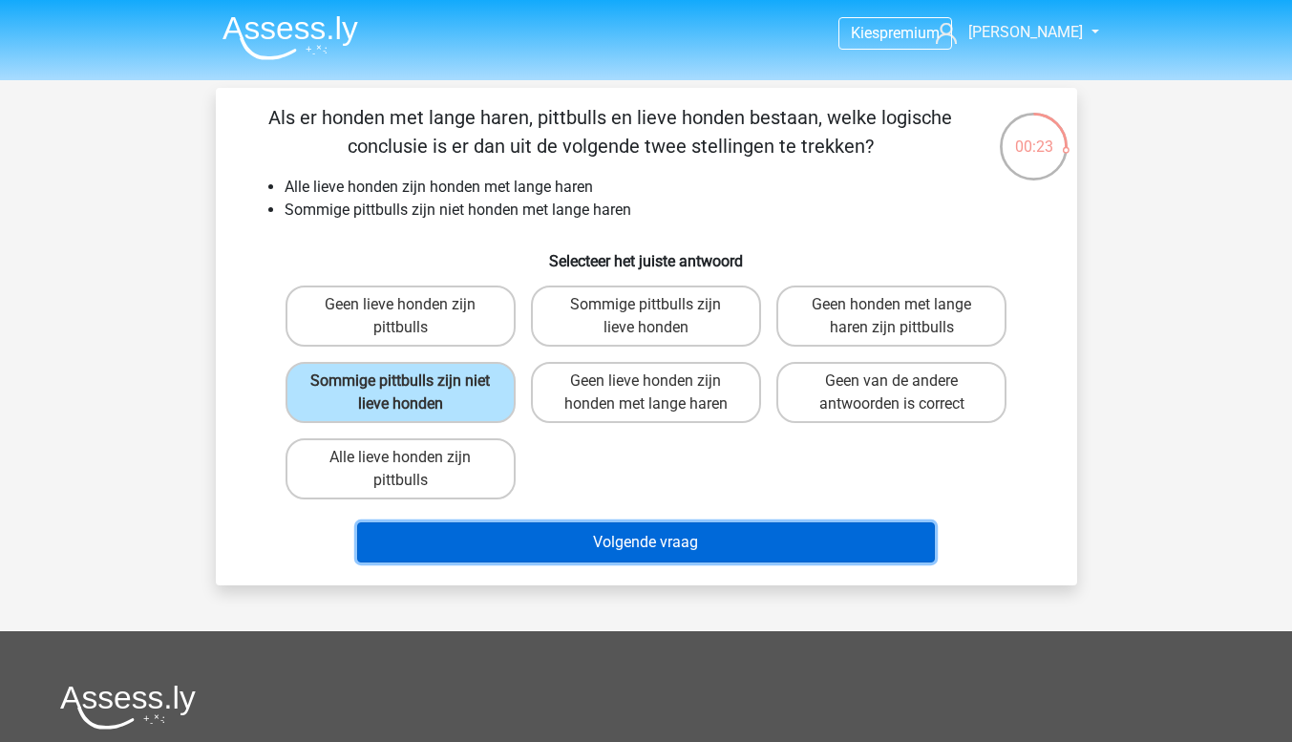
click at [666, 550] on button "Volgende vraag" at bounding box center [646, 542] width 578 height 40
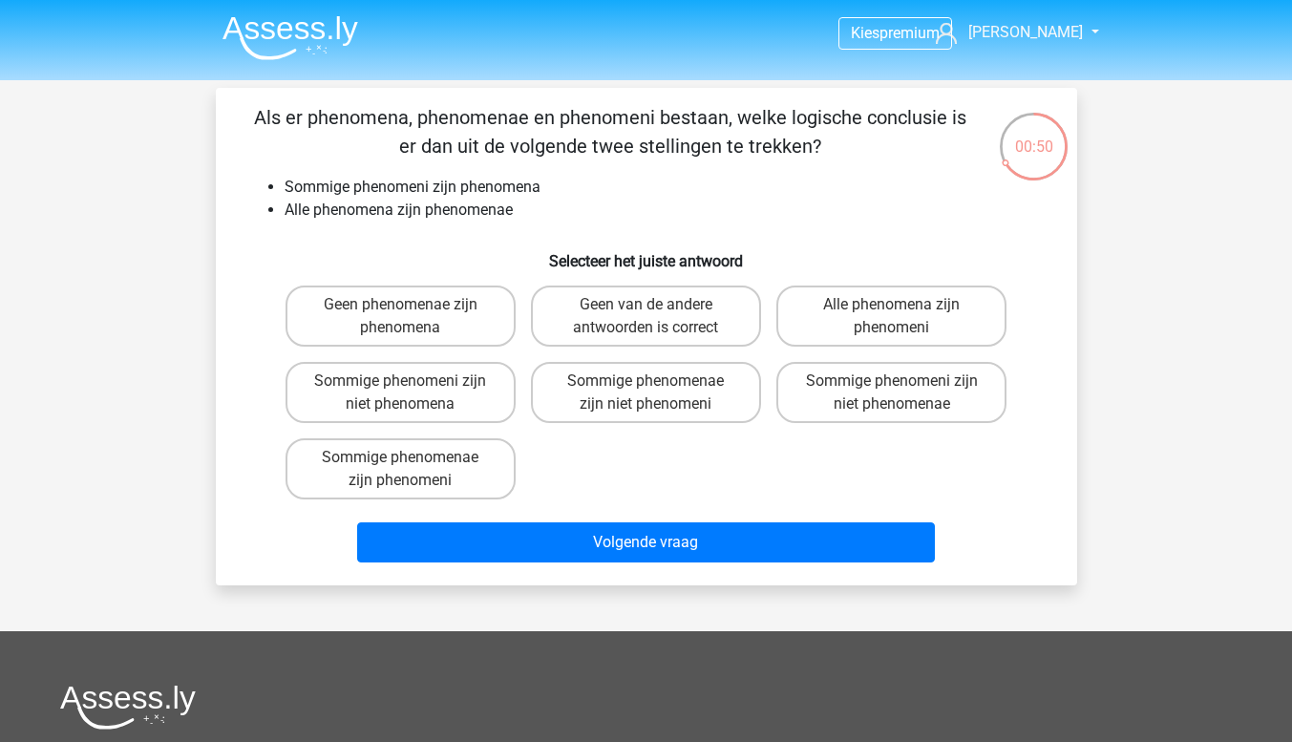
click at [646, 314] on input "Geen van de andere antwoorden is correct" at bounding box center [652, 311] width 12 height 12
radio input "true"
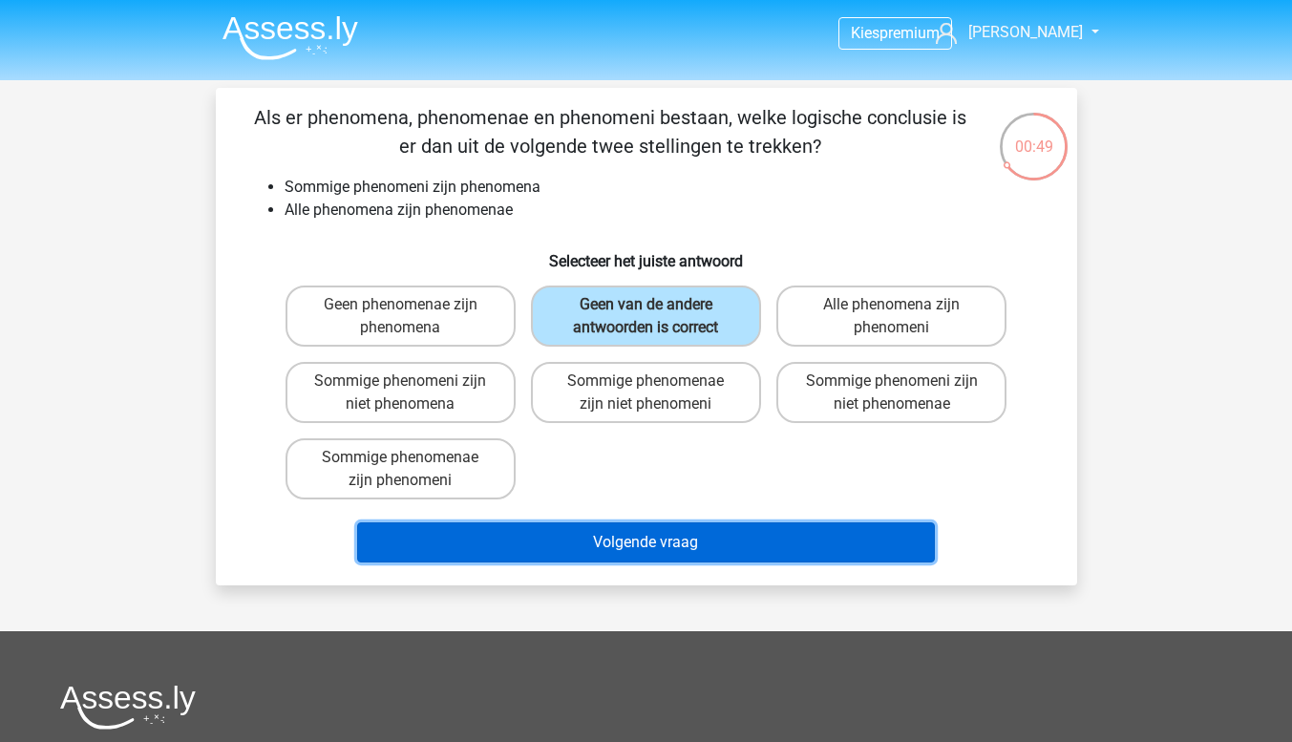
click at [612, 534] on button "Volgende vraag" at bounding box center [646, 542] width 578 height 40
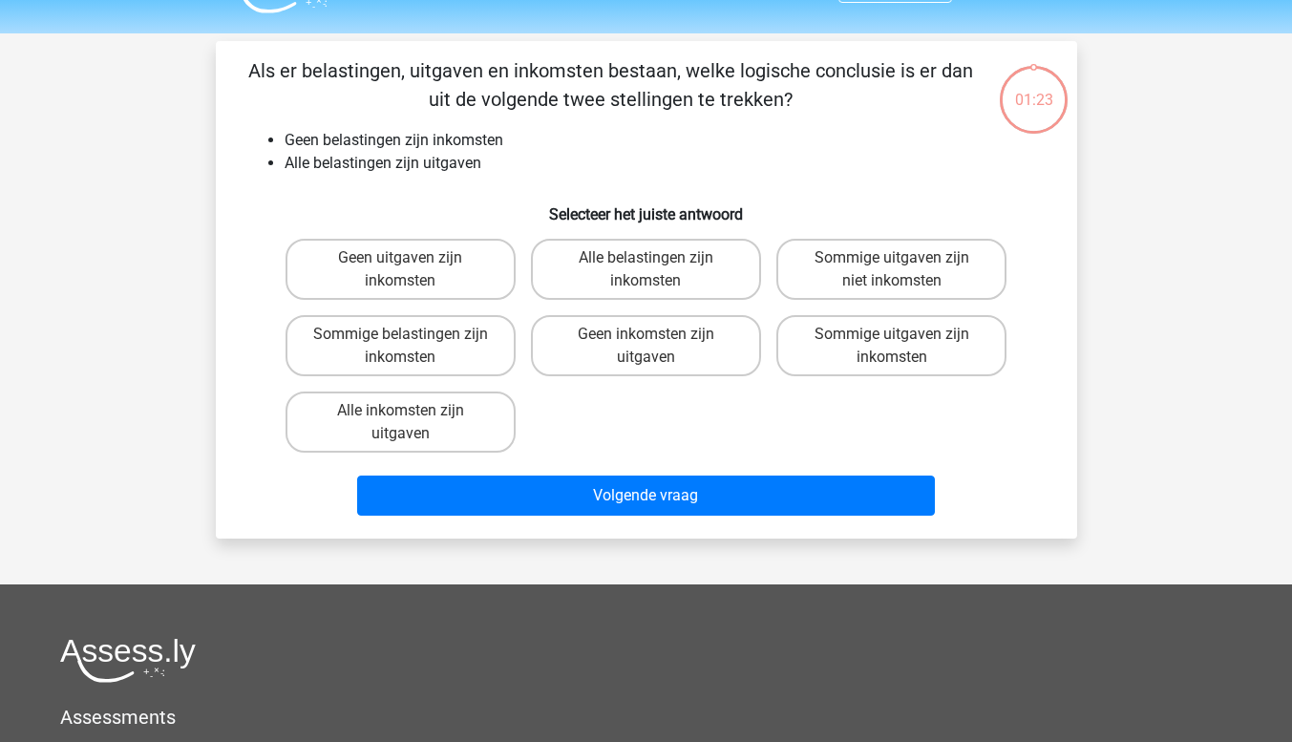
scroll to position [88, 0]
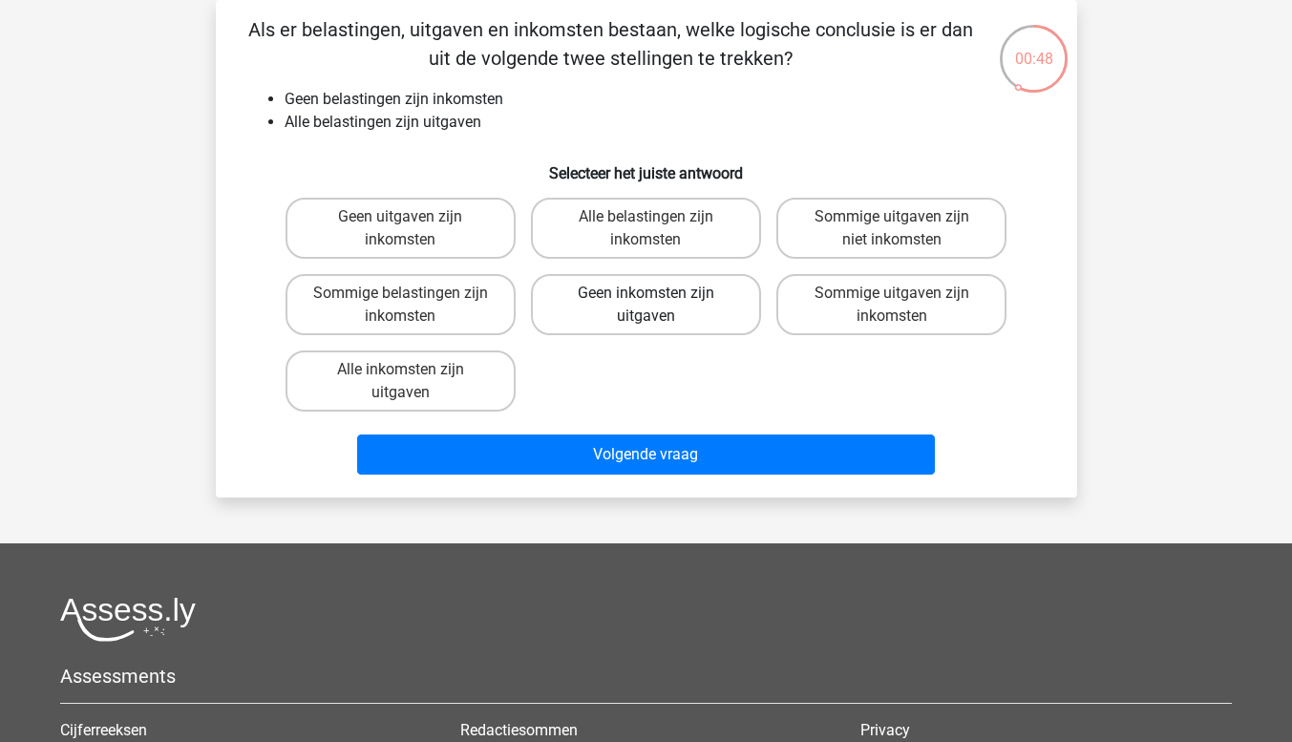
click at [662, 307] on label "Geen inkomsten zijn uitgaven" at bounding box center [646, 304] width 230 height 61
click at [658, 306] on input "Geen inkomsten zijn uitgaven" at bounding box center [652, 299] width 12 height 12
radio input "true"
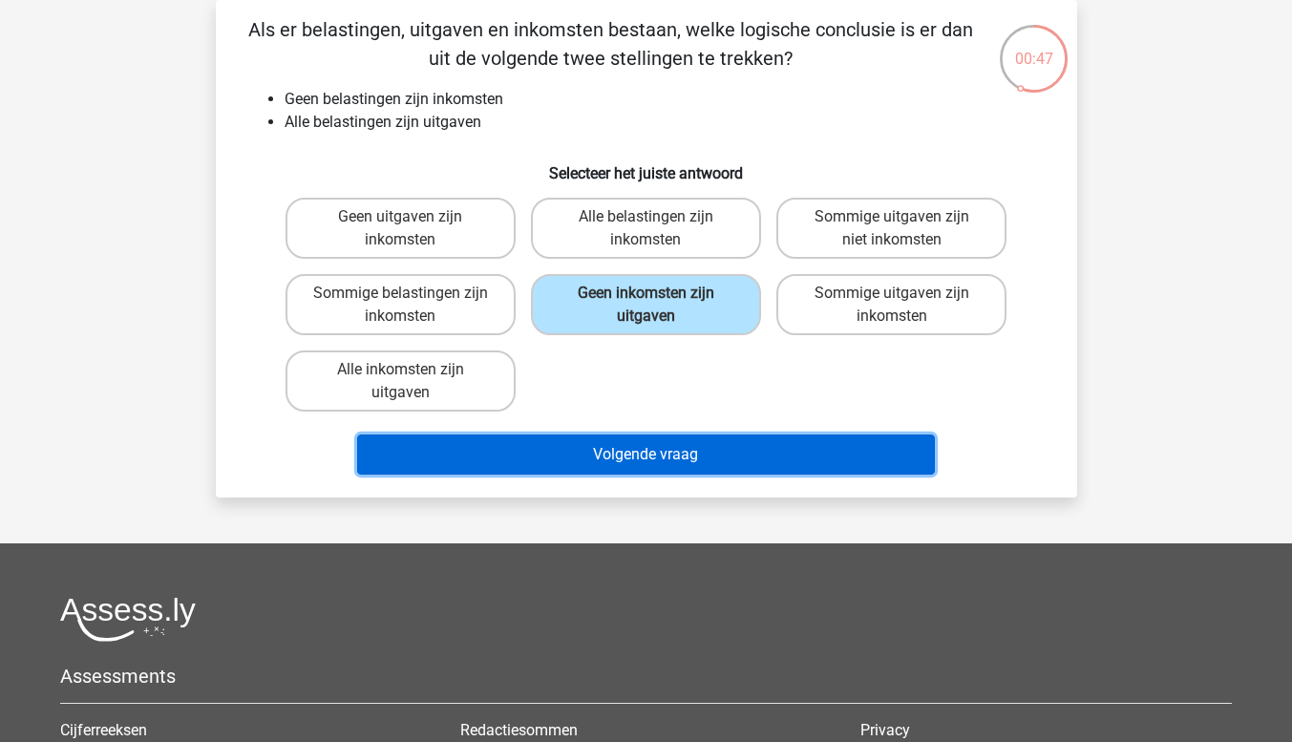
click at [666, 458] on button "Volgende vraag" at bounding box center [646, 455] width 578 height 40
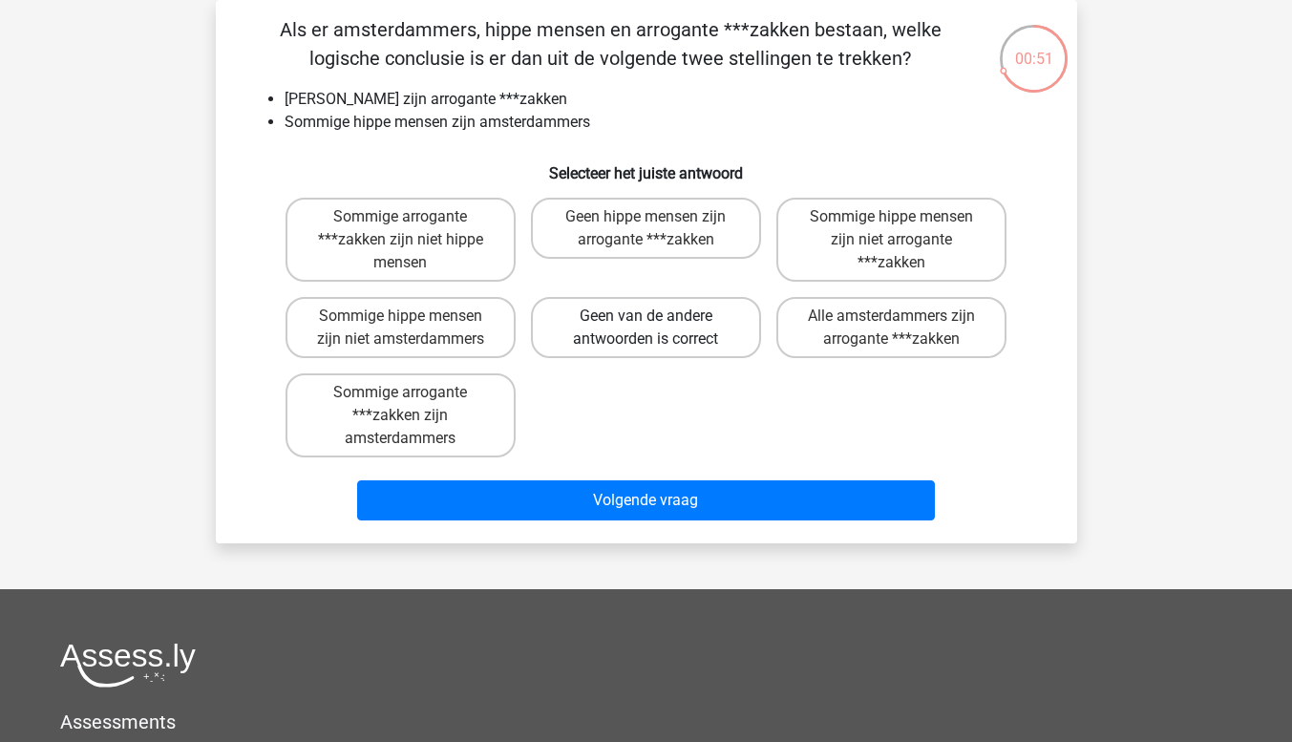
click at [642, 327] on label "Geen van de andere antwoorden is correct" at bounding box center [646, 327] width 230 height 61
click at [646, 327] on input "Geen van de andere antwoorden is correct" at bounding box center [652, 322] width 12 height 12
radio input "true"
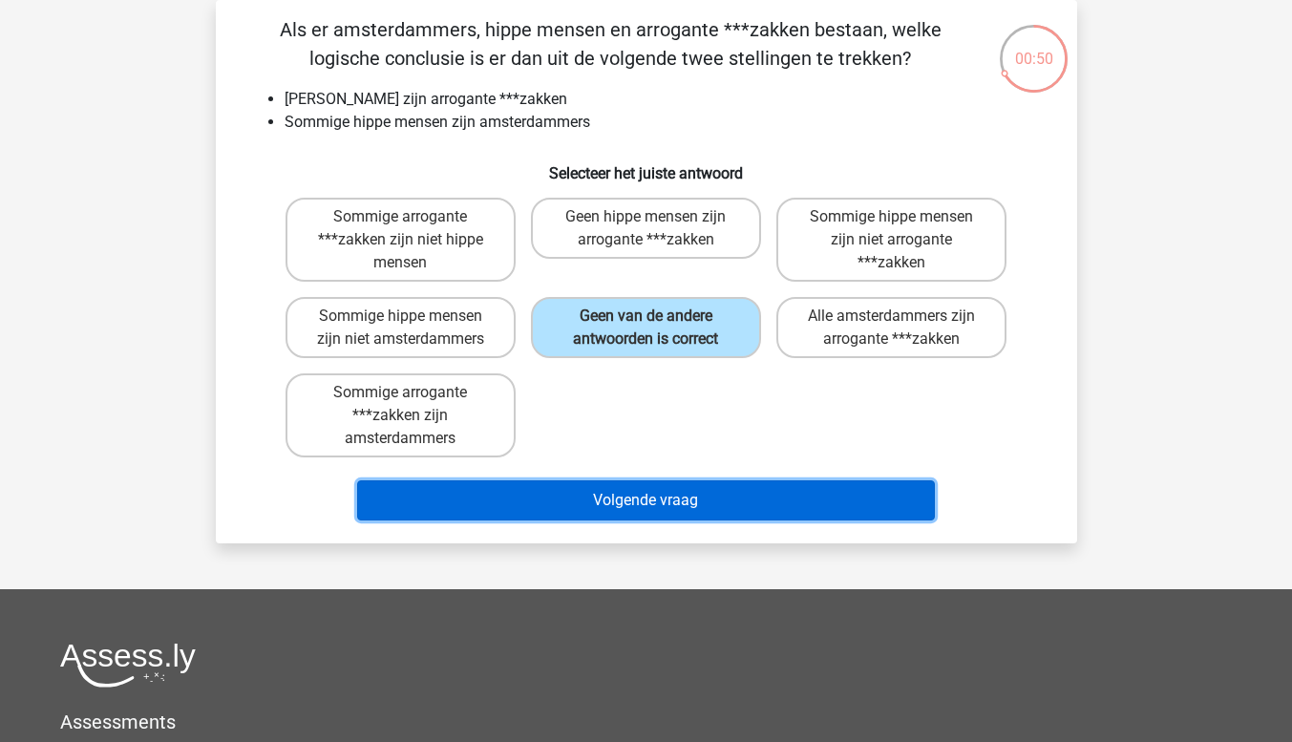
click at [696, 500] on button "Volgende vraag" at bounding box center [646, 500] width 578 height 40
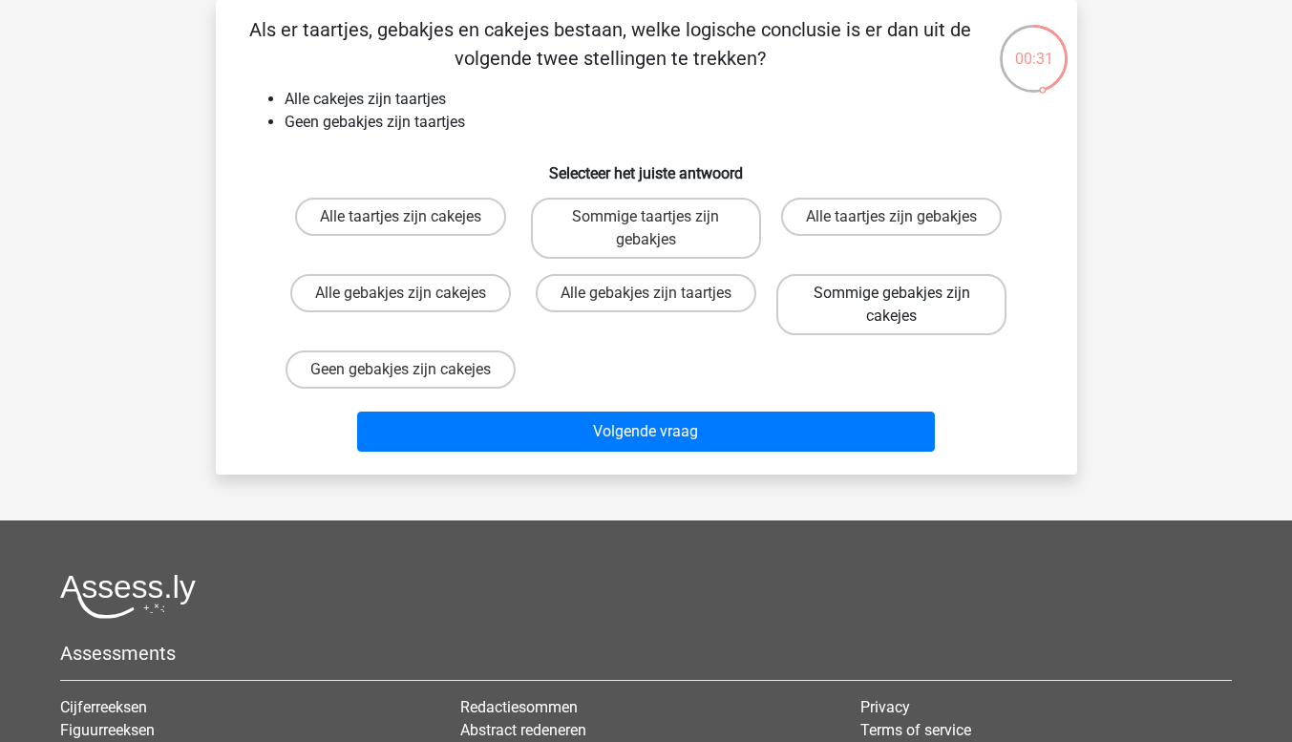
click at [885, 309] on label "Sommige gebakjes zijn cakejes" at bounding box center [892, 304] width 230 height 61
click at [892, 306] on input "Sommige gebakjes zijn cakejes" at bounding box center [898, 299] width 12 height 12
radio input "true"
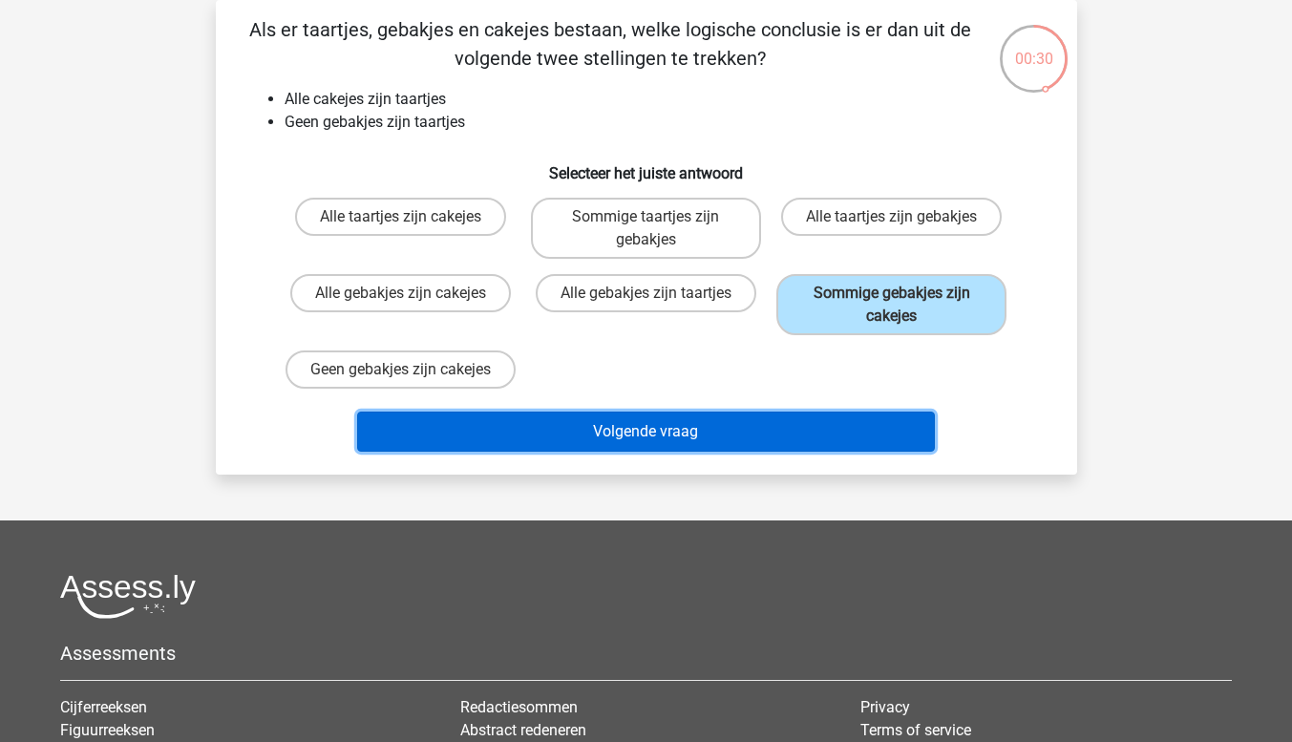
click at [737, 452] on button "Volgende vraag" at bounding box center [646, 432] width 578 height 40
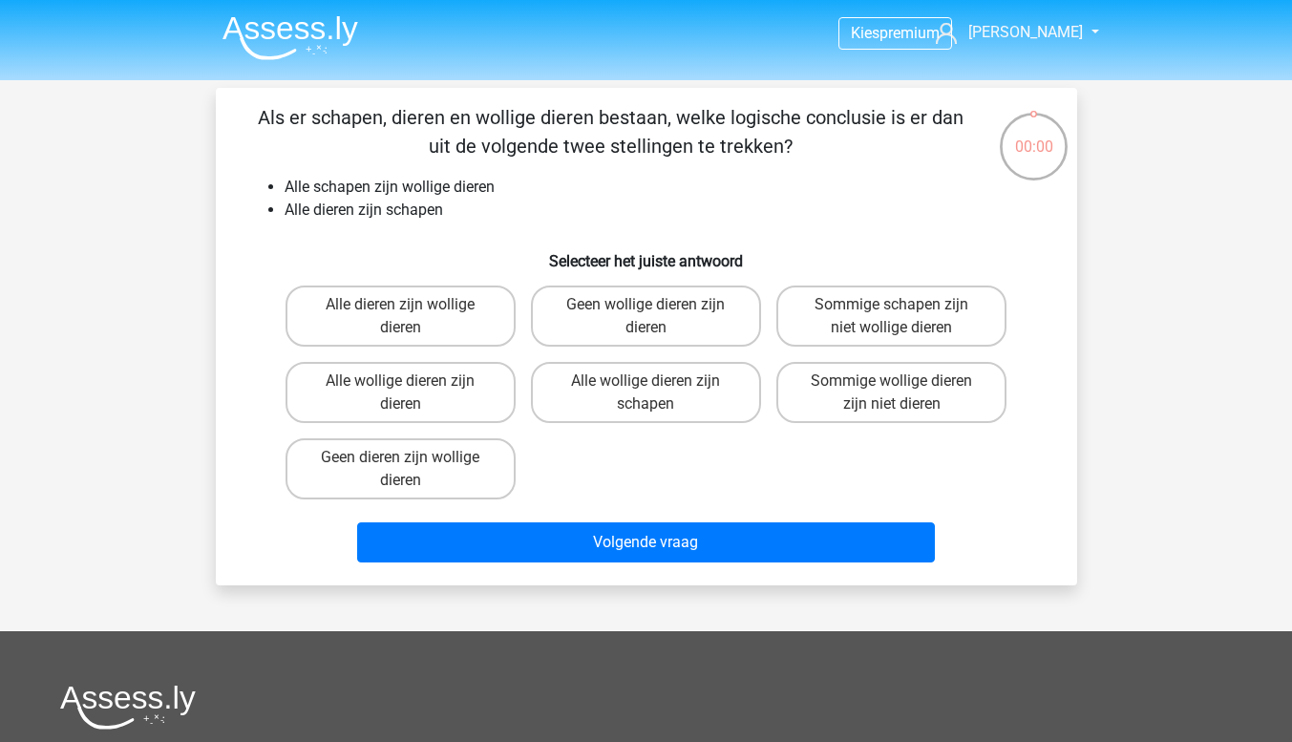
scroll to position [88, 0]
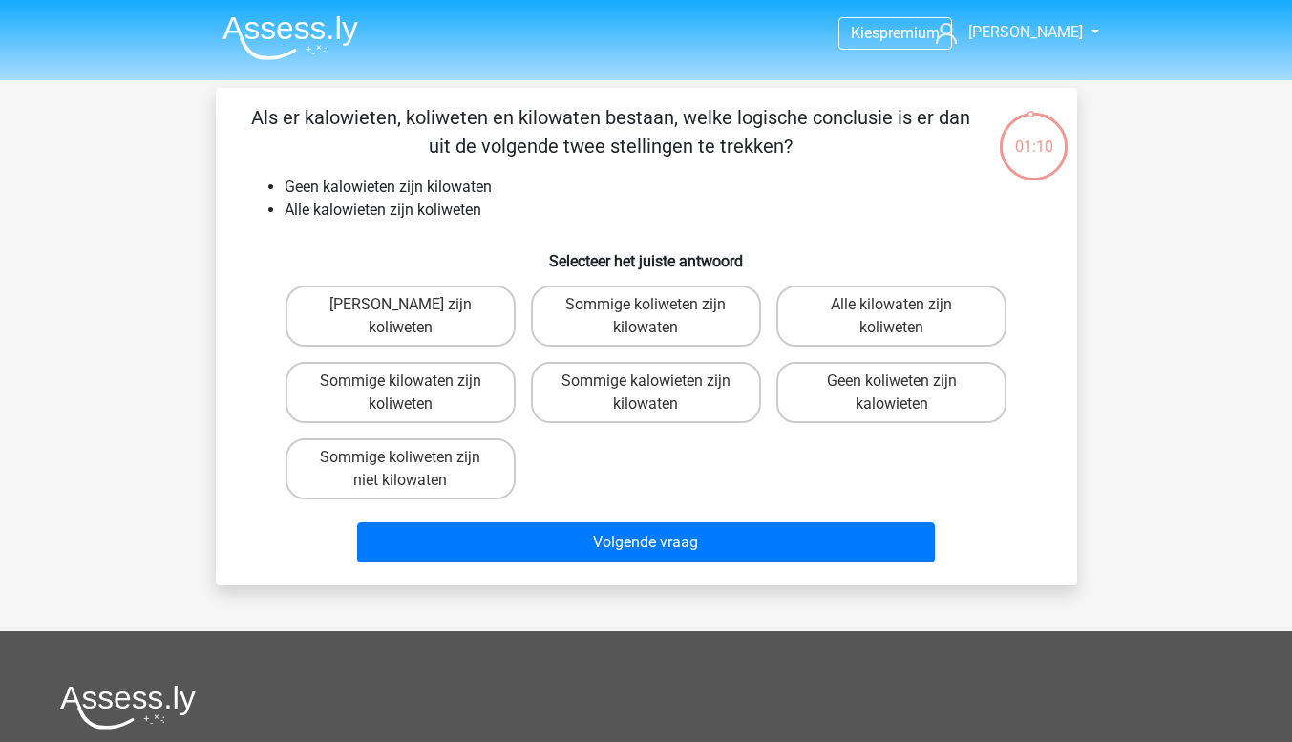
scroll to position [88, 0]
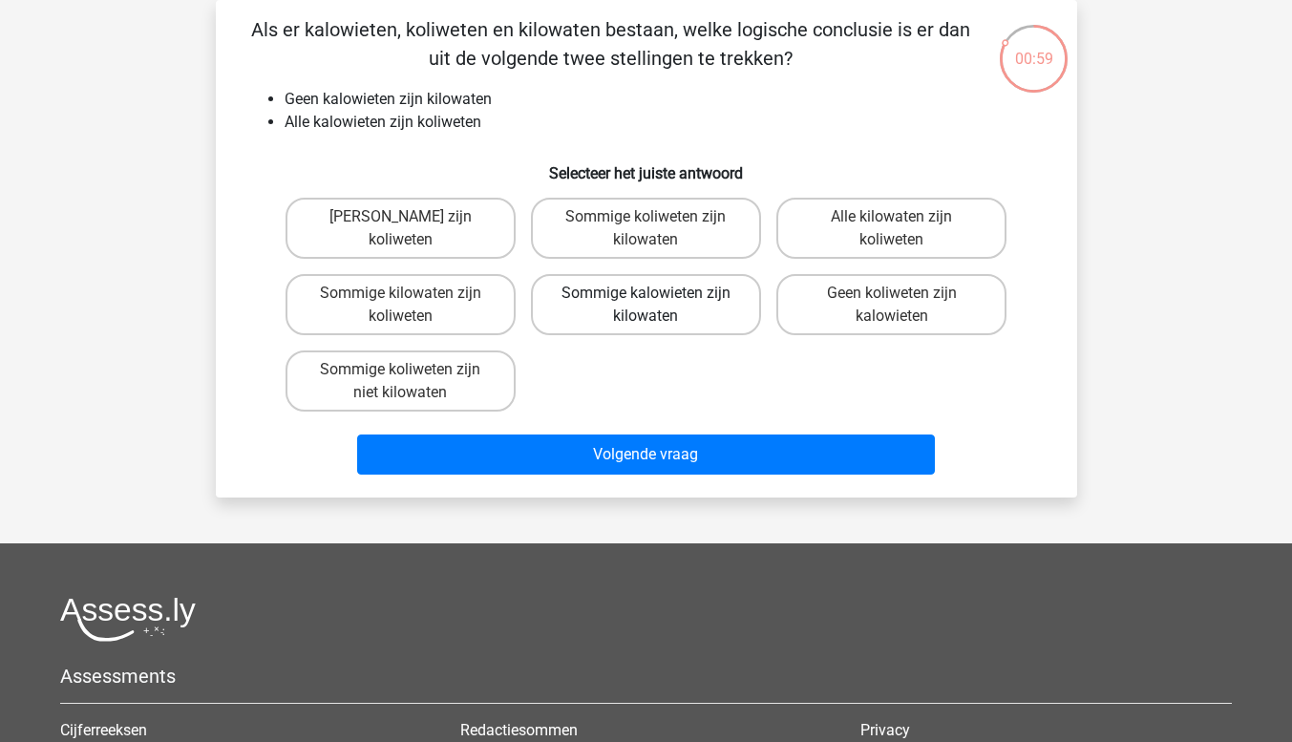
drag, startPoint x: 641, startPoint y: 308, endPoint x: 639, endPoint y: 330, distance: 21.1
click at [641, 311] on label "Sommige kalowieten zijn kilowaten" at bounding box center [646, 304] width 230 height 61
click at [646, 306] on input "Sommige kalowieten zijn kilowaten" at bounding box center [652, 299] width 12 height 12
radio input "true"
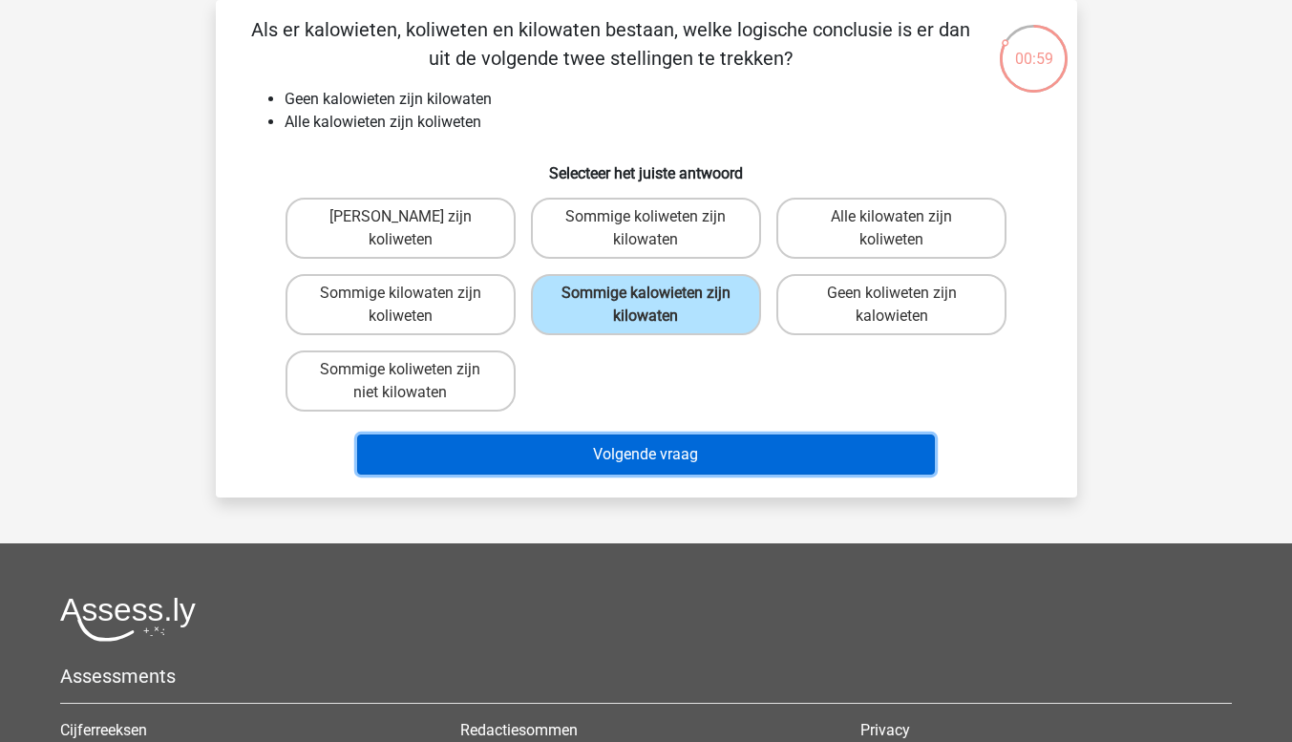
click at [662, 453] on button "Volgende vraag" at bounding box center [646, 455] width 578 height 40
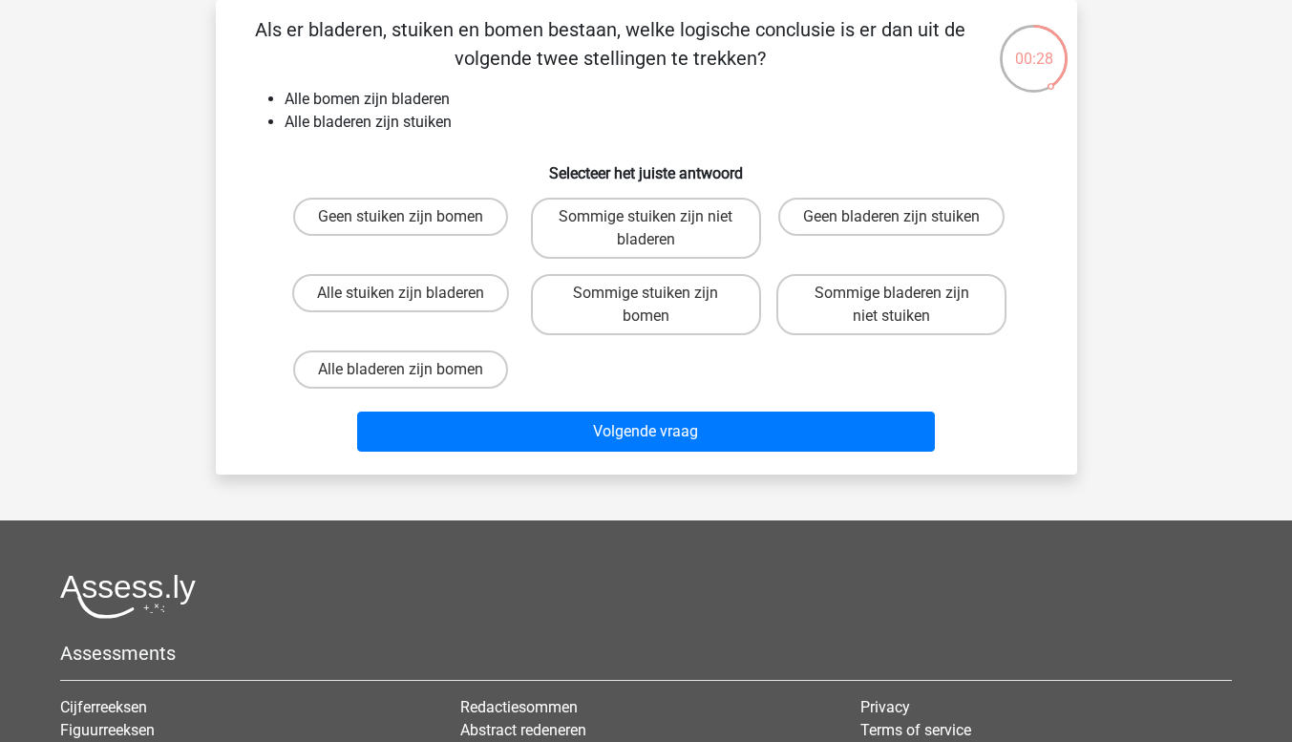
click at [656, 228] on input "Sommige stuiken zijn niet bladeren" at bounding box center [652, 223] width 12 height 12
radio input "true"
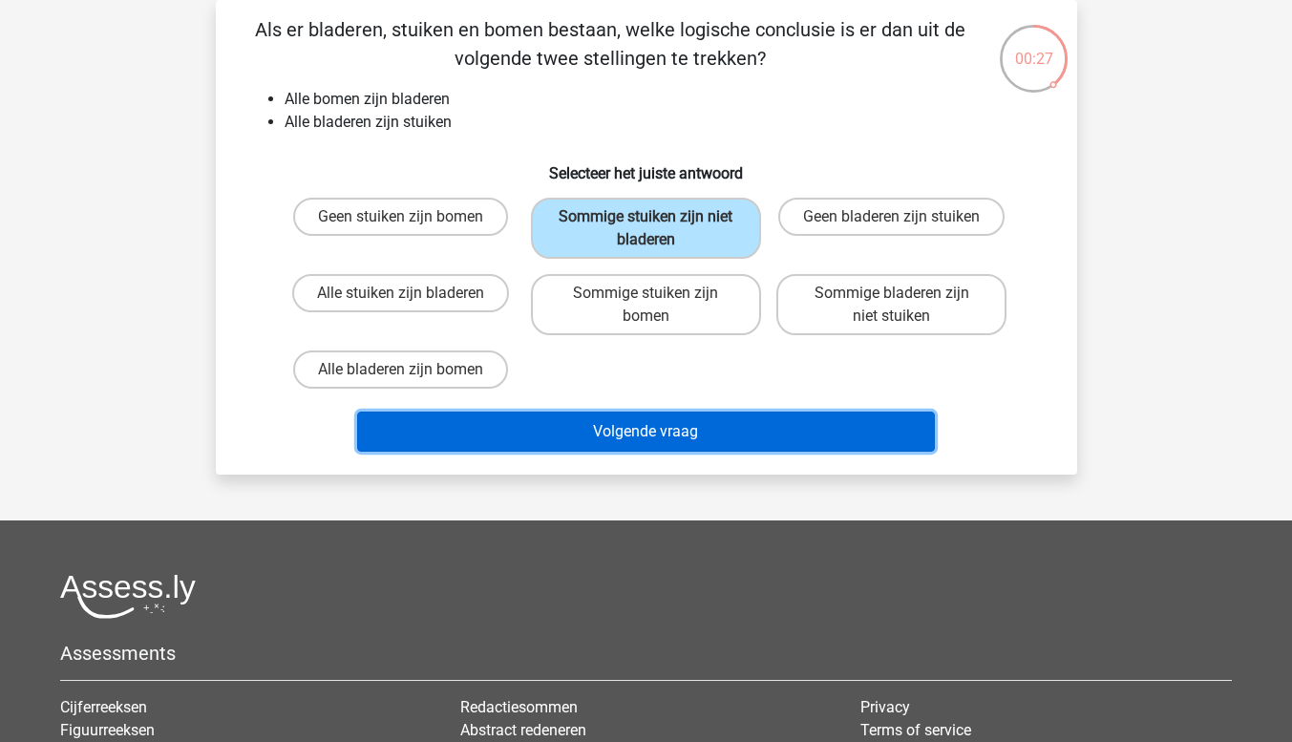
click at [667, 427] on button "Volgende vraag" at bounding box center [646, 432] width 578 height 40
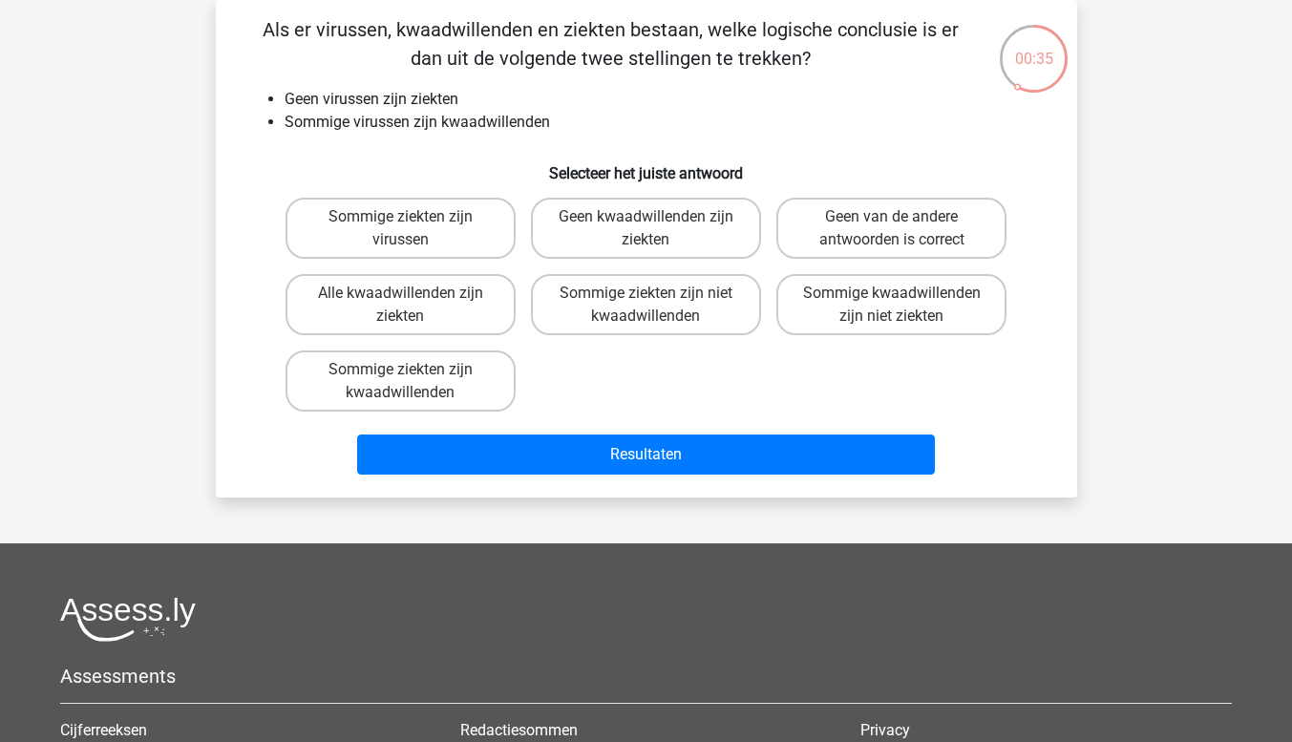
click at [903, 220] on input "Geen van de andere antwoorden is correct" at bounding box center [898, 223] width 12 height 12
radio input "true"
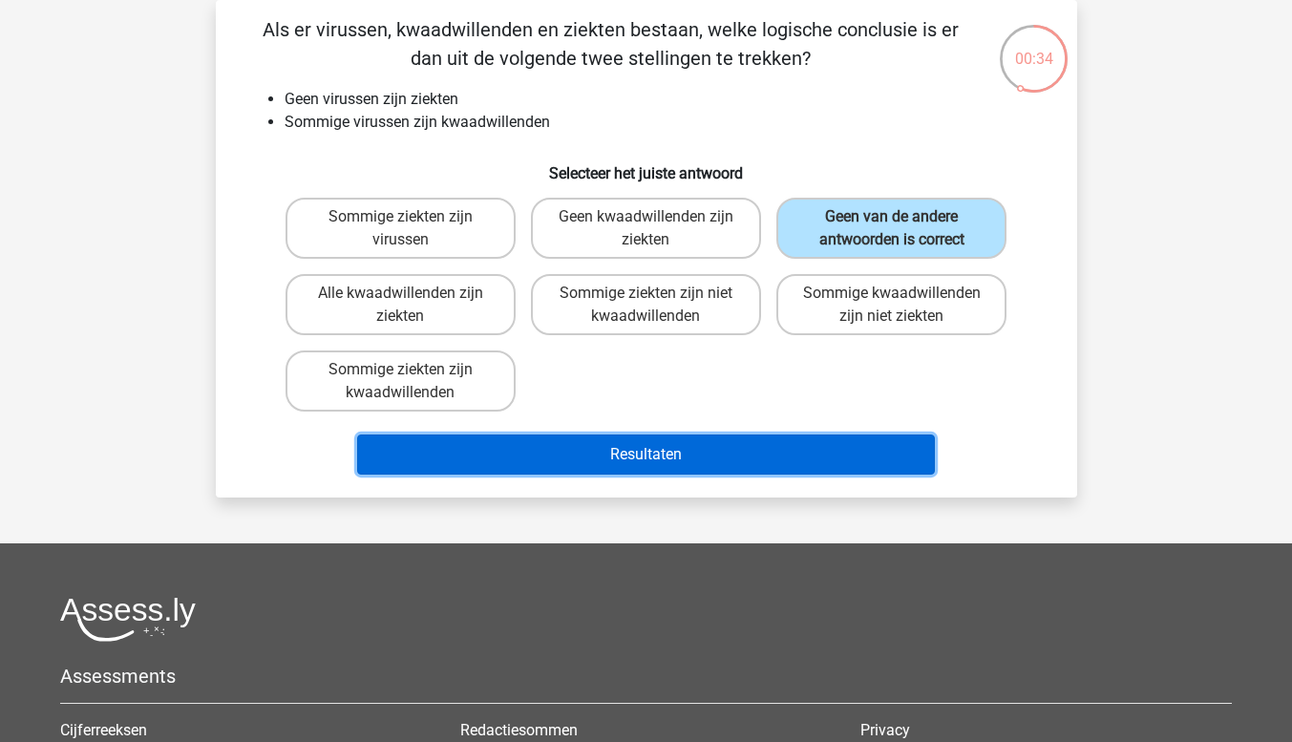
click at [672, 444] on button "Resultaten" at bounding box center [646, 455] width 578 height 40
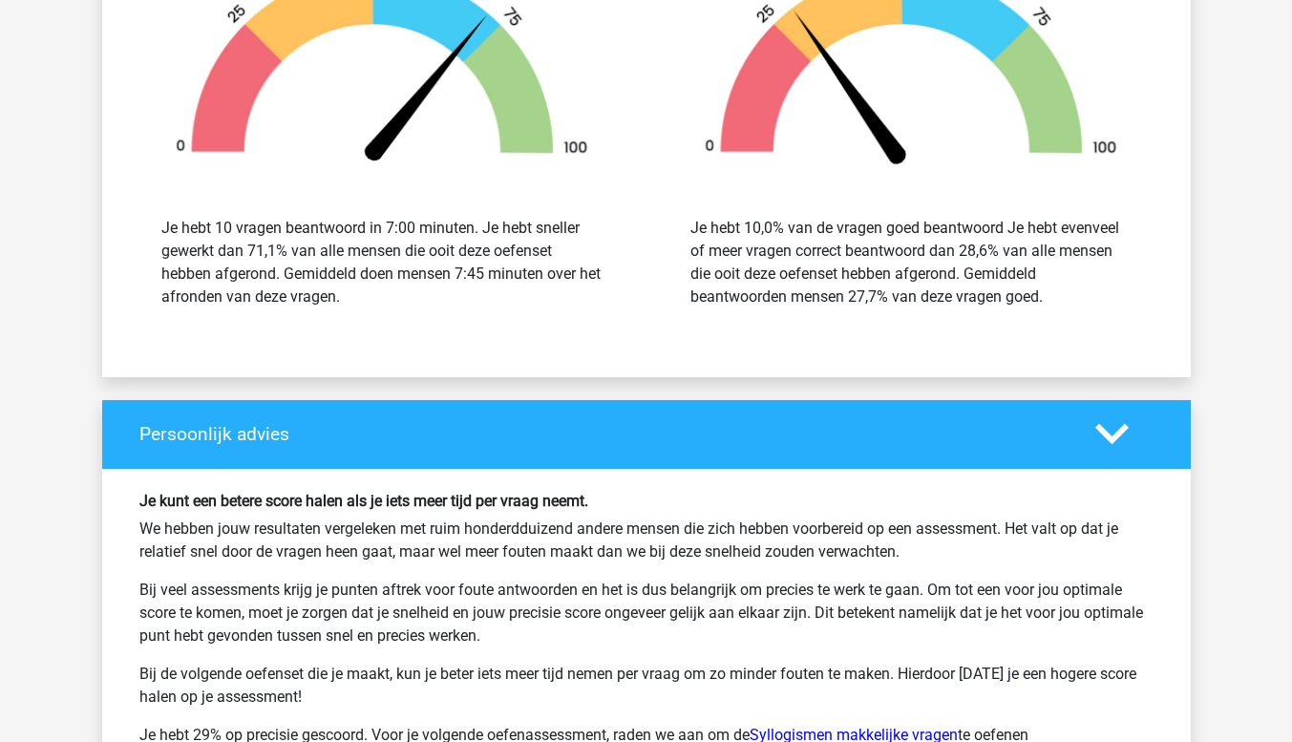
scroll to position [2579, 0]
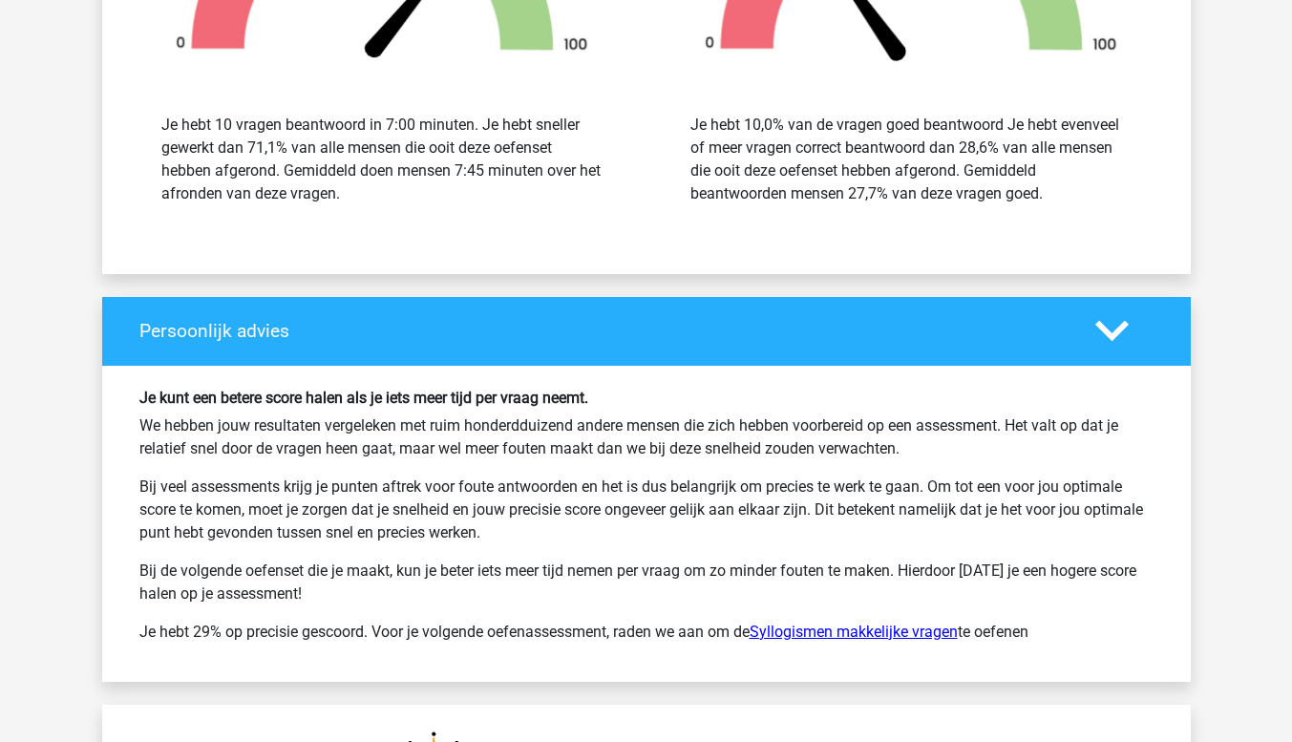
click at [840, 631] on link "Syllogismen makkelijke vragen" at bounding box center [854, 632] width 208 height 18
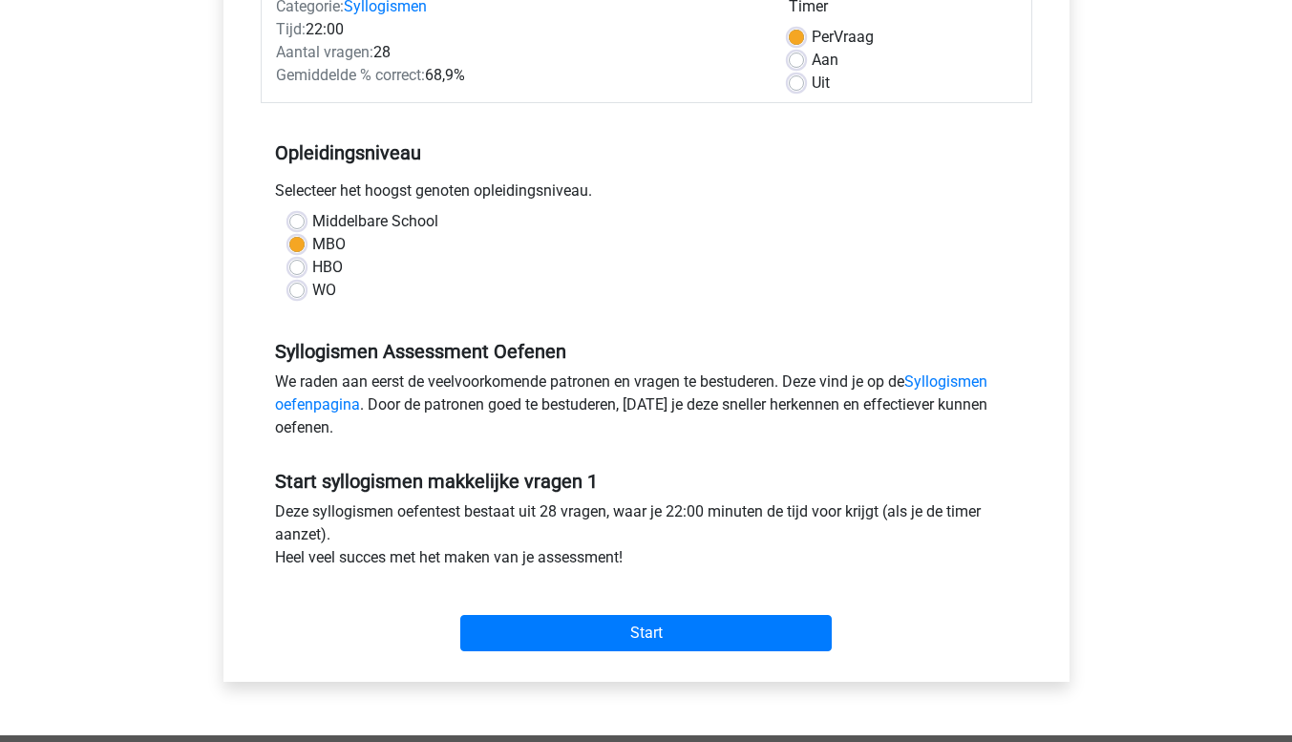
scroll to position [287, 0]
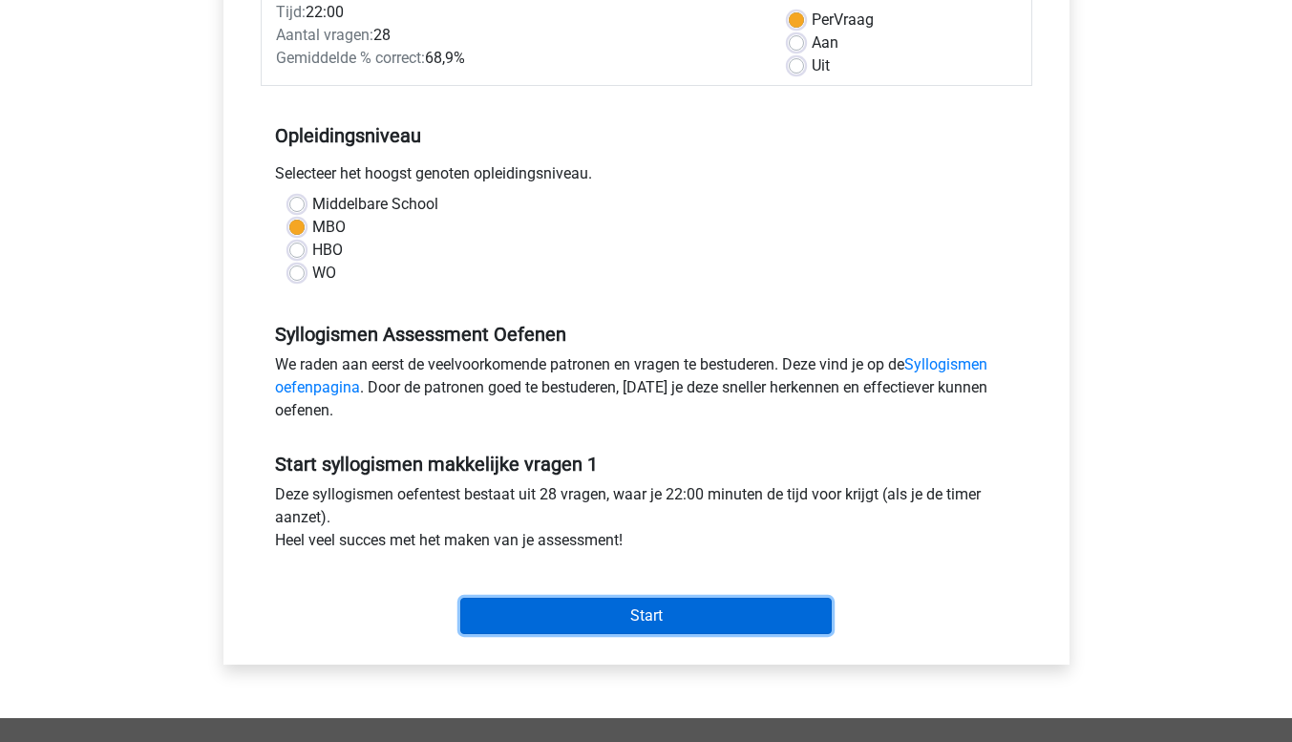
click at [629, 610] on input "Start" at bounding box center [646, 616] width 372 height 36
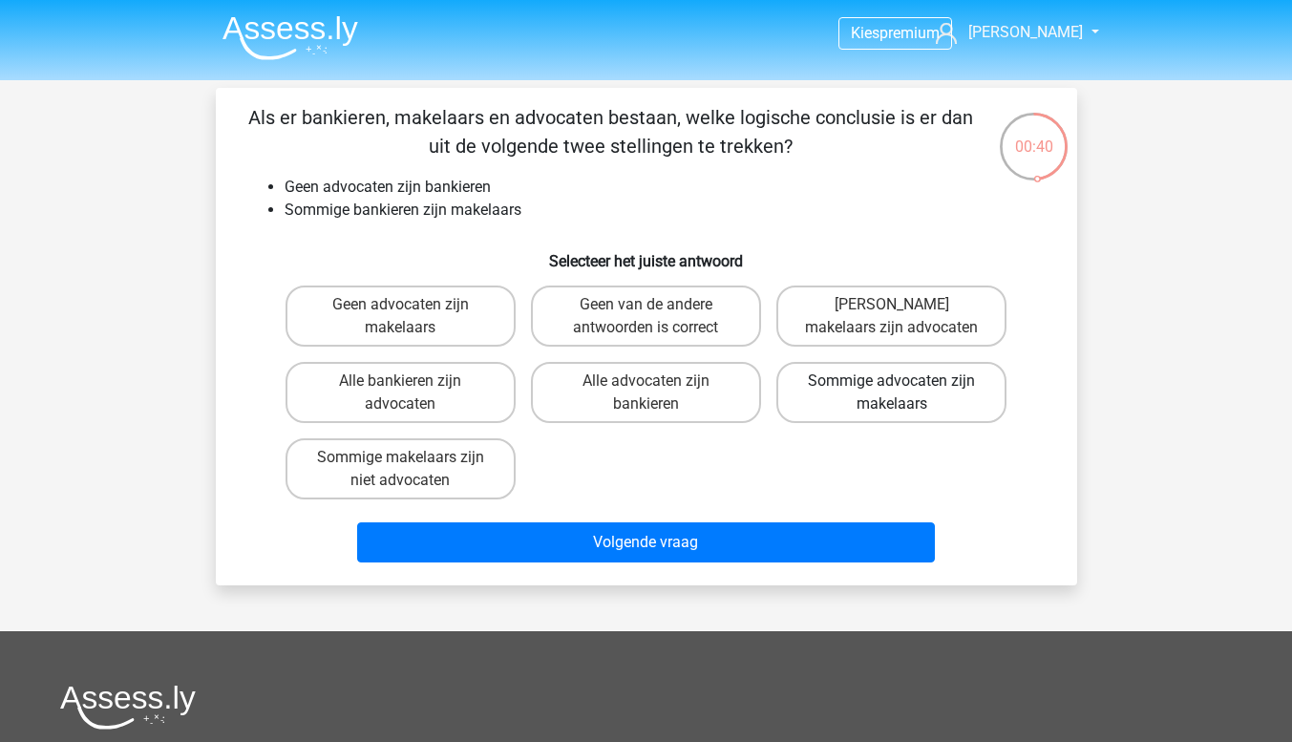
click at [943, 384] on label "Sommige advocaten zijn makelaars" at bounding box center [892, 392] width 230 height 61
click at [904, 384] on input "Sommige advocaten zijn makelaars" at bounding box center [898, 387] width 12 height 12
radio input "true"
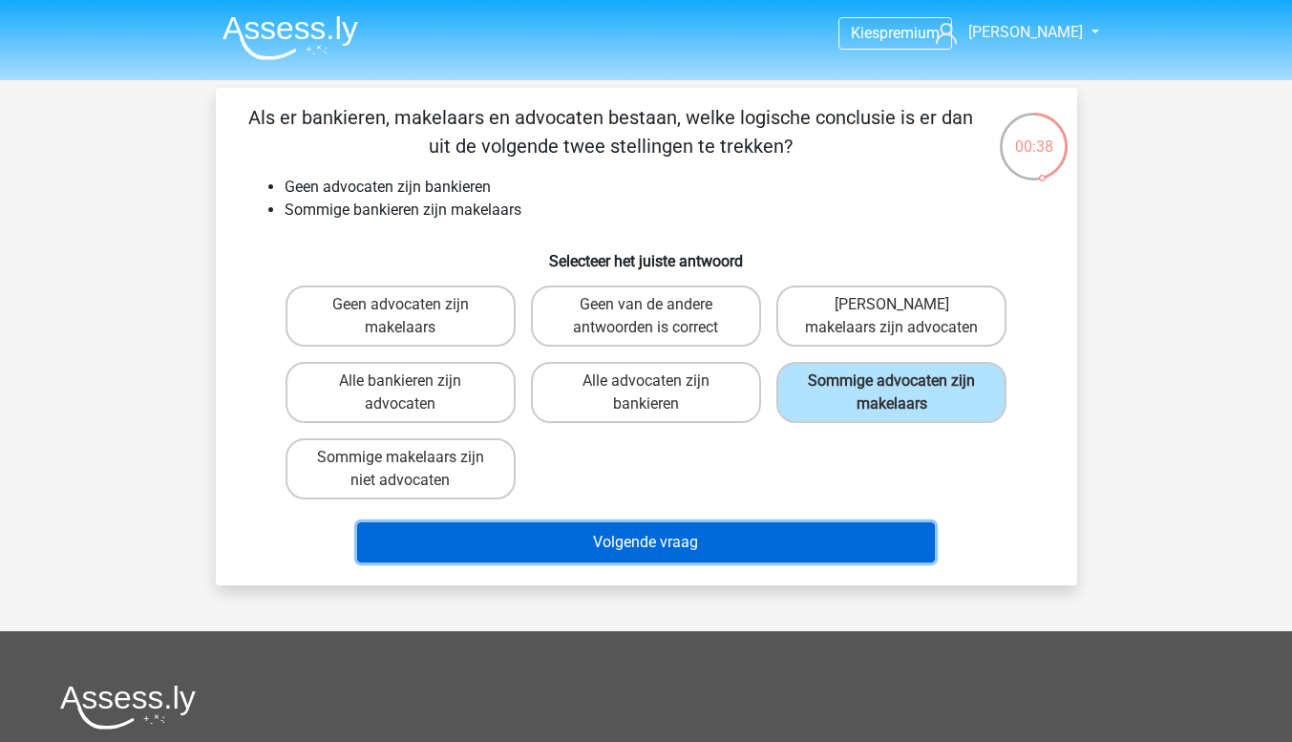
click at [640, 547] on button "Volgende vraag" at bounding box center [646, 542] width 578 height 40
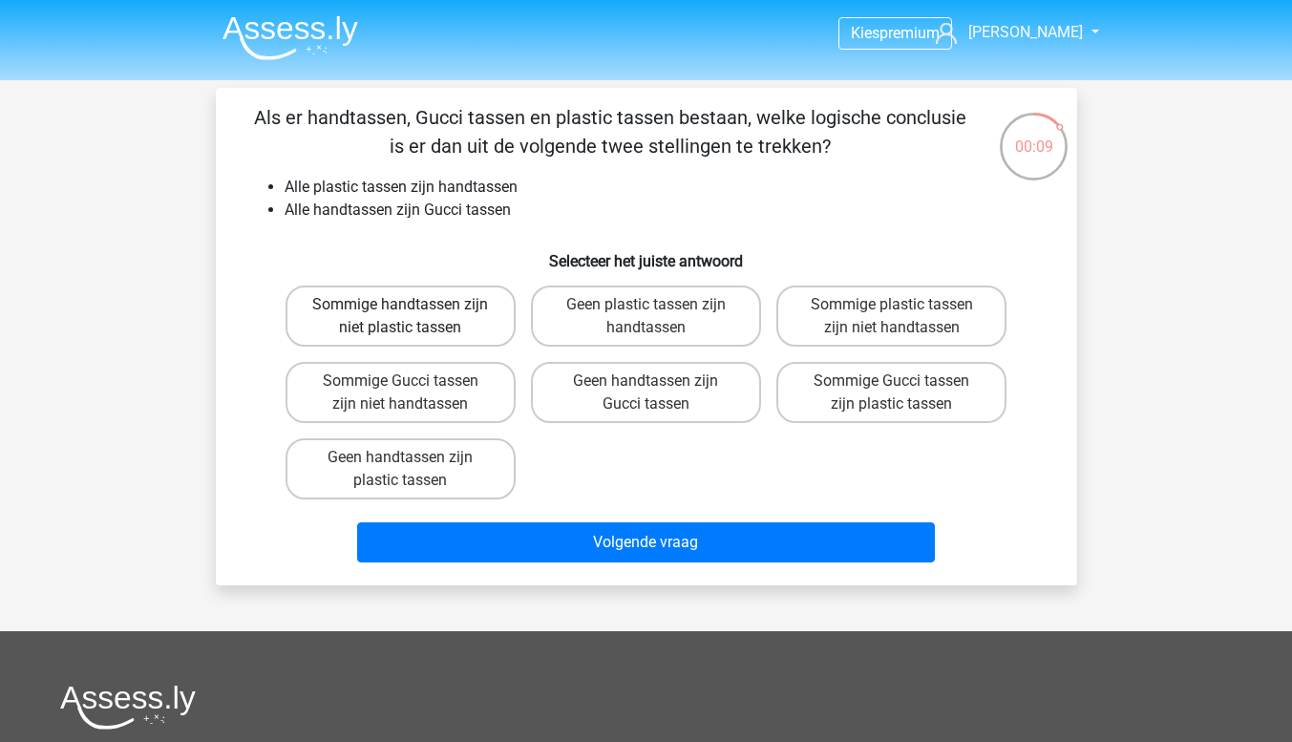
click at [446, 312] on label "Sommige handtassen zijn niet plastic tassen" at bounding box center [401, 316] width 230 height 61
click at [413, 312] on input "Sommige handtassen zijn niet plastic tassen" at bounding box center [406, 311] width 12 height 12
radio input "true"
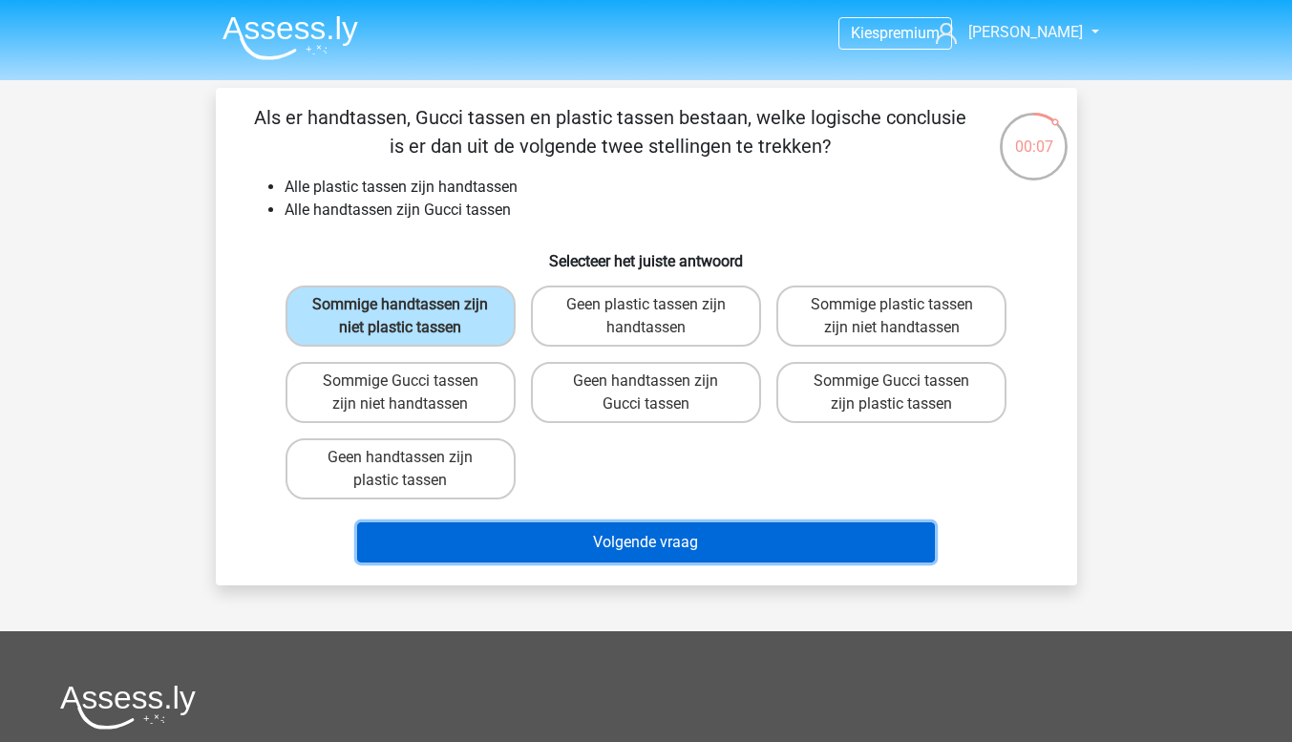
click at [619, 544] on button "Volgende vraag" at bounding box center [646, 542] width 578 height 40
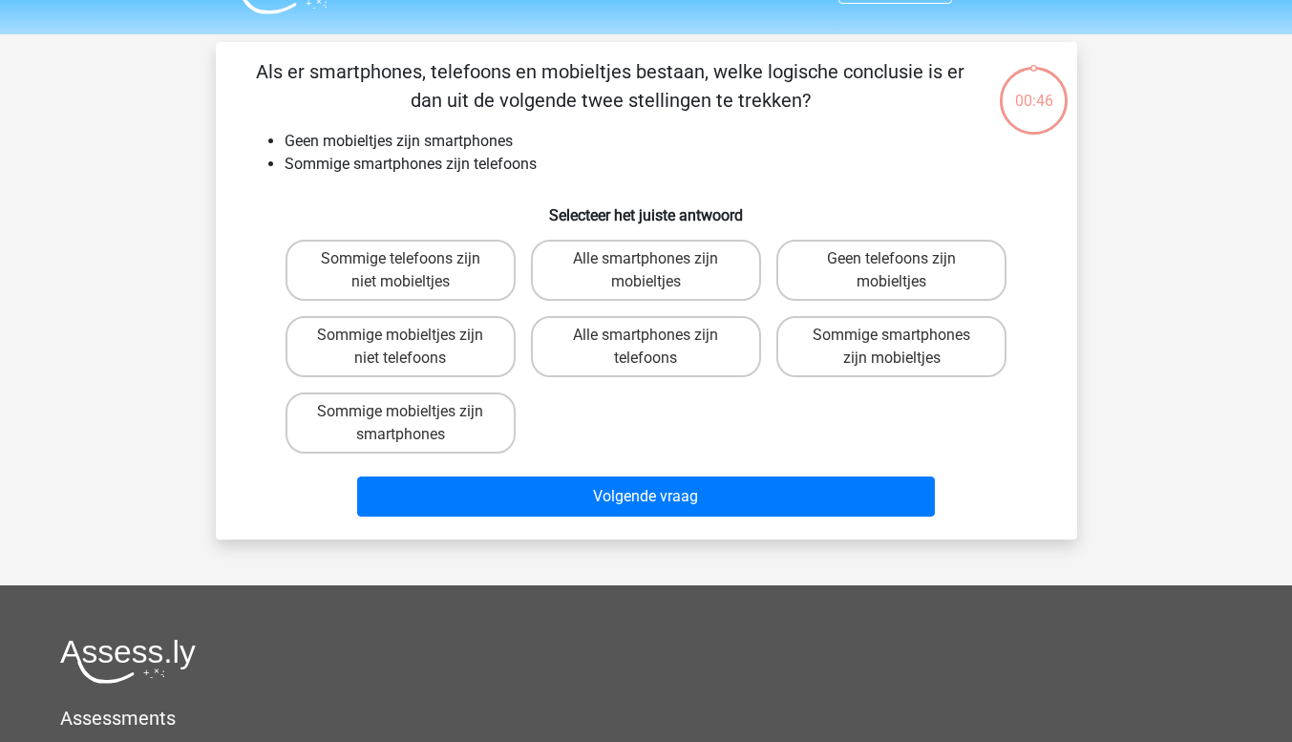
scroll to position [88, 0]
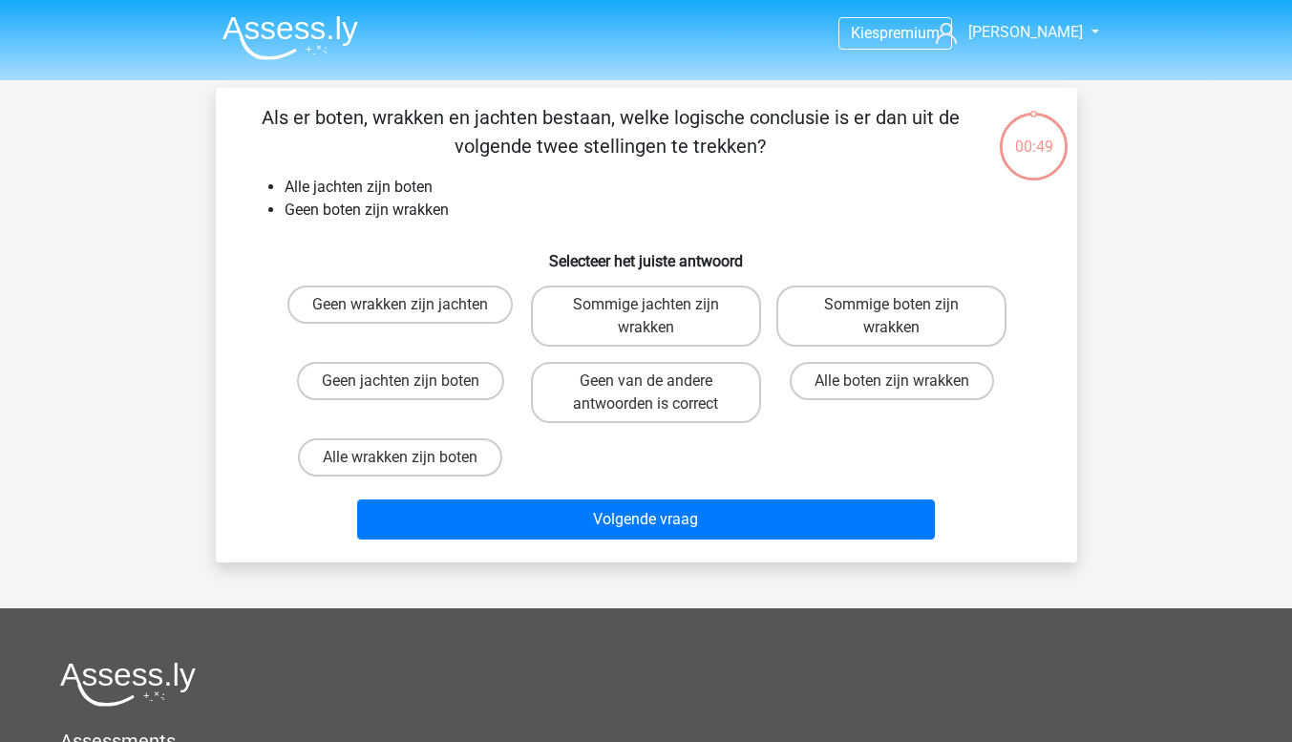
scroll to position [88, 0]
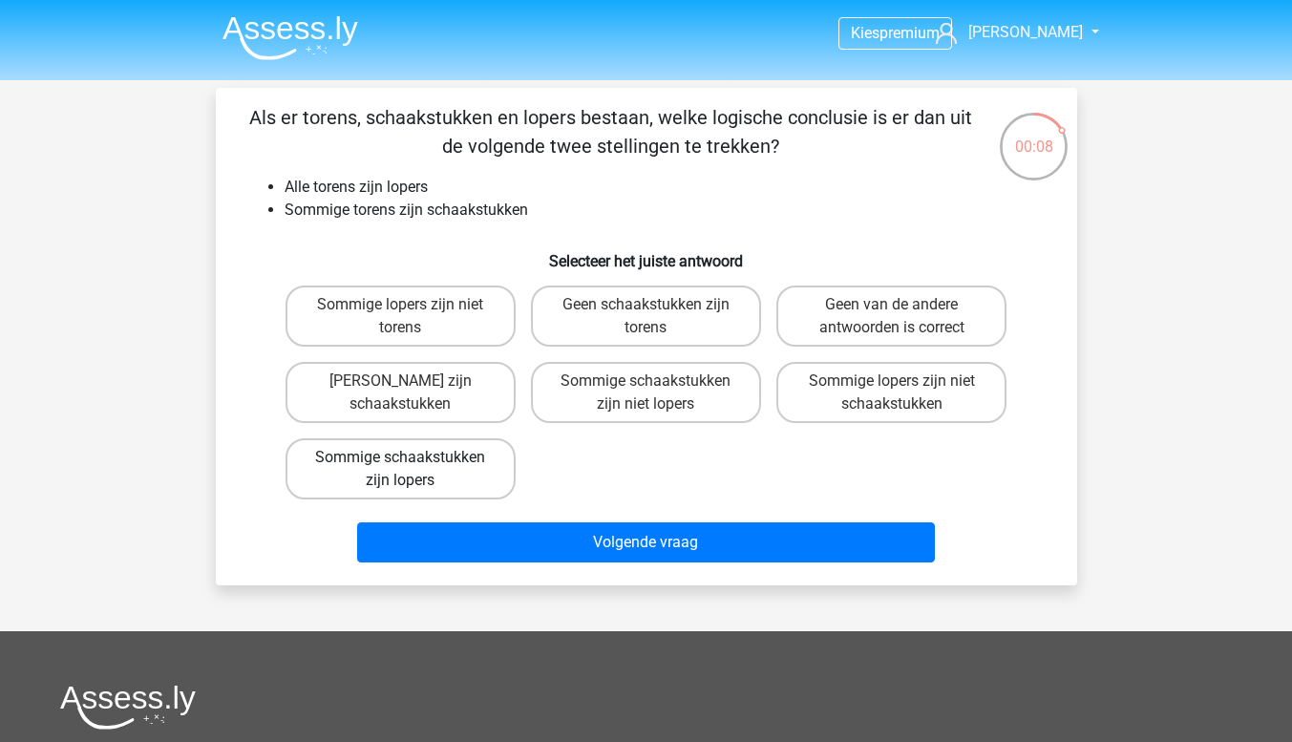
click at [447, 472] on label "Sommige schaakstukken zijn lopers" at bounding box center [401, 468] width 230 height 61
click at [413, 470] on input "Sommige schaakstukken zijn lopers" at bounding box center [406, 463] width 12 height 12
radio input "true"
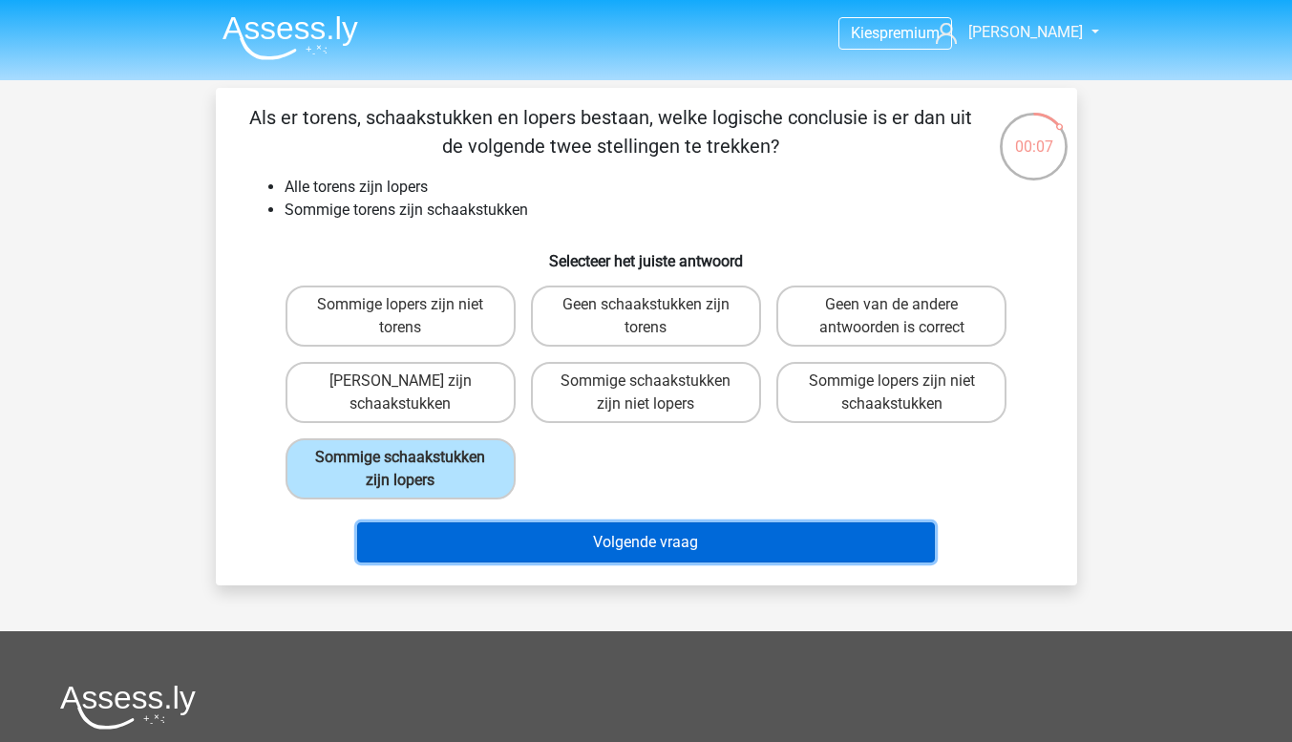
click at [638, 547] on button "Volgende vraag" at bounding box center [646, 542] width 578 height 40
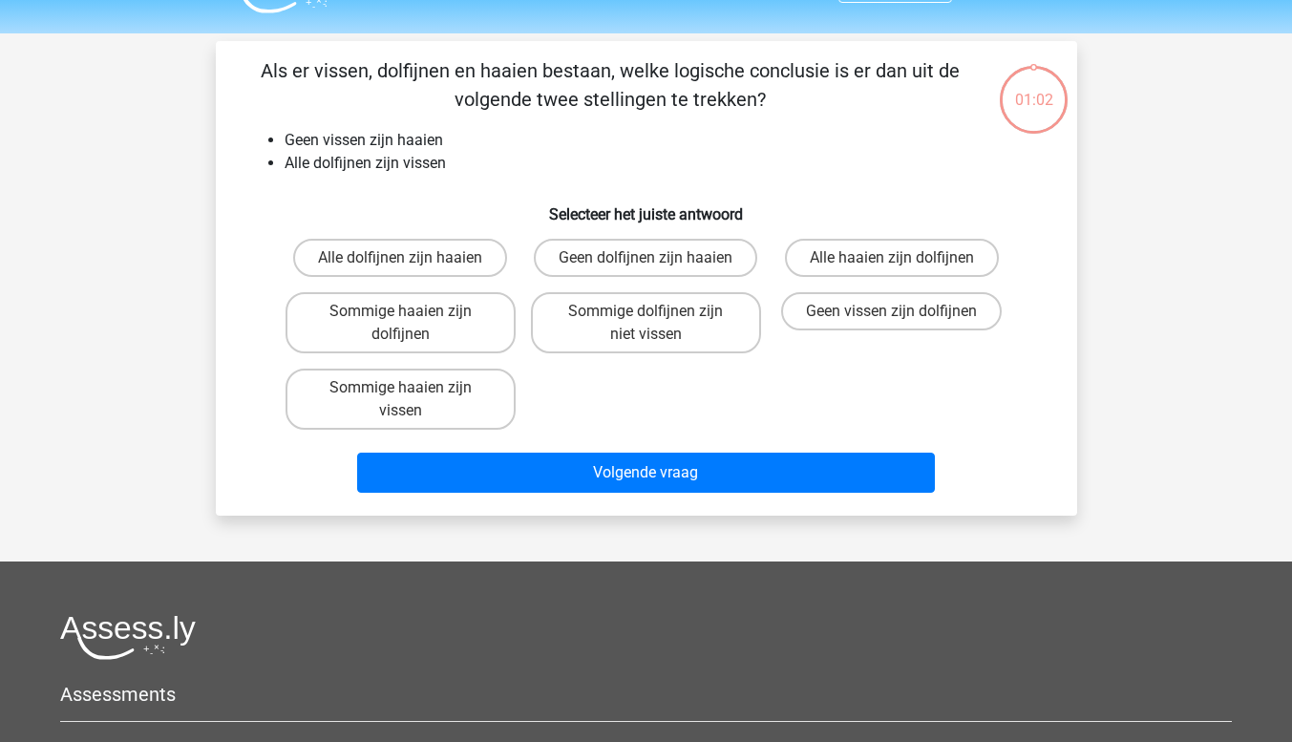
scroll to position [88, 0]
